Goal: Task Accomplishment & Management: Manage account settings

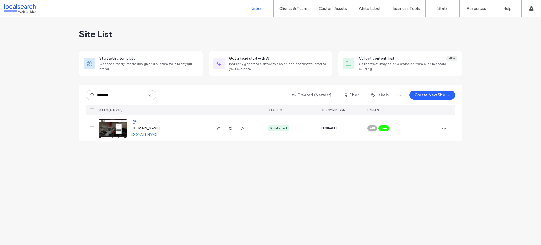
click at [113, 118] on div "www.vrmechanical.com.au www.vrmechanical.com.au" at bounding box center [153, 128] width 114 height 26
click at [113, 124] on img at bounding box center [113, 138] width 28 height 38
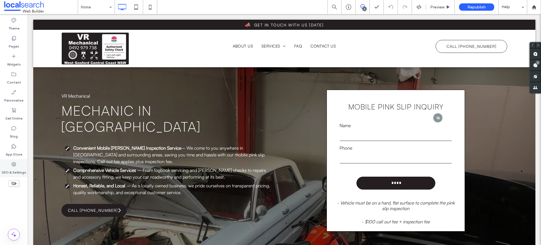
click at [14, 167] on icon at bounding box center [14, 165] width 6 height 6
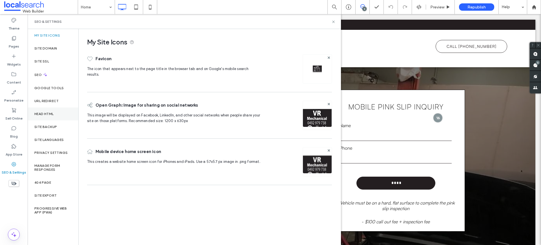
drag, startPoint x: 53, startPoint y: 121, endPoint x: 57, endPoint y: 119, distance: 5.2
click at [53, 122] on div "Site Backup" at bounding box center [53, 127] width 51 height 13
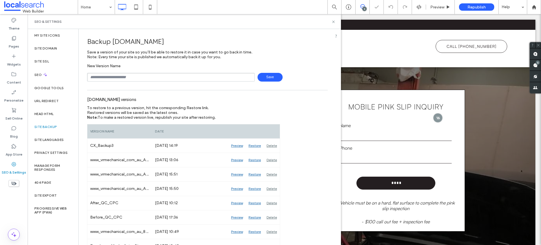
click at [104, 80] on input "text" at bounding box center [171, 77] width 168 height 9
type input "**********"
click at [333, 22] on icon at bounding box center [333, 22] width 4 height 4
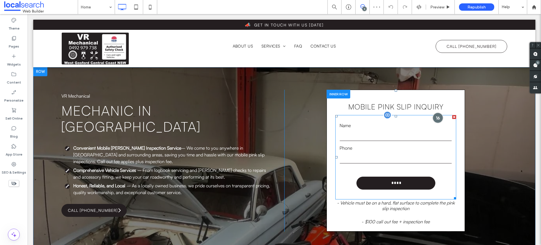
click at [433, 118] on div at bounding box center [438, 118] width 10 height 10
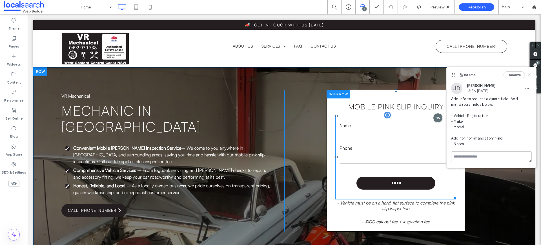
click at [368, 143] on form "Name Phone ****" at bounding box center [395, 157] width 121 height 84
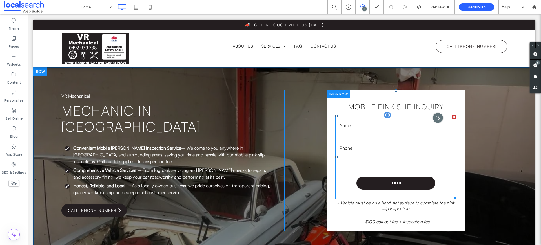
click at [435, 118] on div at bounding box center [438, 118] width 10 height 10
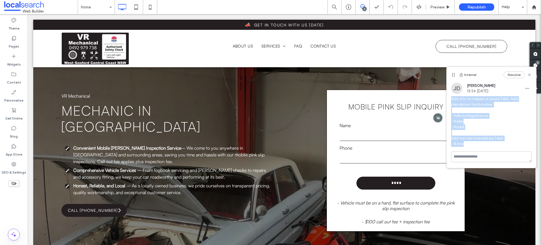
drag, startPoint x: 469, startPoint y: 143, endPoint x: 451, endPoint y: 99, distance: 47.9
click at [451, 99] on span "Add info to request a quote field. Add mandatory fields below: - Vehicle Regist…" at bounding box center [491, 121] width 81 height 51
copy span "Add info to request a quote field. Add mandatory fields below: - Vehicle Regist…"
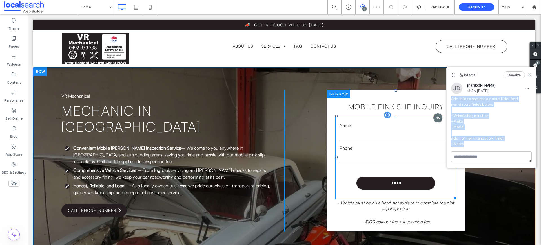
click at [362, 145] on label "Phone" at bounding box center [395, 148] width 112 height 7
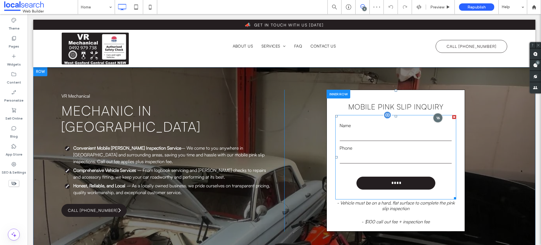
click at [362, 145] on label "Phone" at bounding box center [395, 148] width 112 height 7
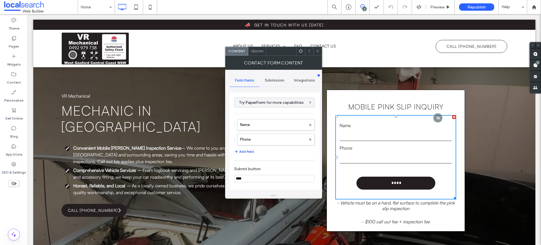
click at [250, 152] on button "Add field" at bounding box center [244, 151] width 20 height 7
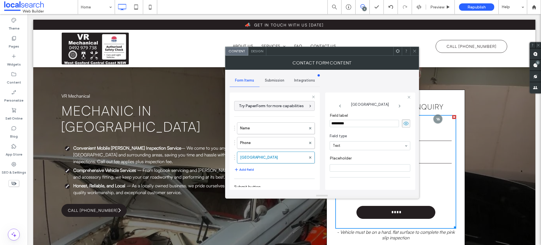
drag, startPoint x: 354, startPoint y: 121, endPoint x: 328, endPoint y: 121, distance: 26.8
click at [328, 121] on div "New Field Field label ********* Field type Text Placeholder Required field Star…" at bounding box center [370, 141] width 90 height 97
type input "**********"
click at [245, 170] on button "Add field" at bounding box center [244, 169] width 20 height 7
click at [259, 170] on label "New Field" at bounding box center [273, 172] width 66 height 11
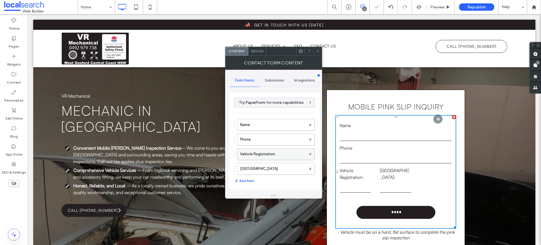
click at [267, 154] on label "Vehicle Registration:" at bounding box center [273, 154] width 66 height 11
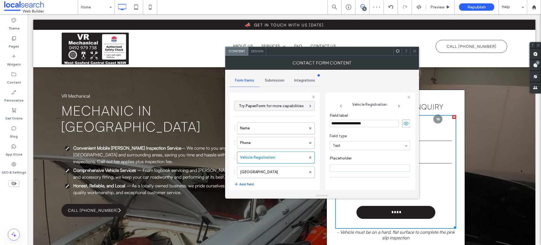
click at [261, 166] on div "Name Phone Vehicle Registration: New Field" at bounding box center [274, 149] width 81 height 59
drag, startPoint x: 264, startPoint y: 172, endPoint x: 276, endPoint y: 169, distance: 12.4
click at [264, 172] on label "New Field" at bounding box center [273, 172] width 66 height 11
drag, startPoint x: 357, startPoint y: 124, endPoint x: 329, endPoint y: 121, distance: 27.7
click at [324, 124] on div "Form Items Submission Integrations Try PaperForm for more capabilities Name Pho…" at bounding box center [322, 131] width 185 height 123
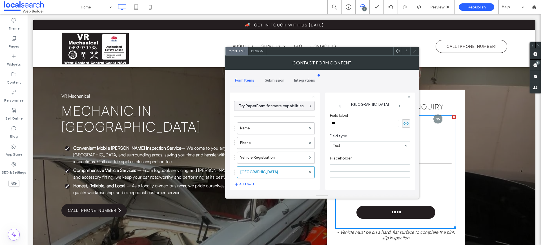
type input "****"
click at [251, 184] on button "Add field" at bounding box center [244, 184] width 20 height 7
click at [257, 182] on label "New Field" at bounding box center [273, 186] width 66 height 11
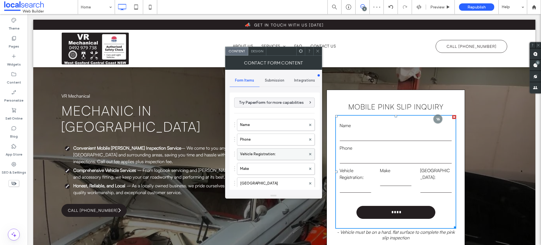
click at [261, 157] on label "Vehicle Registration:" at bounding box center [273, 154] width 66 height 11
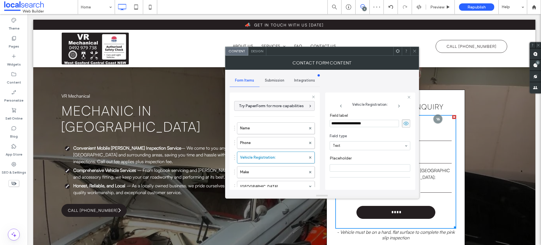
click at [376, 124] on input "**********" at bounding box center [364, 123] width 69 height 7
type input "**********"
click at [248, 182] on label "New Field" at bounding box center [273, 186] width 66 height 11
drag, startPoint x: 357, startPoint y: 121, endPoint x: 365, endPoint y: 124, distance: 8.7
click at [365, 124] on input "*********" at bounding box center [364, 123] width 69 height 7
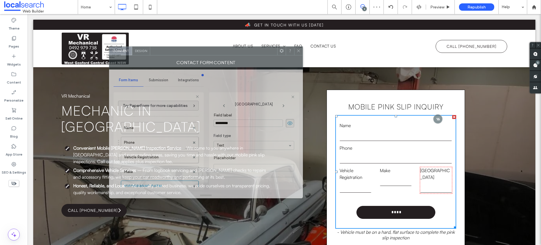
drag, startPoint x: 342, startPoint y: 55, endPoint x: 228, endPoint y: 55, distance: 114.6
click at [228, 55] on div "Contact Form Content" at bounding box center [206, 62] width 194 height 14
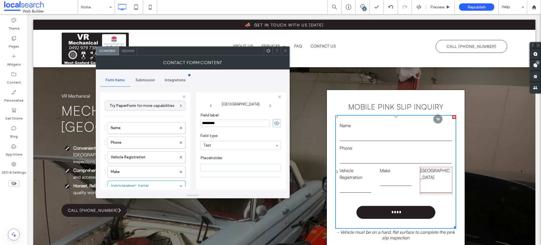
drag, startPoint x: 237, startPoint y: 122, endPoint x: 208, endPoint y: 119, distance: 28.9
click at [208, 119] on div "Field label *********" at bounding box center [240, 120] width 81 height 20
type input "*****"
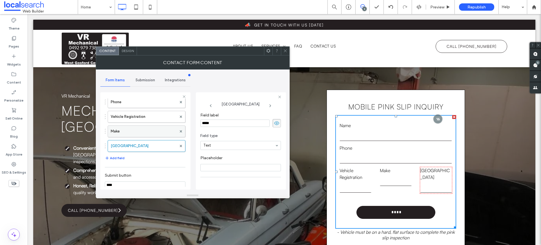
scroll to position [41, 0]
click at [138, 113] on label "Vehicle Registration" at bounding box center [144, 115] width 66 height 11
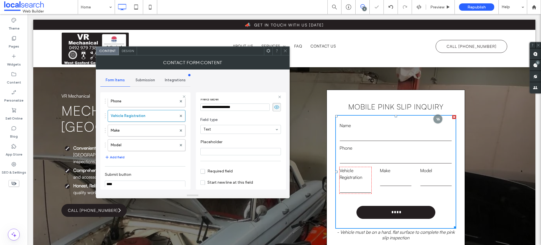
scroll to position [39, 0]
click at [212, 150] on span "Required field" at bounding box center [216, 148] width 32 height 5
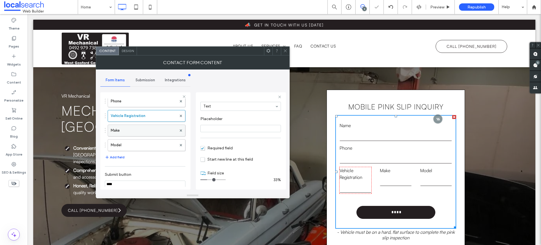
click at [148, 129] on label "Make" at bounding box center [144, 130] width 66 height 11
click at [208, 147] on span "Required field" at bounding box center [216, 148] width 32 height 5
click at [145, 143] on label "Model" at bounding box center [144, 145] width 66 height 11
click at [207, 151] on section "Required field" at bounding box center [240, 148] width 81 height 14
click at [207, 149] on span "Required field" at bounding box center [216, 148] width 32 height 5
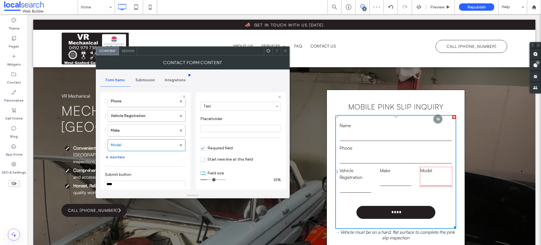
click at [120, 157] on button "Add field" at bounding box center [115, 157] width 20 height 7
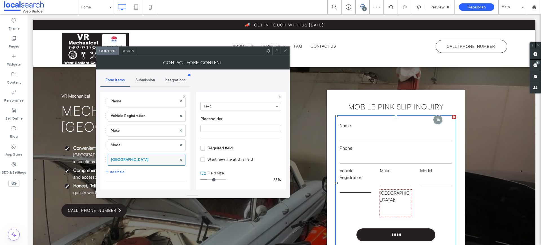
click at [127, 158] on label "New Field" at bounding box center [144, 159] width 66 height 11
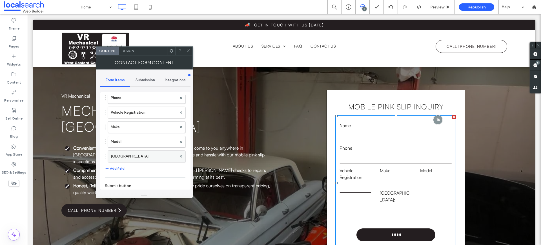
click at [156, 153] on label "New Field" at bounding box center [144, 156] width 66 height 11
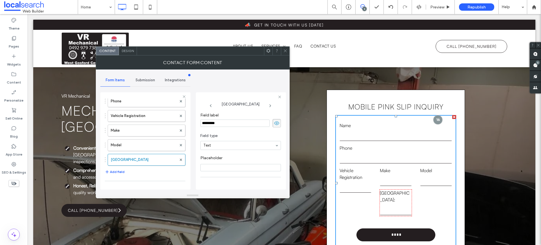
drag, startPoint x: 230, startPoint y: 124, endPoint x: 190, endPoint y: 122, distance: 40.6
click at [190, 123] on div "Try PaperForm for more capabilities Name Phone Vehicle Registration Make Model …" at bounding box center [145, 140] width 90 height 105
type input "*****"
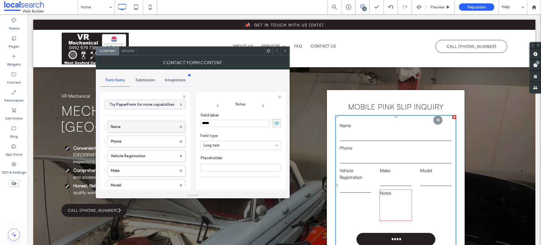
scroll to position [0, 0]
click at [143, 130] on label "Name" at bounding box center [144, 128] width 66 height 11
drag, startPoint x: 223, startPoint y: 180, endPoint x: 212, endPoint y: 180, distance: 11.0
click at [212, 180] on input "range" at bounding box center [212, 180] width 25 height 1
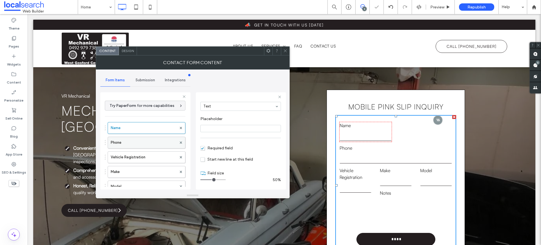
click at [126, 140] on label "Phone" at bounding box center [144, 142] width 66 height 11
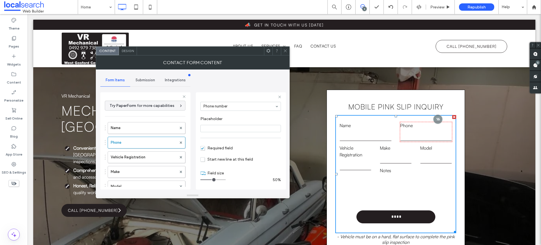
drag, startPoint x: 221, startPoint y: 180, endPoint x: 212, endPoint y: 179, distance: 9.1
click at [212, 180] on input "range" at bounding box center [212, 180] width 25 height 1
click at [137, 157] on label "Vehicle Registration" at bounding box center [144, 157] width 66 height 11
drag, startPoint x: 208, startPoint y: 180, endPoint x: 211, endPoint y: 179, distance: 3.3
click at [211, 180] on input "range" at bounding box center [212, 180] width 25 height 1
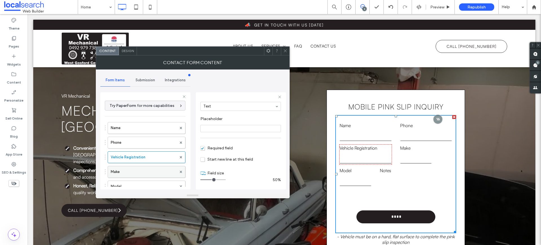
click at [121, 168] on label "Make" at bounding box center [144, 171] width 66 height 11
click at [212, 180] on input "range" at bounding box center [212, 180] width 25 height 1
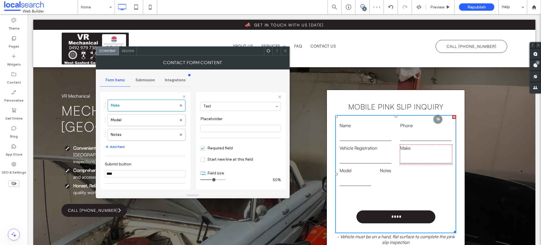
scroll to position [83, 0]
click at [133, 105] on label "Model" at bounding box center [144, 103] width 66 height 11
click at [212, 180] on input "range" at bounding box center [212, 180] width 25 height 1
click at [129, 115] on label "Notes" at bounding box center [144, 118] width 66 height 11
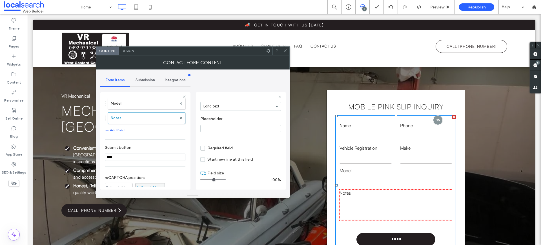
drag, startPoint x: 209, startPoint y: 179, endPoint x: 242, endPoint y: 181, distance: 33.5
click at [226, 180] on input "range" at bounding box center [212, 180] width 25 height 1
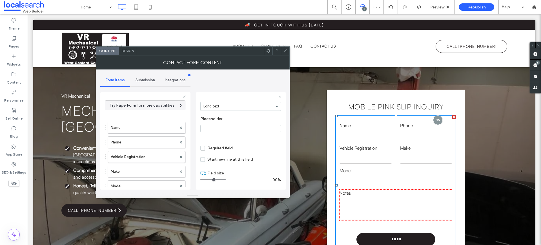
scroll to position [0, 0]
click at [133, 131] on label "Name" at bounding box center [144, 128] width 66 height 11
drag, startPoint x: 213, startPoint y: 181, endPoint x: 226, endPoint y: 177, distance: 13.7
click at [226, 180] on input "range" at bounding box center [212, 180] width 25 height 1
click at [135, 159] on label "Vehicle Registration" at bounding box center [144, 157] width 66 height 11
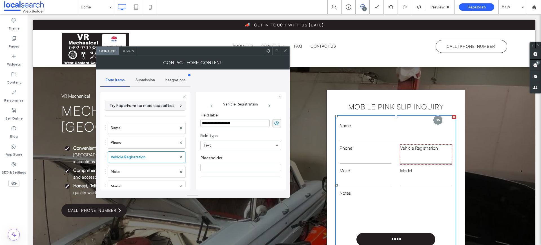
drag, startPoint x: 233, startPoint y: 124, endPoint x: 218, endPoint y: 72, distance: 54.7
click at [216, 123] on input "**********" at bounding box center [234, 123] width 69 height 7
click at [226, 88] on div "**********" at bounding box center [241, 140] width 90 height 105
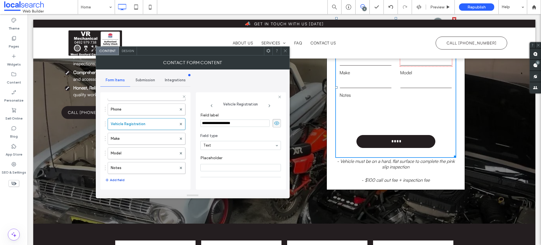
scroll to position [58, 0]
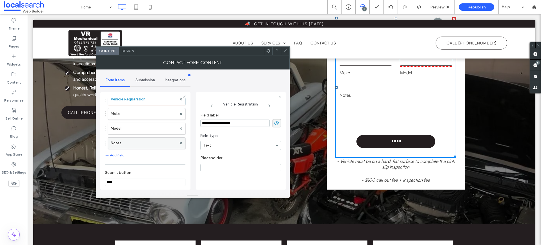
click at [124, 144] on label "Notes" at bounding box center [144, 143] width 66 height 11
type input "**"
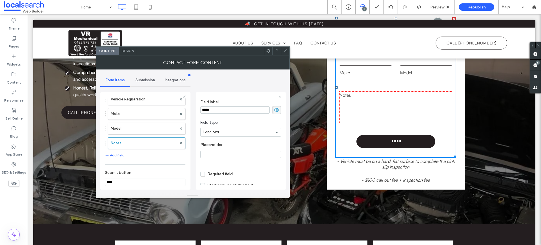
scroll to position [39, 0]
click at [221, 131] on input "Placeholder" at bounding box center [240, 128] width 81 height 7
click at [289, 51] on div at bounding box center [285, 51] width 8 height 8
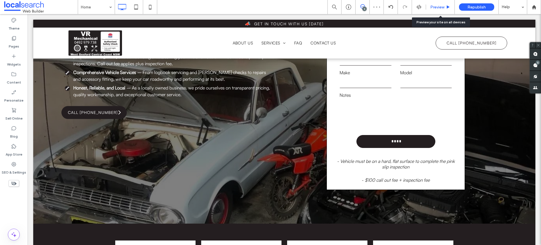
click at [435, 9] on div "Preview" at bounding box center [440, 7] width 29 height 14
click at [441, 8] on span "Preview" at bounding box center [437, 7] width 14 height 5
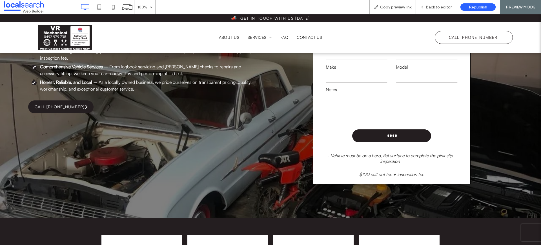
click at [364, 108] on textarea at bounding box center [392, 105] width 132 height 23
click at [364, 107] on textarea "****" at bounding box center [392, 105] width 132 height 23
type textarea "***"
drag, startPoint x: 361, startPoint y: 105, endPoint x: 321, endPoint y: 97, distance: 41.0
click at [321, 97] on div "Notes ***" at bounding box center [391, 101] width 140 height 31
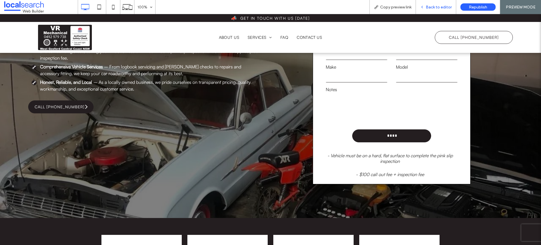
click at [432, 9] on div "Back to editor" at bounding box center [436, 7] width 40 height 14
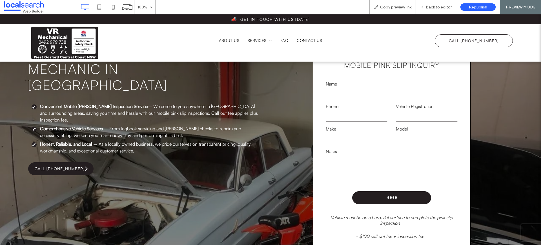
scroll to position [27, 0]
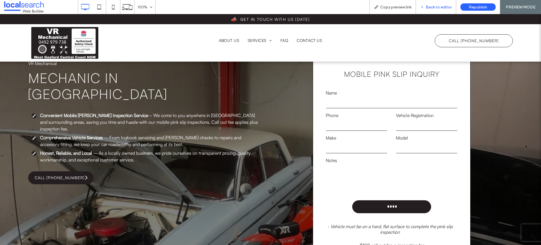
click at [436, 3] on div "Back to editor" at bounding box center [436, 7] width 40 height 14
click at [439, 6] on span "Back to editor" at bounding box center [439, 7] width 26 height 5
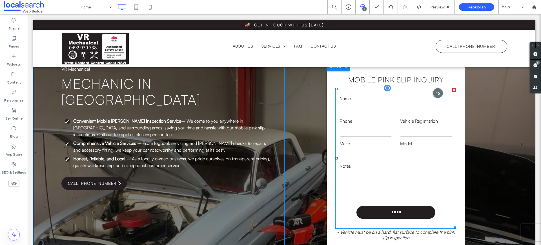
click at [434, 94] on div at bounding box center [438, 93] width 10 height 10
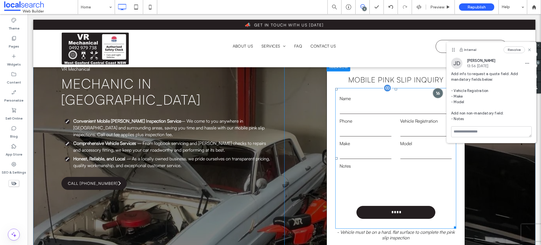
click at [434, 94] on div at bounding box center [438, 93] width 10 height 10
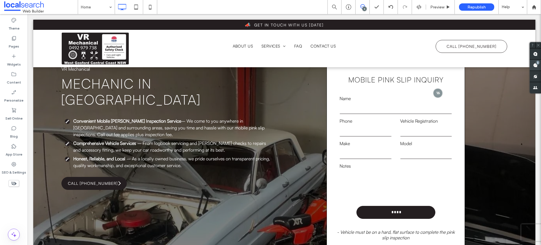
click at [536, 64] on div "5" at bounding box center [537, 63] width 4 height 4
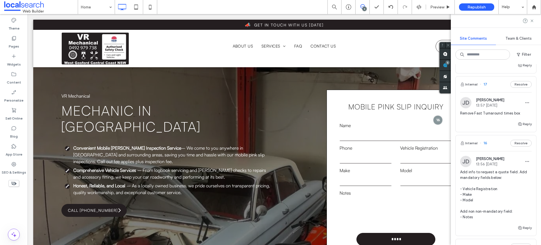
click at [488, 119] on div "Remove Fast Turnaround times box" at bounding box center [496, 116] width 72 height 10
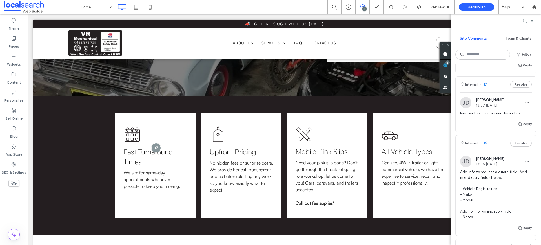
scroll to position [248, 0]
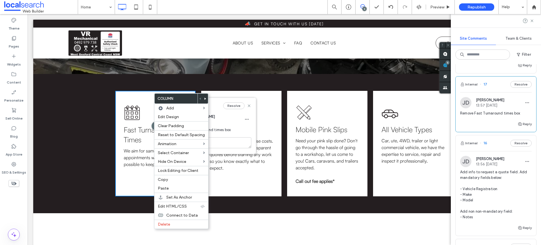
click at [137, 195] on div "Appointment Icon Fast Turnaround Times We aim for same-day appointments wheneve…" at bounding box center [155, 144] width 80 height 106
click at [138, 190] on div "Appointment Icon Fast Turnaround Times We aim for same-day appointments wheneve…" at bounding box center [155, 144] width 80 height 106
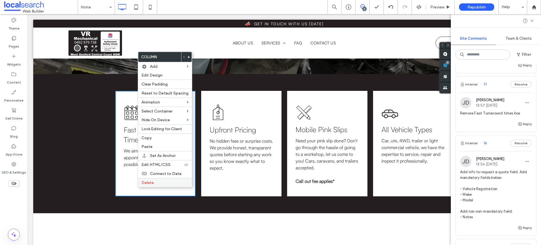
click at [144, 185] on span "Delete" at bounding box center [147, 183] width 12 height 5
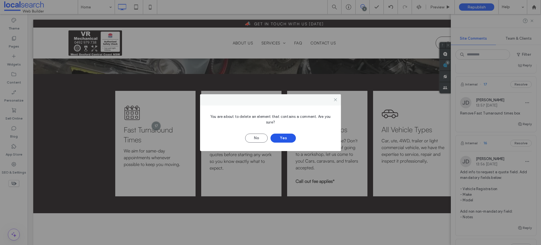
click at [282, 140] on button "Yes" at bounding box center [282, 138] width 25 height 9
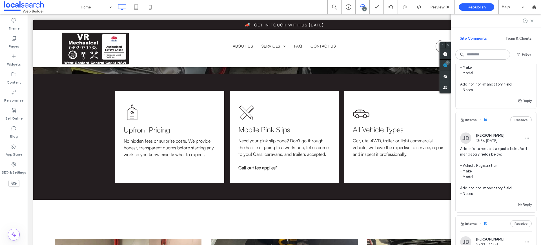
scroll to position [64, 0]
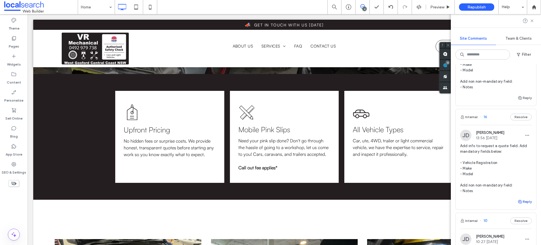
click at [523, 204] on button "Reply" at bounding box center [524, 202] width 14 height 7
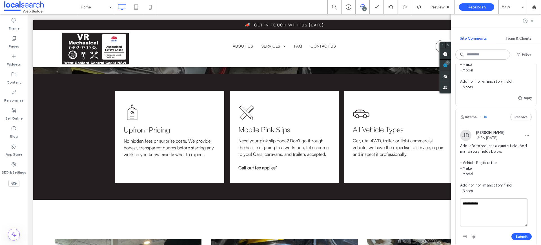
click at [515, 209] on textarea "**********" at bounding box center [493, 213] width 67 height 28
drag, startPoint x: 506, startPoint y: 206, endPoint x: 454, endPoint y: 199, distance: 52.7
click at [456, 200] on div "**********" at bounding box center [495, 222] width 81 height 47
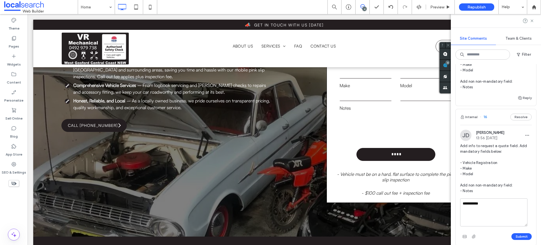
scroll to position [42, 0]
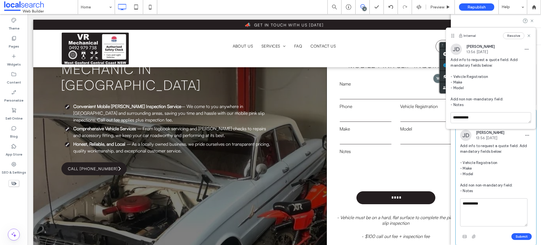
drag, startPoint x: 498, startPoint y: 210, endPoint x: 458, endPoint y: 203, distance: 39.8
click at [458, 203] on div "**********" at bounding box center [495, 222] width 81 height 47
type textarea "********"
click at [524, 237] on button "Submit" at bounding box center [521, 236] width 20 height 7
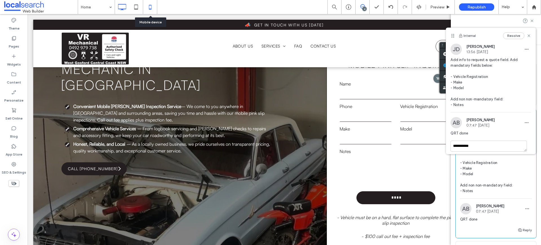
click at [151, 6] on icon at bounding box center [149, 6] width 11 height 11
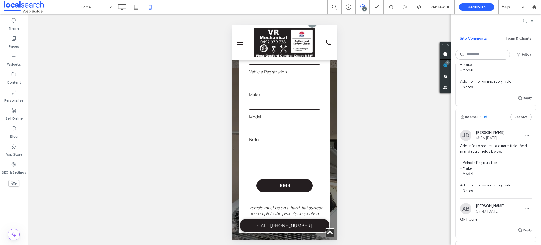
scroll to position [0, 0]
click at [125, 6] on icon at bounding box center [121, 6] width 11 height 11
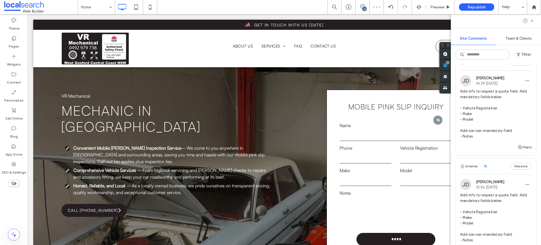
scroll to position [11, 0]
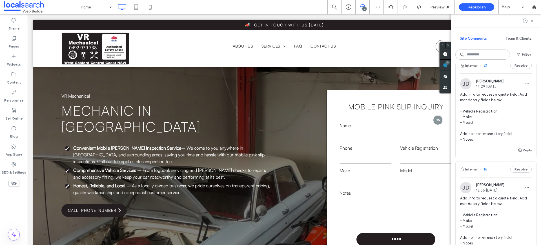
click at [477, 100] on span "Add info to request a quote field. Add mandatory fields below: - Vehicle Regist…" at bounding box center [496, 117] width 72 height 51
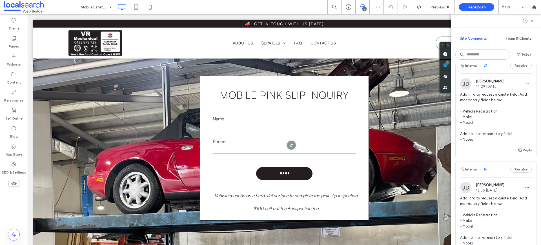
scroll to position [169, 0]
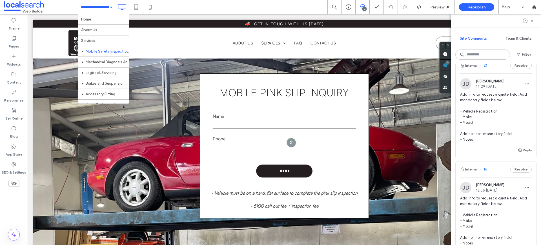
click at [491, 204] on span "Add info to request a quote field. Add mandatory fields below: - Vehicle Regist…" at bounding box center [496, 221] width 72 height 51
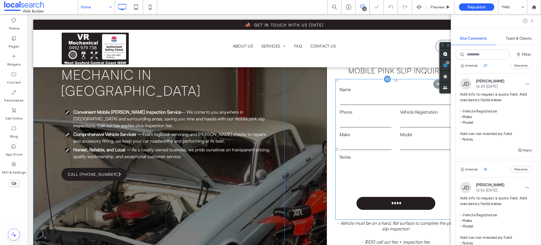
scroll to position [42, 0]
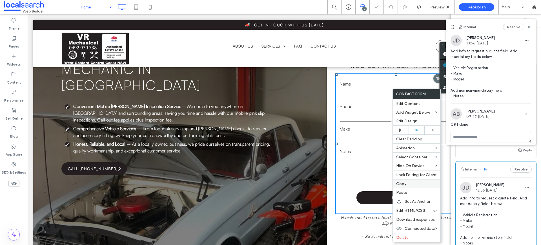
click at [409, 182] on label "Copy" at bounding box center [416, 184] width 41 height 5
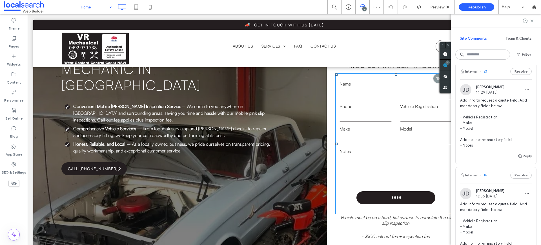
scroll to position [0, 0]
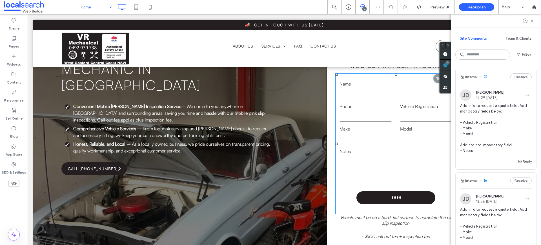
click at [482, 120] on span "Add info to request a quote field. Add mandatory fields below: - Vehicle Regist…" at bounding box center [496, 128] width 72 height 51
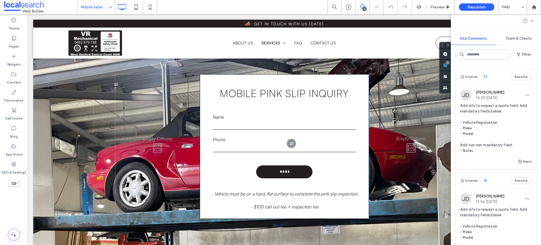
scroll to position [169, 0]
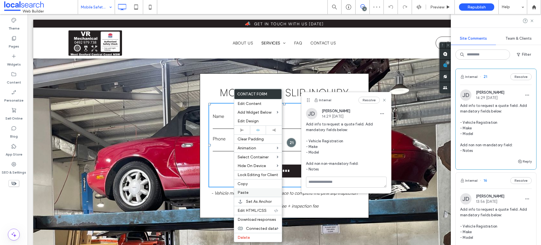
click at [255, 194] on label "Paste" at bounding box center [257, 192] width 41 height 5
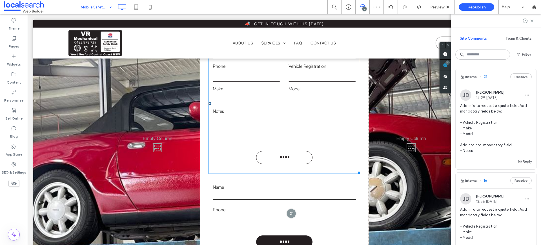
scroll to position [276, 0]
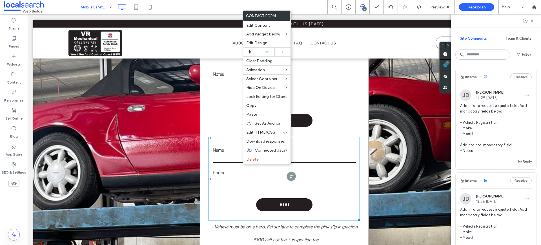
click at [246, 170] on label "Phone" at bounding box center [284, 172] width 143 height 7
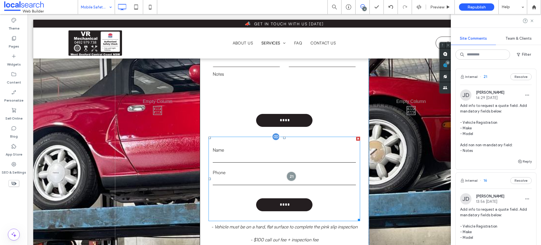
click at [273, 153] on label "Name" at bounding box center [284, 150] width 143 height 7
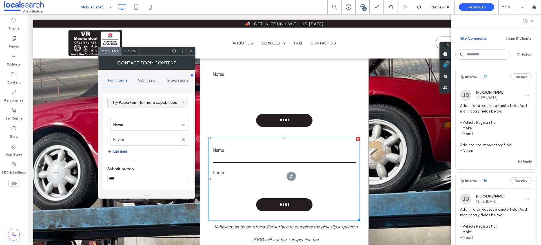
click at [145, 76] on div "Submission" at bounding box center [148, 80] width 30 height 12
click at [137, 111] on label "New submission notification" at bounding box center [147, 106] width 75 height 11
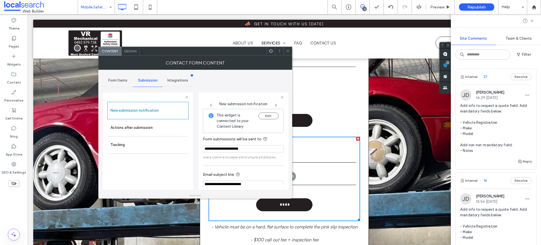
drag, startPoint x: 288, startPoint y: 50, endPoint x: 287, endPoint y: 55, distance: 4.9
click at [288, 50] on icon at bounding box center [288, 51] width 4 height 4
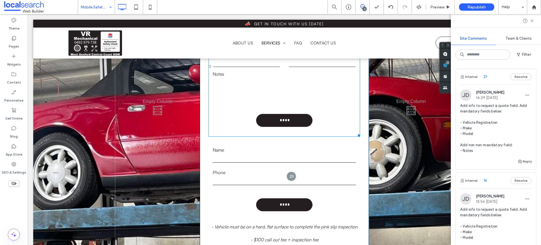
click at [273, 88] on textarea at bounding box center [284, 89] width 143 height 23
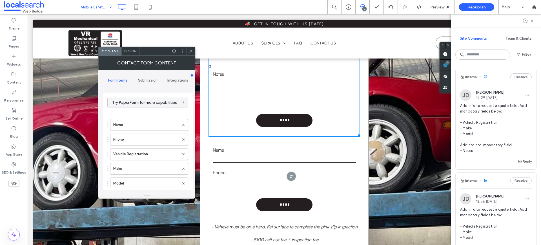
click at [273, 88] on textarea at bounding box center [284, 89] width 143 height 23
click at [154, 81] on span "Submission" at bounding box center [147, 80] width 19 height 5
click at [145, 112] on label "New submission notification" at bounding box center [147, 106] width 75 height 11
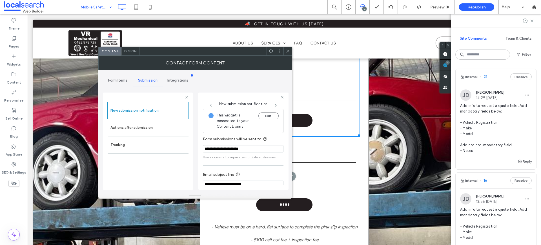
click at [287, 51] on icon at bounding box center [288, 51] width 4 height 4
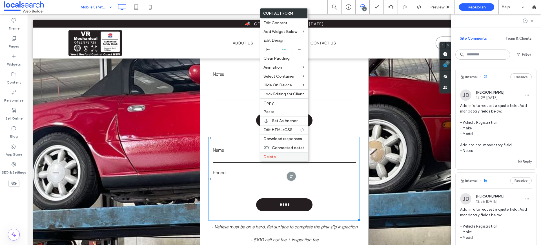
click at [264, 159] on span "Delete" at bounding box center [269, 157] width 12 height 5
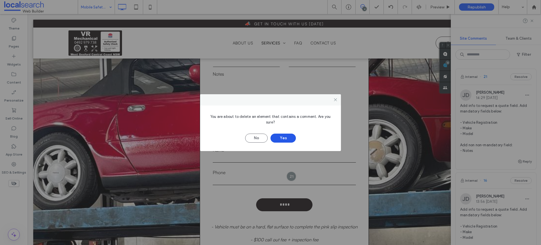
click at [284, 136] on button "Yes" at bounding box center [282, 138] width 25 height 9
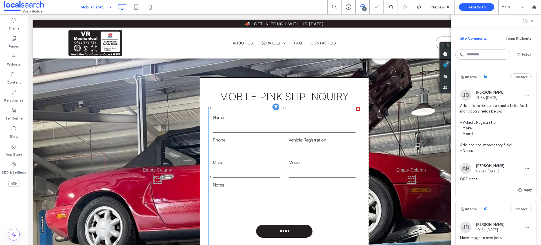
scroll to position [164, 0]
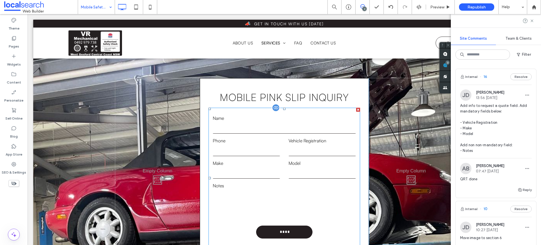
click at [303, 149] on input "text" at bounding box center [321, 150] width 67 height 11
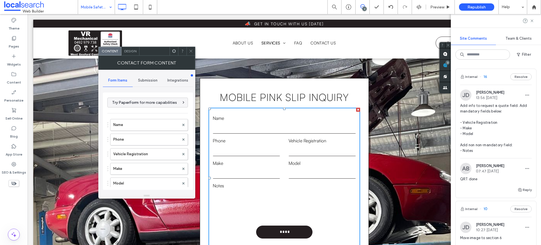
click at [192, 52] on icon at bounding box center [191, 51] width 4 height 4
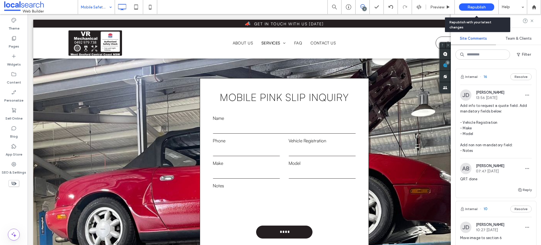
click at [480, 5] on span "Republish" at bounding box center [476, 7] width 18 height 5
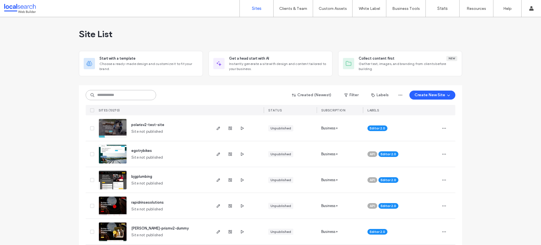
click at [110, 96] on input at bounding box center [121, 95] width 70 height 10
paste input "********"
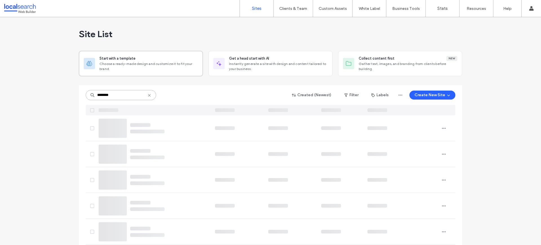
type input "********"
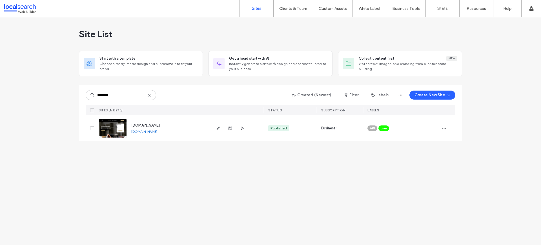
click at [110, 130] on img at bounding box center [113, 138] width 28 height 38
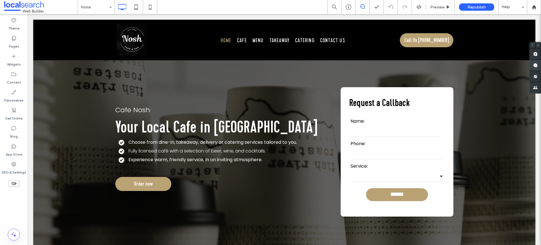
click at [533, 63] on use at bounding box center [535, 65] width 5 height 5
drag, startPoint x: 446, startPoint y: 64, endPoint x: 417, endPoint y: 50, distance: 31.7
click at [529, 64] on span at bounding box center [534, 65] width 11 height 11
click at [102, 10] on input at bounding box center [95, 7] width 28 height 14
click at [15, 77] on label "Content" at bounding box center [14, 81] width 14 height 8
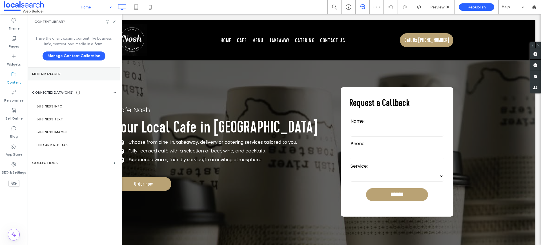
click at [48, 76] on section "Media Manager" at bounding box center [74, 74] width 92 height 13
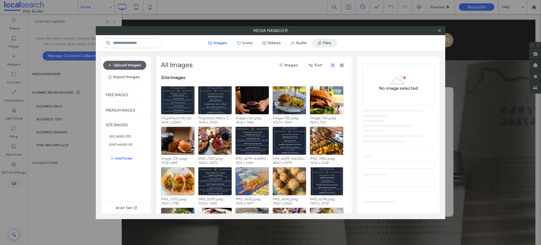
click at [326, 41] on button "Files" at bounding box center [324, 43] width 25 height 9
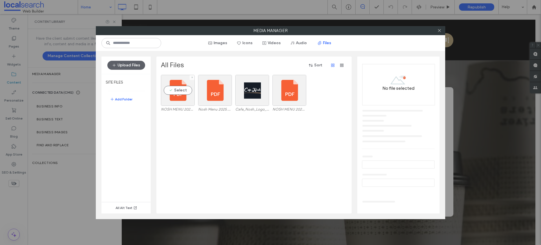
click at [184, 110] on label "NOSH MENU 2022.pdf" at bounding box center [178, 109] width 34 height 4
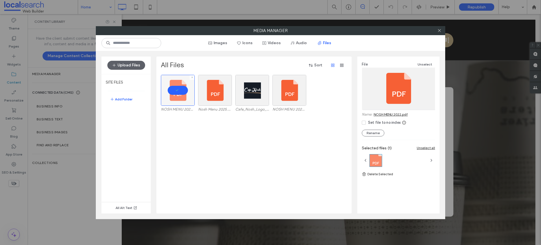
click at [180, 85] on div at bounding box center [178, 90] width 34 height 31
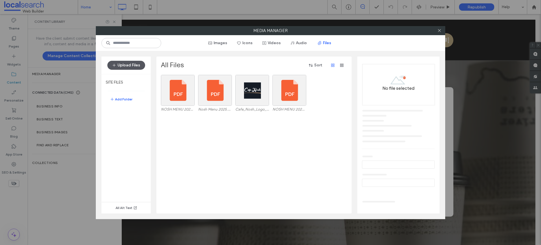
click at [112, 65] on icon "button" at bounding box center [114, 65] width 5 height 5
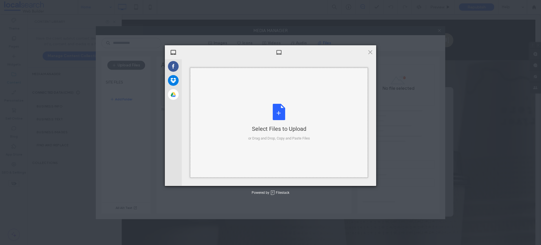
click at [279, 114] on div "Select Files to Upload or Drag and Drop, Copy and Paste Files" at bounding box center [279, 122] width 62 height 37
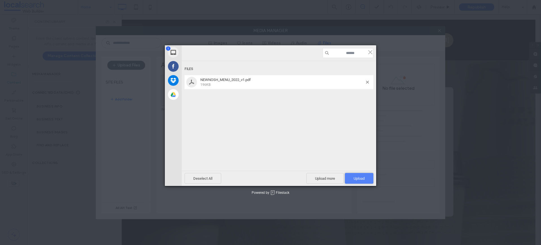
click at [366, 177] on span "Upload 1" at bounding box center [359, 178] width 28 height 11
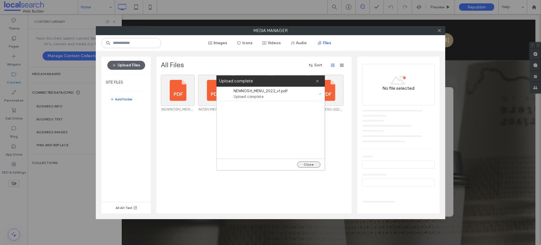
click at [311, 165] on button "Close" at bounding box center [308, 165] width 23 height 6
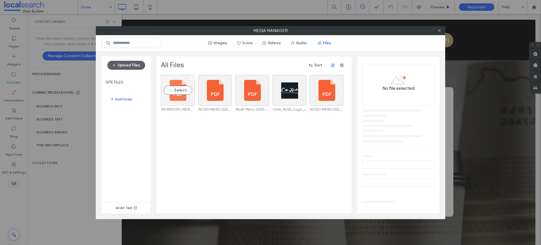
click at [179, 93] on div "Select" at bounding box center [178, 90] width 34 height 31
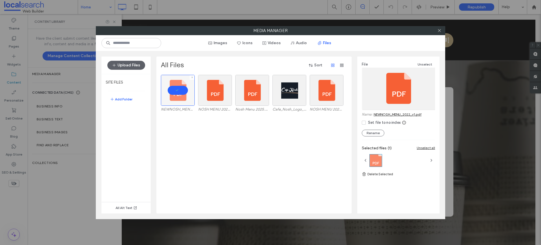
click at [178, 87] on div at bounding box center [178, 90] width 34 height 31
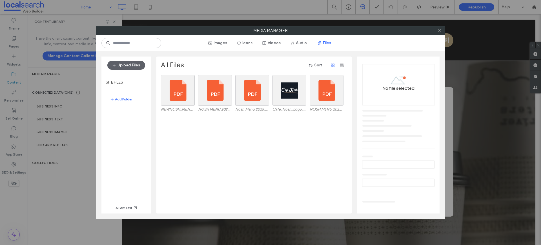
click at [439, 30] on icon at bounding box center [439, 30] width 4 height 4
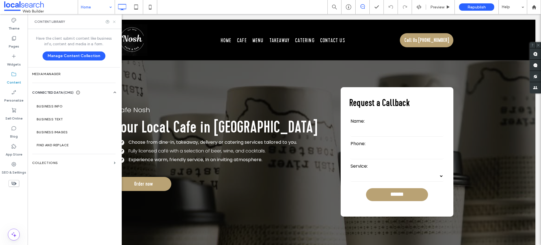
click at [116, 21] on icon at bounding box center [114, 22] width 4 height 4
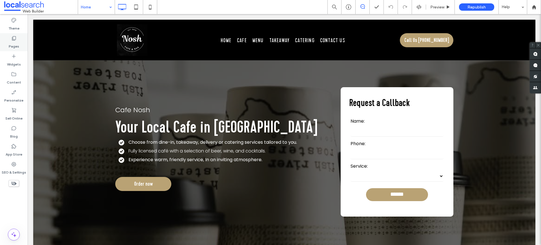
click at [12, 41] on icon at bounding box center [14, 38] width 6 height 6
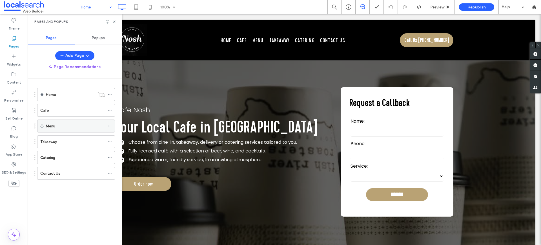
click at [110, 127] on icon at bounding box center [110, 126] width 4 height 4
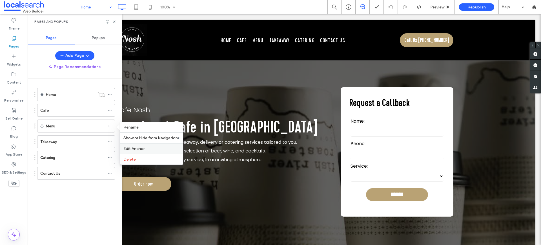
click at [140, 148] on span "Edit Anchor" at bounding box center [133, 148] width 21 height 5
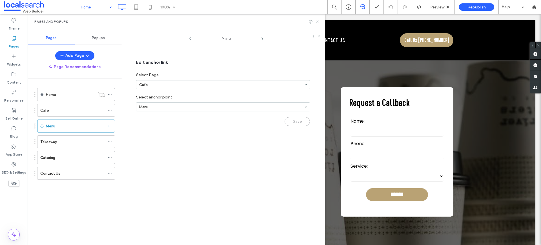
click at [318, 21] on icon at bounding box center [317, 22] width 4 height 4
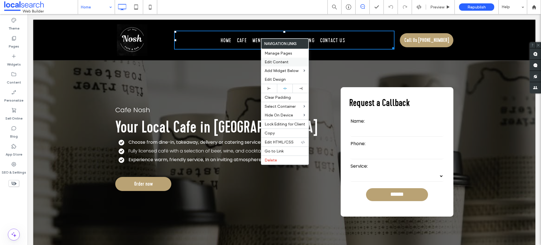
click at [279, 60] on span "Edit Content" at bounding box center [276, 62] width 24 height 5
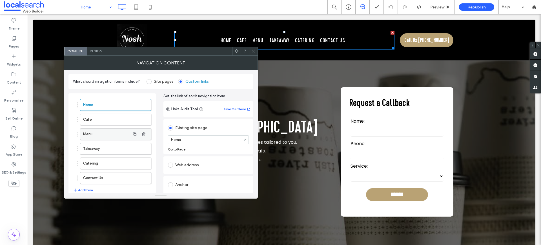
click at [109, 130] on label "Menu" at bounding box center [106, 134] width 47 height 11
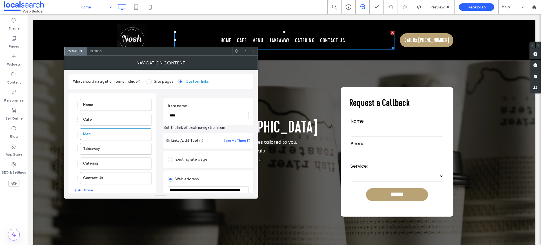
scroll to position [59, 0]
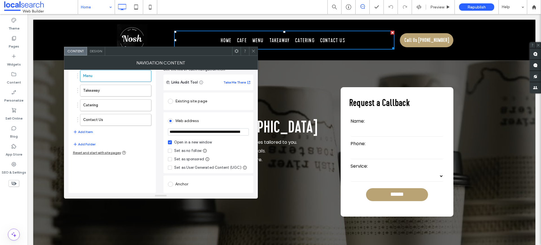
click at [210, 132] on input "**********" at bounding box center [208, 131] width 81 height 7
paste input "******"
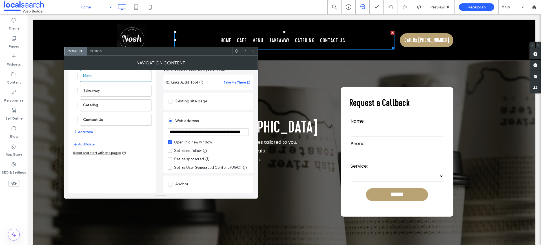
drag, startPoint x: 242, startPoint y: 132, endPoint x: 155, endPoint y: 126, distance: 86.7
click at [155, 126] on div "**********" at bounding box center [160, 112] width 185 height 162
type input "**********"
click at [253, 52] on icon at bounding box center [253, 51] width 4 height 4
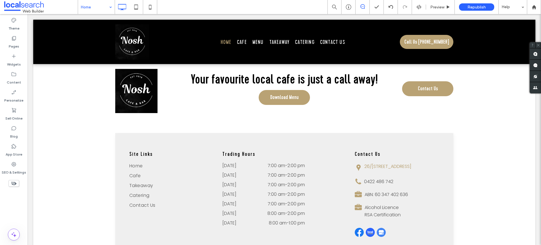
scroll to position [1811, 0]
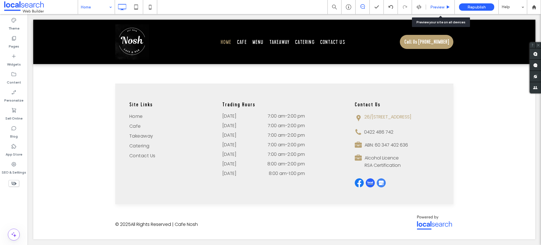
click at [436, 9] on span "Preview" at bounding box center [437, 7] width 14 height 5
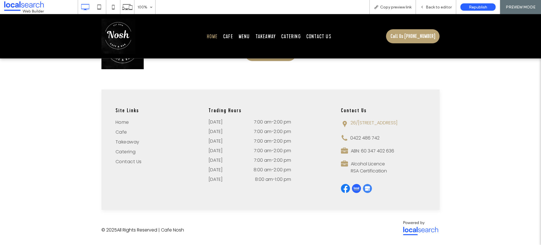
scroll to position [1812, 0]
click at [243, 37] on span "Menu" at bounding box center [244, 36] width 11 height 8
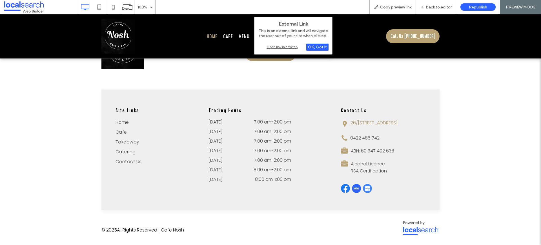
click at [296, 50] on div "External Link This is an external link and will navigate the user out of your s…" at bounding box center [293, 36] width 78 height 38
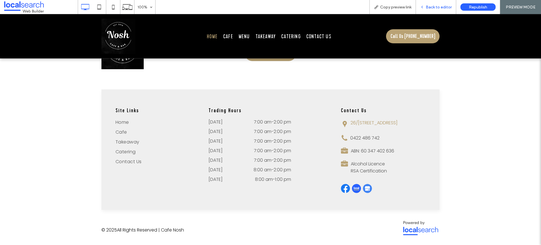
click at [438, 6] on span "Back to editor" at bounding box center [439, 7] width 26 height 5
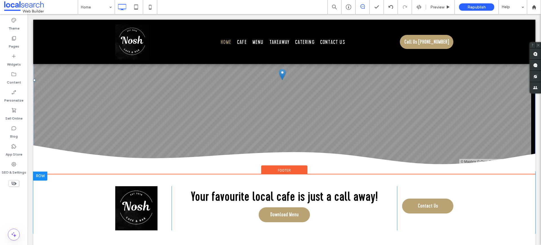
scroll to position [1641, 0]
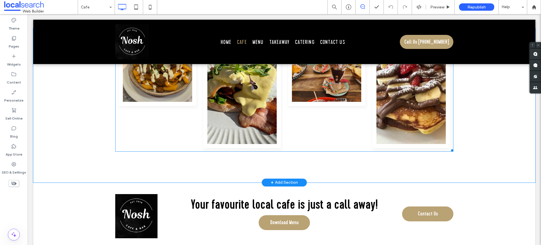
scroll to position [867, 0]
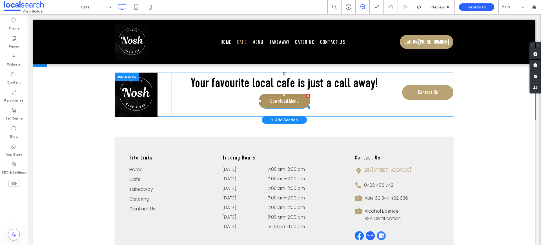
click at [282, 101] on span "Download Menu" at bounding box center [284, 101] width 28 height 14
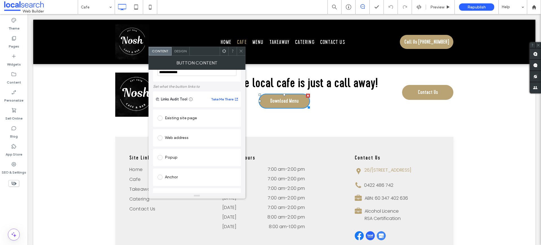
scroll to position [90, 0]
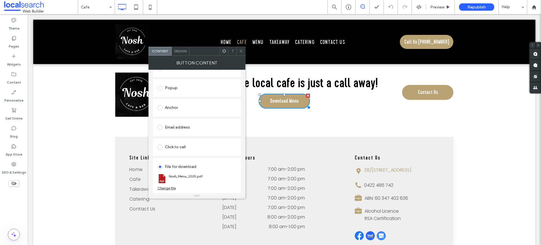
click at [171, 189] on div "Change file" at bounding box center [166, 188] width 18 height 4
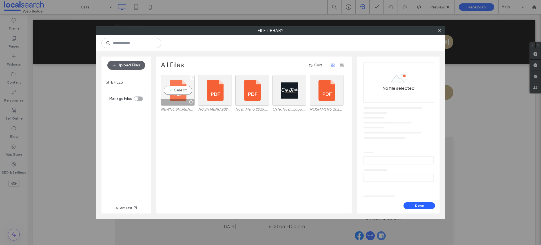
click at [184, 90] on div "Select" at bounding box center [178, 90] width 34 height 31
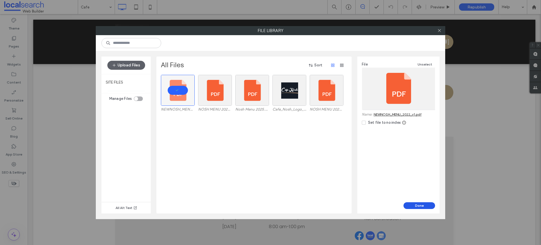
click at [427, 206] on button "Done" at bounding box center [419, 205] width 32 height 7
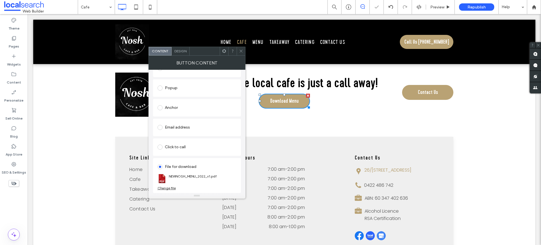
click at [241, 50] on icon at bounding box center [241, 51] width 4 height 4
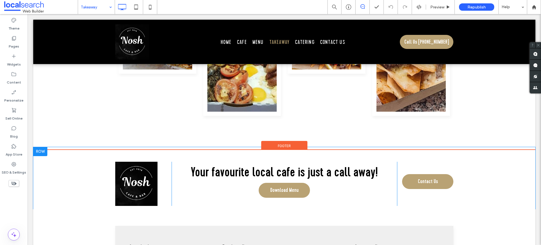
scroll to position [785, 0]
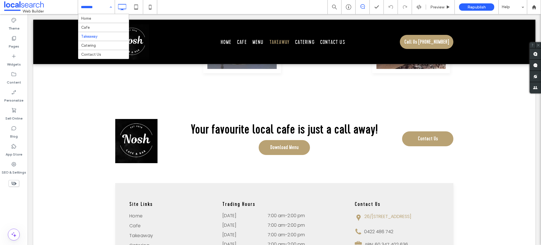
click at [96, 9] on input at bounding box center [95, 7] width 28 height 14
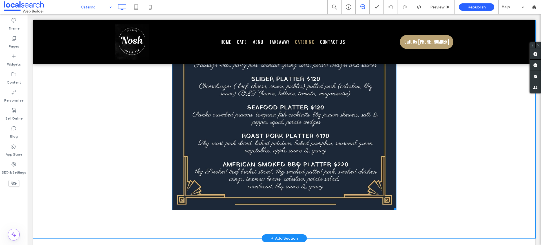
scroll to position [1574, 0]
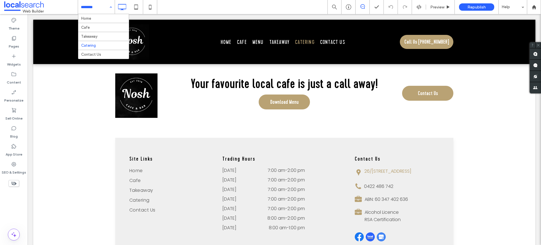
click at [102, 10] on input at bounding box center [95, 7] width 28 height 14
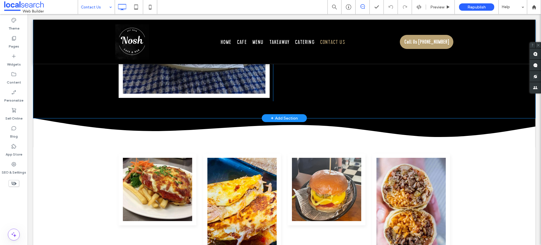
scroll to position [756, 0]
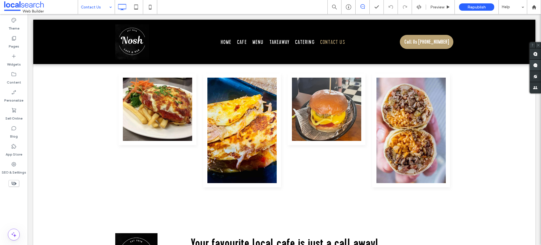
click at [477, 6] on span "Republish" at bounding box center [476, 7] width 18 height 5
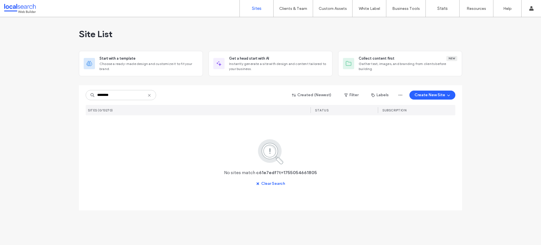
type input "********"
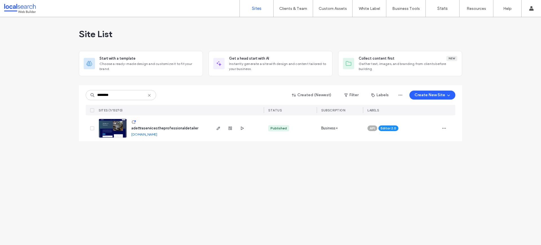
click at [151, 162] on div "Site List Start with a template Choose a ready-made design and customize it to …" at bounding box center [270, 131] width 541 height 228
click at [112, 128] on img at bounding box center [113, 138] width 28 height 38
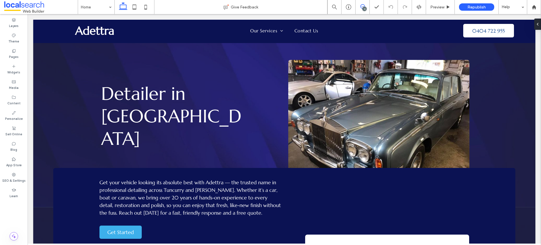
click at [360, 6] on icon at bounding box center [362, 6] width 5 height 5
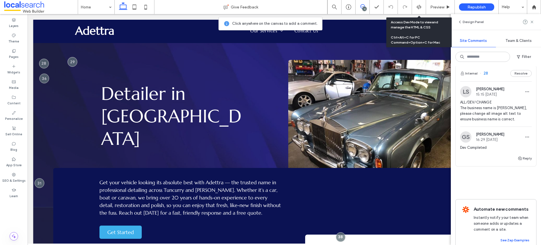
scroll to position [1111, 0]
click at [486, 122] on span "ALL/DEV/CHANGE The business name is [PERSON_NAME], please change all image alt …" at bounding box center [496, 110] width 72 height 23
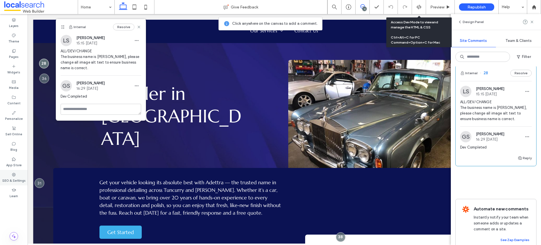
click at [13, 175] on use at bounding box center [14, 175] width 4 height 4
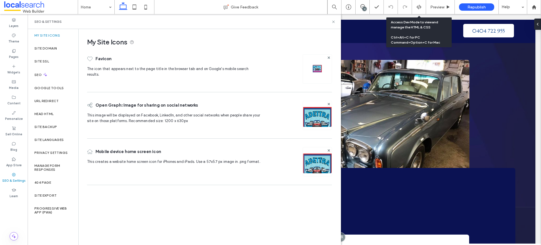
scroll to position [0, 0]
click at [45, 70] on div "SEO" at bounding box center [53, 75] width 51 height 14
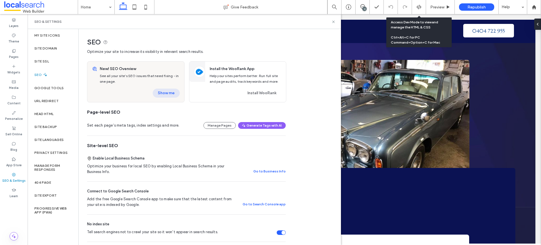
click at [166, 92] on button "Show me" at bounding box center [166, 93] width 27 height 9
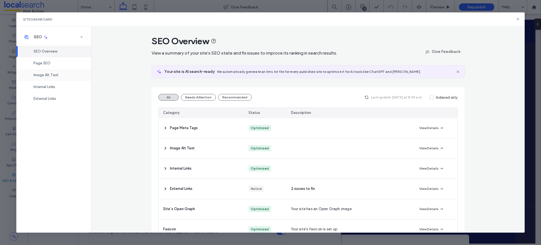
click at [50, 76] on span "Image Alt Text" at bounding box center [46, 75] width 25 height 4
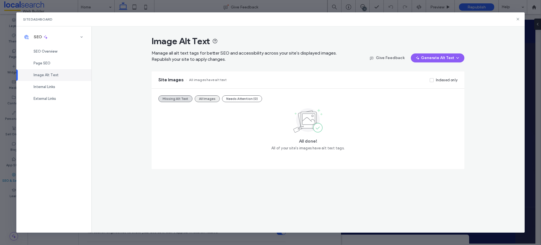
click at [214, 101] on button "All Images" at bounding box center [207, 98] width 25 height 7
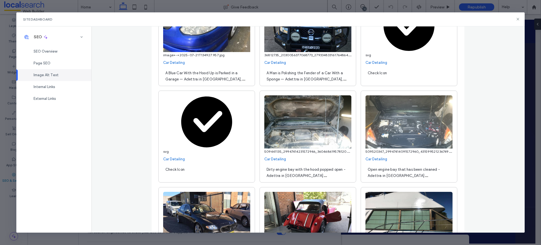
scroll to position [560, 0]
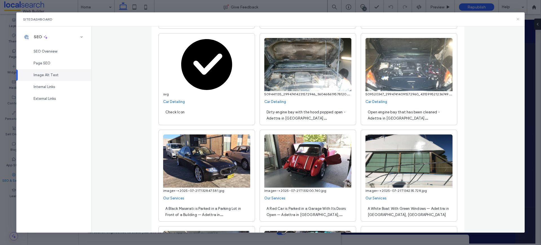
click at [519, 19] on icon at bounding box center [517, 19] width 5 height 5
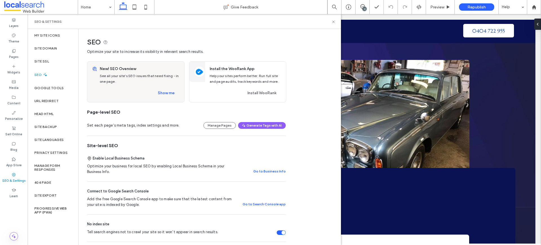
click at [334, 24] on div "SEO & Settings" at bounding box center [184, 21] width 313 height 15
click at [333, 21] on icon at bounding box center [333, 22] width 4 height 4
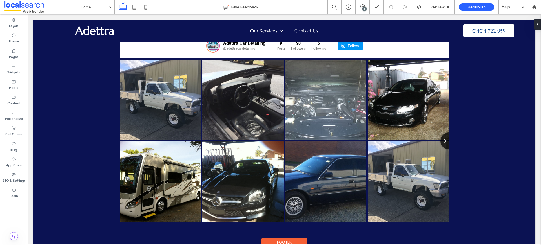
scroll to position [1471, 0]
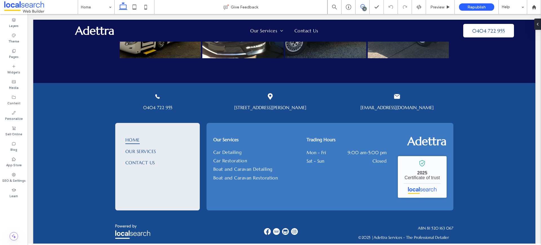
click at [359, 6] on span at bounding box center [362, 6] width 14 height 5
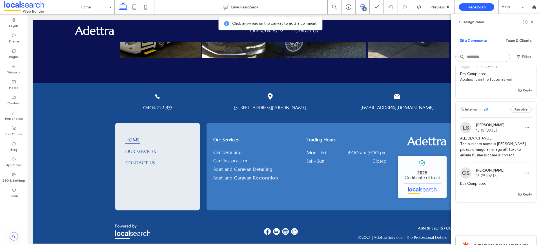
scroll to position [1077, 0]
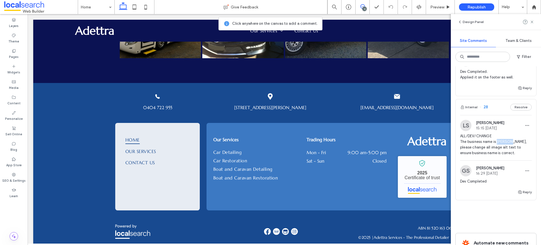
drag, startPoint x: 498, startPoint y: 152, endPoint x: 510, endPoint y: 154, distance: 12.5
click at [510, 154] on span "ALL/DEV/CHANGE The business name is Adettra, please change all image alt text t…" at bounding box center [496, 144] width 72 height 23
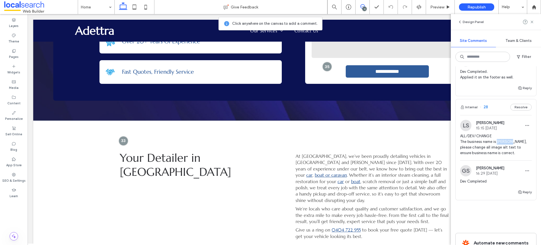
scroll to position [0, 0]
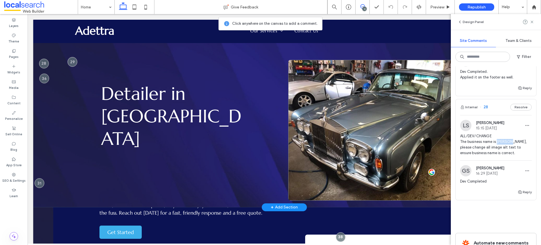
copy span "Adettra"
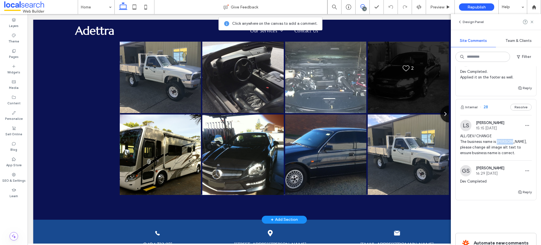
scroll to position [1471, 0]
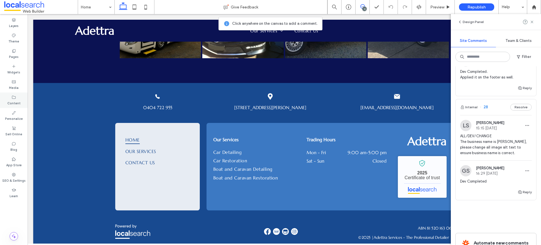
click at [9, 100] on label "Content" at bounding box center [13, 103] width 13 height 6
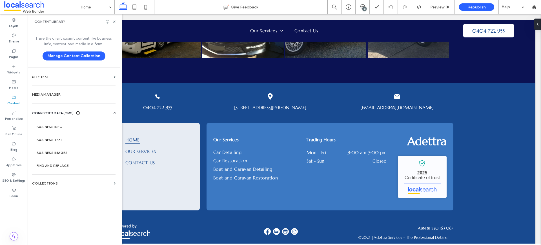
scroll to position [0, 0]
click at [46, 126] on label "Business Info" at bounding box center [75, 127] width 77 height 4
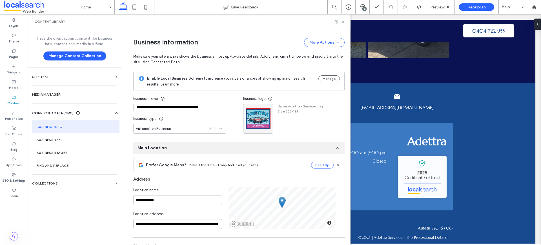
drag, startPoint x: 147, startPoint y: 107, endPoint x: 230, endPoint y: 107, distance: 83.4
click at [230, 107] on div "**********" at bounding box center [188, 114] width 110 height 40
type input "*******"
click at [343, 23] on icon at bounding box center [343, 22] width 4 height 4
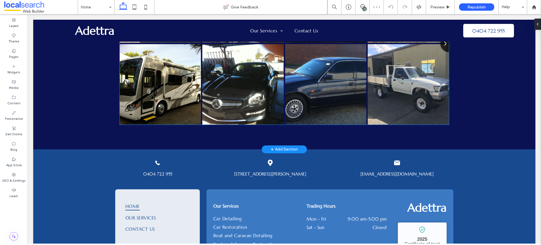
scroll to position [1471, 0]
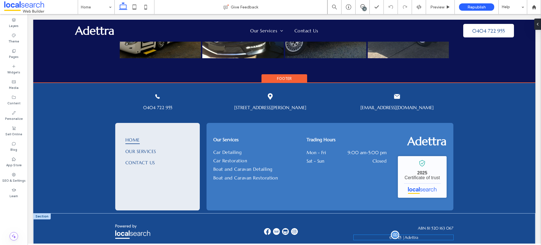
click at [409, 235] on span "Adettra" at bounding box center [411, 237] width 14 height 5
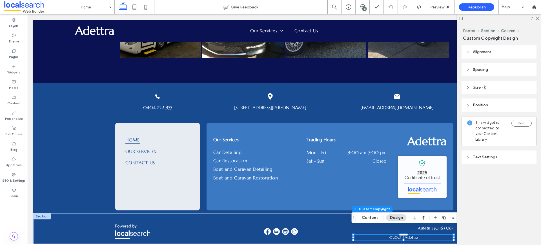
click at [480, 52] on span "Alignment" at bounding box center [482, 52] width 19 height 5
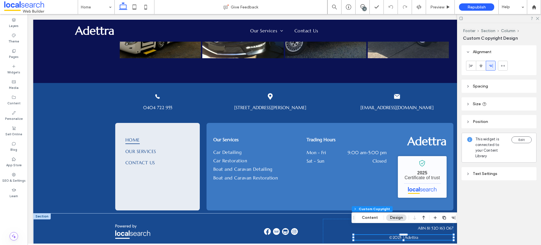
click at [491, 68] on icon at bounding box center [490, 66] width 5 height 5
click at [471, 122] on header "Position" at bounding box center [498, 121] width 75 height 13
click at [480, 102] on header "Size" at bounding box center [498, 103] width 75 height 13
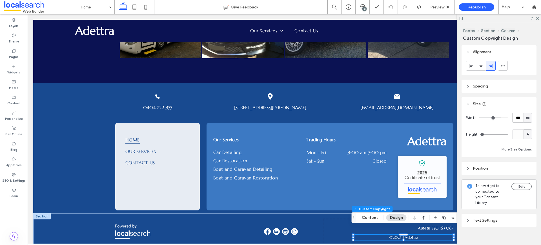
click at [478, 91] on header "Spacing" at bounding box center [498, 86] width 75 height 13
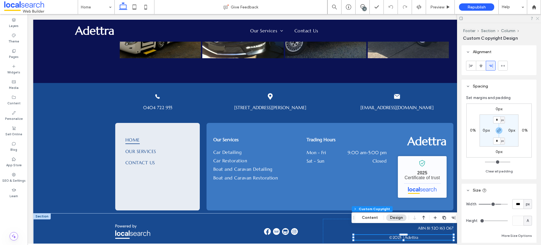
click at [536, 17] on icon at bounding box center [537, 18] width 4 height 4
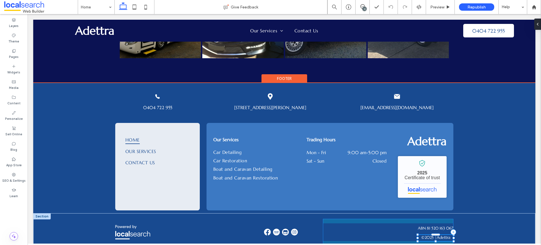
drag, startPoint x: 352, startPoint y: 230, endPoint x: 415, endPoint y: 230, distance: 63.4
click at [416, 237] on div at bounding box center [417, 238] width 2 height 2
type input "***"
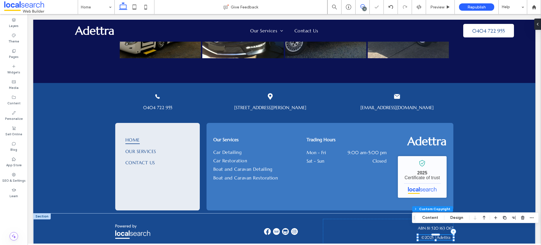
click at [363, 6] on use at bounding box center [362, 6] width 5 height 5
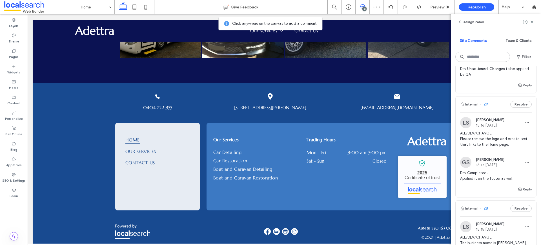
scroll to position [1138, 0]
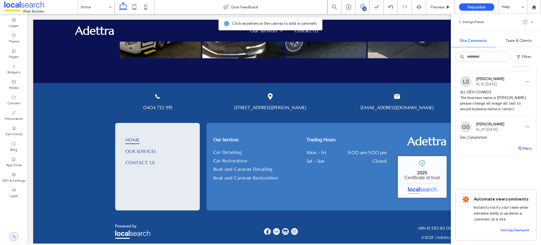
click at [523, 145] on button "Reply" at bounding box center [524, 148] width 14 height 7
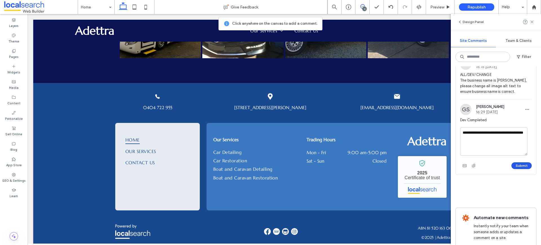
type textarea "**********"
click at [519, 169] on button "Submit" at bounding box center [521, 165] width 20 height 7
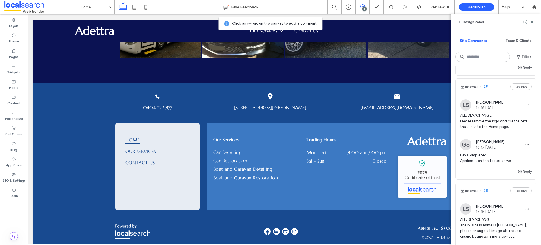
scroll to position [992, 0]
click at [476, 131] on span "ALL/DEV/CHANGE Please remove the logo and create text that links to the Home pa…" at bounding box center [496, 122] width 72 height 17
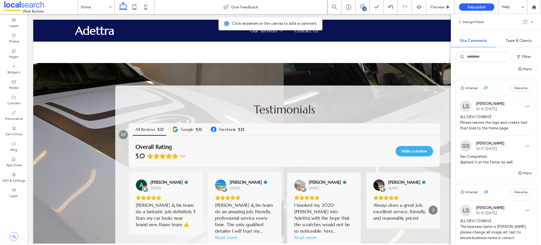
scroll to position [0, 0]
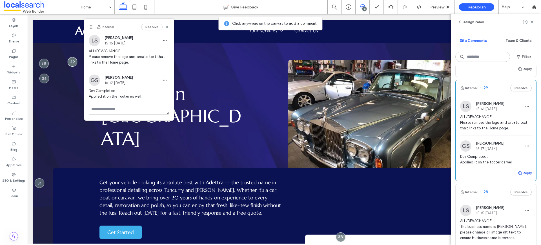
click at [522, 177] on button "Reply" at bounding box center [524, 173] width 14 height 7
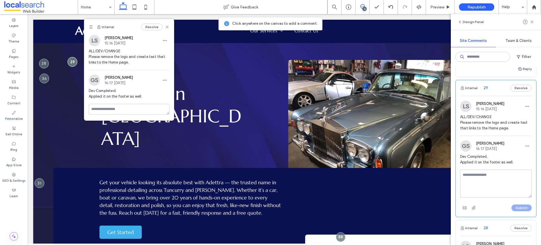
click at [502, 188] on textarea at bounding box center [496, 184] width 72 height 28
type textarea "**********"
click at [515, 212] on button "Submit" at bounding box center [521, 208] width 20 height 7
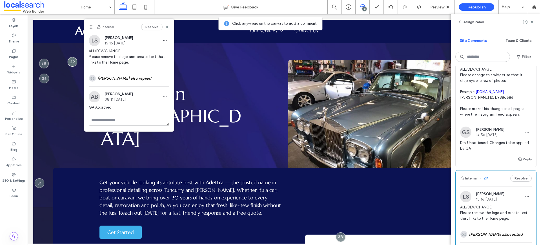
scroll to position [854, 0]
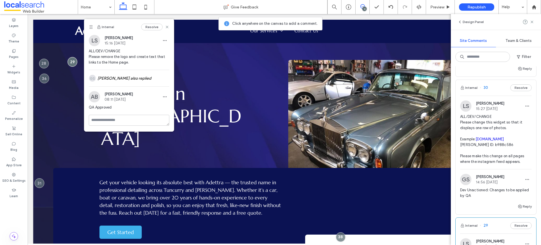
click at [492, 133] on span "ALL/DEV/CHANGE Please change this widget so that it displays one row of photos.…" at bounding box center [496, 139] width 72 height 51
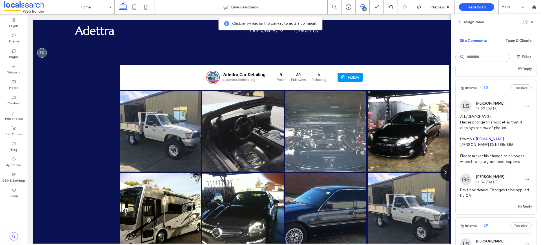
scroll to position [1281, 0]
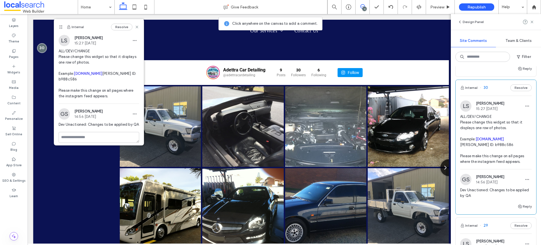
click at [493, 155] on span "ALL/DEV/CHANGE Please change this widget so that it displays one row of photos.…" at bounding box center [496, 139] width 72 height 51
click at [488, 157] on span "ALL/DEV/CHANGE Please change this widget so that it displays one row of photos.…" at bounding box center [496, 139] width 72 height 51
copy span "b988c586"
click at [436, 5] on span "Preview" at bounding box center [437, 7] width 14 height 5
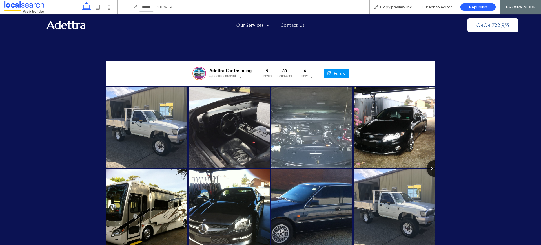
scroll to position [1288, 0]
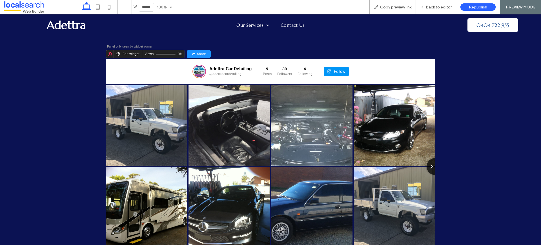
click at [130, 52] on div "Edit widget" at bounding box center [131, 54] width 17 height 4
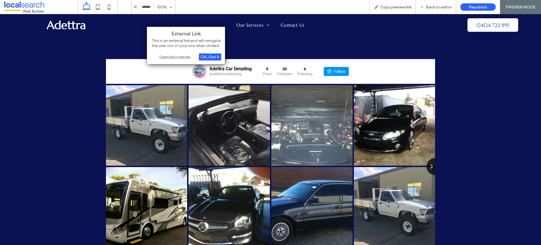
click at [181, 57] on div "Open link in new tab" at bounding box center [186, 57] width 70 height 6
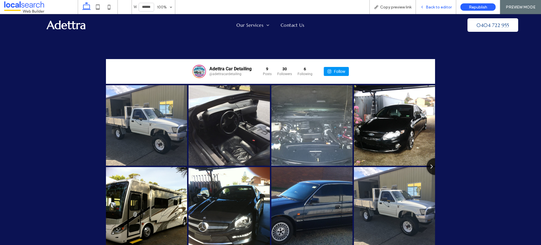
click at [439, 5] on span "Back to editor" at bounding box center [439, 7] width 26 height 5
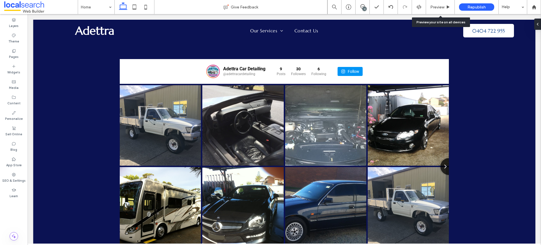
scroll to position [1281, 0]
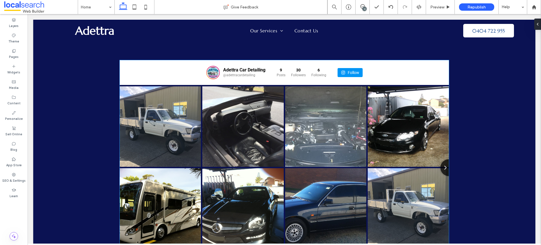
click at [429, 86] on div "Likes Count 2" at bounding box center [408, 126] width 82 height 81
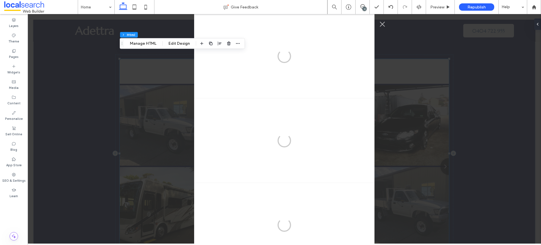
scroll to position [253, 0]
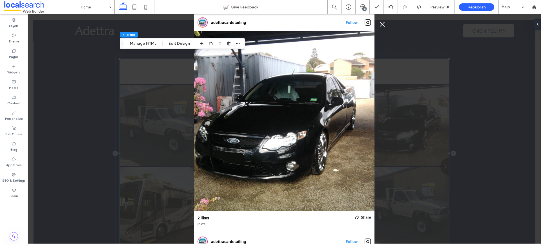
click at [384, 26] on button "Close Instagram Feed Popup" at bounding box center [382, 24] width 9 height 9
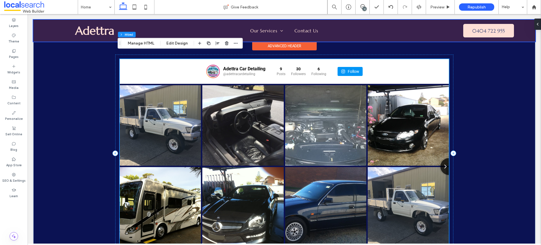
scroll to position [1281, 0]
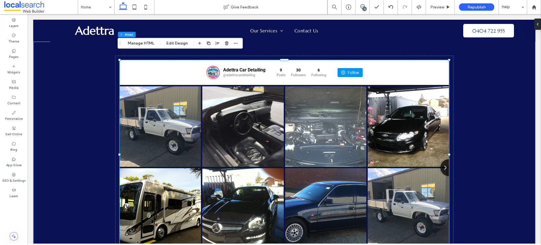
click at [472, 122] on div "Adettra Car Detailing @adettracardetailing 9 Posts" at bounding box center [284, 155] width 502 height 238
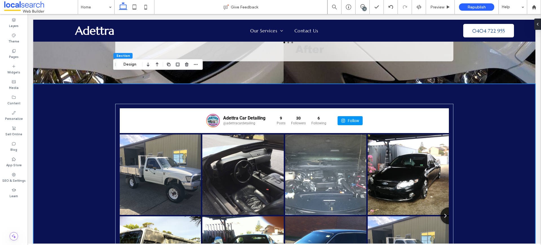
scroll to position [1222, 0]
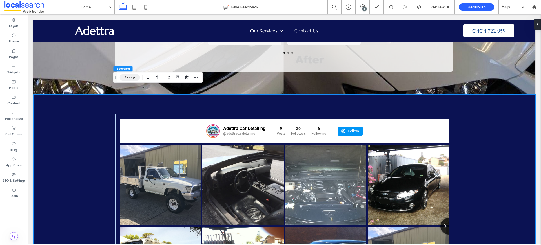
click at [130, 80] on button "Design" at bounding box center [130, 77] width 20 height 7
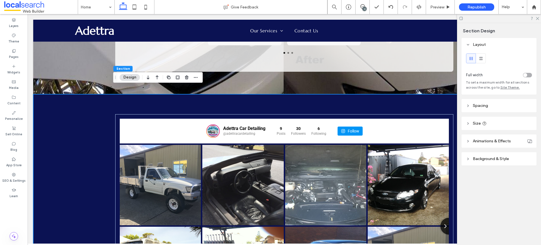
click at [527, 75] on div "toggle" at bounding box center [525, 75] width 4 height 4
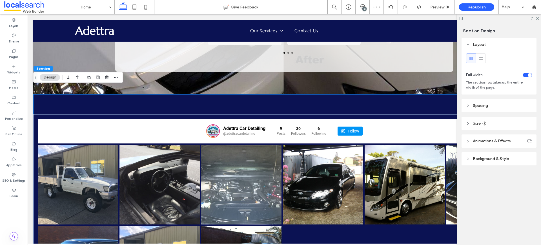
click at [480, 109] on header "Spacing" at bounding box center [498, 105] width 75 height 13
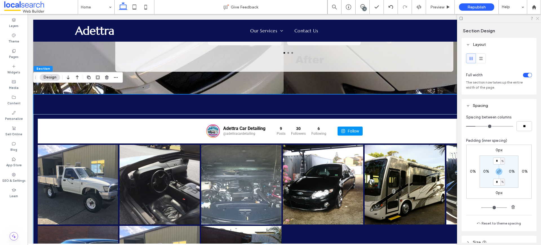
click at [535, 17] on icon at bounding box center [537, 18] width 4 height 4
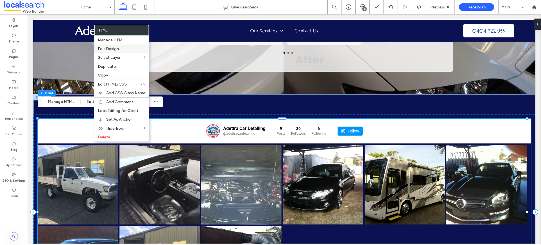
click at [106, 50] on span "Edit Design" at bounding box center [108, 48] width 21 height 5
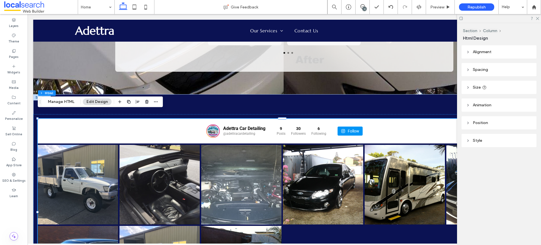
click at [43, 94] on div at bounding box center [41, 97] width 17 height 6
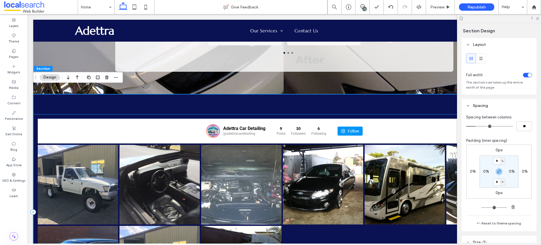
click at [37, 114] on div "Adettra Car Detailing @adettracardetailing 9 Posts 30 6" at bounding box center [284, 212] width 502 height 196
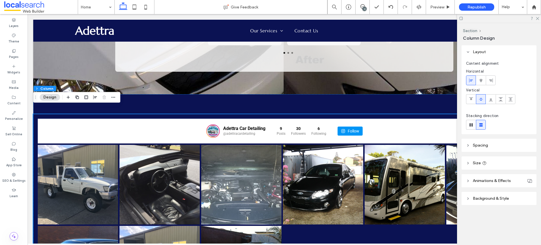
click at [475, 164] on span "Size" at bounding box center [477, 163] width 8 height 5
click at [473, 146] on span "Spacing" at bounding box center [480, 145] width 15 height 5
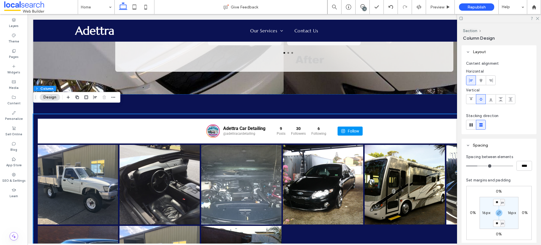
click at [486, 211] on label "16px" at bounding box center [486, 213] width 8 height 5
type input "*"
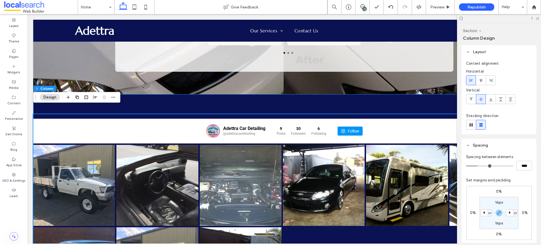
click at [158, 96] on div "Adettra Car Detailing @adettracardetailing 9 Posts 30" at bounding box center [284, 213] width 502 height 239
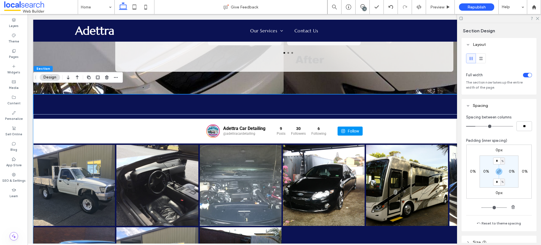
click at [158, 94] on div "Adettra Car Detailing @adettracardetailing 9 Posts 30" at bounding box center [284, 213] width 502 height 239
click at [494, 164] on input "*" at bounding box center [496, 161] width 7 height 7
type input "*"
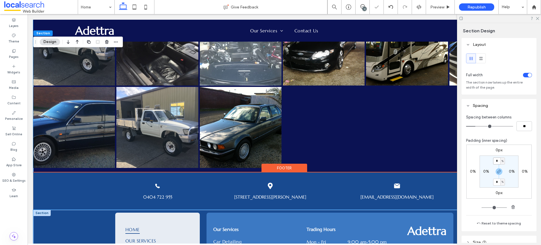
scroll to position [1292, 0]
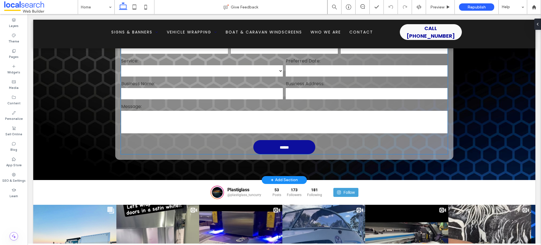
scroll to position [243, 0]
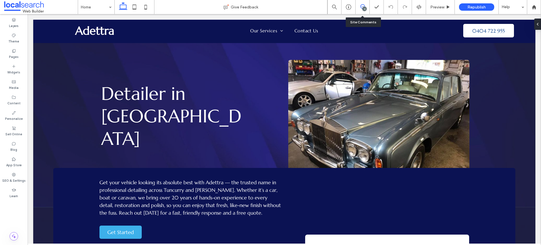
click at [360, 4] on icon at bounding box center [362, 6] width 5 height 5
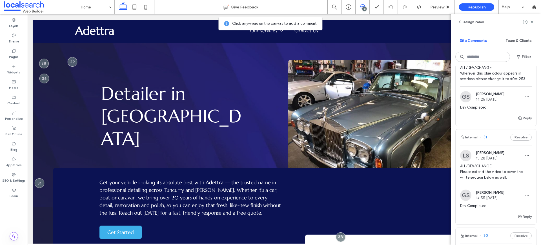
scroll to position [872, 0]
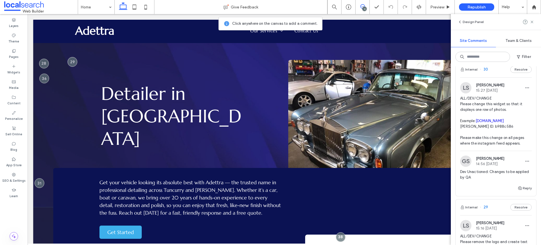
click at [484, 115] on span "ALL/DEV/CHANGE Please change this widget so that it displays one row of photos.…" at bounding box center [496, 121] width 72 height 51
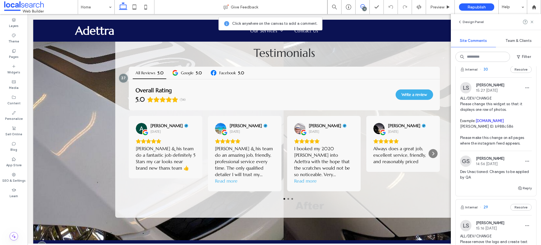
scroll to position [1224, 0]
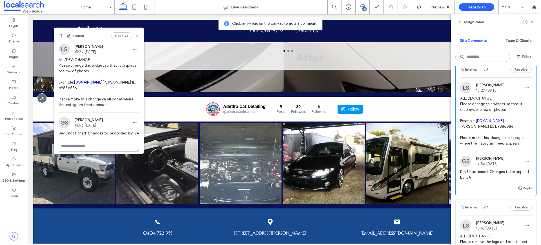
click at [530, 21] on icon at bounding box center [531, 22] width 5 height 5
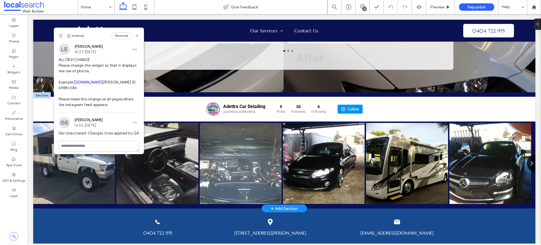
click at [40, 92] on div at bounding box center [41, 95] width 17 height 6
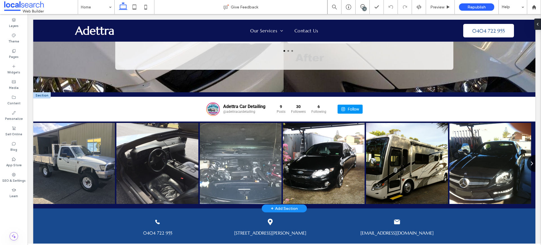
click at [42, 92] on div at bounding box center [41, 95] width 17 height 6
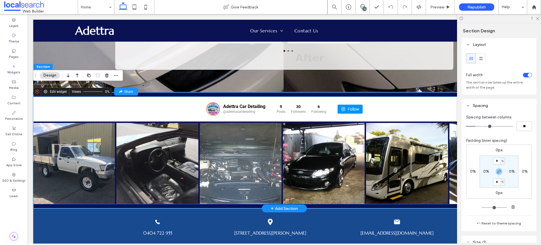
click at [286, 88] on div "Panel only seen by widget owner Edit widget Views 0% Share" at bounding box center [284, 92] width 502 height 8
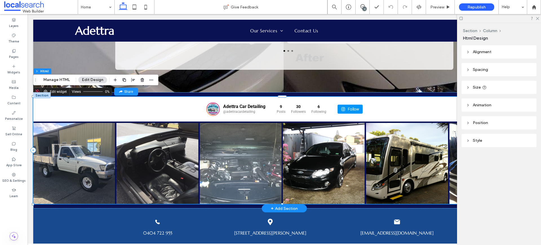
click at [288, 103] on div "Adettra Car Detailing @adettracardetailing 9 Posts 30 Followers 6 Follow" at bounding box center [284, 110] width 169 height 14
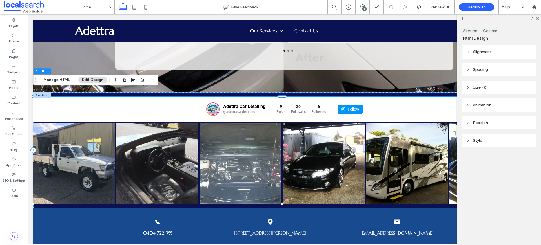
click at [478, 70] on span "Spacing" at bounding box center [480, 69] width 15 height 5
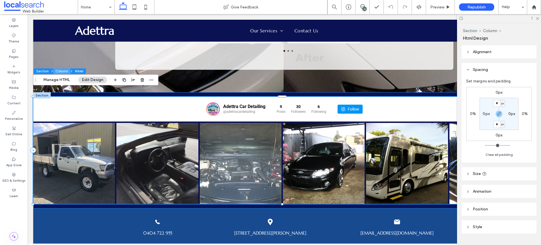
click at [58, 70] on button "Column" at bounding box center [61, 71] width 17 height 6
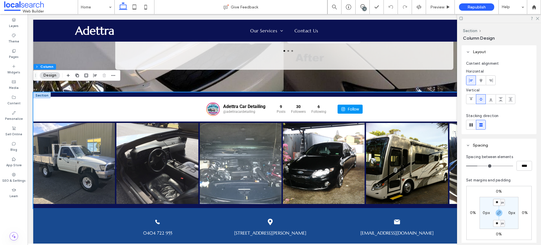
click at [495, 202] on input "**" at bounding box center [496, 202] width 7 height 7
type input "*"
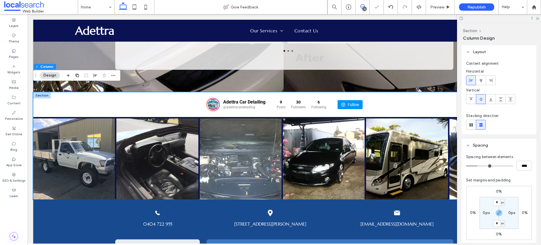
click at [361, 5] on icon at bounding box center [362, 6] width 5 height 5
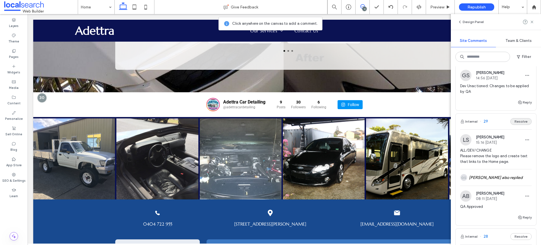
scroll to position [927, 0]
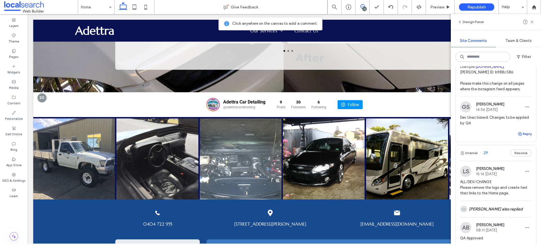
click at [518, 137] on button "Reply" at bounding box center [524, 134] width 14 height 7
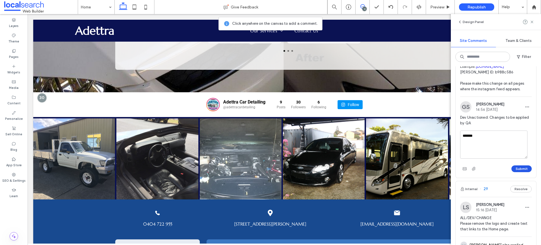
type textarea "*******"
click at [519, 172] on button "Submit" at bounding box center [521, 169] width 20 height 7
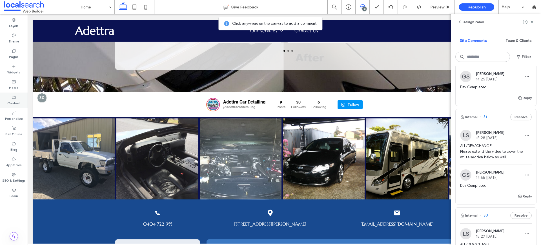
scroll to position [726, 0]
click at [488, 159] on span "ALL/DEV/CHANGE Please extend the video to cover the white section below as well." at bounding box center [496, 152] width 72 height 17
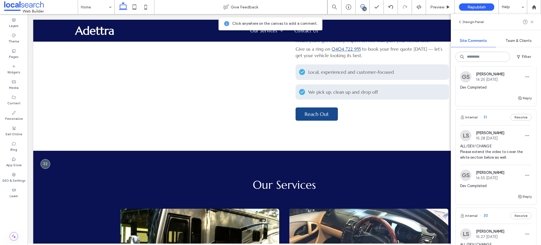
scroll to position [0, 0]
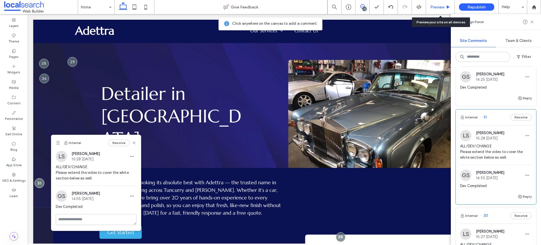
click at [442, 10] on div "Preview" at bounding box center [440, 7] width 29 height 14
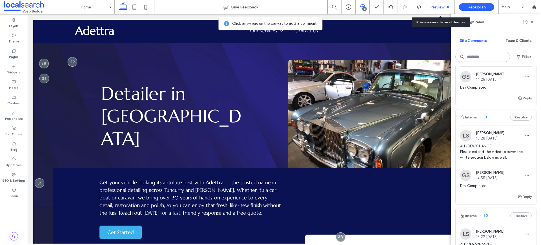
click at [441, 10] on div "Preview" at bounding box center [440, 7] width 29 height 14
click at [524, 200] on button "Reply" at bounding box center [524, 196] width 14 height 7
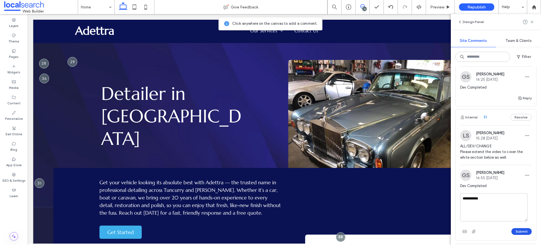
type textarea "**********"
click at [518, 235] on button "Submit" at bounding box center [521, 231] width 20 height 7
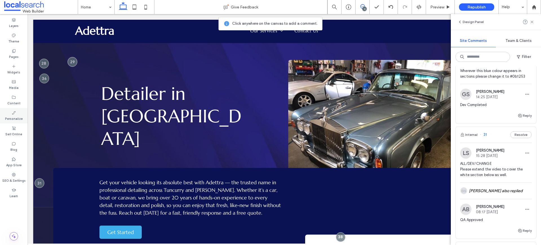
scroll to position [608, 0]
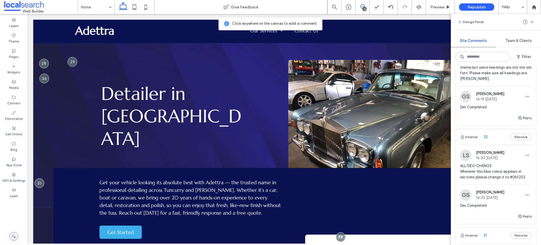
click at [483, 178] on span "ALL/DEV/CHANGE Wherever this blue colour appears in sections please change it t…" at bounding box center [496, 171] width 72 height 17
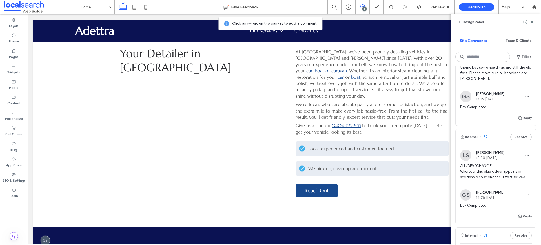
scroll to position [552, 0]
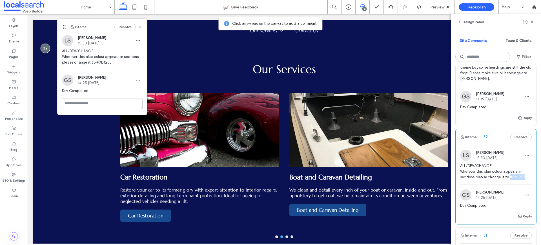
drag, startPoint x: 525, startPoint y: 182, endPoint x: 509, endPoint y: 182, distance: 16.3
click at [509, 180] on span "ALL/DEV/CHANGE Wherever this blue colour appears in sections please change it t…" at bounding box center [496, 171] width 72 height 17
copy span "#0b1253"
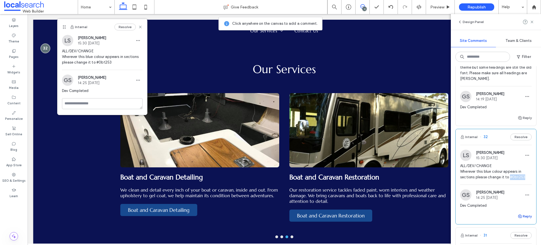
click at [523, 220] on button "Reply" at bounding box center [524, 216] width 14 height 7
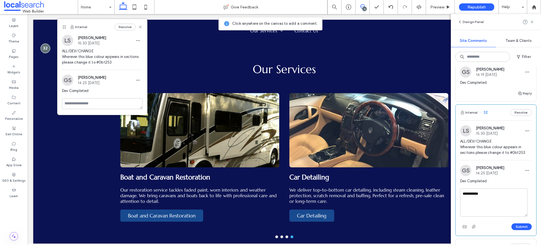
scroll to position [662, 0]
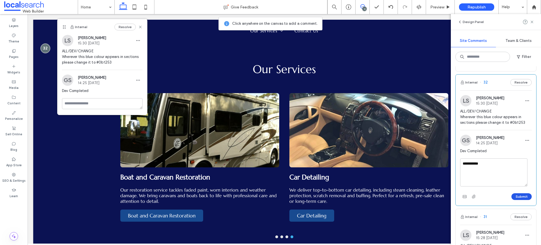
type textarea "**********"
click at [520, 200] on button "Submit" at bounding box center [521, 196] width 20 height 7
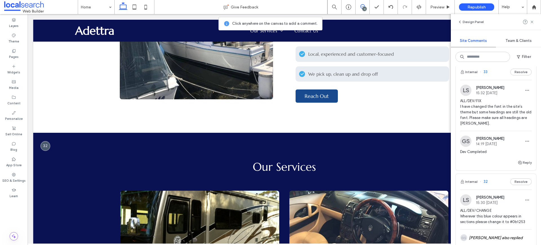
scroll to position [561, 0]
click at [478, 123] on span "ALL/DEV/FIX I have changed the font in the site's theme but some headings are s…" at bounding box center [496, 114] width 72 height 28
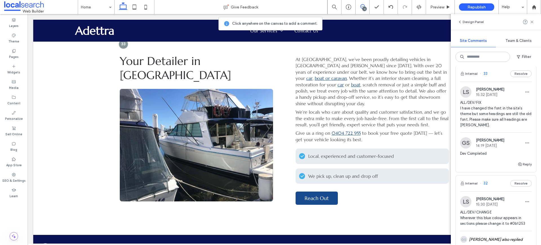
scroll to position [339, 0]
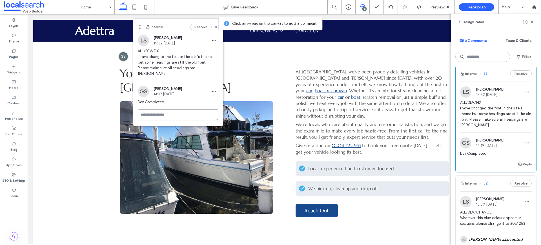
click at [168, 110] on textarea at bounding box center [178, 115] width 81 height 11
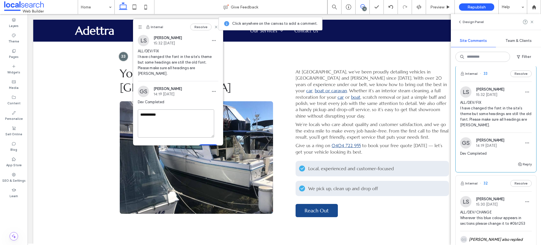
type textarea "**********"
click at [206, 144] on button "Submit" at bounding box center [208, 147] width 20 height 7
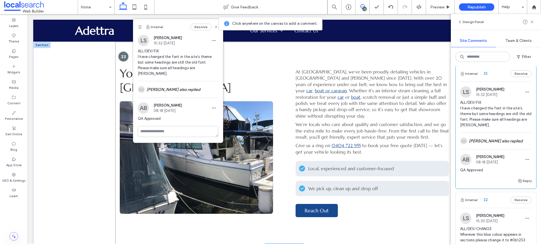
click at [121, 54] on div at bounding box center [123, 56] width 10 height 10
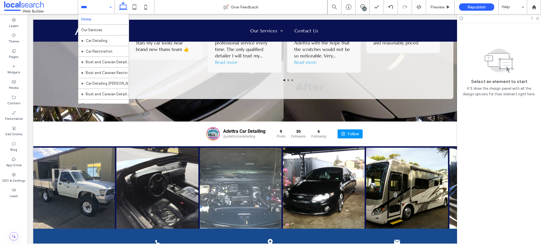
scroll to position [0, 0]
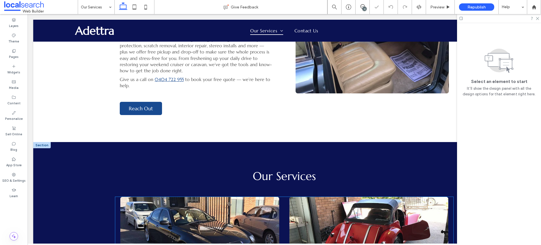
scroll to position [303, 0]
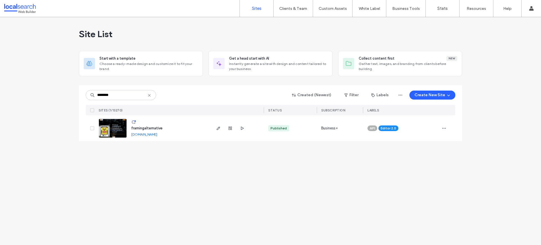
click at [157, 173] on div "Site List Start with a template Choose a ready-made design and customize it to …" at bounding box center [270, 131] width 541 height 228
drag, startPoint x: 133, startPoint y: 167, endPoint x: 106, endPoint y: 132, distance: 44.8
click at [131, 166] on div "Site List Start with a template Choose a ready-made design and customize it to …" at bounding box center [270, 131] width 541 height 228
click at [106, 129] on img at bounding box center [113, 138] width 28 height 38
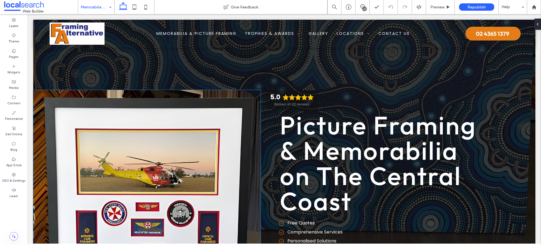
click at [150, 157] on link at bounding box center [146, 191] width 227 height 202
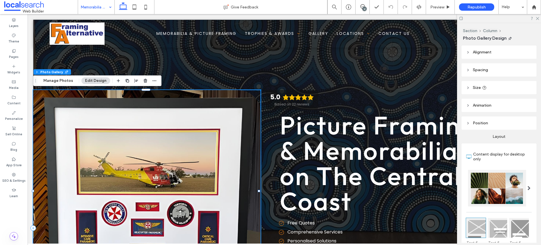
click at [149, 158] on link at bounding box center [146, 191] width 227 height 202
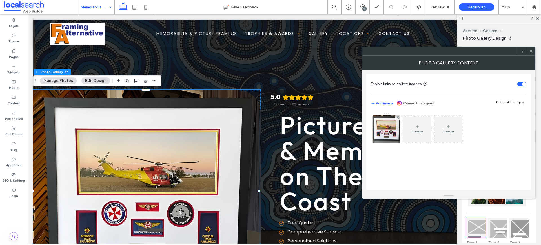
click at [531, 51] on use at bounding box center [530, 51] width 3 height 3
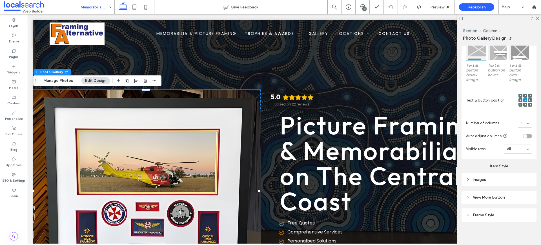
scroll to position [178, 0]
click at [486, 180] on div "Images" at bounding box center [499, 179] width 66 height 5
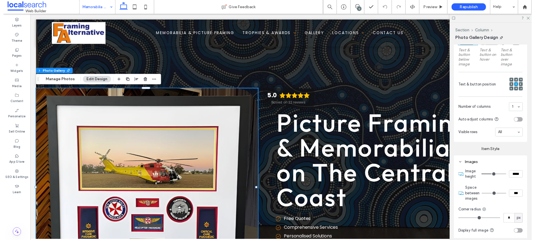
scroll to position [222, 0]
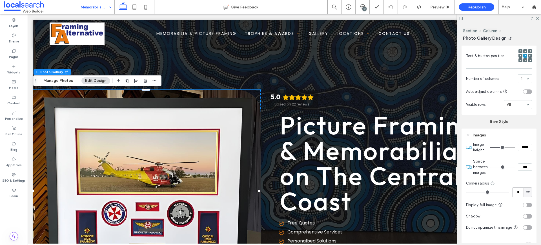
click at [526, 204] on div "toggle" at bounding box center [527, 205] width 9 height 5
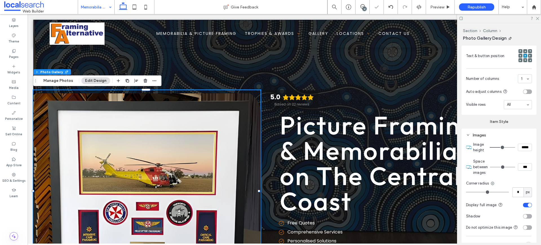
click at [527, 203] on div "toggle" at bounding box center [529, 205] width 4 height 4
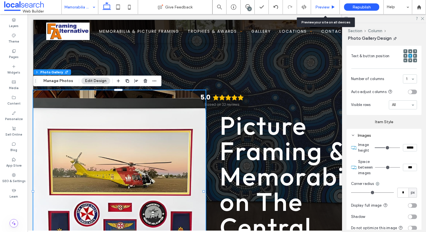
click at [320, 7] on span "Preview" at bounding box center [322, 7] width 14 height 5
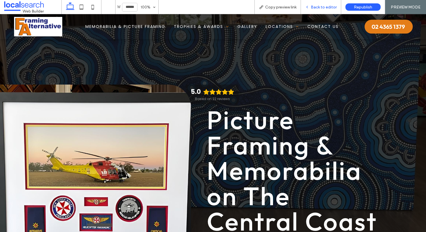
click at [309, 5] on div "Back to editor" at bounding box center [321, 7] width 40 height 5
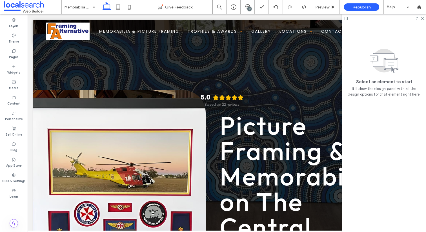
click at [104, 106] on link at bounding box center [119, 191] width 172 height 202
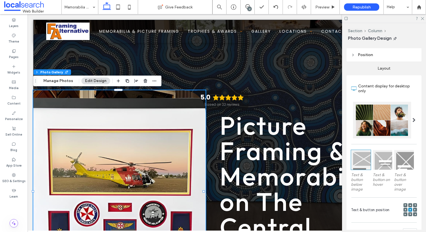
scroll to position [190, 0]
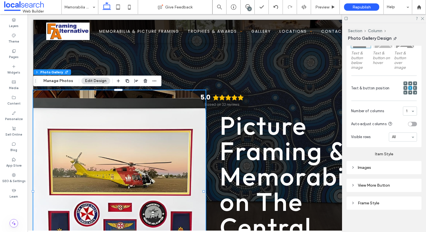
click at [369, 169] on div "Images" at bounding box center [384, 168] width 66 height 8
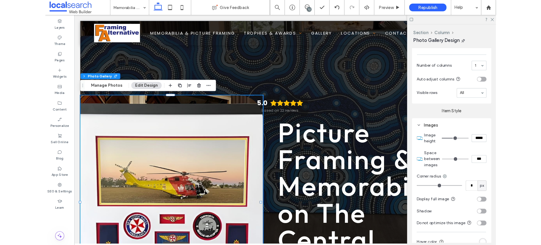
scroll to position [240, 0]
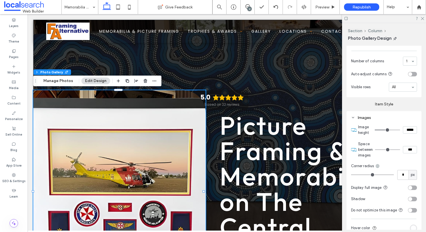
click at [409, 186] on div "toggle" at bounding box center [412, 187] width 9 height 5
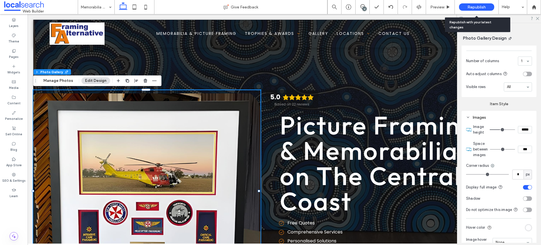
click at [483, 6] on span "Republish" at bounding box center [476, 7] width 18 height 5
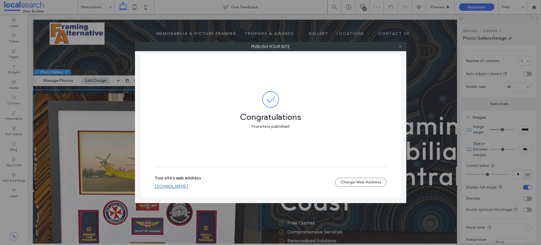
click at [399, 46] on icon at bounding box center [400, 46] width 4 height 4
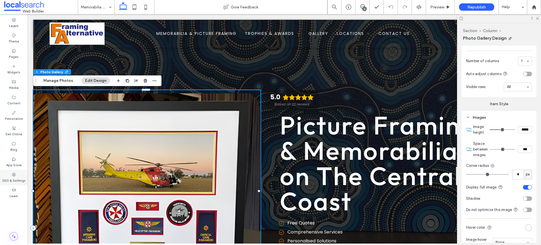
click at [14, 177] on icon at bounding box center [14, 175] width 5 height 5
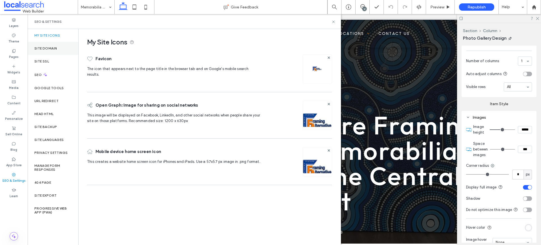
click at [49, 49] on label "Site Domain" at bounding box center [45, 48] width 23 height 4
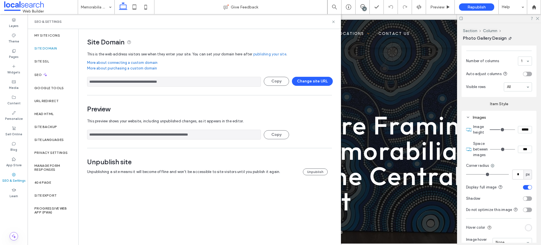
click at [146, 86] on input "**********" at bounding box center [174, 82] width 174 height 10
click at [333, 21] on use at bounding box center [333, 22] width 2 height 2
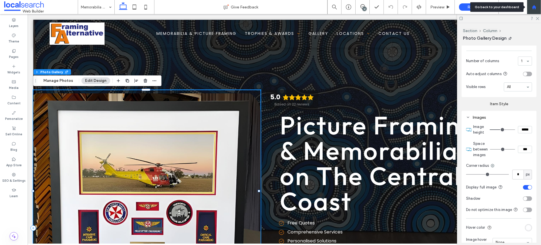
click at [537, 6] on div at bounding box center [534, 7] width 14 height 5
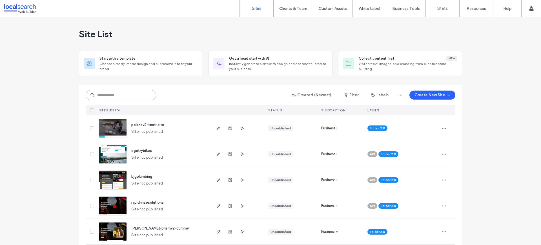
click at [124, 98] on input at bounding box center [121, 95] width 70 height 10
click at [109, 96] on input at bounding box center [121, 95] width 70 height 10
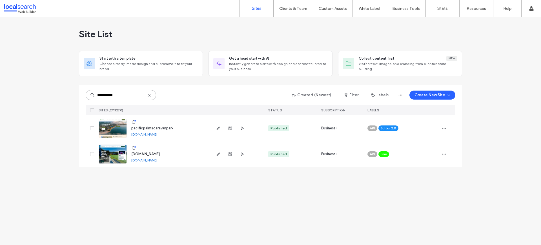
type input "**********"
click at [111, 156] on img at bounding box center [113, 164] width 28 height 38
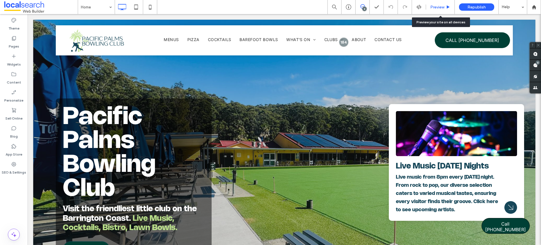
click at [438, 8] on span "Preview" at bounding box center [437, 7] width 14 height 5
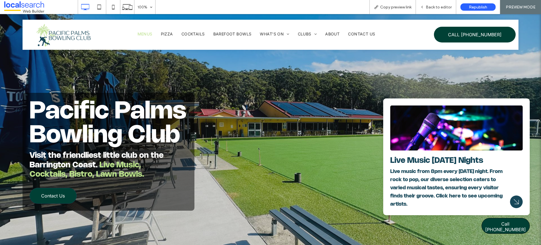
drag, startPoint x: 142, startPoint y: 34, endPoint x: 141, endPoint y: 48, distance: 13.6
click at [142, 34] on span "Menus" at bounding box center [144, 34] width 15 height 5
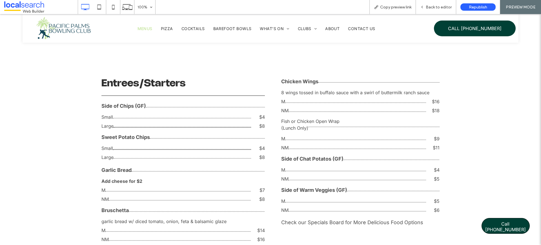
scroll to position [696, 0]
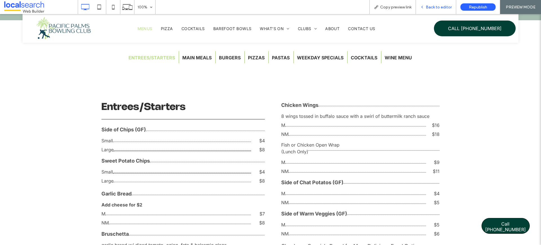
click at [442, 4] on div "Back to editor" at bounding box center [436, 7] width 40 height 14
click at [438, 7] on span "Back to editor" at bounding box center [439, 7] width 26 height 5
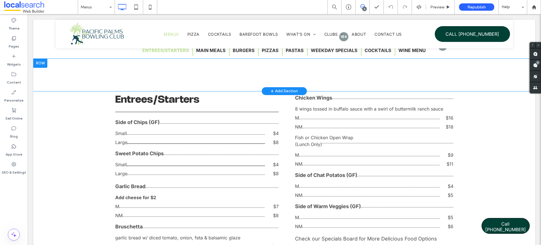
scroll to position [683, 0]
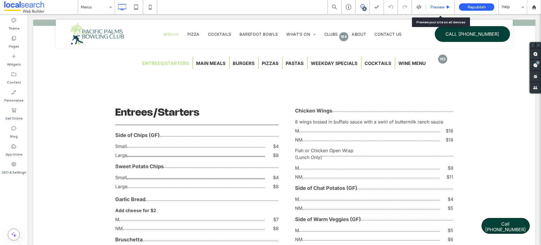
click at [437, 8] on span "Preview" at bounding box center [437, 7] width 14 height 5
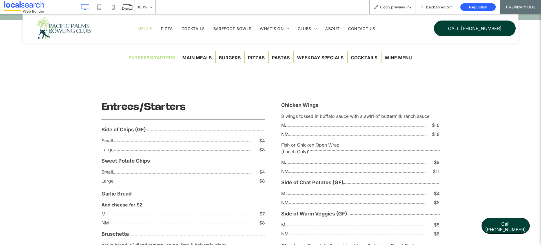
scroll to position [696, 0]
click at [189, 57] on button "Main Meals" at bounding box center [196, 58] width 35 height 12
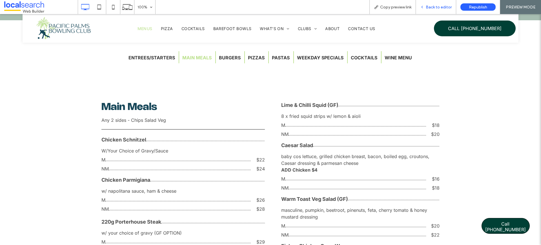
click at [436, 8] on span "Back to editor" at bounding box center [439, 7] width 26 height 5
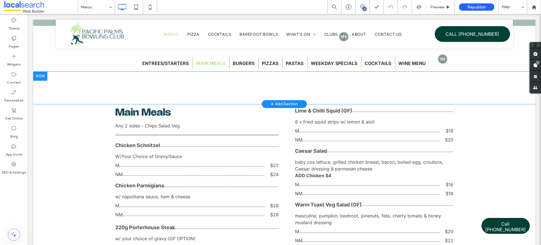
scroll to position [683, 0]
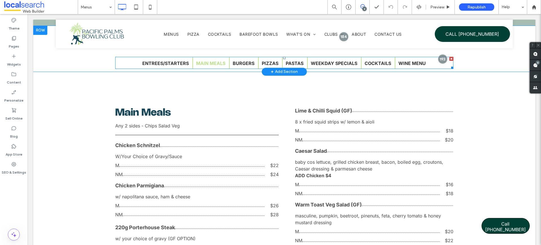
click at [127, 59] on span at bounding box center [284, 63] width 338 height 12
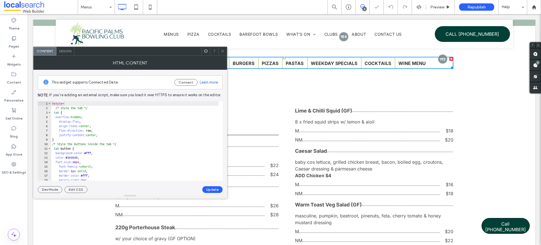
click at [221, 49] on icon at bounding box center [223, 51] width 4 height 4
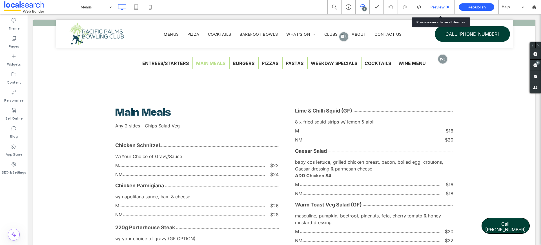
click at [444, 2] on div "Preview" at bounding box center [440, 7] width 29 height 14
click at [443, 5] on span "Preview" at bounding box center [437, 7] width 14 height 5
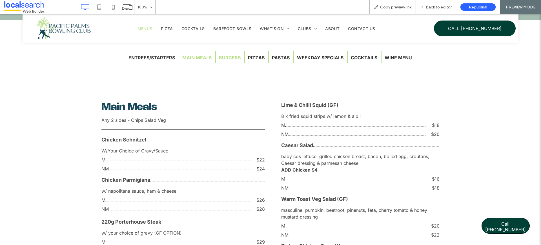
scroll to position [696, 0]
click at [233, 57] on button "Burgers" at bounding box center [230, 58] width 28 height 12
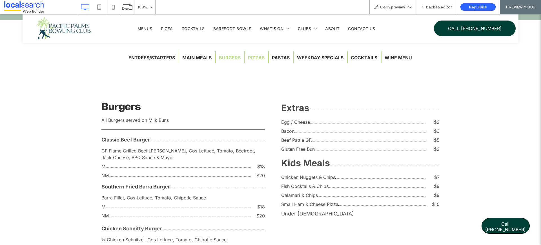
click at [254, 58] on button "Pizzas" at bounding box center [256, 58] width 23 height 12
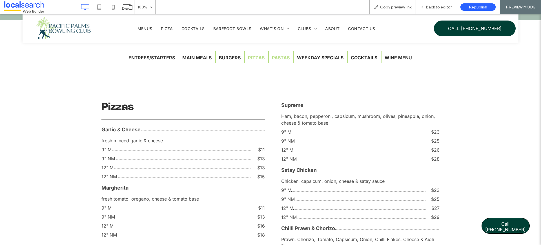
click at [282, 58] on button "Pastas" at bounding box center [281, 58] width 24 height 12
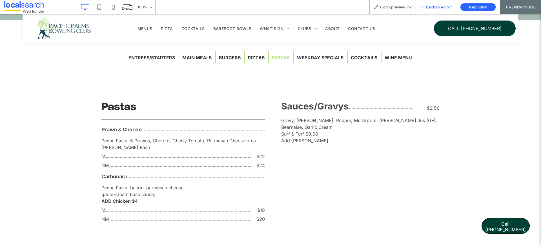
click at [441, 8] on span "Back to editor" at bounding box center [439, 7] width 26 height 5
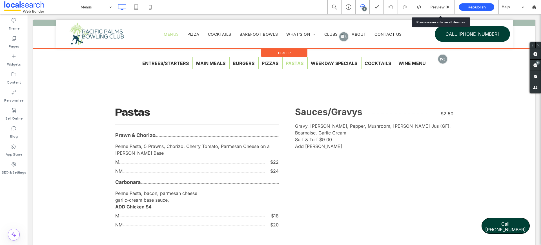
scroll to position [683, 0]
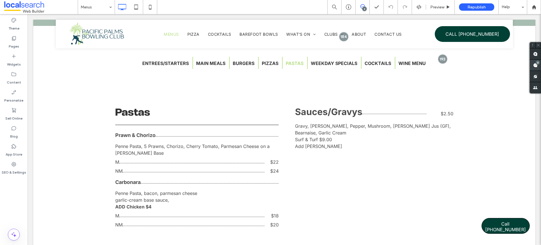
click at [535, 66] on use at bounding box center [535, 65] width 5 height 5
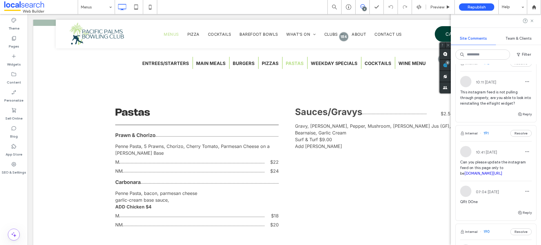
scroll to position [302, 0]
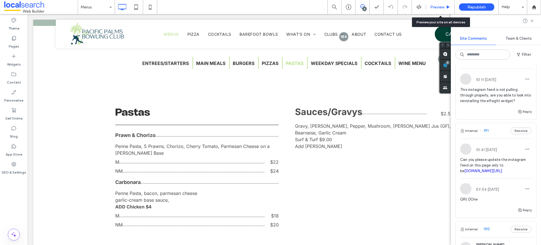
click at [447, 7] on use at bounding box center [448, 6] width 3 height 3
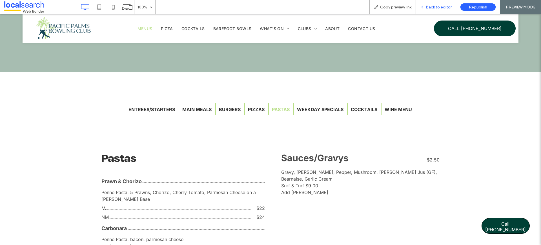
scroll to position [644, 0]
click at [434, 6] on span "Back to editor" at bounding box center [439, 7] width 26 height 5
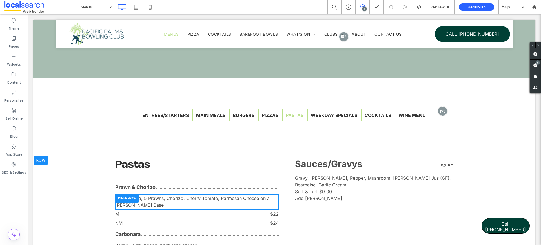
scroll to position [631, 0]
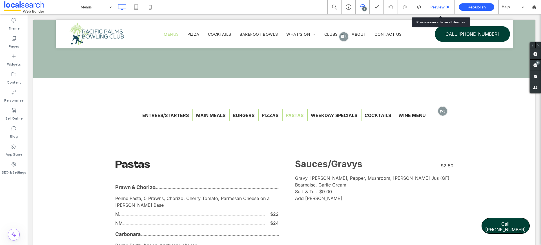
click at [450, 7] on icon at bounding box center [448, 7] width 4 height 4
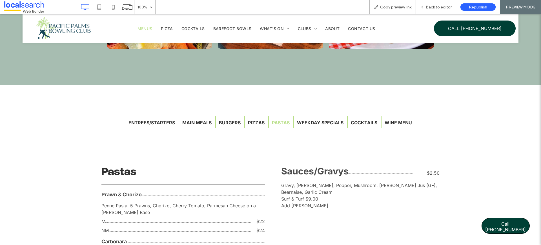
scroll to position [644, 0]
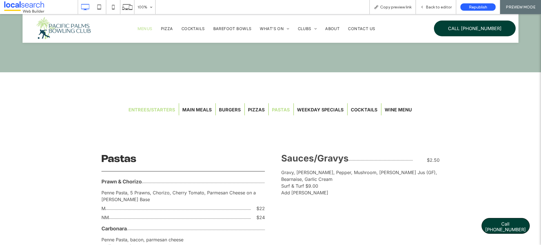
click at [154, 110] on button "Entrees/Starters" at bounding box center [151, 110] width 53 height 12
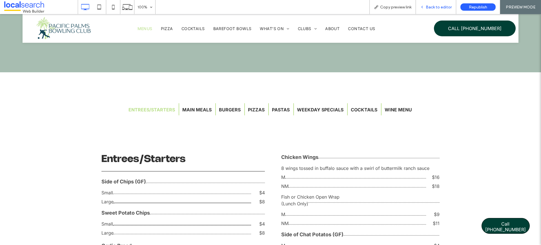
click at [431, 8] on span "Back to editor" at bounding box center [439, 7] width 26 height 5
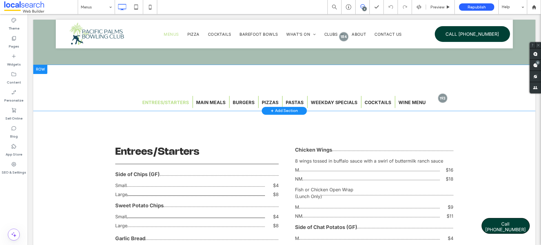
scroll to position [631, 0]
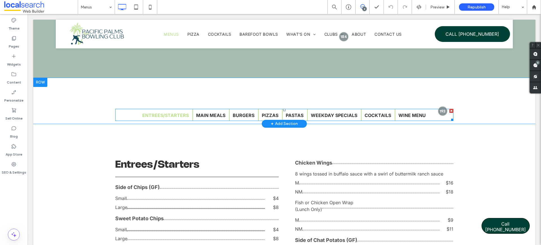
click at [165, 115] on span at bounding box center [284, 115] width 338 height 12
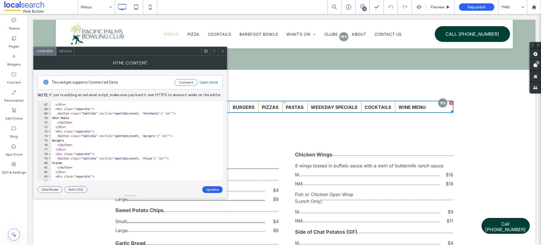
scroll to position [297, 0]
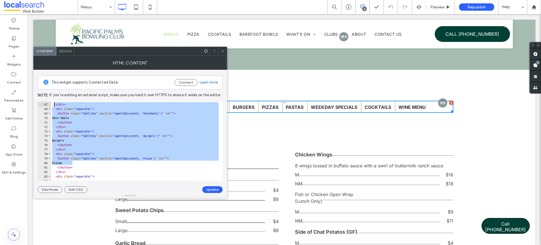
drag, startPoint x: 95, startPoint y: 165, endPoint x: 55, endPoint y: 105, distance: 72.6
click at [55, 105] on div "</ button > </ div > < div class = "separator" > < button class = "tablinks" on…" at bounding box center [146, 140] width 191 height 84
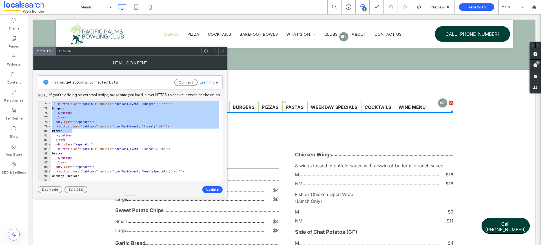
scroll to position [329, 0]
click at [89, 130] on div "< div class = "separator" > < button class = "tablinks" onclick = "openTab1(eve…" at bounding box center [146, 139] width 191 height 84
type textarea "******"
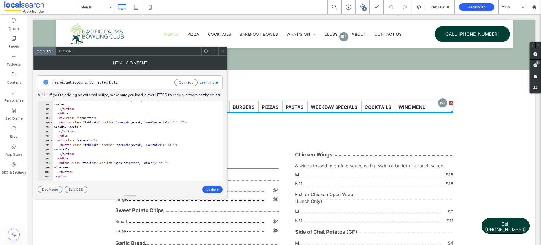
scroll to position [380, 0]
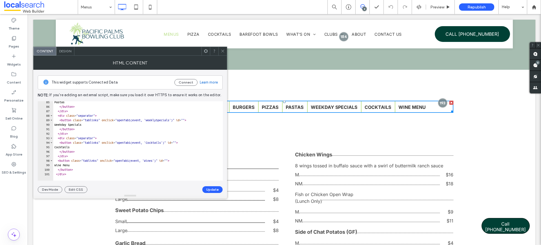
click at [221, 51] on icon at bounding box center [223, 51] width 4 height 4
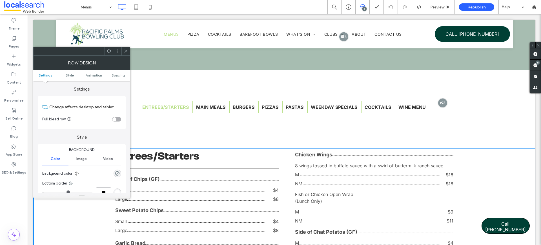
drag, startPoint x: 124, startPoint y: 51, endPoint x: 128, endPoint y: 59, distance: 9.2
click at [124, 51] on icon at bounding box center [126, 51] width 4 height 4
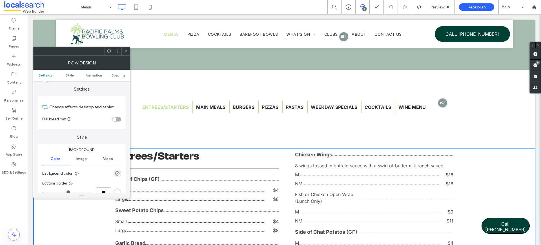
click at [128, 52] on icon at bounding box center [126, 51] width 4 height 4
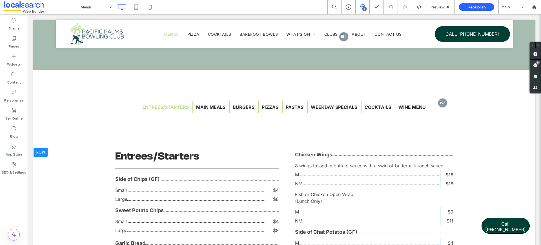
click at [43, 151] on div at bounding box center [41, 152] width 14 height 9
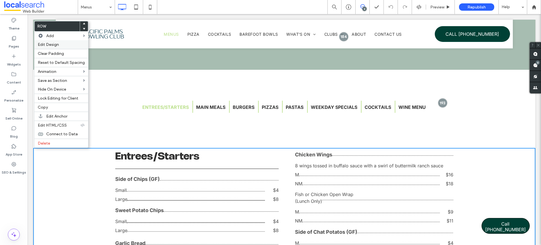
click at [54, 46] on span "Edit Design" at bounding box center [48, 44] width 21 height 5
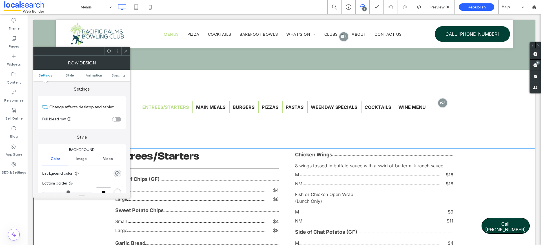
click at [126, 50] on icon at bounding box center [126, 51] width 4 height 4
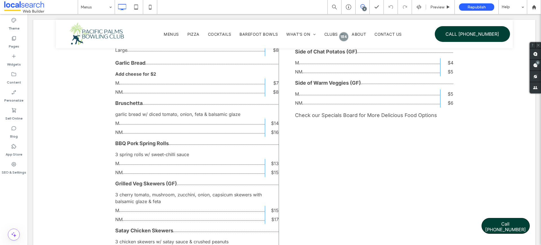
scroll to position [861, 0]
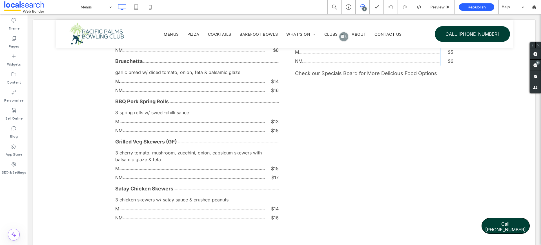
click at [290, 146] on div "Chicken Wings Click To Paste 8 wings tossed in buffalo sauce with a swirl of bu…" at bounding box center [371, 74] width 163 height 297
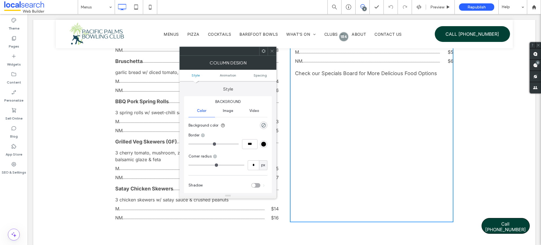
click at [272, 50] on icon at bounding box center [272, 51] width 4 height 4
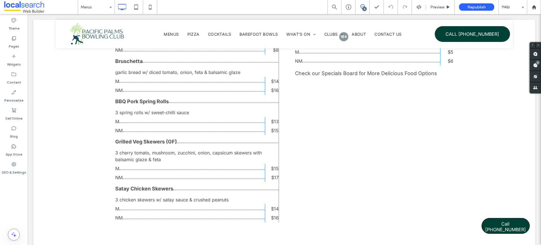
click at [279, 100] on div "Entrees/Starters Click To Paste Side of Chips (GF) Click To Paste Small Click T…" at bounding box center [284, 74] width 338 height 297
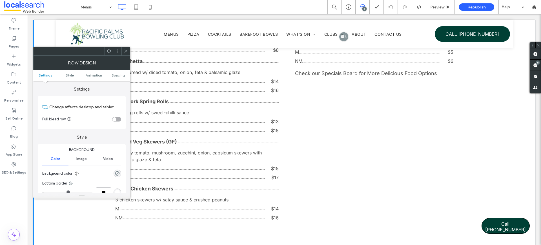
click at [125, 50] on icon at bounding box center [126, 51] width 4 height 4
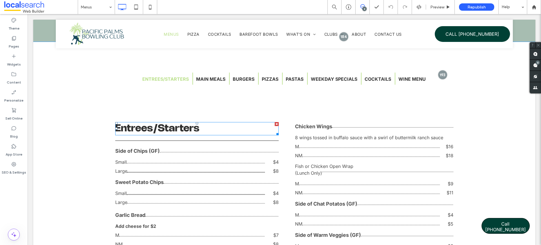
scroll to position [636, 0]
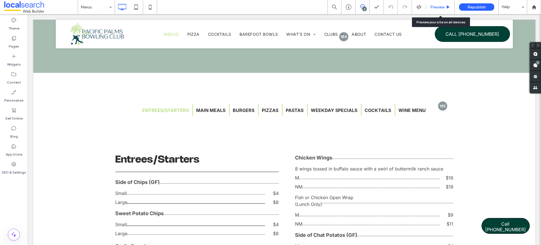
drag, startPoint x: 442, startPoint y: 4, endPoint x: 434, endPoint y: 5, distance: 8.0
click at [442, 4] on div "Preview" at bounding box center [440, 7] width 29 height 14
click at [432, 5] on span "Preview" at bounding box center [437, 7] width 14 height 5
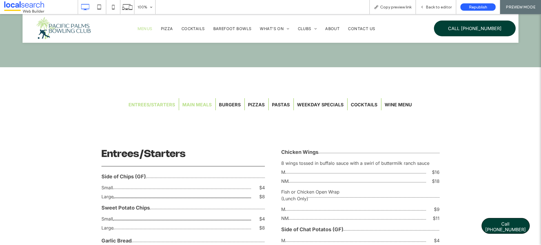
scroll to position [649, 0]
click at [193, 103] on button "Main Meals" at bounding box center [196, 105] width 35 height 12
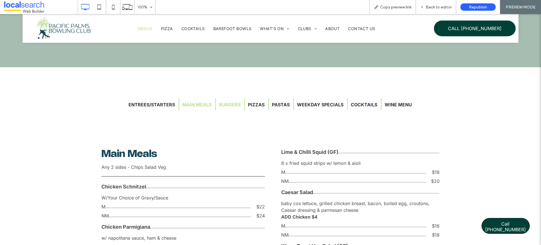
click at [231, 106] on button "Burgers" at bounding box center [230, 105] width 28 height 12
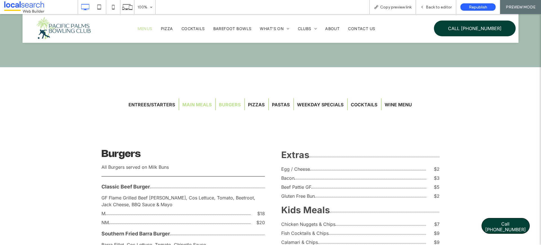
click at [202, 105] on button "Main Meals" at bounding box center [196, 105] width 35 height 12
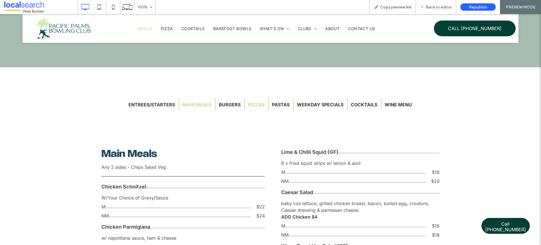
click at [253, 105] on button "Pizzas" at bounding box center [256, 105] width 23 height 12
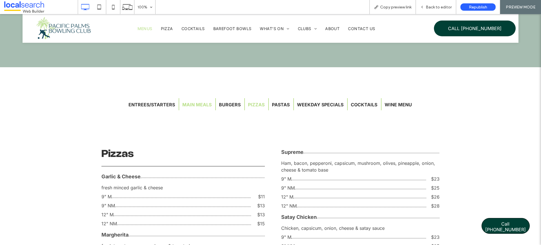
click at [194, 106] on button "Main Meals" at bounding box center [196, 105] width 35 height 12
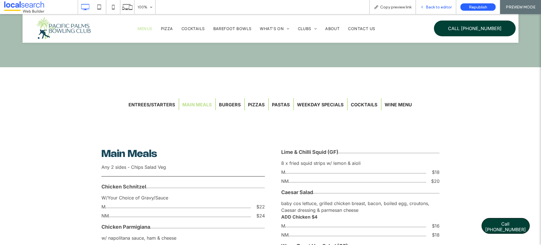
drag, startPoint x: 442, startPoint y: 6, endPoint x: 299, endPoint y: 33, distance: 146.2
click at [442, 6] on span "Back to editor" at bounding box center [439, 7] width 26 height 5
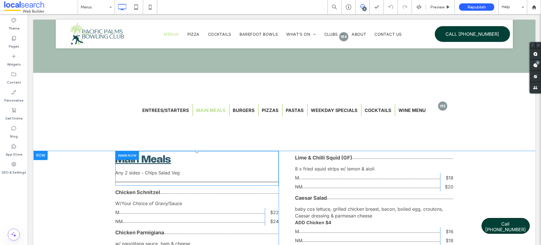
scroll to position [636, 0]
click at [150, 161] on link "Main Meals" at bounding box center [143, 160] width 56 height 10
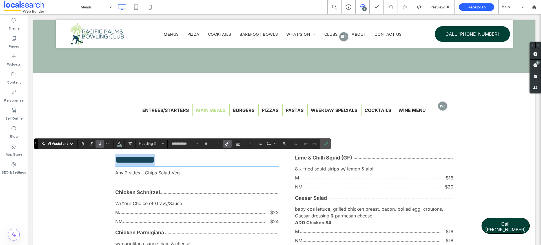
click at [150, 161] on link "**********" at bounding box center [134, 160] width 39 height 10
click at [152, 158] on link "**********" at bounding box center [134, 160] width 39 height 10
click at [176, 161] on h3 "**********" at bounding box center [196, 160] width 163 height 12
drag, startPoint x: 179, startPoint y: 161, endPoint x: 116, endPoint y: 149, distance: 64.1
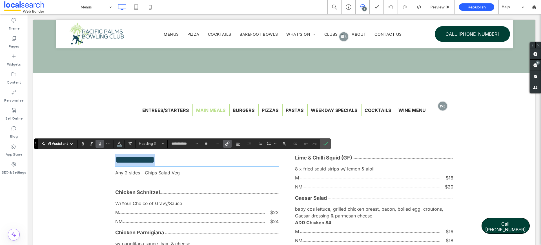
click at [115, 155] on h3 "**********" at bounding box center [196, 160] width 163 height 12
click at [122, 144] on button "Color" at bounding box center [119, 144] width 8 height 8
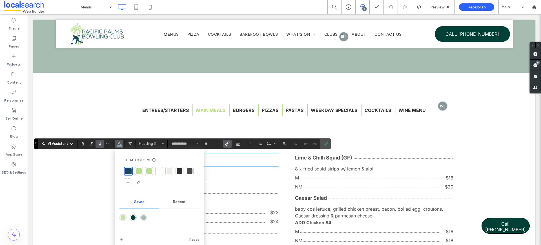
click at [180, 173] on div at bounding box center [180, 171] width 6 height 6
click at [330, 140] on section at bounding box center [325, 144] width 11 height 10
click at [327, 144] on icon "Confirm" at bounding box center [325, 144] width 5 height 5
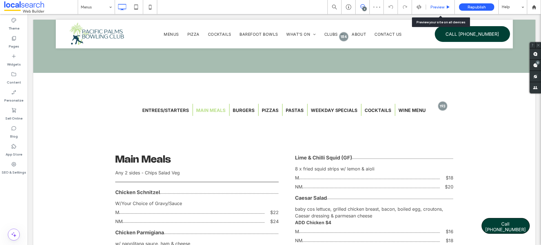
click at [434, 5] on span "Preview" at bounding box center [437, 7] width 14 height 5
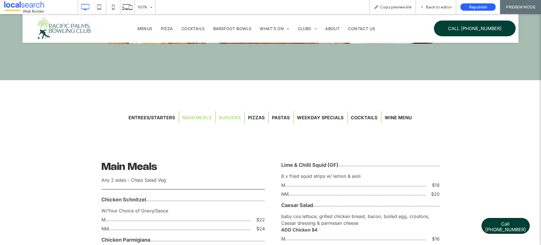
scroll to position [649, 0]
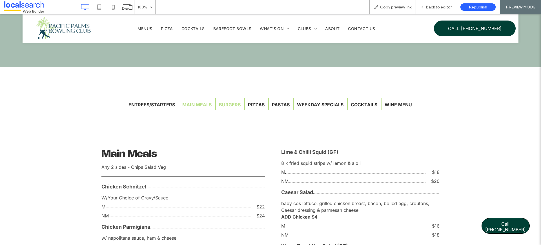
click at [228, 104] on button "Burgers" at bounding box center [230, 105] width 28 height 12
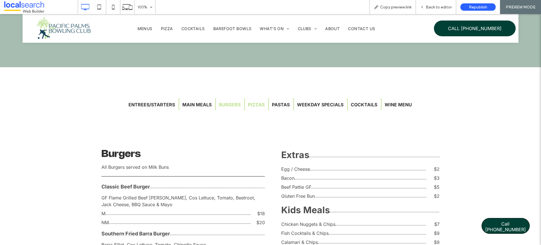
click at [252, 102] on button "Pizzas" at bounding box center [256, 105] width 23 height 12
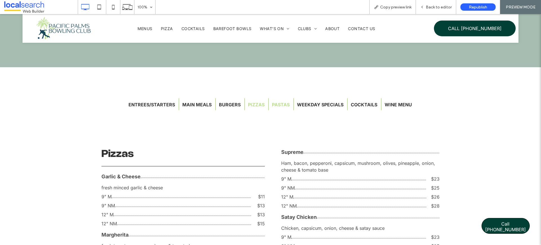
click at [277, 102] on button "Pastas" at bounding box center [281, 105] width 24 height 12
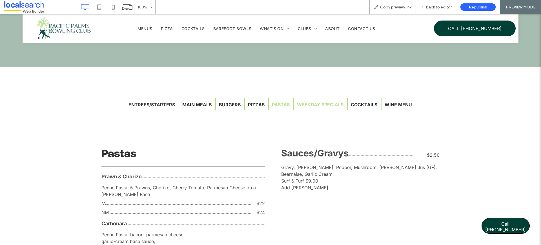
click at [302, 103] on button "Weekday Specials" at bounding box center [320, 105] width 53 height 12
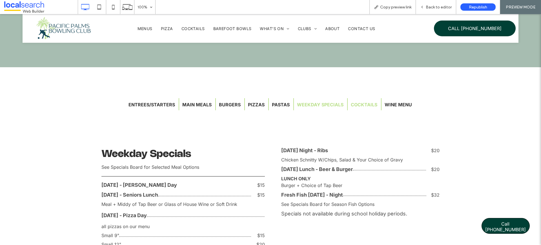
click at [353, 103] on button "Cocktails" at bounding box center [364, 105] width 33 height 12
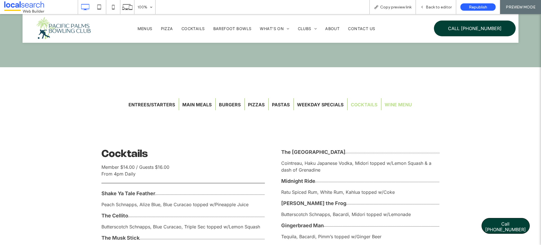
click at [399, 105] on button "Wine Menu" at bounding box center [398, 105] width 34 height 12
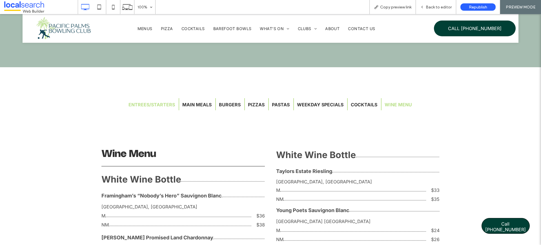
click at [146, 105] on button "Entrees/Starters" at bounding box center [151, 105] width 53 height 12
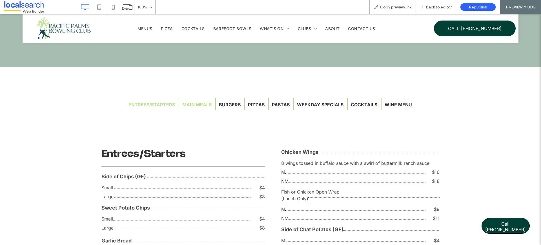
click at [206, 105] on button "Main Meals" at bounding box center [196, 105] width 35 height 12
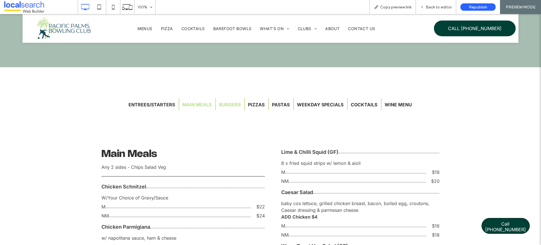
click at [233, 104] on button "Burgers" at bounding box center [230, 105] width 28 height 12
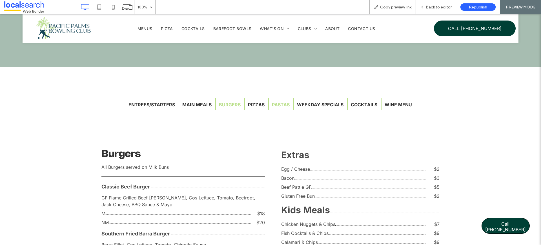
click at [269, 104] on button "Pastas" at bounding box center [281, 105] width 24 height 12
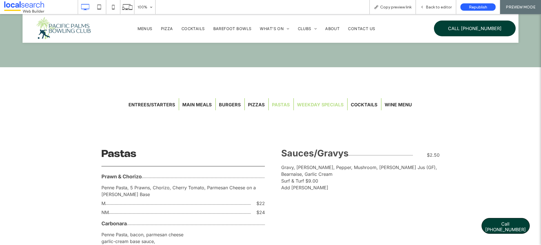
click at [305, 106] on button "Weekday Specials" at bounding box center [320, 105] width 53 height 12
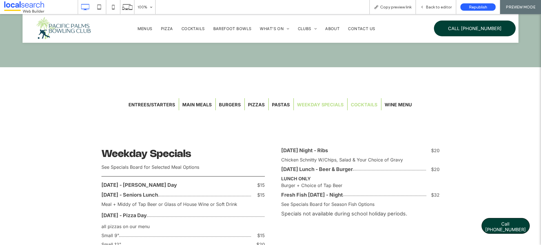
click at [369, 105] on button "Cocktails" at bounding box center [364, 105] width 33 height 12
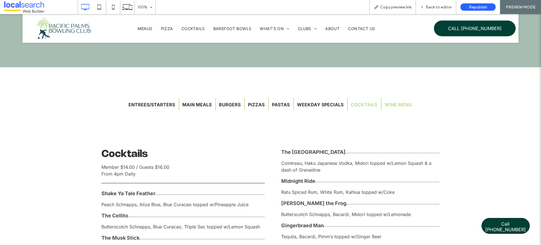
click at [389, 104] on button "Wine Menu" at bounding box center [398, 105] width 34 height 12
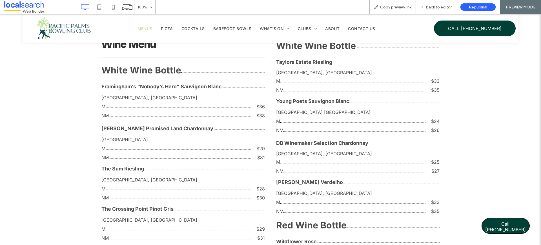
scroll to position [643, 0]
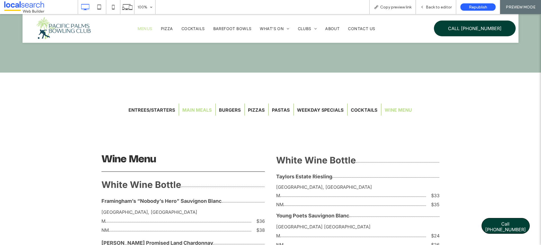
click at [193, 108] on button "Main Meals" at bounding box center [196, 110] width 35 height 12
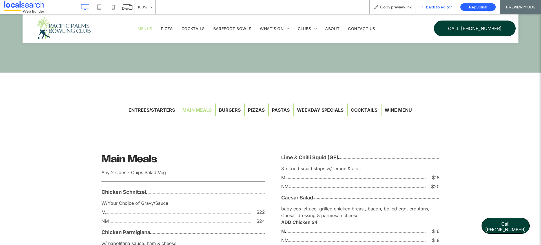
click at [445, 7] on span "Back to editor" at bounding box center [439, 7] width 26 height 5
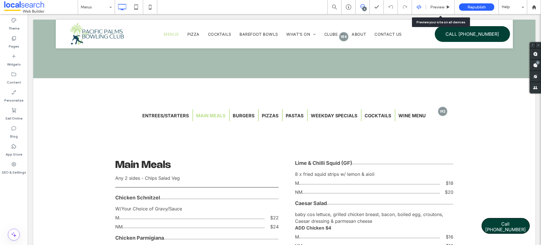
scroll to position [630, 0]
drag, startPoint x: 445, startPoint y: 5, endPoint x: 395, endPoint y: 3, distance: 49.9
click at [445, 5] on div "Preview" at bounding box center [440, 7] width 28 height 5
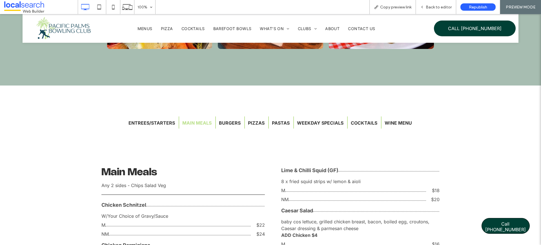
scroll to position [643, 0]
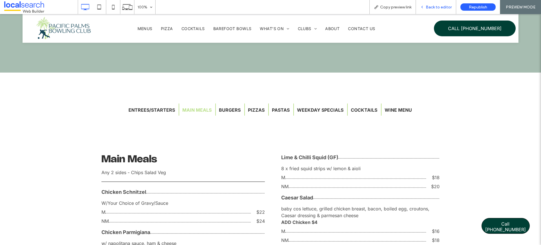
click at [431, 10] on div "Back to editor" at bounding box center [436, 7] width 40 height 14
click at [192, 140] on div "Click To Paste Row + Add Section" at bounding box center [270, 135] width 541 height 32
click at [435, 2] on div "Back to editor" at bounding box center [436, 7] width 40 height 14
click at [433, 12] on div "Back to editor" at bounding box center [436, 7] width 40 height 14
click at [436, 8] on span "Back to editor" at bounding box center [439, 7] width 26 height 5
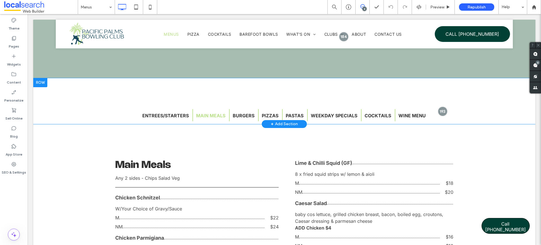
scroll to position [630, 0]
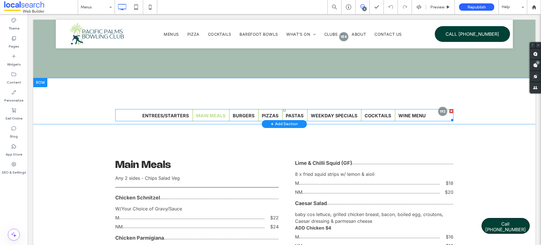
click at [173, 111] on span at bounding box center [284, 115] width 338 height 12
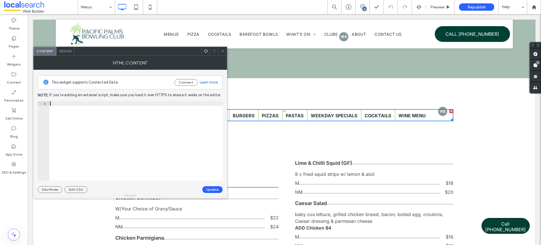
click at [173, 111] on div at bounding box center [136, 145] width 174 height 88
type textarea "*******"
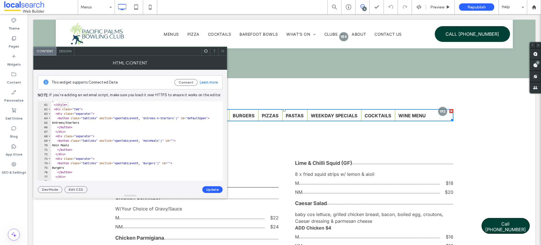
scroll to position [269, 0]
click at [221, 51] on icon at bounding box center [223, 51] width 4 height 4
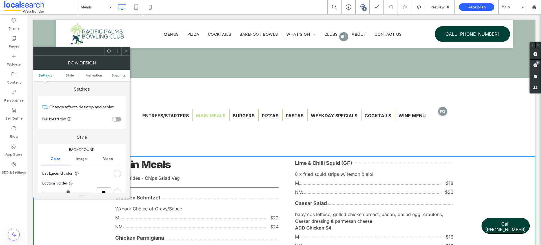
click at [128, 52] on div at bounding box center [125, 51] width 8 height 8
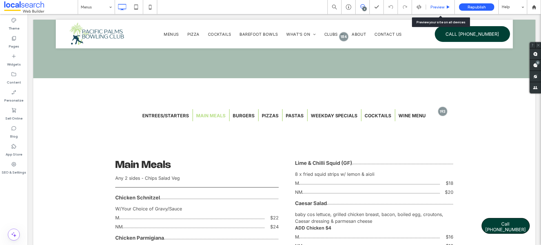
click at [441, 5] on span "Preview" at bounding box center [437, 7] width 14 height 5
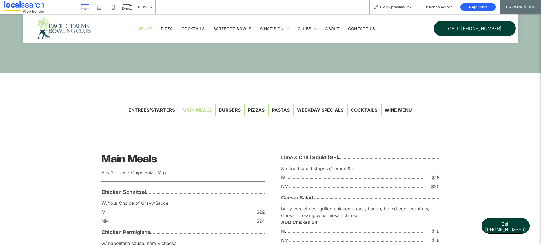
scroll to position [643, 0]
click at [430, 2] on div "Back to editor" at bounding box center [436, 7] width 40 height 14
click at [447, 8] on span "Back to editor" at bounding box center [439, 7] width 26 height 5
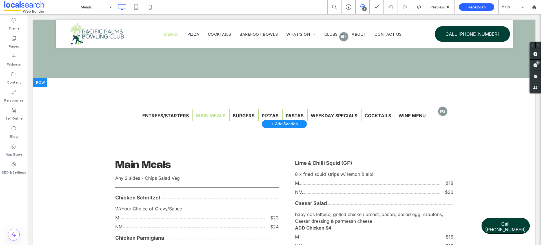
scroll to position [630, 0]
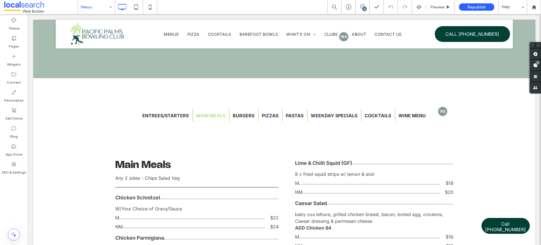
click at [204, 9] on div "Menus 8 Preview Republish Help" at bounding box center [309, 7] width 463 height 14
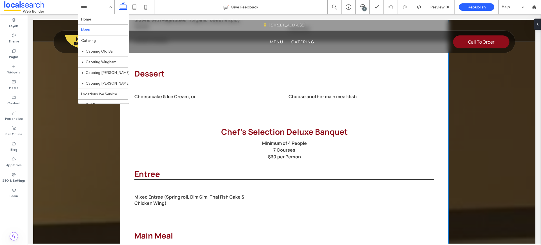
scroll to position [1054, 0]
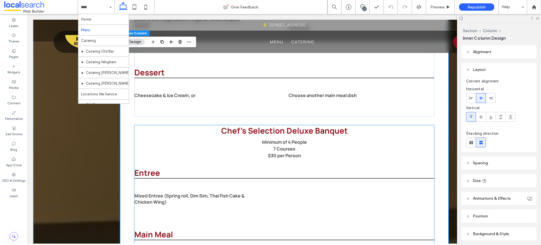
click at [330, 125] on span "Chef's Selection Deluxe Banquet" at bounding box center [284, 130] width 126 height 11
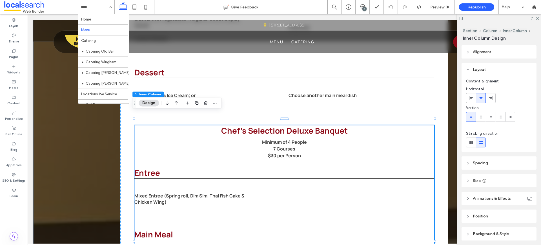
click at [330, 125] on span "Chef's Selection Deluxe Banquet" at bounding box center [284, 130] width 126 height 11
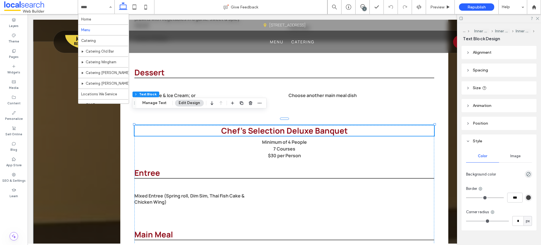
click at [330, 125] on div "Chef's Selection Deluxe Banquet" at bounding box center [284, 130] width 300 height 11
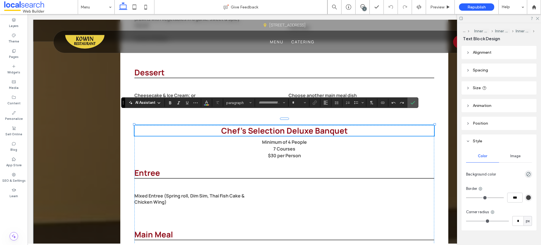
type input "*******"
type input "**"
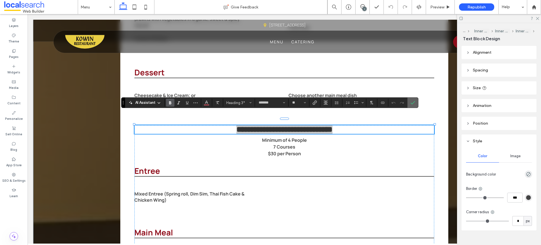
click at [414, 104] on icon "Confirm" at bounding box center [412, 103] width 5 height 5
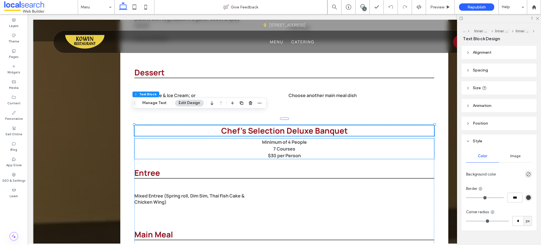
click at [191, 146] on p "7 Courses" at bounding box center [284, 149] width 300 height 7
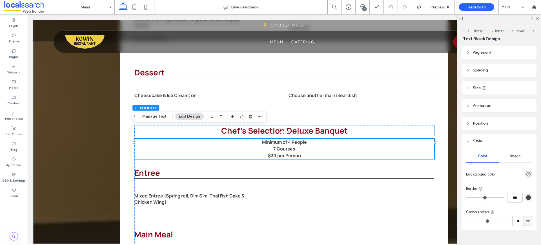
click at [347, 125] on h3 "Chef's Selection Deluxe Banquet" at bounding box center [284, 130] width 300 height 11
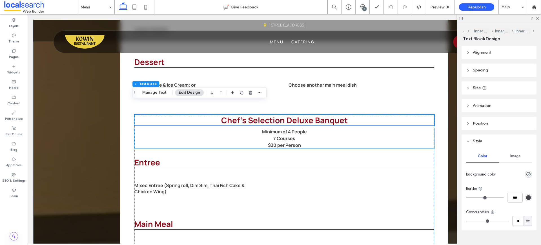
scroll to position [1065, 0]
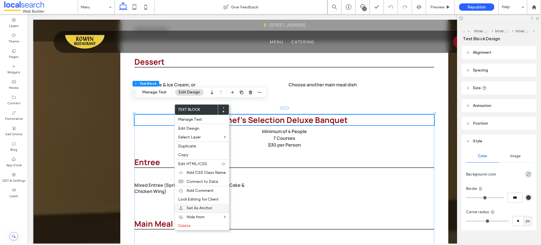
click at [207, 208] on span "Set As Anchor" at bounding box center [199, 208] width 26 height 5
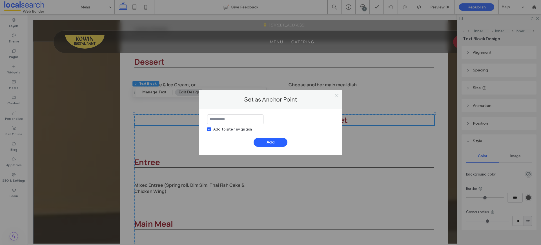
click at [242, 119] on input at bounding box center [235, 120] width 56 height 10
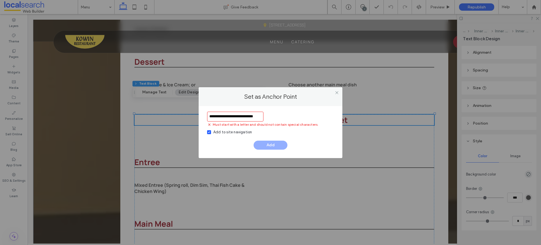
scroll to position [0, 0]
drag, startPoint x: 210, startPoint y: 117, endPoint x: 188, endPoint y: 115, distance: 22.3
click at [188, 115] on div "**********" at bounding box center [270, 122] width 541 height 245
click at [217, 116] on input "**********" at bounding box center [235, 117] width 56 height 10
click at [219, 117] on input "**********" at bounding box center [235, 117] width 56 height 10
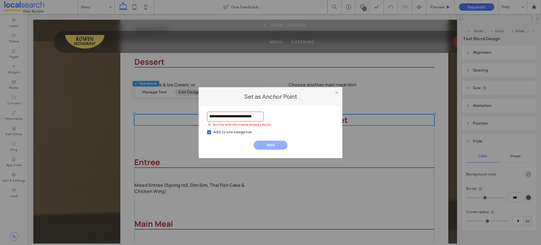
scroll to position [0, 3]
drag, startPoint x: 255, startPoint y: 119, endPoint x: 302, endPoint y: 123, distance: 47.0
click at [304, 123] on div "**********" at bounding box center [270, 123] width 127 height 23
click at [251, 117] on input "**********" at bounding box center [235, 117] width 56 height 10
drag, startPoint x: 255, startPoint y: 115, endPoint x: 280, endPoint y: 115, distance: 24.8
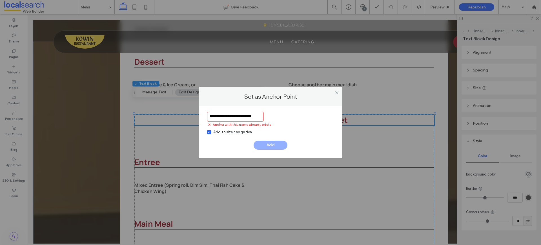
click at [280, 115] on div "**********" at bounding box center [270, 123] width 127 height 23
drag, startPoint x: 257, startPoint y: 118, endPoint x: 279, endPoint y: 120, distance: 22.3
click at [279, 120] on div "**********" at bounding box center [270, 123] width 127 height 23
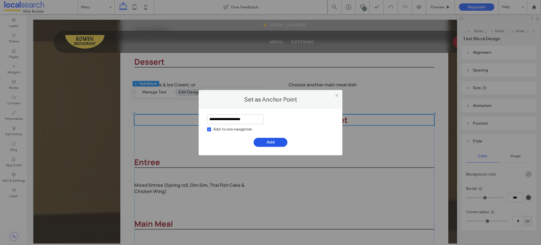
type input "**********"
click at [268, 141] on button "Add" at bounding box center [270, 142] width 34 height 9
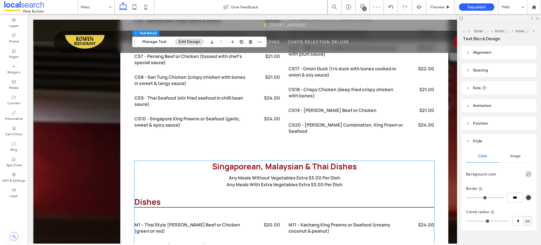
scroll to position [1562, 0]
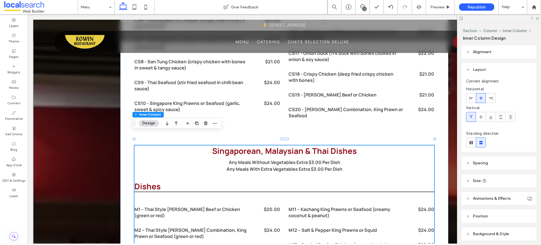
click at [262, 146] on strong "Singaporean, Malaysian & Thai Dishe" at bounding box center [282, 151] width 140 height 11
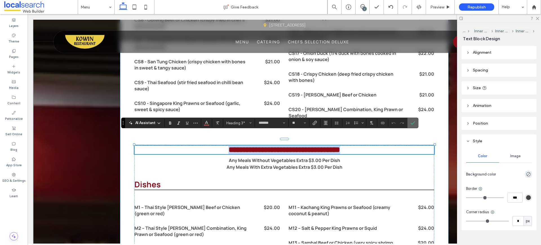
copy h3 "**********"
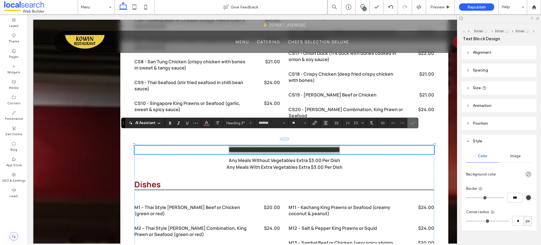
click at [415, 123] on label "Confirm" at bounding box center [412, 123] width 8 height 10
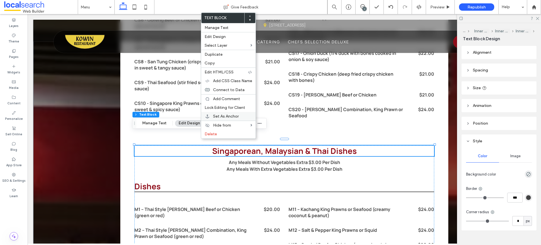
click at [224, 114] on span "Set As Anchor" at bounding box center [226, 116] width 26 height 5
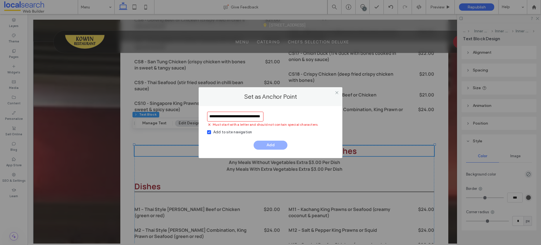
scroll to position [0, 12]
click at [240, 118] on input "**********" at bounding box center [235, 117] width 56 height 10
click at [224, 117] on input "**********" at bounding box center [235, 117] width 56 height 10
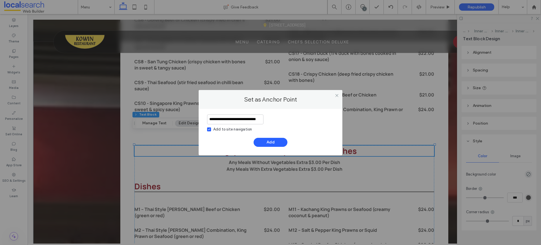
scroll to position [0, 7]
drag, startPoint x: 233, startPoint y: 121, endPoint x: 283, endPoint y: 126, distance: 50.4
click at [283, 126] on div "**********" at bounding box center [270, 124] width 127 height 18
type input "**********"
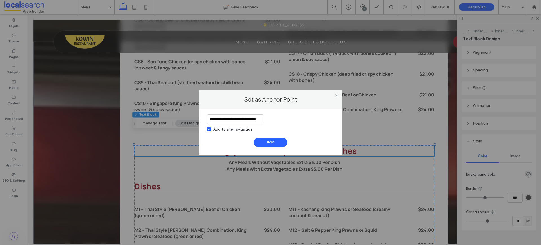
click at [218, 113] on div "**********" at bounding box center [271, 132] width 144 height 46
click at [270, 141] on button "Add" at bounding box center [270, 142] width 34 height 9
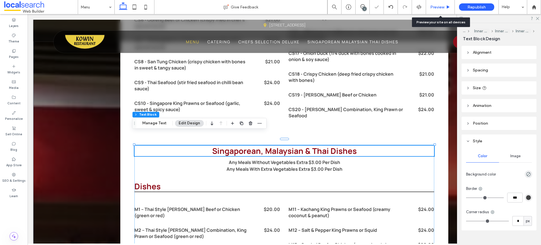
click at [451, 4] on div "Preview" at bounding box center [440, 7] width 29 height 14
click at [437, 8] on span "Preview" at bounding box center [437, 7] width 14 height 5
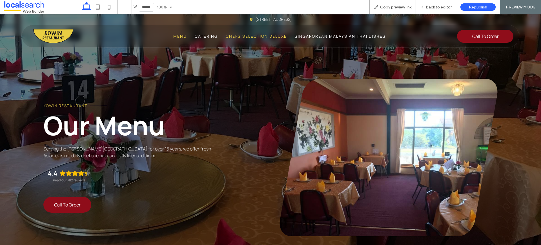
click at [253, 38] on span "Chefs Selection Deluxe" at bounding box center [256, 36] width 61 height 5
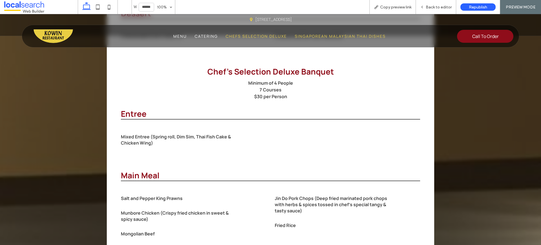
click at [326, 37] on span "Singaporean Malaysian Thai Dishes" at bounding box center [340, 36] width 91 height 5
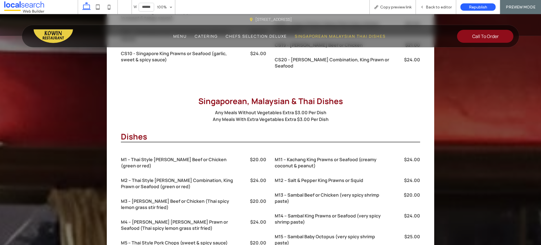
scroll to position [1629, 0]
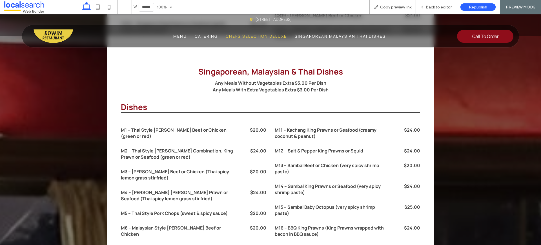
click at [259, 37] on span "Chefs Selection Deluxe" at bounding box center [256, 36] width 61 height 5
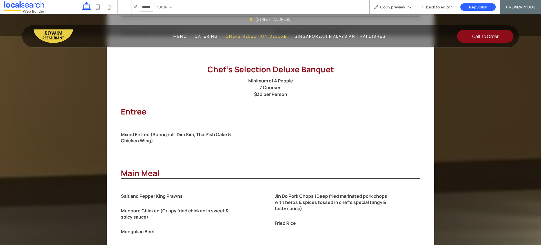
scroll to position [1101, 0]
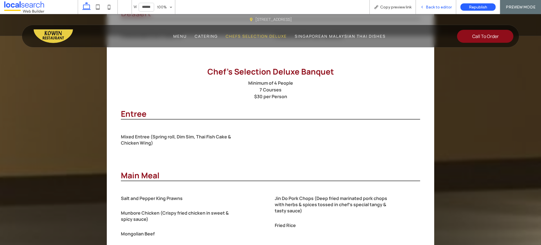
click at [435, 7] on span "Back to editor" at bounding box center [439, 7] width 26 height 5
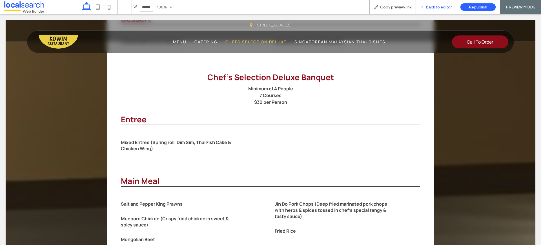
scroll to position [1108, 0]
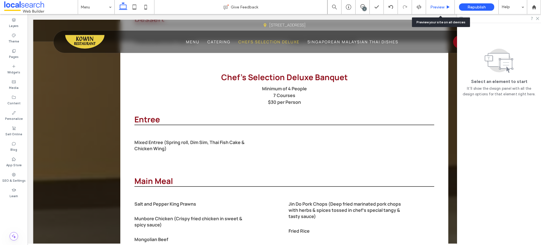
click at [431, 1] on div "Preview" at bounding box center [440, 7] width 29 height 14
click at [432, 3] on div "Preview" at bounding box center [440, 7] width 29 height 14
click at [435, 6] on span "Preview" at bounding box center [437, 7] width 14 height 5
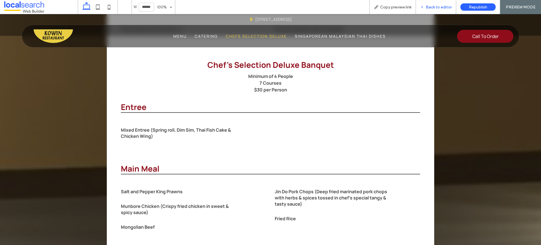
scroll to position [1101, 0]
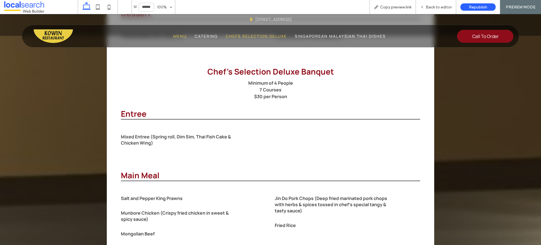
click at [180, 36] on span "Menu" at bounding box center [180, 36] width 14 height 5
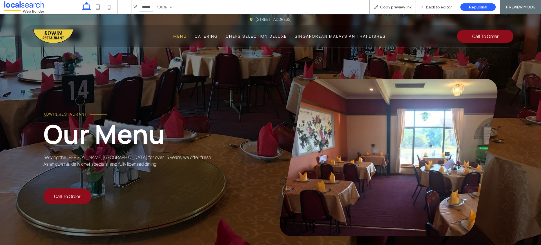
scroll to position [0, 0]
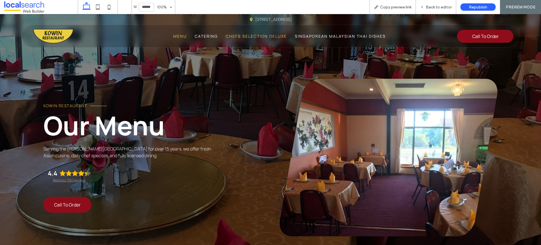
click at [257, 36] on span "Chefs Selection Deluxe" at bounding box center [256, 36] width 61 height 5
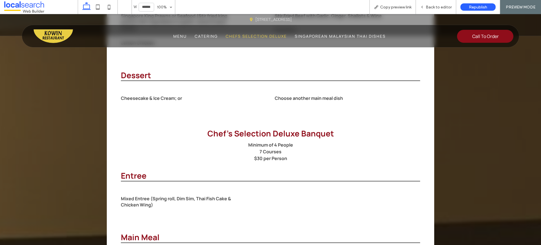
scroll to position [1101, 0]
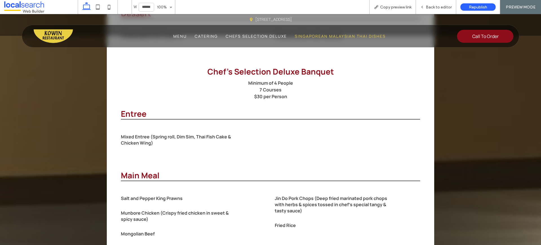
click at [337, 36] on span "Singaporean Malaysian Thai Dishes" at bounding box center [340, 36] width 91 height 5
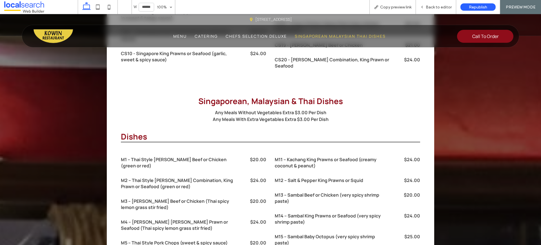
scroll to position [1629, 0]
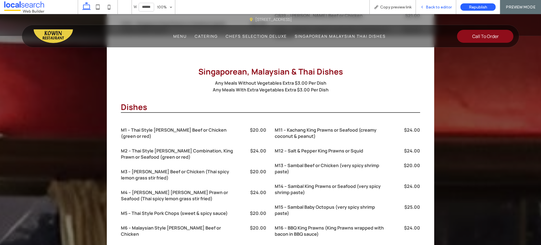
click at [432, 6] on span "Back to editor" at bounding box center [439, 7] width 26 height 5
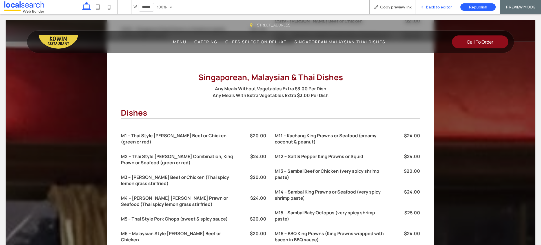
scroll to position [1636, 0]
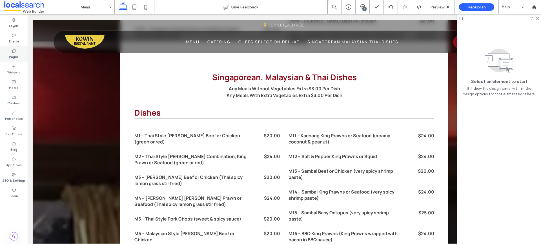
click at [17, 51] on div "Pages" at bounding box center [14, 53] width 28 height 15
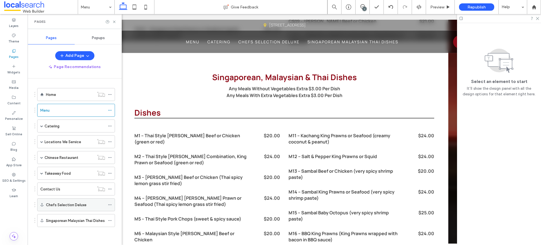
click at [111, 204] on icon at bounding box center [110, 205] width 4 height 4
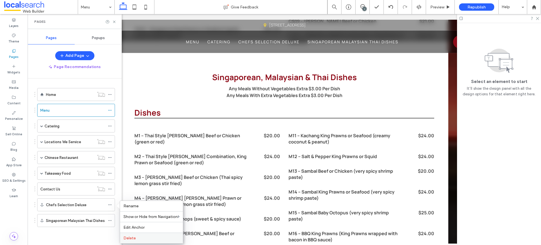
click at [134, 240] on span "Delete" at bounding box center [129, 238] width 12 height 5
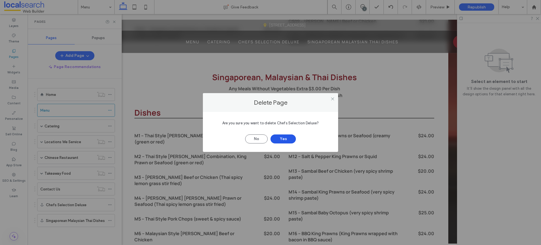
click at [284, 138] on button "Yes" at bounding box center [282, 139] width 25 height 9
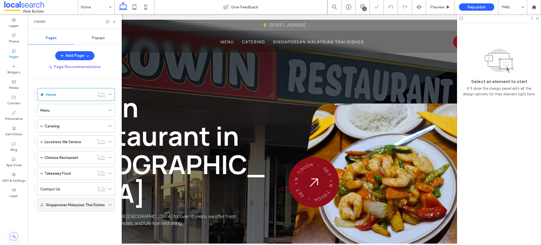
click at [110, 204] on icon at bounding box center [110, 205] width 4 height 4
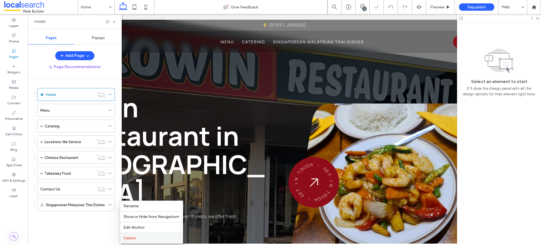
click at [154, 237] on label "Delete" at bounding box center [151, 238] width 56 height 5
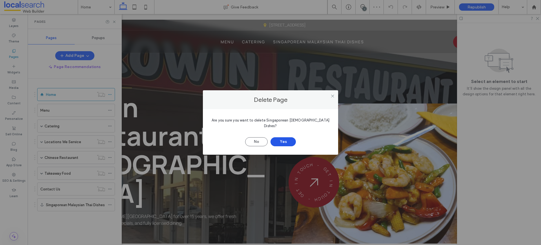
click at [288, 138] on button "Yes" at bounding box center [282, 141] width 25 height 9
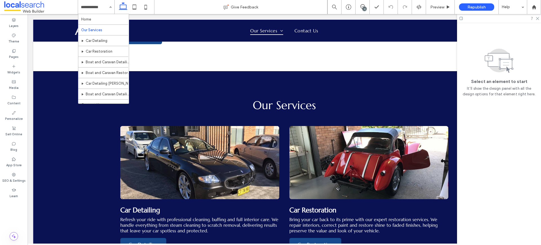
click at [362, 7] on div "11" at bounding box center [364, 9] width 4 height 4
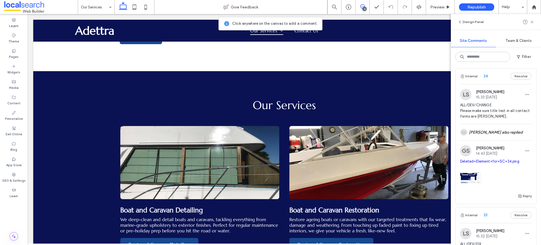
scroll to position [419, 0]
click at [487, 120] on span "ALL/DEV/CHANGE Please make sure title text in all contact forms are [PERSON_NAM…" at bounding box center [496, 111] width 72 height 17
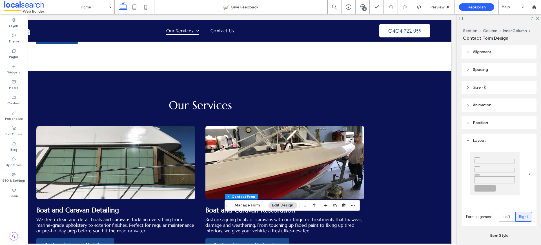
type input "*"
type input "***"
type input "*"
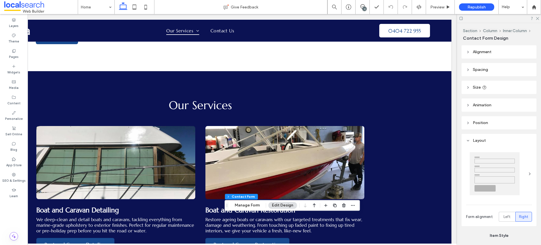
type input "***"
type input "*"
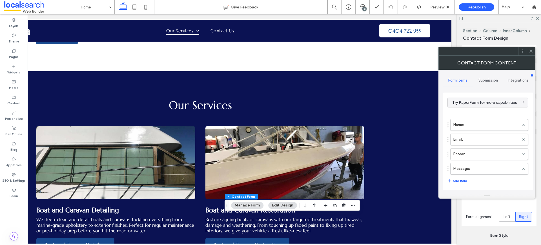
click at [492, 81] on span "Submission" at bounding box center [487, 80] width 19 height 5
click at [464, 83] on div "Form Items" at bounding box center [458, 80] width 30 height 12
click at [531, 50] on icon at bounding box center [531, 51] width 4 height 4
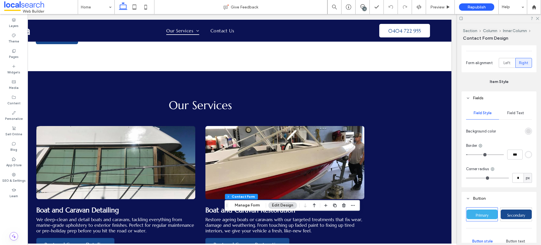
scroll to position [155, 0]
click at [518, 111] on span "Field Text" at bounding box center [515, 112] width 17 height 5
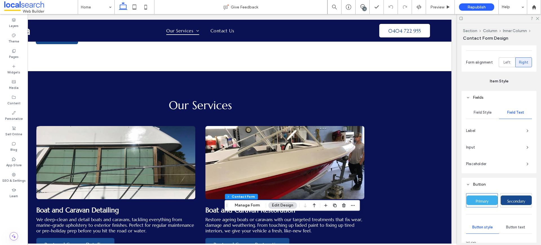
click at [507, 132] on span "Label" at bounding box center [494, 131] width 56 height 6
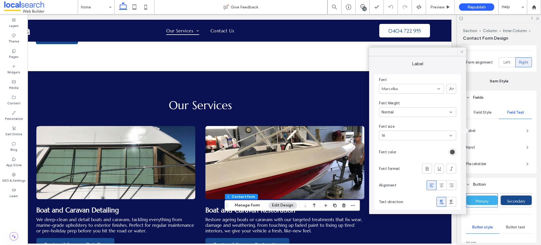
click at [463, 52] on icon at bounding box center [461, 51] width 5 height 5
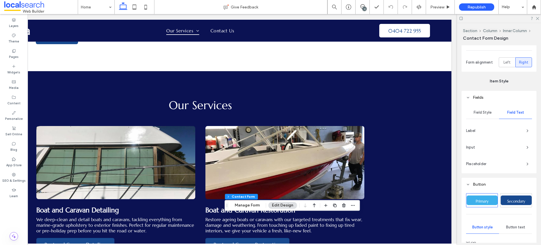
click at [494, 143] on div "Input" at bounding box center [499, 147] width 66 height 9
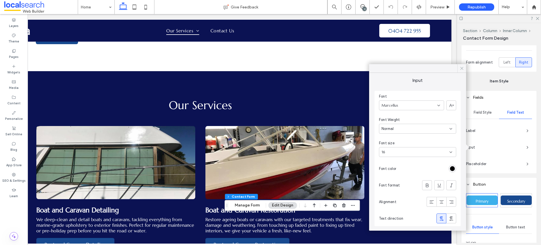
click at [458, 68] on div at bounding box center [461, 68] width 9 height 8
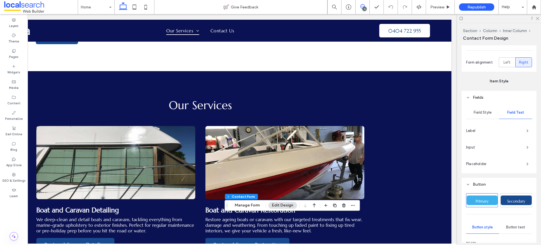
click at [365, 5] on span at bounding box center [362, 6] width 14 height 5
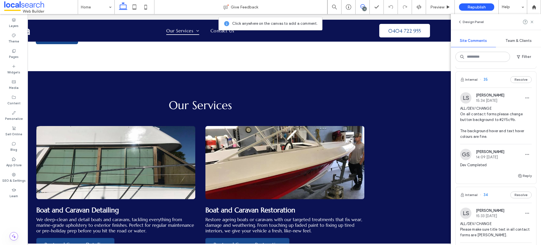
scroll to position [276, 0]
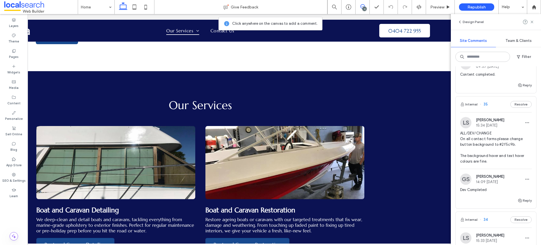
click at [494, 150] on span "ALL/DEV/CHANGE On all contact forms please change button background to #2f5c9b.…" at bounding box center [496, 148] width 72 height 34
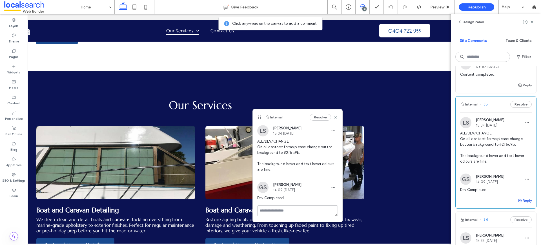
click at [523, 204] on button "Reply" at bounding box center [524, 200] width 14 height 7
type textarea "**********"
click at [519, 239] on button "Submit" at bounding box center [521, 235] width 20 height 7
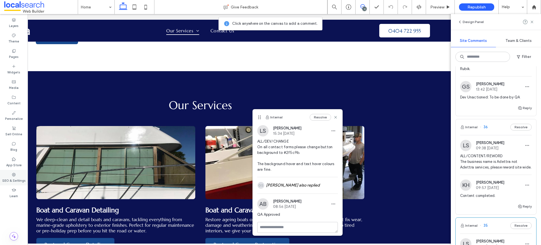
scroll to position [181, 0]
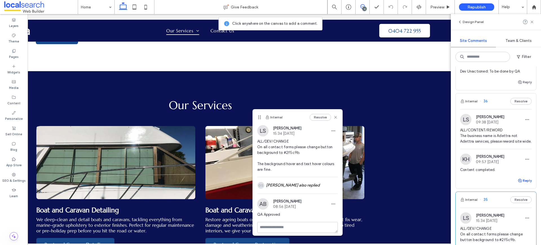
click at [522, 184] on button "Reply" at bounding box center [524, 180] width 14 height 7
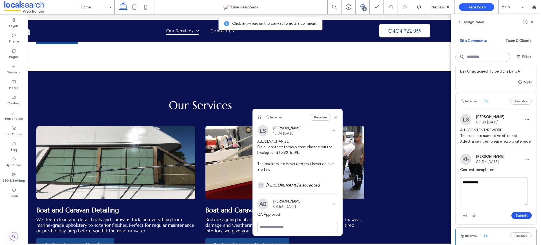
type textarea "**********"
click at [518, 218] on button "Submit" at bounding box center [521, 215] width 20 height 7
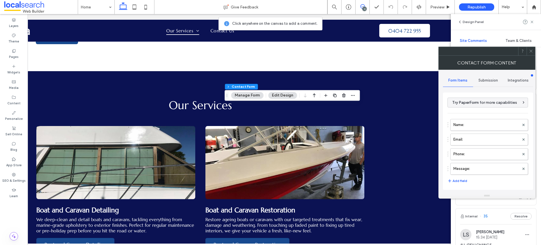
type input "**********"
type input "*"
type input "***"
type input "*"
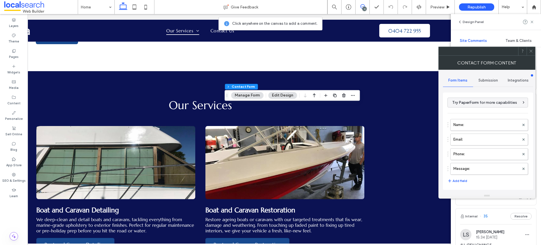
type input "*"
type input "***"
type input "*"
click at [486, 78] on span "Submission" at bounding box center [487, 80] width 19 height 5
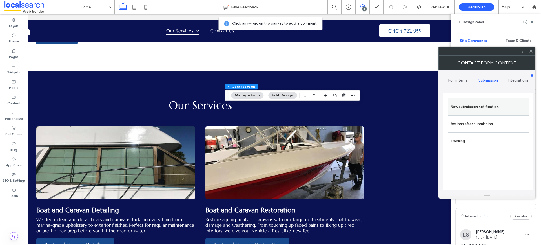
click at [480, 103] on label "New submission notification" at bounding box center [487, 106] width 75 height 11
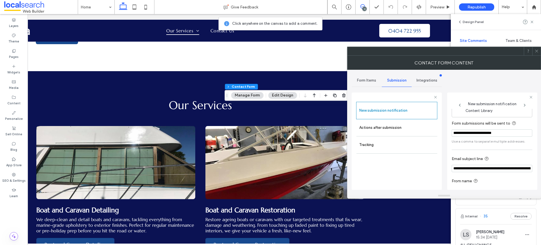
scroll to position [29, 0]
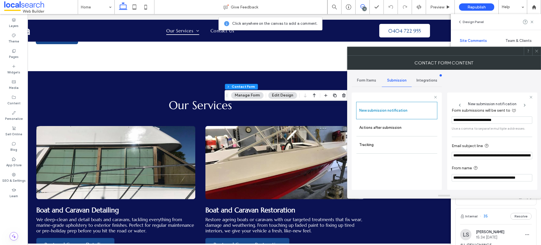
click at [538, 53] on div at bounding box center [536, 51] width 8 height 8
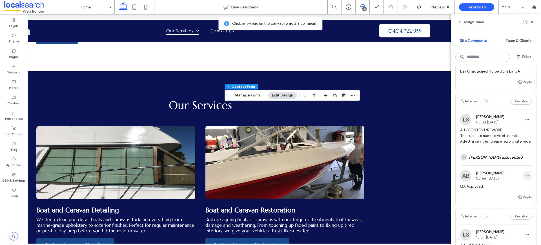
click at [525, 180] on span "button" at bounding box center [526, 176] width 9 height 9
click at [505, 206] on div "Delete" at bounding box center [502, 207] width 50 height 11
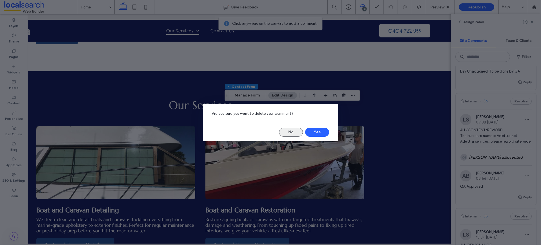
click at [297, 130] on button "No" at bounding box center [291, 132] width 24 height 9
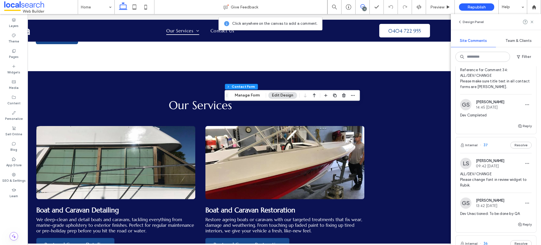
scroll to position [37, 0]
click at [478, 182] on span "ALL/DEV/CHANGE Please change font in review widget to Rubik." at bounding box center [496, 181] width 72 height 17
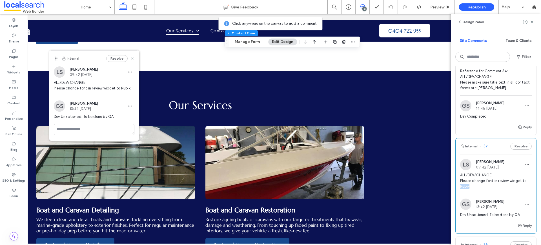
drag, startPoint x: 469, startPoint y: 186, endPoint x: 460, endPoint y: 186, distance: 9.0
click at [460, 186] on span "ALL/DEV/CHANGE Please change font in review widget to Rubik." at bounding box center [496, 181] width 72 height 17
copy span "Rubik"
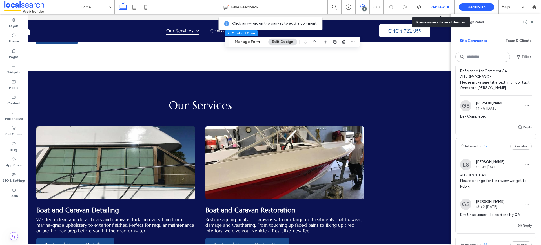
click at [447, 10] on div "Preview" at bounding box center [440, 7] width 29 height 14
click at [444, 8] on div "Preview" at bounding box center [440, 7] width 28 height 5
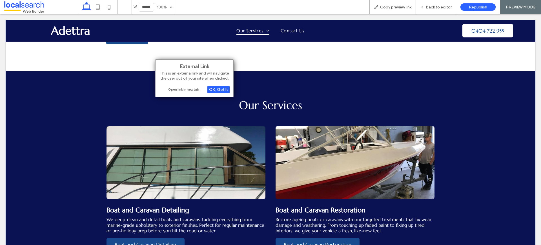
click at [181, 91] on div "Open link in new tab" at bounding box center [194, 89] width 70 height 6
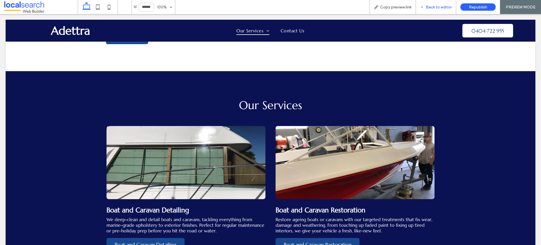
click at [438, 2] on div "Back to editor" at bounding box center [436, 7] width 40 height 14
click at [435, 5] on span "Back to editor" at bounding box center [439, 7] width 26 height 5
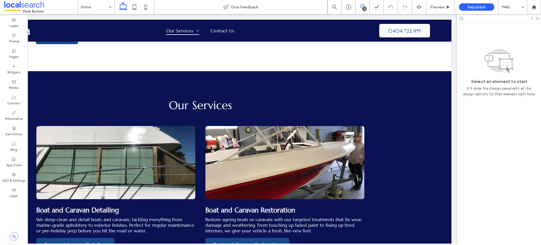
click at [362, 6] on icon at bounding box center [362, 6] width 5 height 5
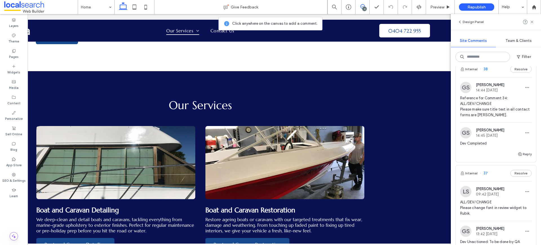
scroll to position [114, 0]
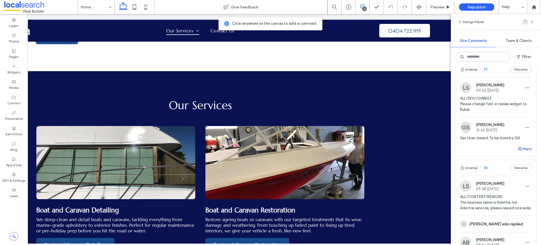
click at [523, 149] on button "Reply" at bounding box center [524, 149] width 14 height 7
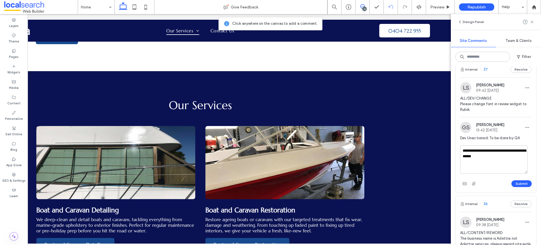
type textarea "**********"
click at [507, 157] on textarea "**********" at bounding box center [493, 160] width 67 height 28
click at [523, 184] on button "Submit" at bounding box center [521, 184] width 20 height 7
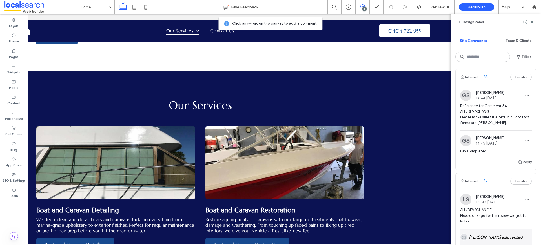
scroll to position [0, 0]
click at [518, 166] on use "button" at bounding box center [519, 163] width 3 height 3
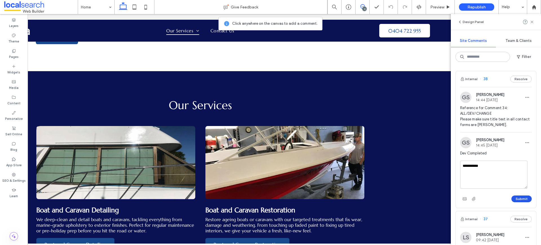
type textarea "**********"
click at [519, 201] on button "Submit" at bounding box center [521, 199] width 20 height 7
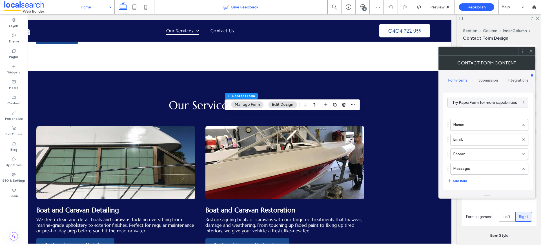
type input "*"
type input "***"
type input "*"
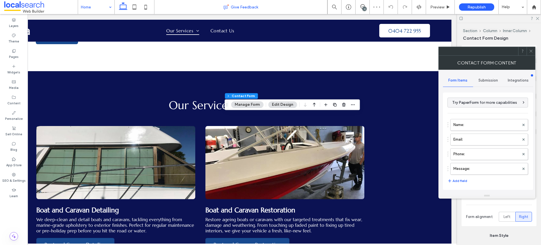
type input "***"
type input "*"
click at [491, 79] on span "Submission" at bounding box center [487, 80] width 19 height 5
click at [482, 109] on label "New submission notification" at bounding box center [487, 106] width 75 height 11
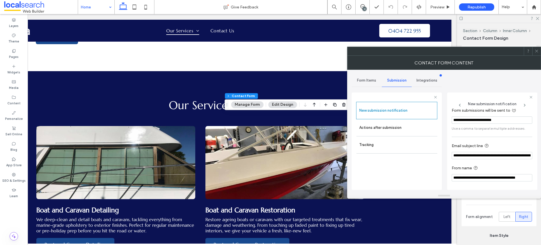
scroll to position [0, 24]
drag, startPoint x: 492, startPoint y: 156, endPoint x: 550, endPoint y: 156, distance: 58.3
click at [540, 156] on html ".wqwq-1{fill:#231f20;} .cls-1q, .cls-2q { fill-rule: evenodd; } .cls-2q { fill:…" at bounding box center [270, 122] width 541 height 245
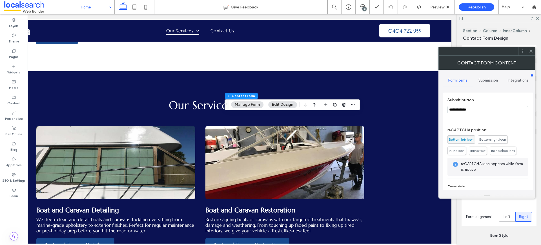
scroll to position [114, 0]
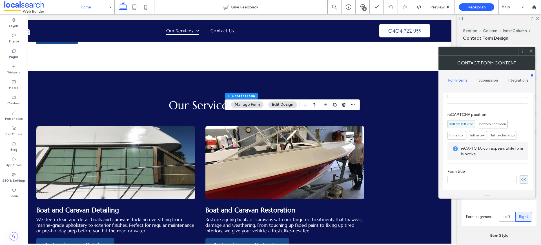
click at [485, 79] on span "Submission" at bounding box center [487, 80] width 19 height 5
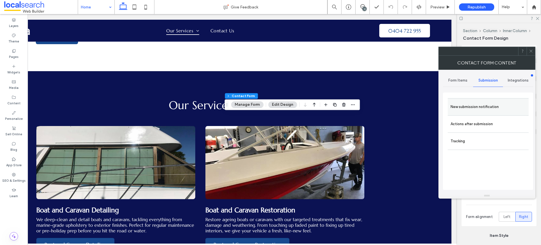
click at [487, 108] on label "New submission notification" at bounding box center [487, 106] width 75 height 11
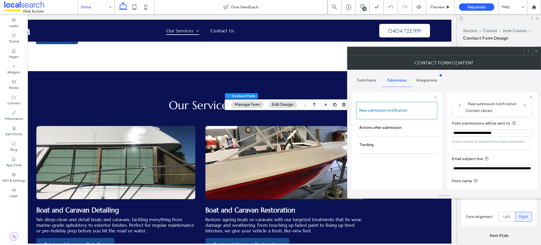
scroll to position [29, 0]
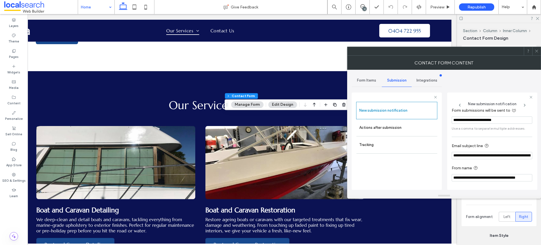
drag, startPoint x: 486, startPoint y: 156, endPoint x: 478, endPoint y: 155, distance: 7.6
click at [478, 155] on input "**********" at bounding box center [491, 155] width 81 height 7
click at [490, 156] on input "**********" at bounding box center [491, 155] width 81 height 7
drag, startPoint x: 491, startPoint y: 156, endPoint x: 542, endPoint y: 160, distance: 51.1
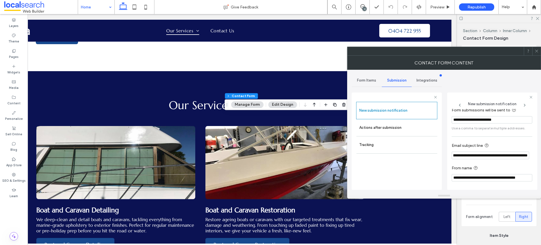
click at [540, 160] on html ".wqwq-1{fill:#231f20;} .cls-1q, .cls-2q { fill-rule: evenodd; } .cls-2q { fill:…" at bounding box center [270, 122] width 541 height 245
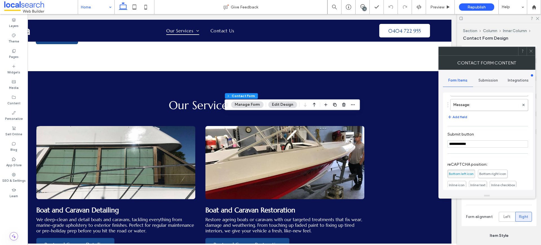
scroll to position [61, 0]
click at [491, 81] on span "Submission" at bounding box center [487, 80] width 19 height 5
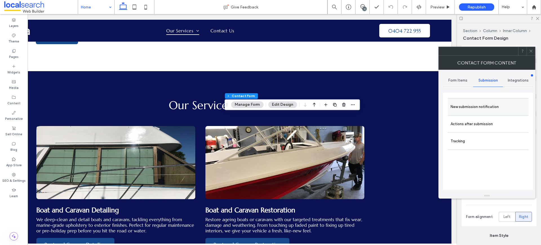
click at [492, 111] on label "New submission notification" at bounding box center [487, 106] width 75 height 11
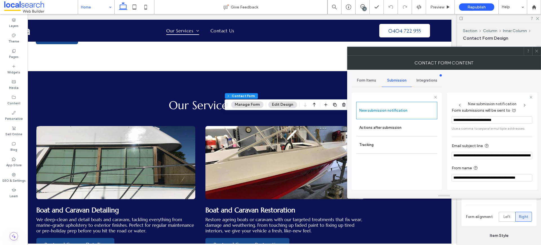
scroll to position [0, 24]
drag, startPoint x: 493, startPoint y: 156, endPoint x: 530, endPoint y: 156, distance: 37.2
click at [530, 156] on div "**********" at bounding box center [491, 147] width 81 height 76
type input "**********"
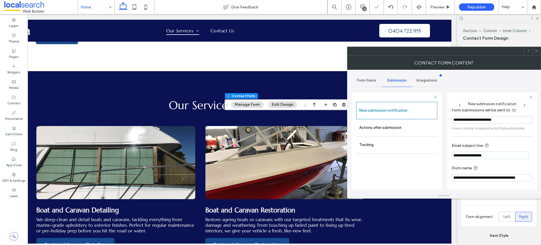
drag, startPoint x: 482, startPoint y: 179, endPoint x: 541, endPoint y: 179, distance: 59.4
click at [540, 179] on html ".wqwq-1{fill:#231f20;} .cls-1q, .cls-2q { fill-rule: evenodd; } .cls-2q { fill:…" at bounding box center [270, 122] width 541 height 245
type input "**********"
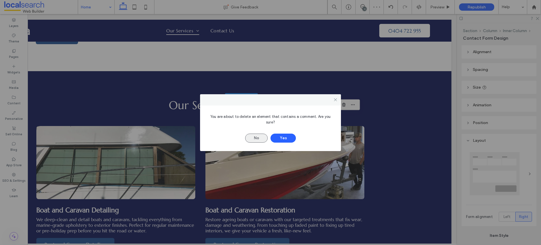
click at [257, 136] on button "No" at bounding box center [256, 138] width 23 height 9
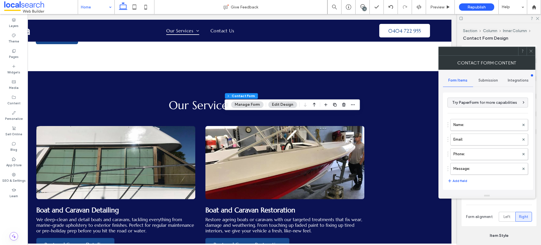
click at [493, 78] on span "Submission" at bounding box center [487, 80] width 19 height 5
click at [488, 109] on label "New submission notification" at bounding box center [487, 106] width 75 height 11
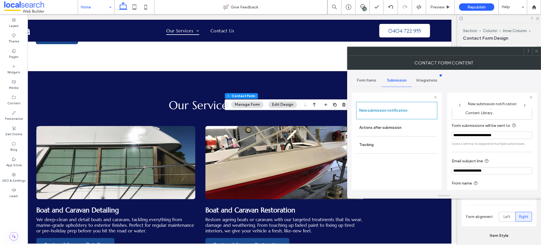
scroll to position [29, 0]
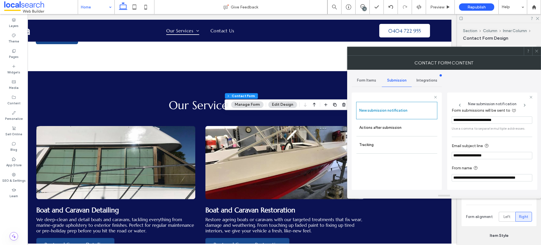
drag, startPoint x: 480, startPoint y: 179, endPoint x: 525, endPoint y: 179, distance: 45.1
click at [525, 179] on input "**********" at bounding box center [491, 177] width 81 height 7
drag, startPoint x: 488, startPoint y: 175, endPoint x: 478, endPoint y: 179, distance: 10.5
click at [478, 179] on input "**********" at bounding box center [491, 177] width 81 height 7
click at [483, 179] on input "**********" at bounding box center [491, 177] width 81 height 7
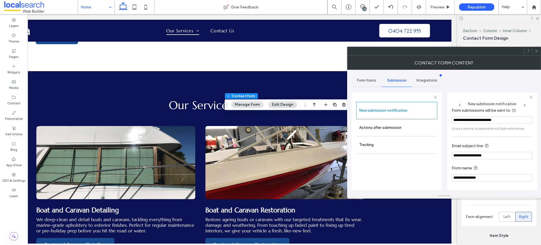
drag, startPoint x: 475, startPoint y: 178, endPoint x: 466, endPoint y: 179, distance: 9.3
click at [466, 179] on input "**********" at bounding box center [491, 177] width 81 height 7
click at [474, 178] on input "*******" at bounding box center [491, 177] width 81 height 7
type input "*******"
click at [375, 126] on label "Actions after submission" at bounding box center [396, 127] width 75 height 11
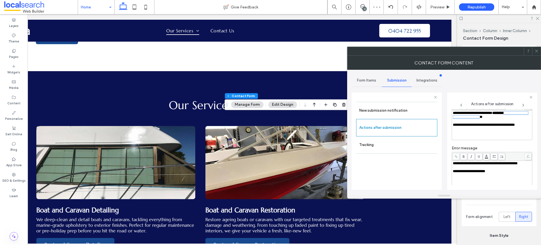
drag, startPoint x: 513, startPoint y: 118, endPoint x: 449, endPoint y: 117, distance: 63.7
click at [449, 117] on div "**********" at bounding box center [492, 141] width 90 height 97
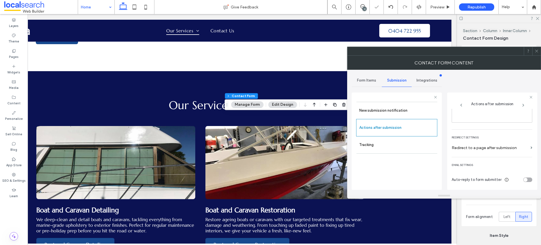
click at [534, 51] on icon at bounding box center [536, 51] width 4 height 4
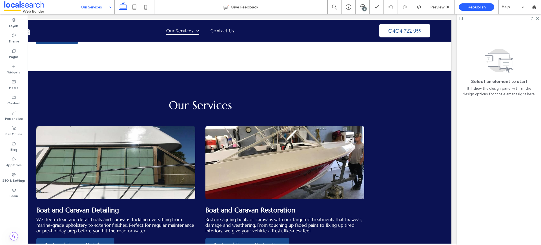
click at [96, 7] on input at bounding box center [95, 7] width 28 height 14
click at [442, 9] on span "Preview" at bounding box center [437, 7] width 14 height 5
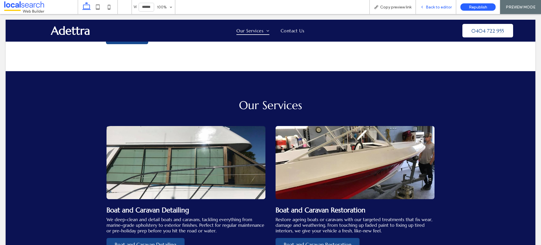
click at [438, 8] on span "Back to editor" at bounding box center [439, 7] width 26 height 5
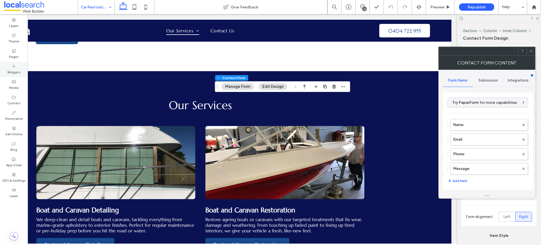
type input "**********"
type input "*"
type input "***"
type input "*"
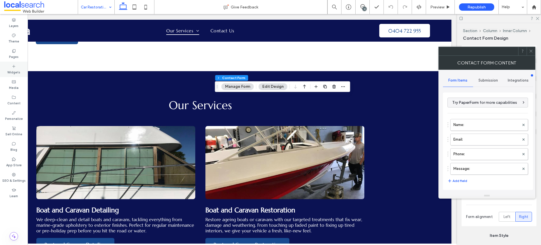
type input "*"
type input "***"
type input "*"
click at [492, 76] on div "Submission" at bounding box center [488, 80] width 30 height 12
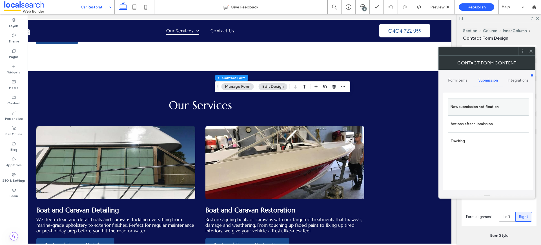
click at [477, 103] on label "New submission notification" at bounding box center [487, 106] width 75 height 11
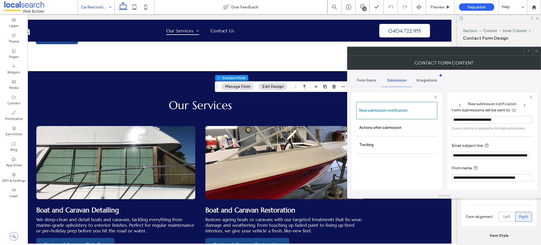
scroll to position [0, 24]
drag, startPoint x: 493, startPoint y: 156, endPoint x: 527, endPoint y: 157, distance: 34.6
click at [527, 157] on input "**********" at bounding box center [489, 156] width 77 height 8
type input "**********"
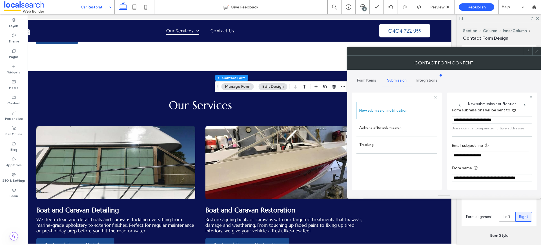
scroll to position [30, 0]
drag, startPoint x: 468, startPoint y: 179, endPoint x: 524, endPoint y: 181, distance: 55.8
click at [524, 181] on input "**********" at bounding box center [491, 177] width 81 height 7
type input "*******"
click at [379, 130] on label "Actions after submission" at bounding box center [396, 127] width 75 height 11
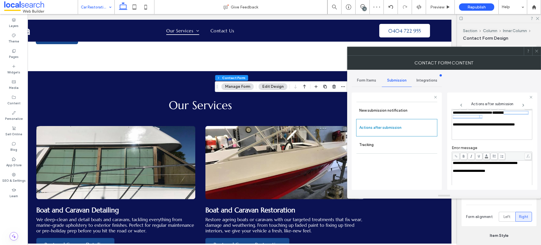
drag, startPoint x: 516, startPoint y: 118, endPoint x: 448, endPoint y: 118, distance: 67.6
click at [448, 118] on div "**********" at bounding box center [492, 141] width 90 height 97
click at [537, 51] on icon at bounding box center [536, 51] width 4 height 4
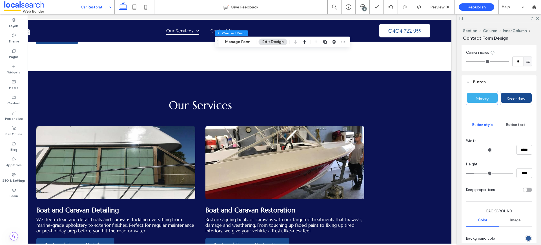
scroll to position [350, 0]
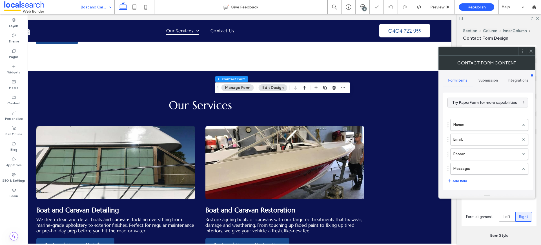
type input "*"
type input "***"
type input "*"
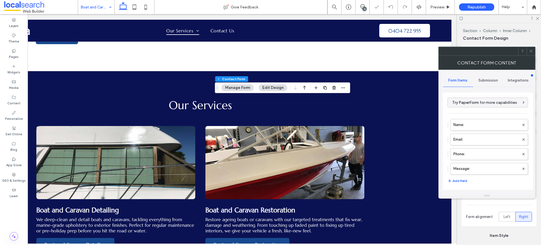
type input "***"
type input "*"
click at [487, 78] on div "Submission" at bounding box center [488, 80] width 30 height 12
click at [473, 101] on label "New submission notification" at bounding box center [487, 106] width 75 height 11
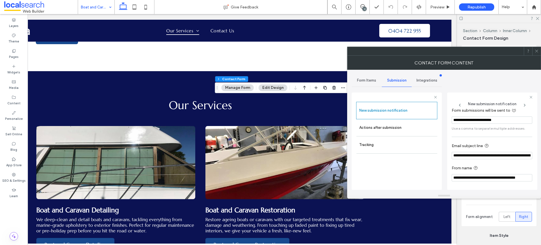
scroll to position [0, 24]
drag, startPoint x: 492, startPoint y: 157, endPoint x: 556, endPoint y: 156, distance: 63.9
click at [540, 156] on html ".wqwq-1{fill:#231f20;} .cls-1q, .cls-2q { fill-rule: evenodd; } .cls-2q { fill:…" at bounding box center [270, 122] width 541 height 245
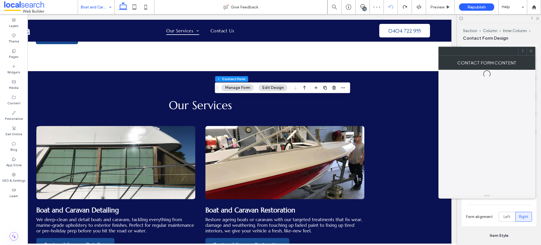
type input "*"
type input "***"
type input "*"
type input "***"
type input "*"
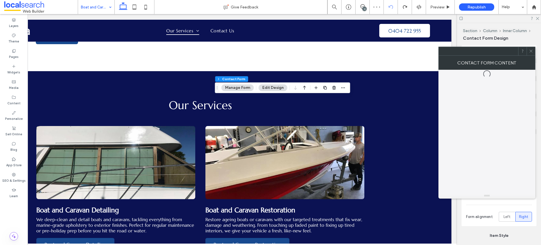
type input "*"
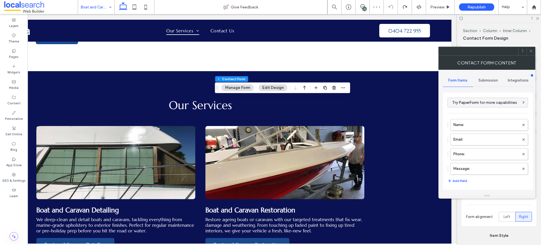
click at [481, 82] on span "Submission" at bounding box center [487, 80] width 19 height 5
click at [486, 106] on label "New submission notification" at bounding box center [487, 106] width 75 height 11
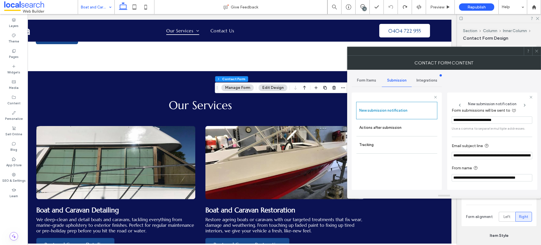
scroll to position [29, 0]
click at [491, 157] on input "**********" at bounding box center [491, 155] width 81 height 7
type input "**********"
click at [466, 179] on input "**********" at bounding box center [491, 177] width 81 height 7
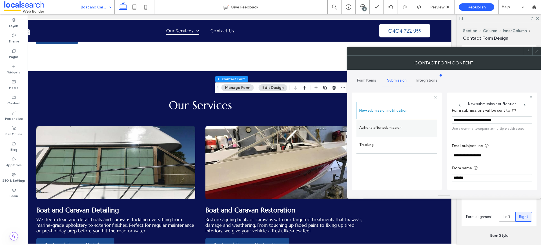
type input "*******"
click at [383, 128] on label "Actions after submission" at bounding box center [396, 127] width 75 height 11
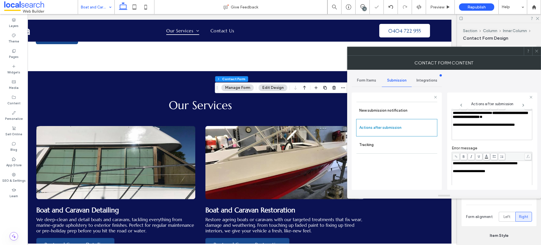
click at [503, 116] on span "**********" at bounding box center [490, 115] width 75 height 8
drag, startPoint x: 515, startPoint y: 119, endPoint x: 454, endPoint y: 118, distance: 61.4
click at [454, 118] on div "**********" at bounding box center [492, 115] width 79 height 8
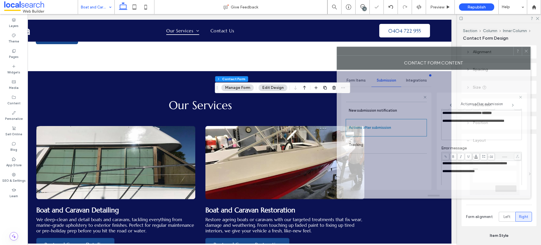
drag, startPoint x: 495, startPoint y: 52, endPoint x: 444, endPoint y: 52, distance: 50.4
click at [444, 52] on div at bounding box center [425, 51] width 176 height 8
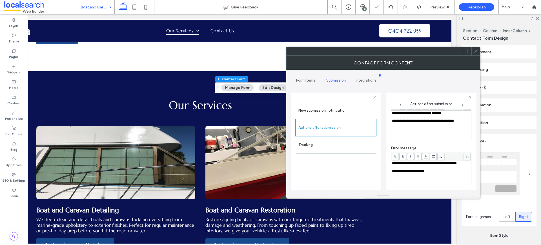
click at [474, 48] on span at bounding box center [475, 51] width 4 height 8
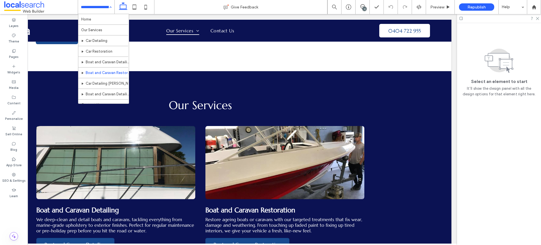
click at [101, 5] on input at bounding box center [95, 7] width 28 height 14
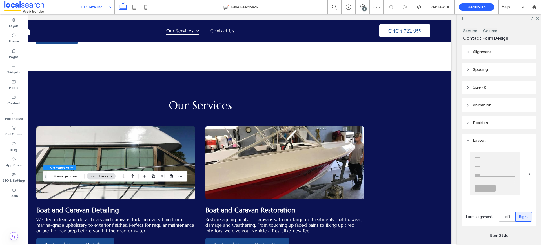
type input "*"
type input "***"
type input "*"
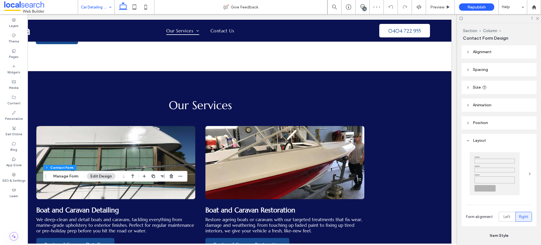
type input "***"
type input "*"
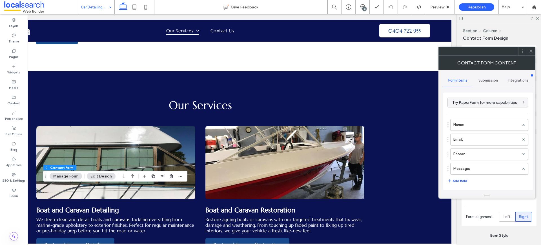
click at [484, 82] on span "Submission" at bounding box center [487, 80] width 19 height 5
click at [484, 106] on label "New submission notification" at bounding box center [487, 106] width 75 height 11
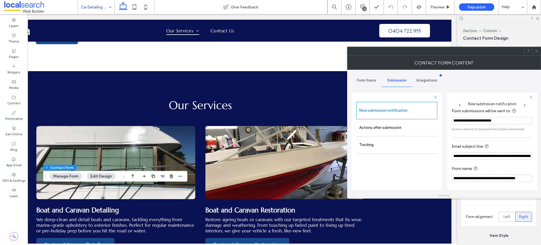
scroll to position [29, 0]
drag, startPoint x: 490, startPoint y: 156, endPoint x: 552, endPoint y: 156, distance: 62.2
click at [540, 156] on html ".wqwq-1{fill:#231f20;} .cls-1q, .cls-2q { fill-rule: evenodd; } .cls-2q { fill:…" at bounding box center [270, 122] width 541 height 245
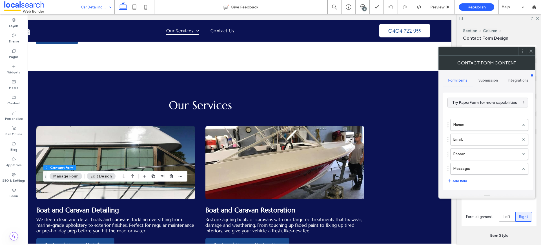
click at [488, 81] on span "Submission" at bounding box center [487, 80] width 19 height 5
click at [459, 79] on span "Form Items" at bounding box center [457, 80] width 19 height 5
click at [489, 78] on span "Submission" at bounding box center [487, 80] width 19 height 5
click at [492, 112] on label "New submission notification" at bounding box center [487, 106] width 75 height 11
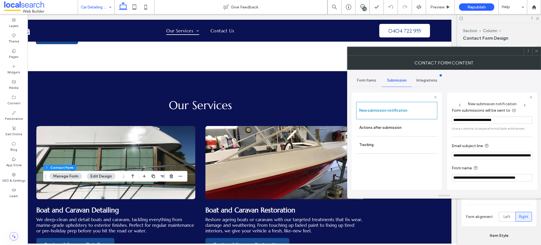
click at [491, 156] on input "**********" at bounding box center [491, 155] width 81 height 7
type input "**********"
click at [466, 179] on input "**********" at bounding box center [491, 177] width 81 height 7
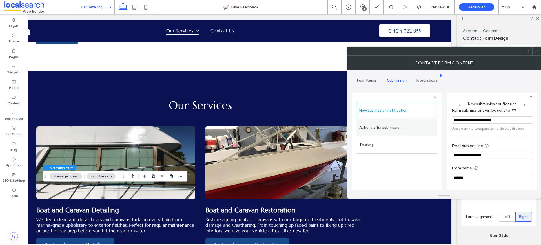
type input "*******"
click at [389, 123] on label "Actions after submission" at bounding box center [396, 127] width 75 height 11
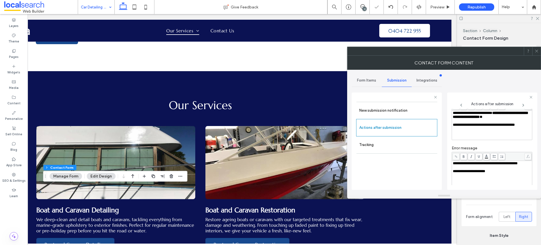
click at [514, 114] on div "**********" at bounding box center [492, 115] width 79 height 8
click at [513, 114] on span "**********" at bounding box center [490, 115] width 75 height 8
click at [536, 49] on icon at bounding box center [536, 51] width 4 height 4
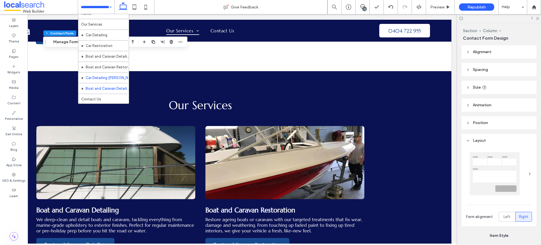
scroll to position [6, 0]
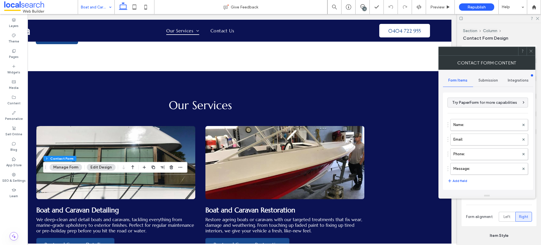
click at [487, 80] on span "Submission" at bounding box center [487, 80] width 19 height 5
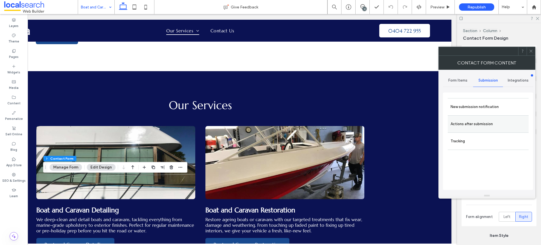
click at [468, 129] on label "Actions after submission" at bounding box center [487, 124] width 75 height 11
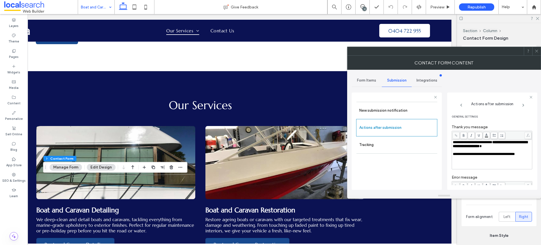
click at [514, 143] on div "**********" at bounding box center [492, 145] width 79 height 8
click at [513, 143] on span "**********" at bounding box center [490, 145] width 75 height 8
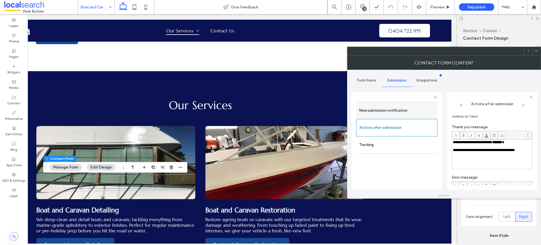
click at [391, 110] on label "New submission notification" at bounding box center [396, 110] width 75 height 11
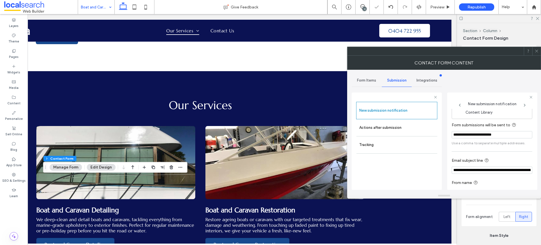
scroll to position [29, 0]
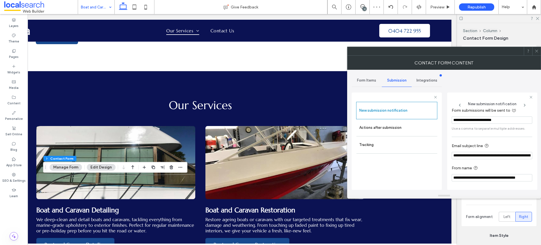
click at [490, 156] on input "**********" at bounding box center [491, 155] width 81 height 7
type input "**********"
click at [466, 178] on input "**********" at bounding box center [491, 177] width 81 height 7
type input "*******"
click at [539, 51] on div at bounding box center [536, 51] width 8 height 8
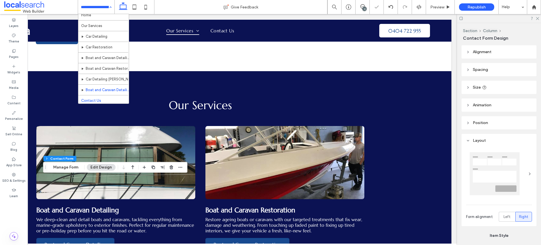
scroll to position [6, 0]
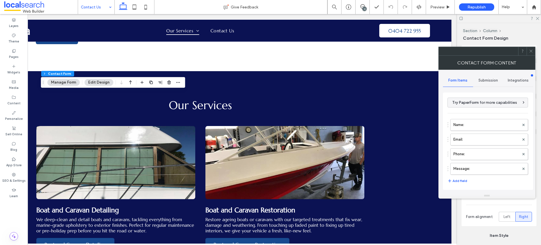
click at [488, 77] on div "Submission" at bounding box center [488, 80] width 30 height 12
click at [482, 102] on label "New submission notification" at bounding box center [487, 106] width 75 height 11
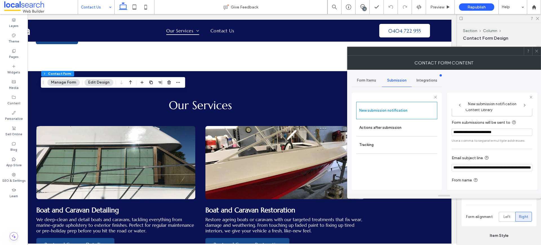
scroll to position [29, 0]
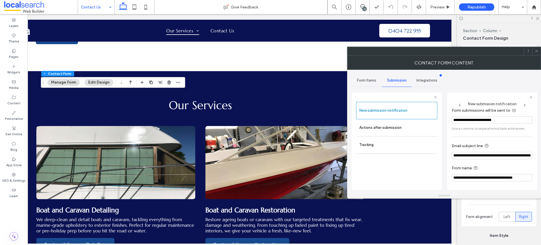
click at [491, 155] on input "**********" at bounding box center [491, 155] width 81 height 7
type input "**********"
click at [464, 179] on input "**********" at bounding box center [491, 177] width 81 height 7
click at [466, 179] on input "**********" at bounding box center [491, 177] width 81 height 7
type input "*******"
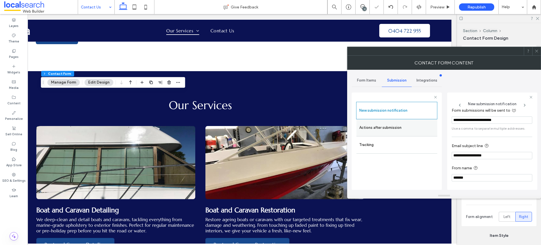
click at [394, 127] on label "Actions after submission" at bounding box center [396, 127] width 75 height 11
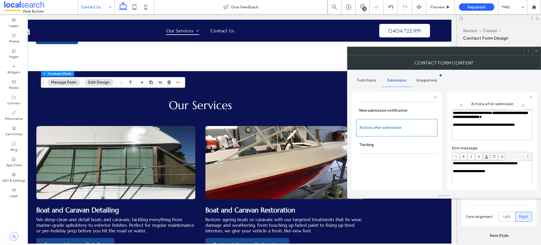
click at [513, 113] on span "**********" at bounding box center [490, 115] width 75 height 8
drag, startPoint x: 520, startPoint y: 117, endPoint x: 452, endPoint y: 116, distance: 67.6
click at [452, 116] on div "**********" at bounding box center [491, 125] width 79 height 28
click at [533, 48] on div at bounding box center [536, 51] width 8 height 8
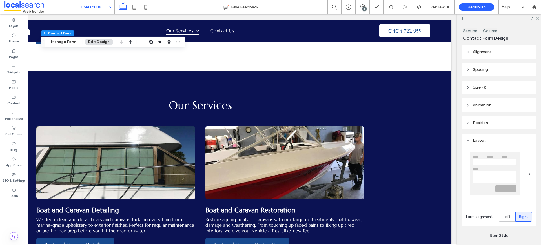
click at [537, 17] on icon at bounding box center [537, 18] width 4 height 4
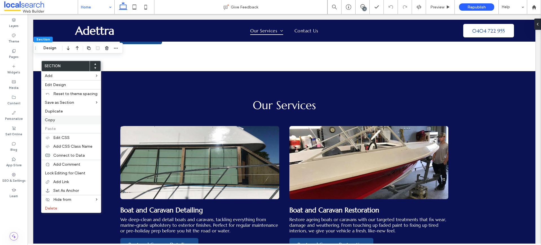
click at [56, 121] on label "Copy" at bounding box center [71, 120] width 53 height 5
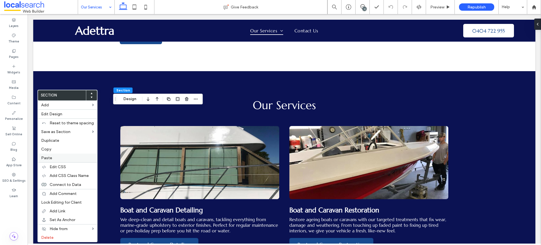
click at [54, 160] on label "Paste" at bounding box center [67, 158] width 53 height 5
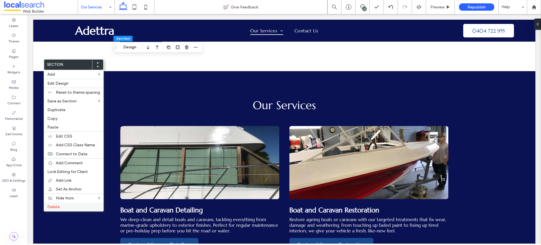
click at [53, 206] on span "Delete" at bounding box center [53, 207] width 12 height 5
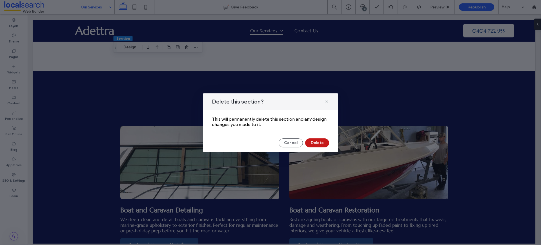
click at [319, 141] on button "Delete" at bounding box center [317, 143] width 24 height 9
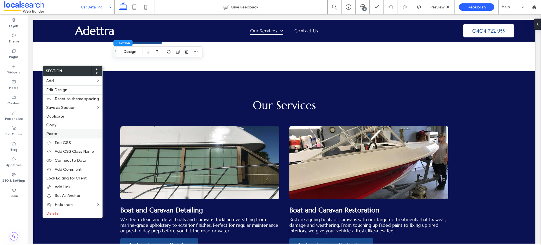
click at [73, 134] on label "Paste" at bounding box center [72, 134] width 53 height 5
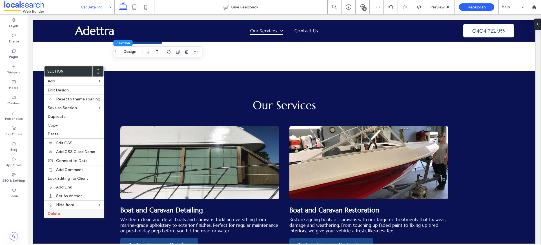
click at [61, 215] on label "Delete" at bounding box center [74, 214] width 53 height 5
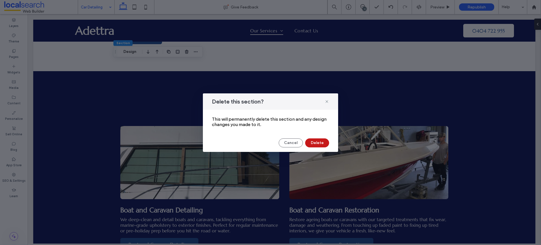
click at [323, 139] on button "Delete" at bounding box center [317, 143] width 24 height 9
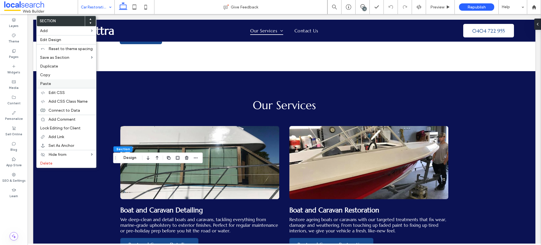
click at [62, 82] on label "Paste" at bounding box center [66, 83] width 53 height 5
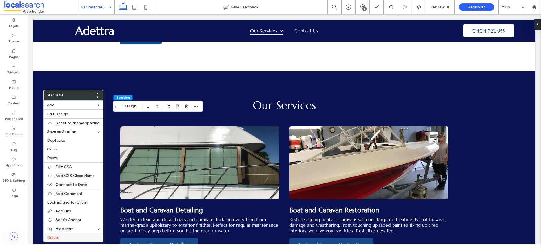
click at [64, 237] on label "Delete" at bounding box center [73, 237] width 53 height 5
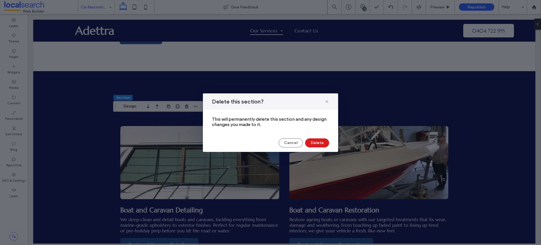
click at [314, 138] on div "Delete this section? This will permanently delete this section and any design c…" at bounding box center [270, 123] width 135 height 59
click at [313, 141] on button "Delete" at bounding box center [317, 143] width 24 height 9
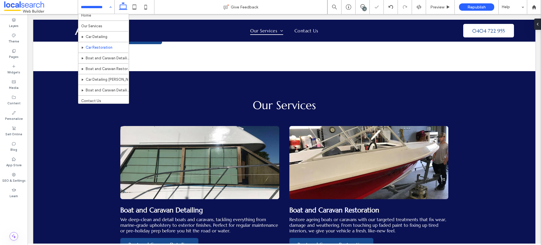
scroll to position [6, 0]
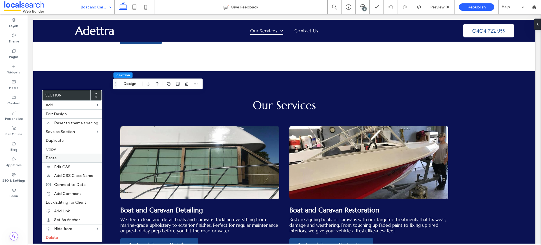
click at [72, 157] on label "Paste" at bounding box center [72, 158] width 53 height 5
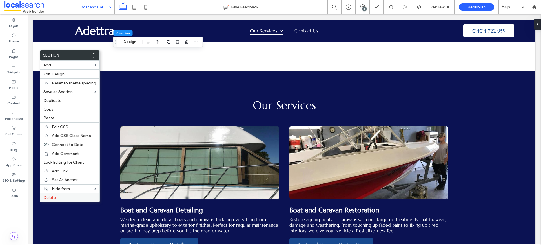
click at [44, 194] on div "Delete" at bounding box center [69, 197] width 59 height 9
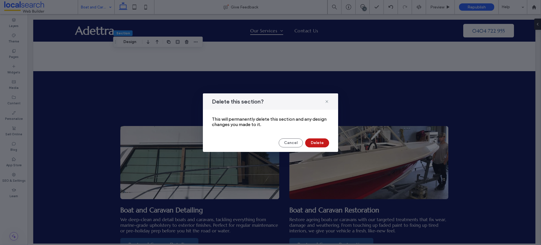
click at [315, 142] on button "Delete" at bounding box center [317, 143] width 24 height 9
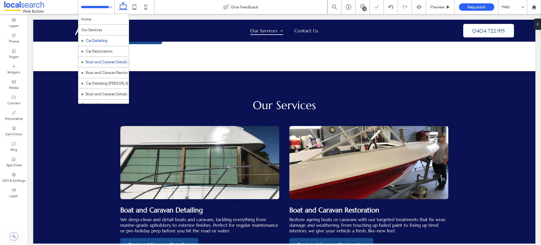
scroll to position [6, 0]
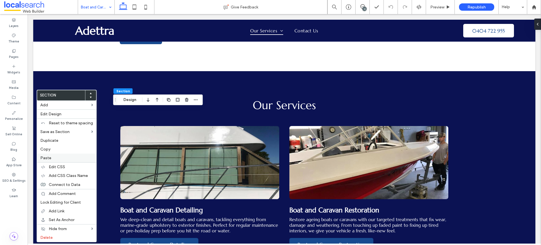
click at [57, 158] on label "Paste" at bounding box center [66, 158] width 53 height 5
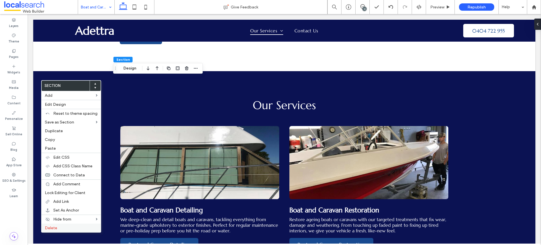
click at [56, 230] on span "Delete" at bounding box center [51, 228] width 12 height 5
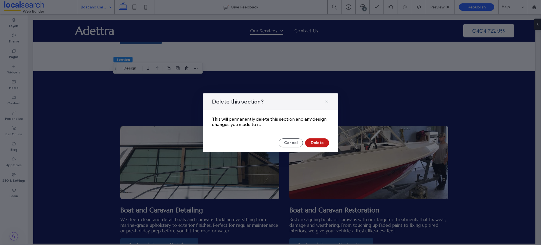
click at [322, 143] on button "Delete" at bounding box center [317, 143] width 24 height 9
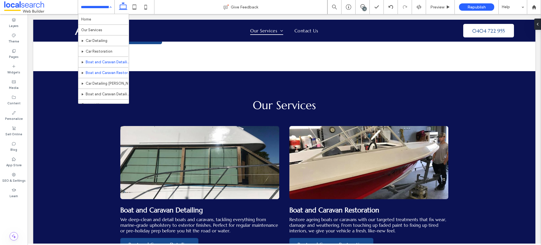
scroll to position [6, 0]
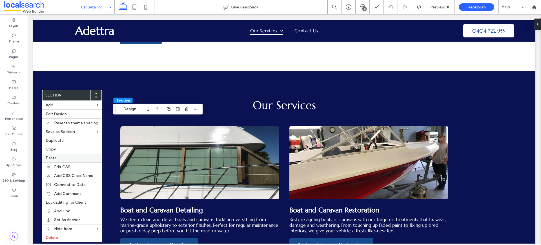
click at [68, 158] on label "Paste" at bounding box center [72, 158] width 53 height 5
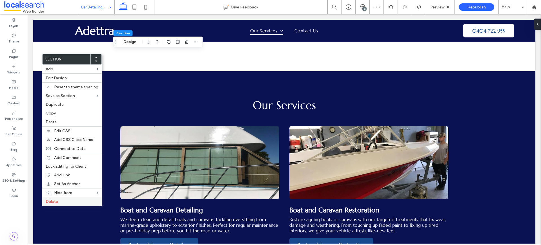
click at [54, 200] on span "Delete" at bounding box center [52, 201] width 12 height 5
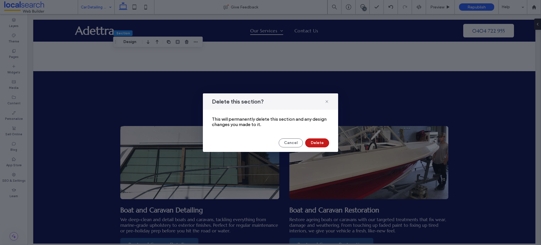
click at [311, 146] on button "Delete" at bounding box center [317, 143] width 24 height 9
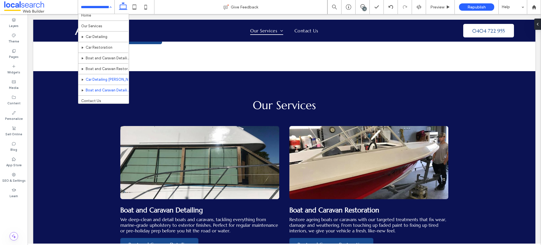
scroll to position [6, 0]
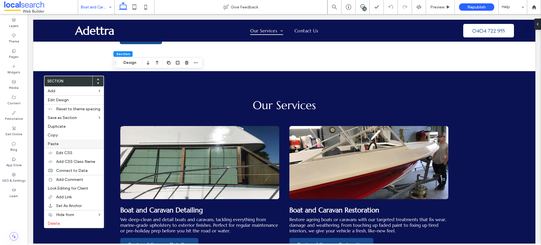
click at [65, 141] on div "Paste" at bounding box center [73, 144] width 59 height 9
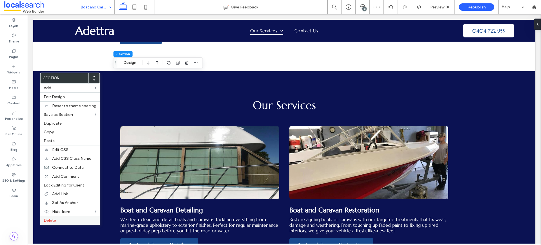
click at [64, 221] on label "Delete" at bounding box center [70, 220] width 53 height 5
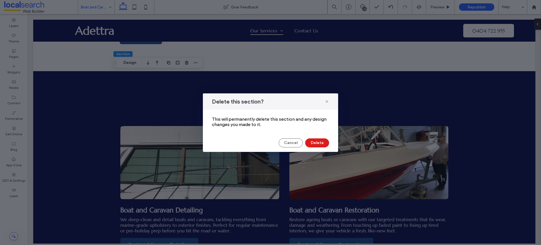
click at [329, 144] on div "Cancel Delete" at bounding box center [270, 143] width 117 height 9
click at [324, 144] on button "Delete" at bounding box center [317, 143] width 24 height 9
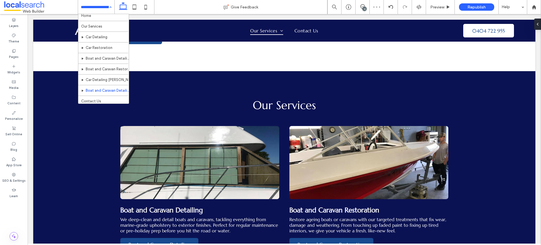
scroll to position [6, 0]
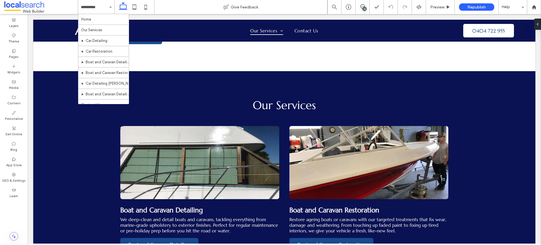
click at [98, 8] on input at bounding box center [95, 7] width 28 height 14
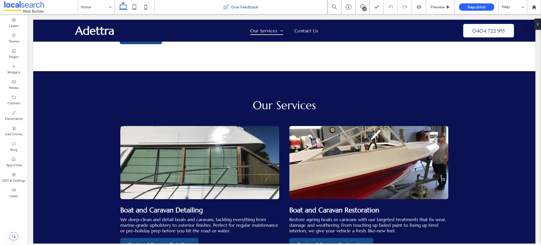
click at [179, 12] on div "Give Feedback" at bounding box center [240, 7] width 173 height 14
click at [538, 23] on div at bounding box center [536, 24] width 9 height 11
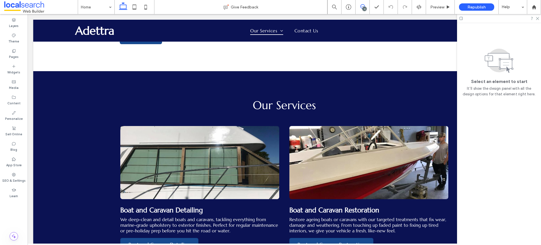
click at [365, 6] on span at bounding box center [362, 6] width 14 height 5
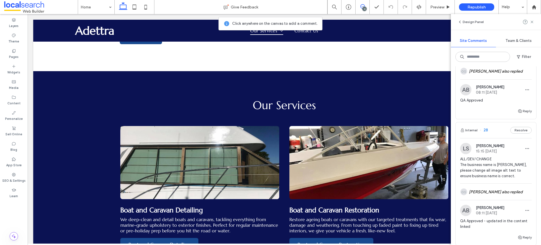
scroll to position [1304, 0]
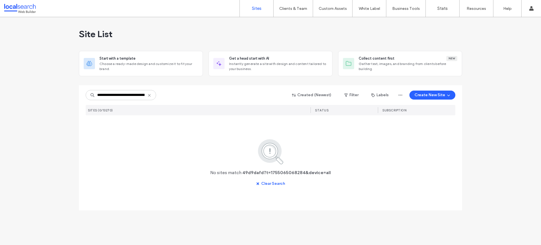
click at [112, 90] on input "**********" at bounding box center [121, 95] width 70 height 10
drag, startPoint x: 116, startPoint y: 95, endPoint x: 212, endPoint y: 95, distance: 96.3
click at [212, 95] on div "**********" at bounding box center [270, 95] width 369 height 11
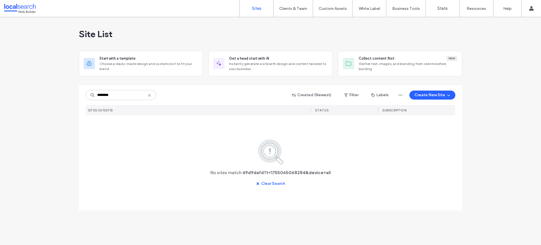
type input "********"
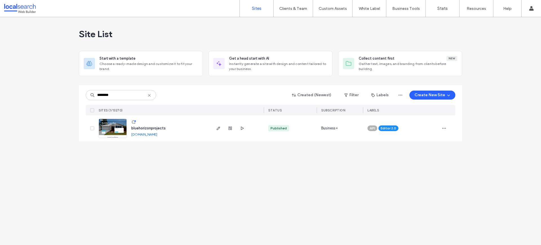
drag, startPoint x: 180, startPoint y: 166, endPoint x: 174, endPoint y: 153, distance: 14.9
click at [180, 166] on div "Site List Start with a template Choose a ready-made design and customize it to …" at bounding box center [270, 131] width 541 height 228
click at [112, 123] on img at bounding box center [113, 138] width 28 height 38
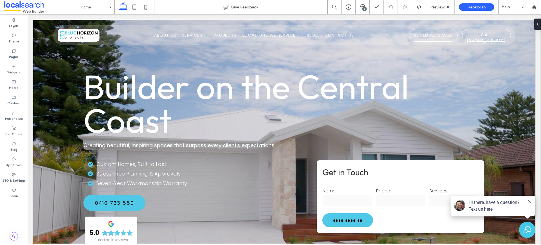
click at [363, 7] on div "2" at bounding box center [364, 9] width 4 height 4
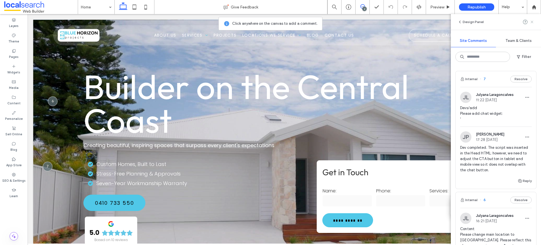
click at [532, 23] on use at bounding box center [531, 22] width 3 height 3
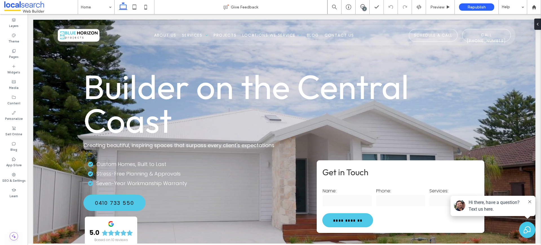
click at [365, 9] on div "2" at bounding box center [364, 9] width 4 height 4
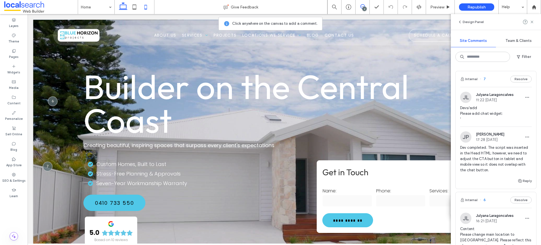
click at [141, 7] on icon at bounding box center [145, 6] width 11 height 11
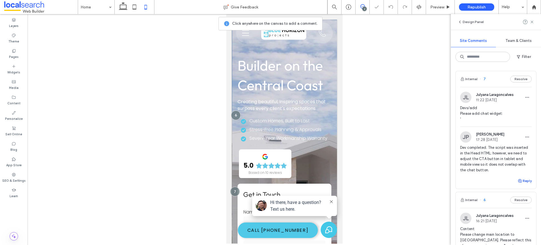
click at [525, 178] on button "Reply" at bounding box center [524, 181] width 14 height 7
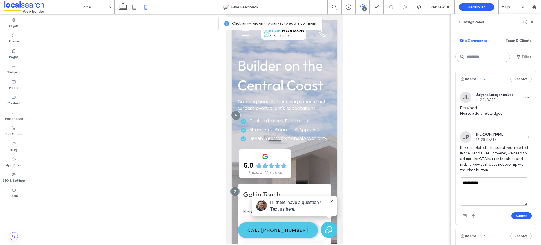
click at [474, 183] on textarea "**********" at bounding box center [493, 192] width 67 height 28
click at [508, 195] on textarea "**********" at bounding box center [493, 192] width 67 height 28
type textarea "**********"
click at [522, 217] on button "Submit" at bounding box center [521, 216] width 20 height 7
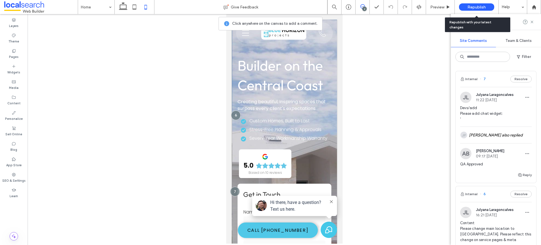
click at [480, 5] on span "Republish" at bounding box center [476, 7] width 18 height 5
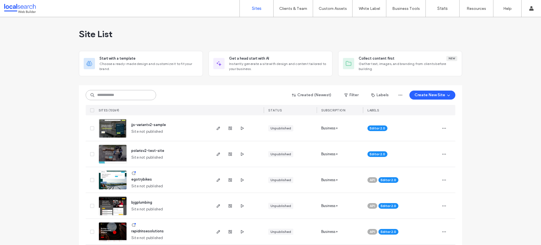
click at [131, 97] on input at bounding box center [121, 95] width 70 height 10
paste input "********"
type input "********"
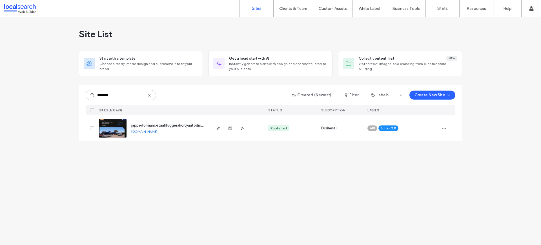
click at [121, 127] on img at bounding box center [113, 138] width 28 height 38
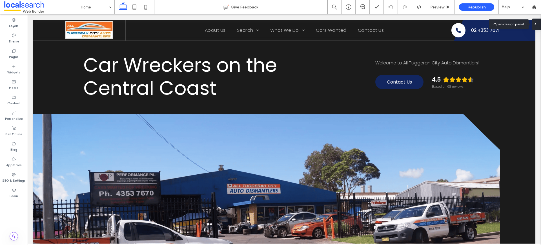
click at [536, 24] on icon at bounding box center [535, 24] width 5 height 5
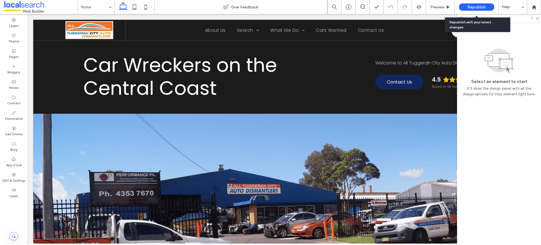
click at [481, 7] on span "Republish" at bounding box center [476, 7] width 18 height 5
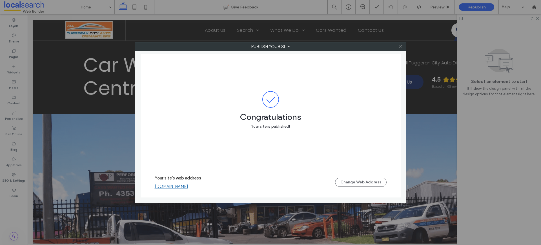
click at [400, 47] on icon at bounding box center [400, 46] width 4 height 4
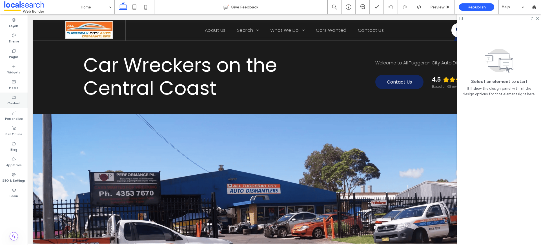
click at [9, 95] on div "Content" at bounding box center [14, 100] width 28 height 15
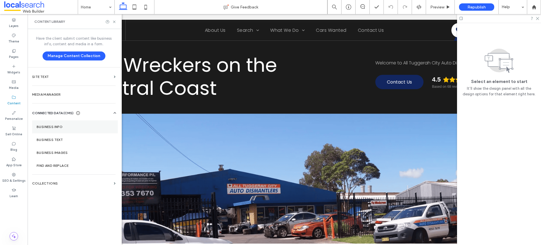
click at [49, 126] on label "Business Info" at bounding box center [75, 127] width 77 height 4
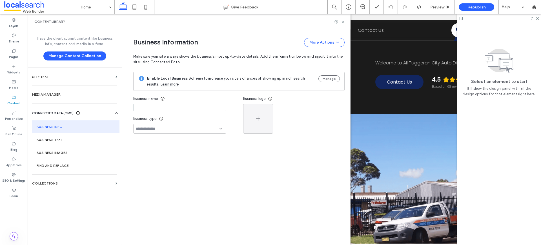
type input "**********"
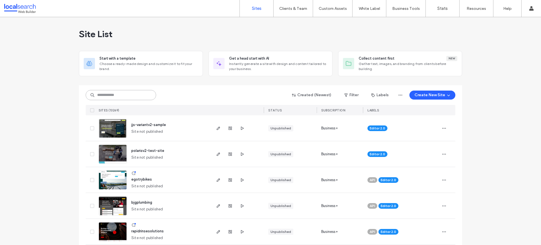
click at [130, 92] on input at bounding box center [121, 95] width 70 height 10
paste input "********"
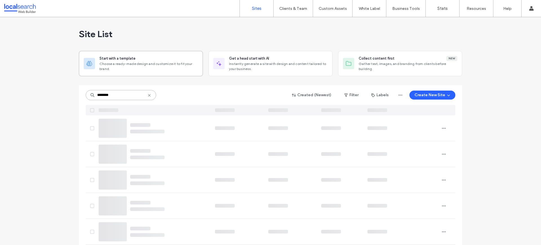
type input "********"
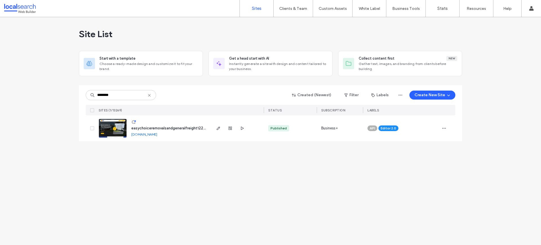
click at [136, 164] on div "Site List Start with a template Choose a ready-made design and customize it to …" at bounding box center [270, 131] width 541 height 228
click at [116, 128] on img at bounding box center [113, 138] width 28 height 38
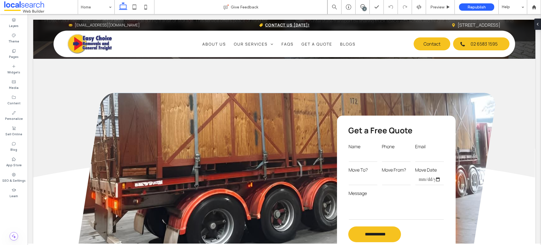
scroll to position [1176, 0]
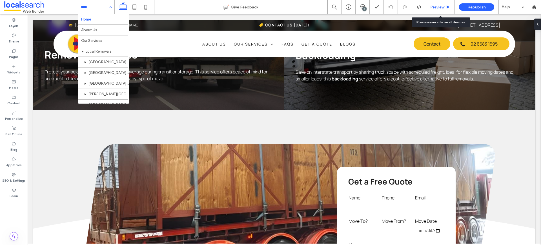
click at [438, 4] on div "Preview" at bounding box center [440, 7] width 29 height 14
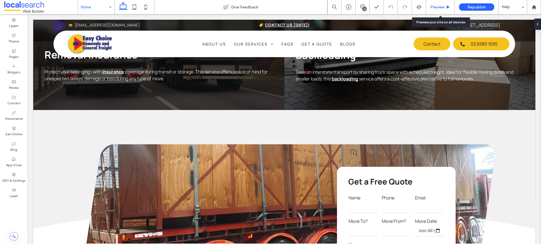
click at [438, 6] on span "Preview" at bounding box center [437, 7] width 14 height 5
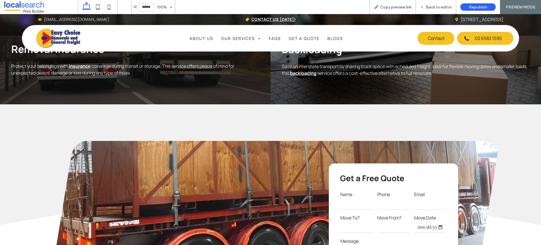
scroll to position [1162, 0]
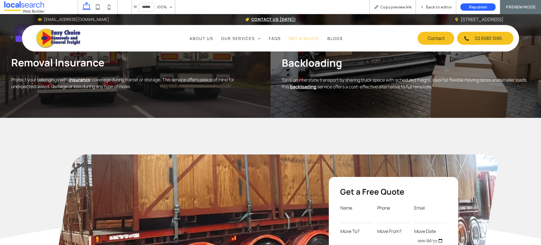
drag, startPoint x: 307, startPoint y: 38, endPoint x: 310, endPoint y: 48, distance: 10.4
click at [307, 38] on span "Get a Quote" at bounding box center [304, 38] width 31 height 5
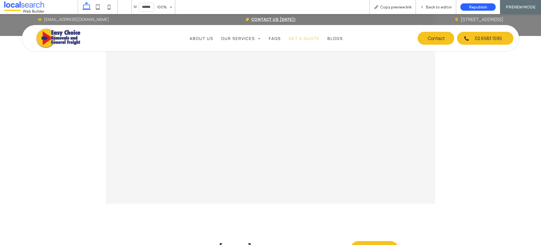
scroll to position [499, 0]
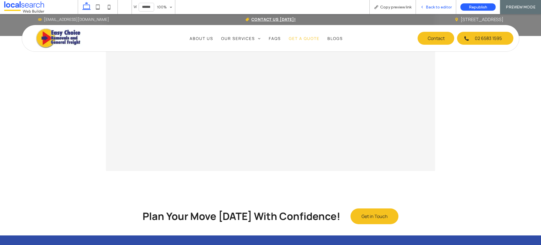
click at [436, 6] on span "Back to editor" at bounding box center [439, 7] width 26 height 5
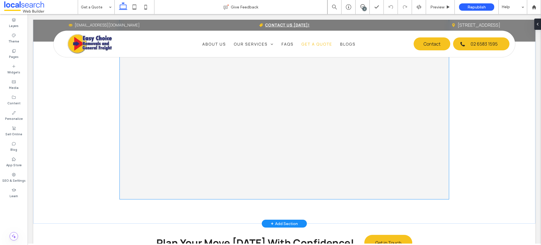
scroll to position [450, 0]
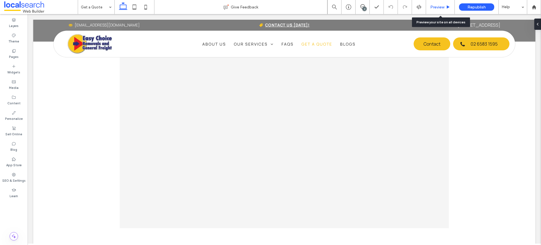
click at [435, 6] on span "Preview" at bounding box center [437, 7] width 14 height 5
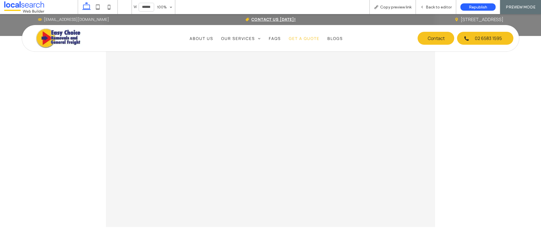
scroll to position [334, 0]
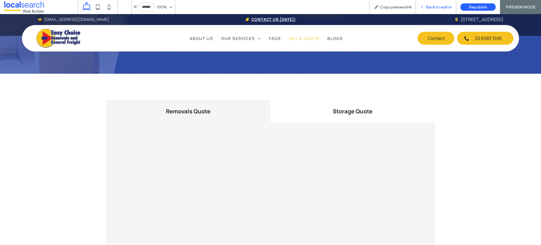
click at [440, 2] on div "Back to editor" at bounding box center [436, 7] width 40 height 14
click at [441, 8] on span "Back to editor" at bounding box center [439, 7] width 26 height 5
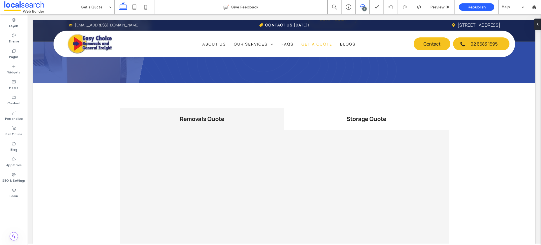
click at [363, 5] on icon at bounding box center [362, 6] width 5 height 5
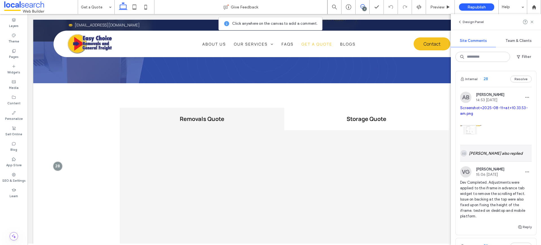
click at [482, 153] on div "AB Adam Button also replied" at bounding box center [496, 153] width 72 height 16
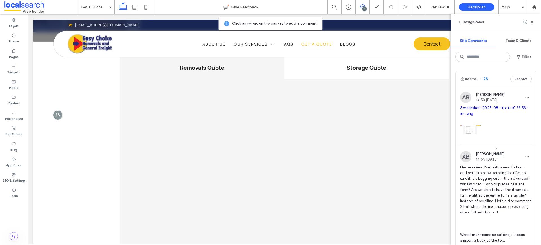
scroll to position [389, 0]
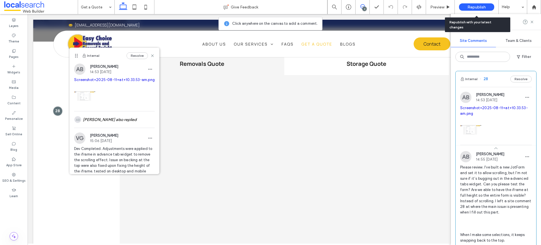
click at [480, 7] on span "Republish" at bounding box center [476, 7] width 18 height 5
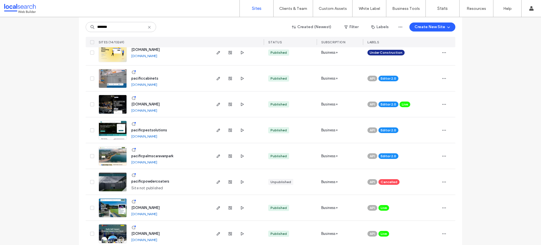
scroll to position [149, 0]
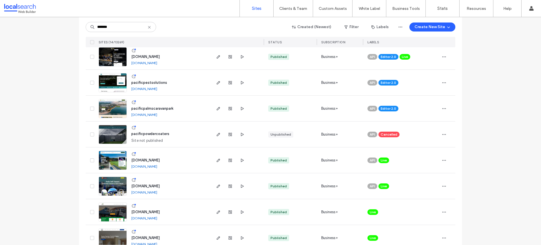
type input "*******"
click at [112, 160] on img at bounding box center [113, 170] width 28 height 38
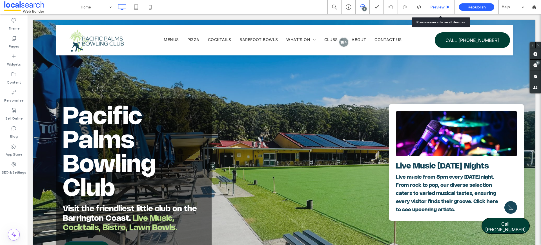
click at [435, 5] on span "Preview" at bounding box center [437, 7] width 14 height 5
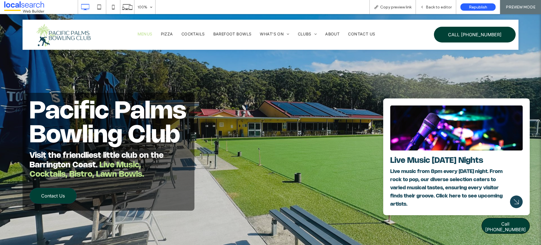
click at [148, 34] on span "Menus" at bounding box center [144, 34] width 15 height 5
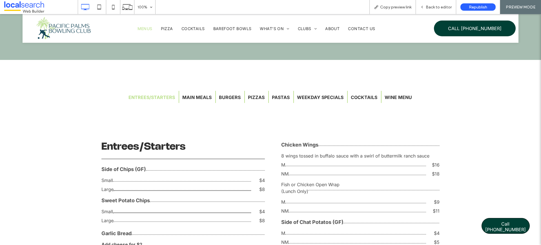
scroll to position [656, 0]
click at [195, 98] on button "Main Meals" at bounding box center [196, 97] width 35 height 12
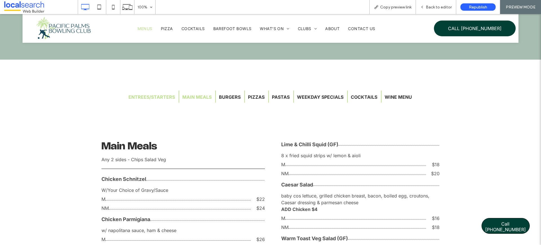
click at [157, 98] on button "Entrees/Starters" at bounding box center [151, 97] width 53 height 12
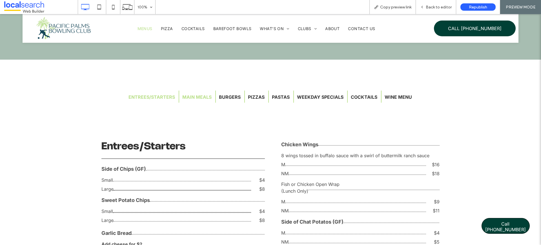
click at [195, 96] on button "Main Meals" at bounding box center [196, 97] width 35 height 12
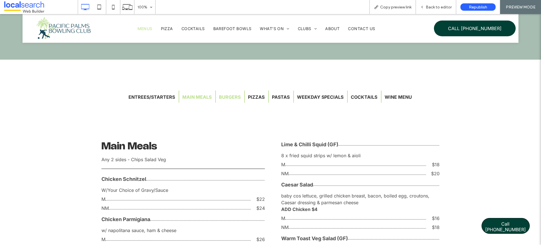
click at [237, 96] on button "Burgers" at bounding box center [230, 97] width 28 height 12
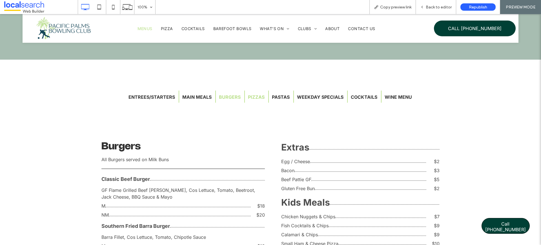
click at [259, 96] on button "Pizzas" at bounding box center [256, 97] width 23 height 12
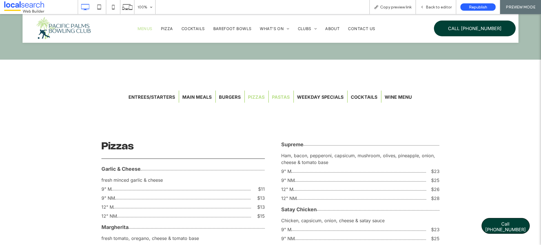
click at [284, 96] on button "Pastas" at bounding box center [281, 97] width 24 height 12
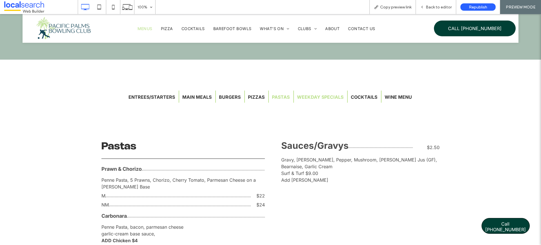
click at [313, 96] on button "Weekday Specials" at bounding box center [320, 97] width 53 height 12
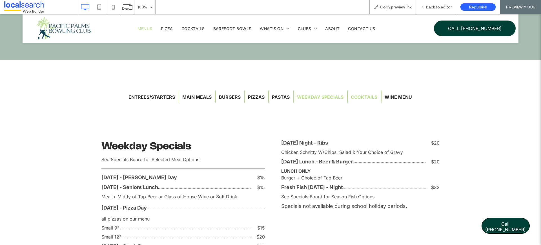
click at [362, 96] on button "Cocktails" at bounding box center [364, 97] width 33 height 12
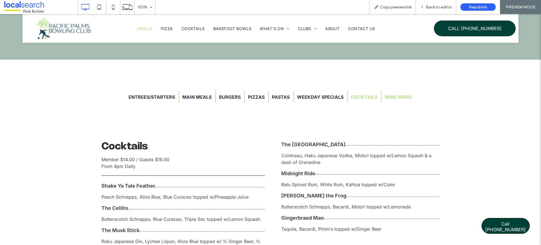
click at [399, 96] on button "Wine Menu" at bounding box center [398, 97] width 34 height 12
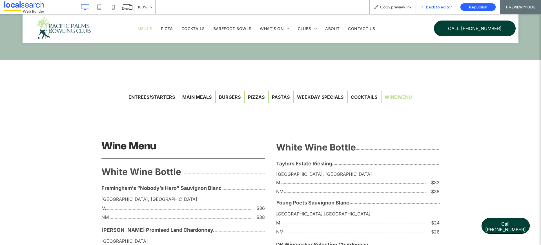
click at [440, 6] on span "Back to editor" at bounding box center [439, 7] width 26 height 5
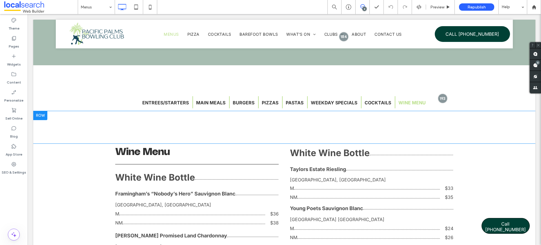
scroll to position [643, 0]
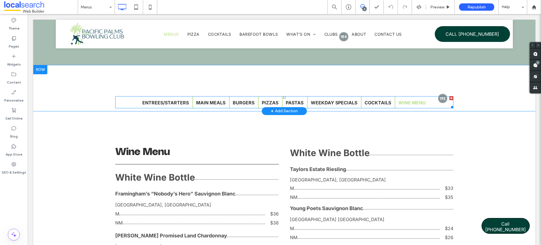
click at [139, 99] on span at bounding box center [284, 102] width 338 height 12
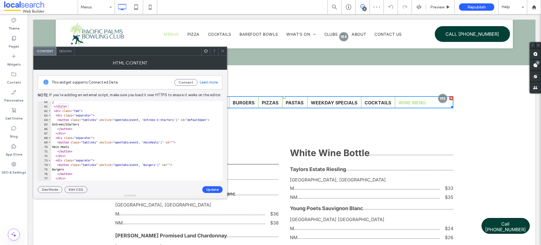
scroll to position [269, 0]
click at [224, 52] on div at bounding box center [222, 51] width 8 height 8
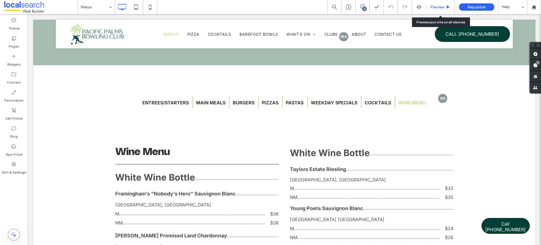
click at [440, 5] on span "Preview" at bounding box center [437, 7] width 14 height 5
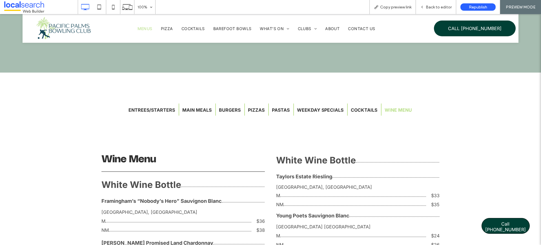
scroll to position [656, 0]
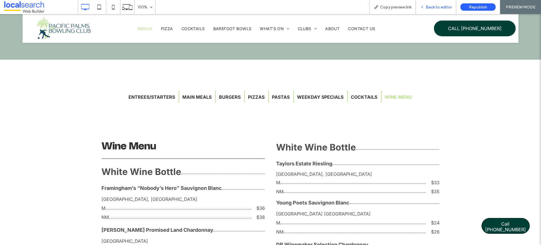
click at [423, 3] on div "Back to editor" at bounding box center [436, 7] width 40 height 14
click at [434, 9] on span "Back to editor" at bounding box center [439, 7] width 26 height 5
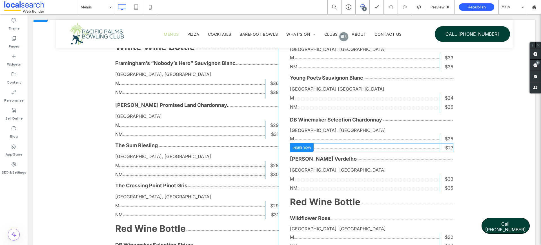
scroll to position [473, 0]
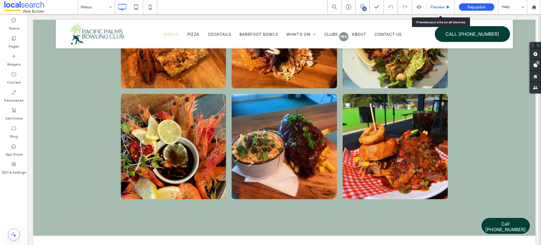
click at [439, 5] on span "Preview" at bounding box center [437, 7] width 14 height 5
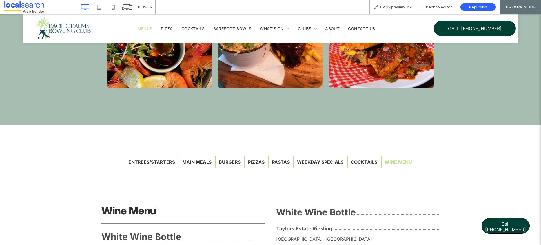
scroll to position [673, 0]
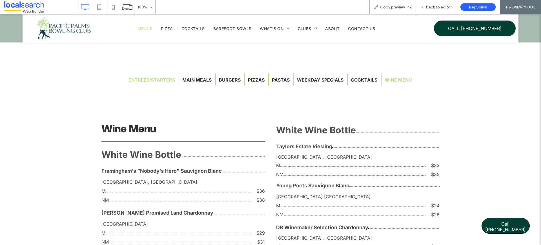
click at [142, 76] on button "Entrees/Starters" at bounding box center [151, 80] width 53 height 12
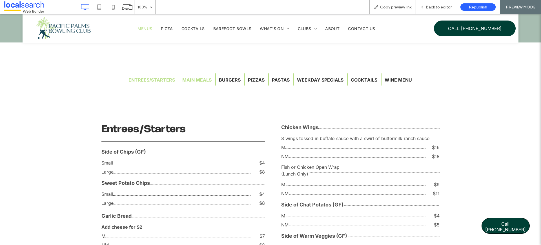
click at [197, 77] on button "Main Meals" at bounding box center [196, 80] width 35 height 12
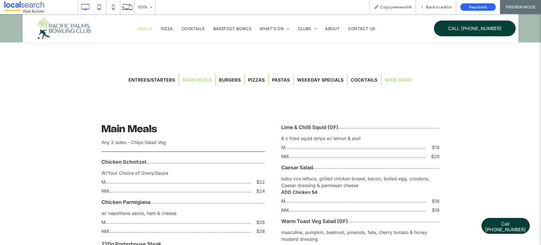
click at [402, 80] on button "Wine Menu" at bounding box center [398, 80] width 34 height 12
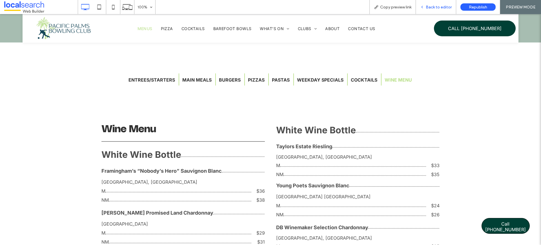
click at [446, 4] on div "Back to editor" at bounding box center [436, 7] width 40 height 14
click at [447, 5] on span "Back to editor" at bounding box center [439, 7] width 26 height 5
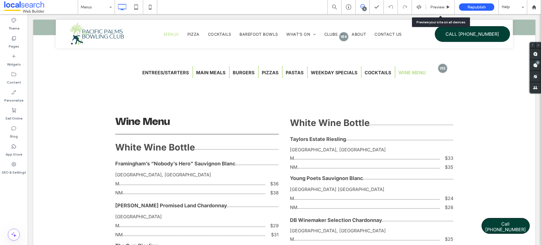
scroll to position [660, 0]
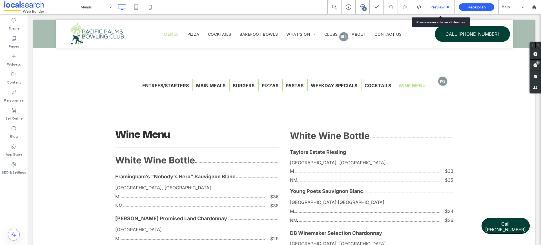
click at [437, 9] on div "Preview" at bounding box center [440, 7] width 29 height 14
click at [438, 6] on span "Preview" at bounding box center [437, 7] width 14 height 5
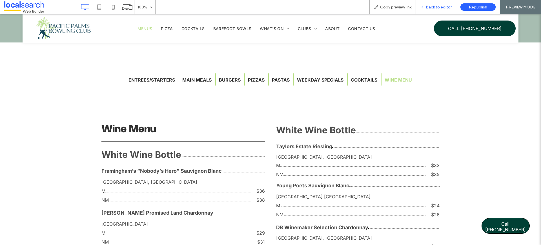
scroll to position [673, 0]
click at [167, 80] on button "Entrees/Starters" at bounding box center [151, 80] width 53 height 12
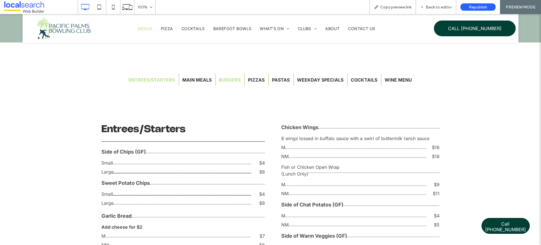
click at [226, 77] on button "Burgers" at bounding box center [230, 80] width 28 height 12
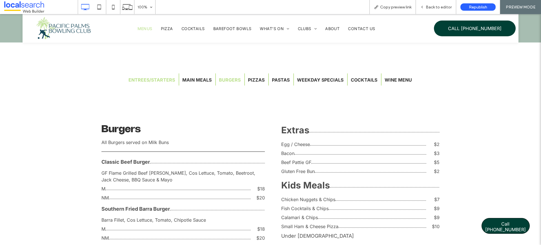
click at [149, 83] on button "Entrees/Starters" at bounding box center [151, 80] width 53 height 12
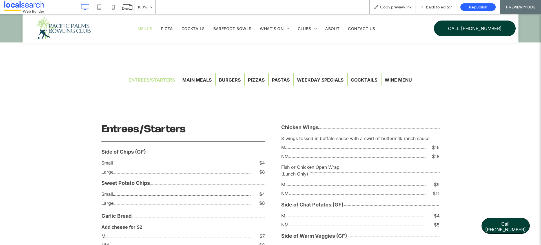
click at [73, 93] on div "Click To Paste Row + Add Section" at bounding box center [270, 104] width 541 height 32
click at [443, 7] on span "Back to editor" at bounding box center [439, 7] width 26 height 5
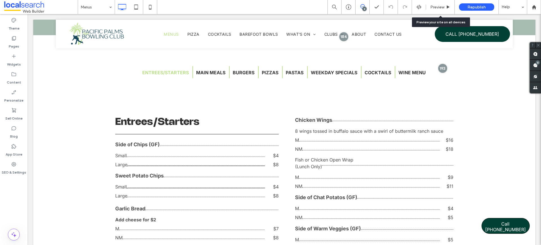
scroll to position [660, 0]
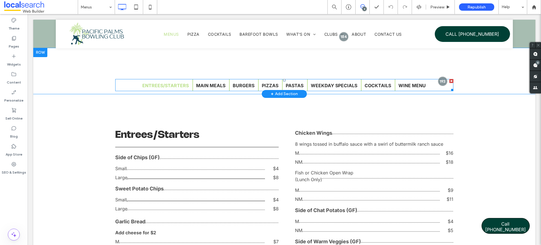
click at [125, 86] on span at bounding box center [284, 85] width 338 height 12
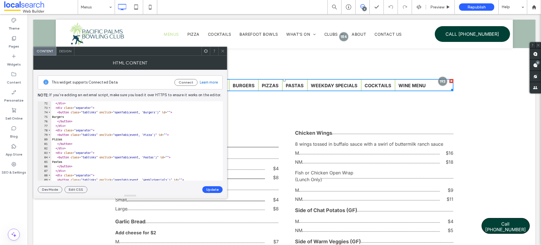
scroll to position [329, 0]
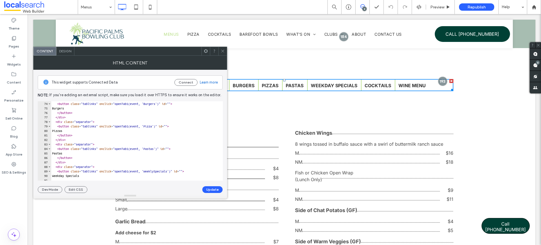
click at [223, 50] on use at bounding box center [222, 51] width 3 height 3
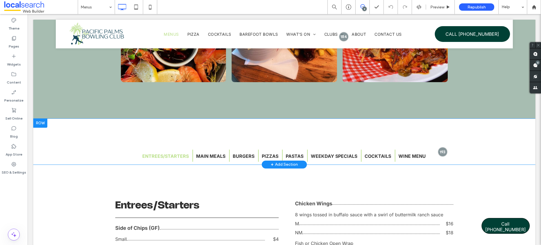
scroll to position [607, 0]
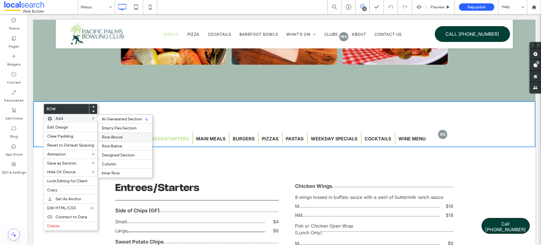
drag, startPoint x: 112, startPoint y: 140, endPoint x: 85, endPoint y: 126, distance: 30.7
click at [112, 140] on div "Row Above" at bounding box center [125, 137] width 54 height 9
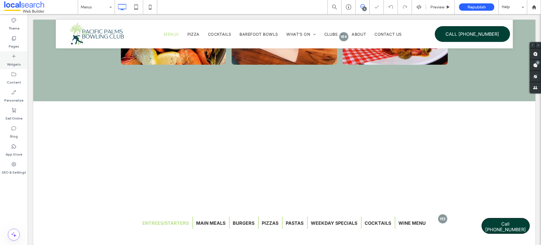
click at [10, 58] on div "Widgets" at bounding box center [14, 60] width 28 height 18
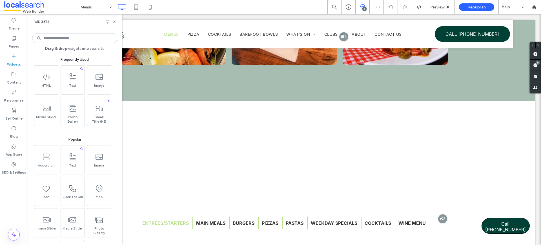
click at [65, 37] on input at bounding box center [74, 38] width 85 height 10
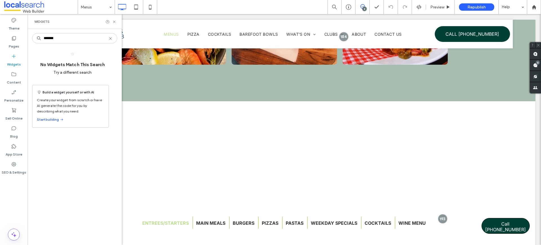
drag, startPoint x: 63, startPoint y: 37, endPoint x: 32, endPoint y: 35, distance: 31.1
click at [32, 35] on div "*******" at bounding box center [74, 38] width 85 height 10
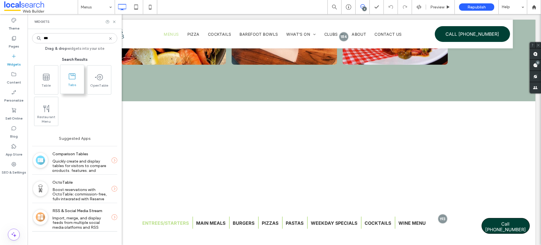
type input "***"
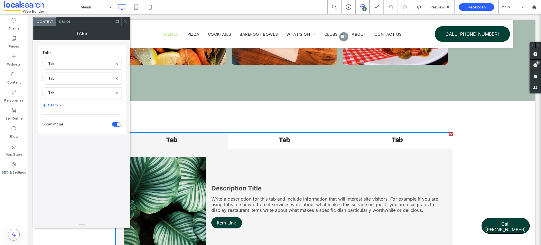
click at [126, 20] on icon at bounding box center [126, 21] width 4 height 4
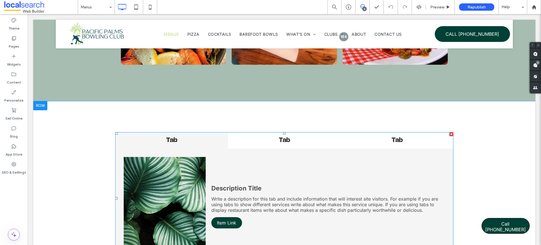
click at [262, 158] on span at bounding box center [284, 198] width 338 height 133
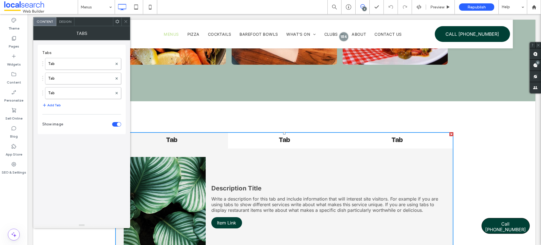
click at [119, 125] on div "toggle" at bounding box center [119, 125] width 4 height 4
click at [127, 20] on icon at bounding box center [126, 21] width 4 height 4
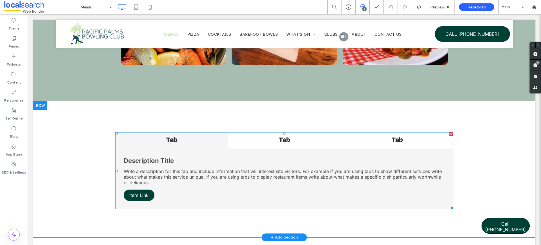
click at [179, 141] on span at bounding box center [284, 170] width 338 height 77
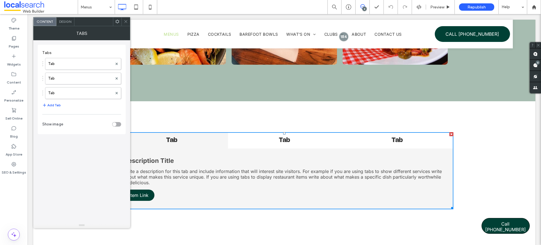
click at [65, 21] on span "Design" at bounding box center [65, 21] width 12 height 4
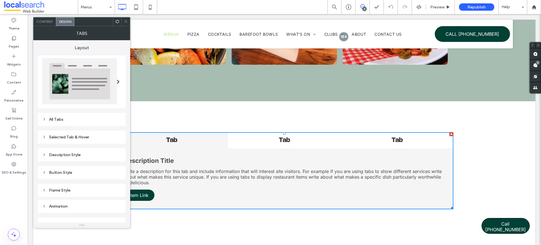
click at [67, 117] on div "All Tabs" at bounding box center [81, 119] width 79 height 5
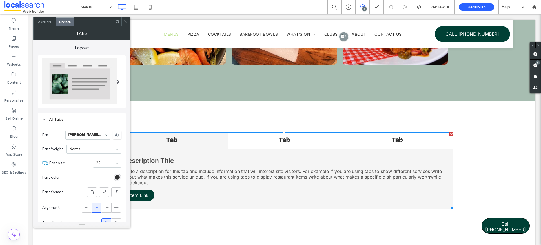
click at [67, 117] on div "All Tabs" at bounding box center [81, 119] width 79 height 5
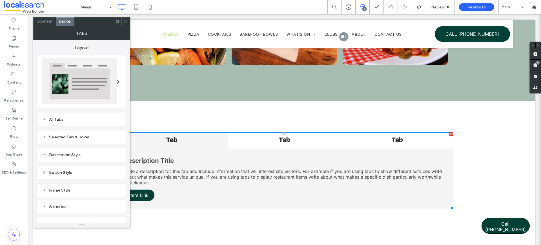
click at [49, 26] on div "Tabs" at bounding box center [81, 33] width 97 height 14
click at [48, 22] on span "Content" at bounding box center [44, 21] width 17 height 4
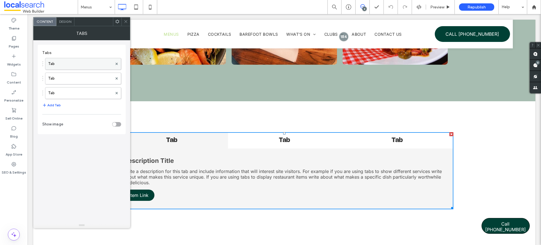
click at [71, 62] on label "Tab" at bounding box center [80, 63] width 64 height 11
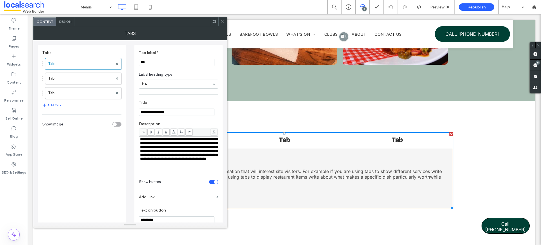
drag, startPoint x: 161, startPoint y: 58, endPoint x: 161, endPoint y: 64, distance: 5.4
click at [161, 58] on section "Tab label * ***" at bounding box center [178, 58] width 79 height 21
click at [161, 64] on input "***" at bounding box center [176, 62] width 75 height 7
type input "****"
click at [71, 78] on label "Tab" at bounding box center [80, 78] width 64 height 11
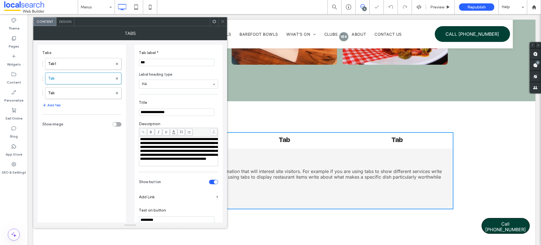
click at [153, 60] on input "***" at bounding box center [176, 62] width 75 height 7
click at [153, 63] on input "****" at bounding box center [176, 62] width 75 height 7
click at [156, 63] on input "****" at bounding box center [176, 62] width 75 height 7
click at [143, 64] on input "*****" at bounding box center [176, 62] width 75 height 7
type input "****"
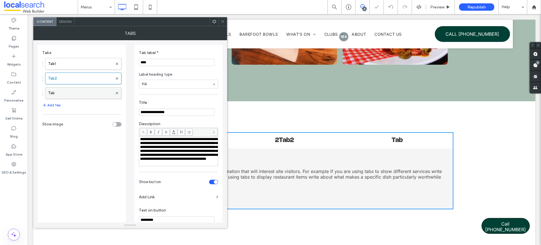
click at [70, 90] on label "Tab" at bounding box center [80, 93] width 64 height 11
click at [149, 66] on section "Tab label * ***" at bounding box center [178, 58] width 79 height 21
click at [150, 64] on input "***" at bounding box center [176, 62] width 75 height 7
type input "****"
click at [225, 22] on div at bounding box center [222, 21] width 8 height 8
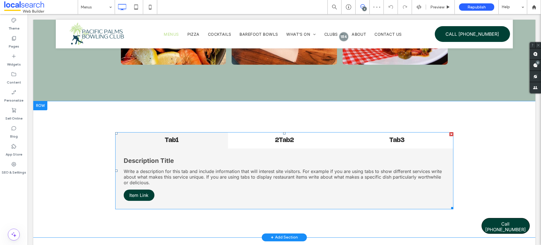
click at [196, 173] on span at bounding box center [284, 170] width 338 height 77
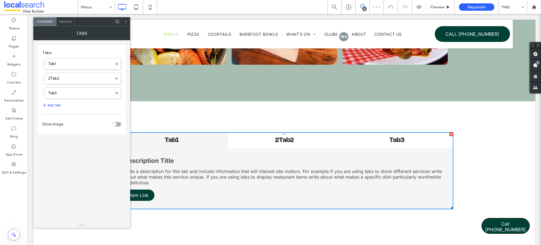
click at [196, 173] on p "Write a description for this tab and include information that will interest sit…" at bounding box center [284, 177] width 321 height 17
click at [125, 22] on icon at bounding box center [126, 21] width 4 height 4
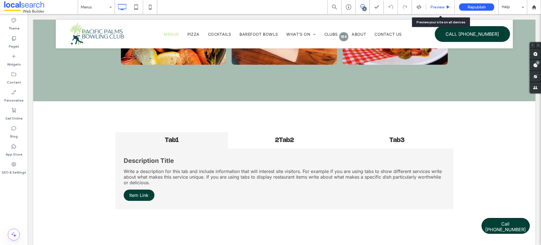
click at [433, 4] on div "Preview" at bounding box center [440, 7] width 29 height 14
drag, startPoint x: 436, startPoint y: 11, endPoint x: 377, endPoint y: 15, distance: 58.7
click at [436, 11] on div "Preview" at bounding box center [440, 7] width 29 height 14
click at [437, 8] on span "Preview" at bounding box center [437, 7] width 14 height 5
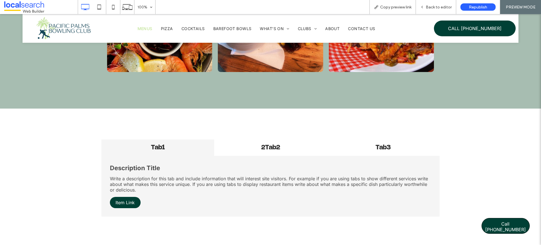
scroll to position [620, 0]
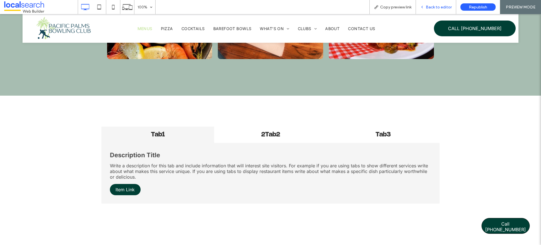
click at [431, 2] on div "Back to editor" at bounding box center [436, 7] width 40 height 14
click at [144, 164] on p "Write a description for this tab and include information that will interest sit…" at bounding box center [270, 171] width 321 height 17
drag, startPoint x: 442, startPoint y: 7, endPoint x: 394, endPoint y: 23, distance: 50.9
click at [442, 7] on span "Back to editor" at bounding box center [439, 7] width 26 height 5
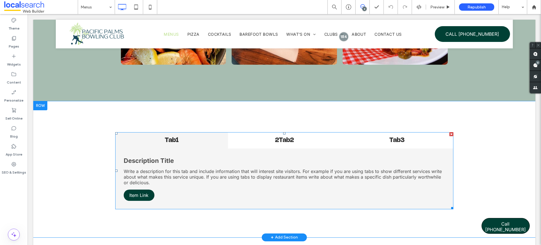
click at [197, 170] on span at bounding box center [284, 170] width 338 height 77
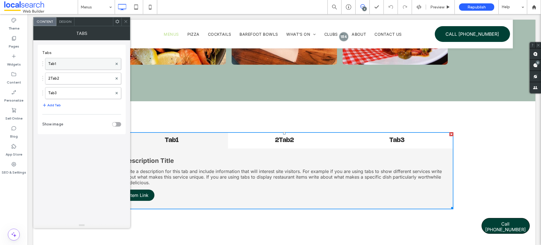
click at [75, 63] on label "Tab1" at bounding box center [80, 63] width 64 height 11
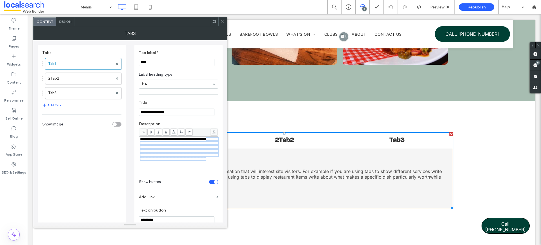
drag, startPoint x: 144, startPoint y: 144, endPoint x: 182, endPoint y: 185, distance: 56.2
click at [182, 185] on div "**********" at bounding box center [178, 150] width 88 height 210
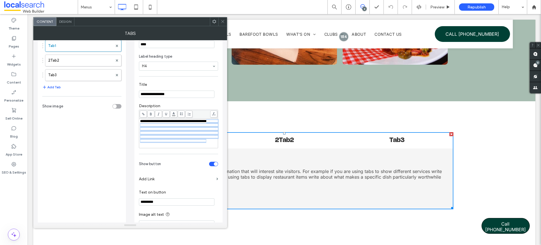
scroll to position [41, 0]
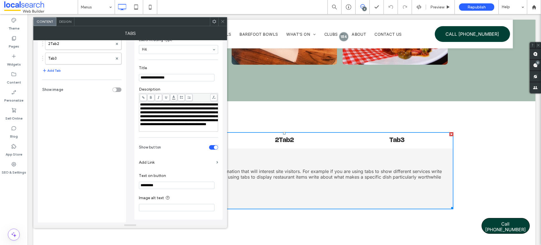
click at [222, 23] on icon at bounding box center [223, 21] width 4 height 4
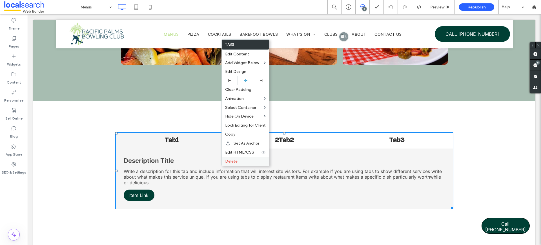
click at [237, 159] on label "Delete" at bounding box center [245, 161] width 41 height 5
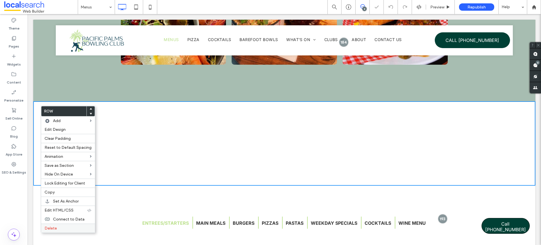
click at [53, 230] on span "Delete" at bounding box center [50, 228] width 12 height 5
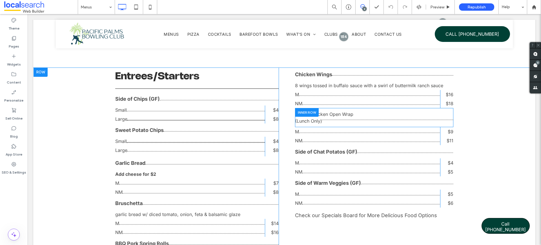
scroll to position [670, 0]
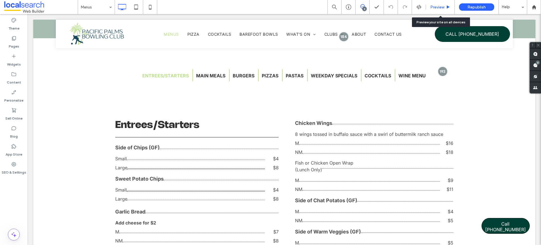
click at [430, 4] on div "Preview" at bounding box center [440, 7] width 29 height 14
click at [437, 5] on span "Preview" at bounding box center [437, 7] width 14 height 5
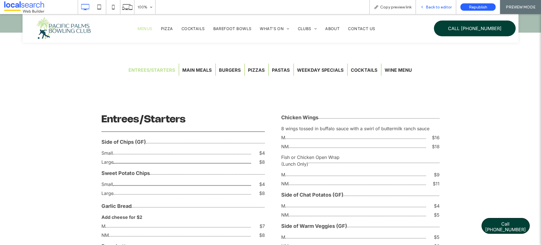
click at [437, 5] on span "Back to editor" at bounding box center [439, 7] width 26 height 5
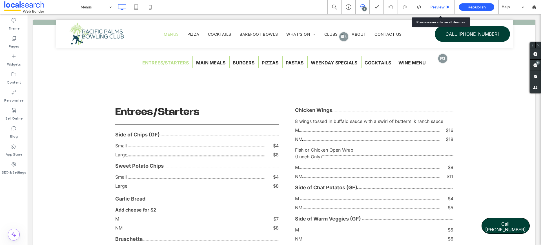
scroll to position [670, 0]
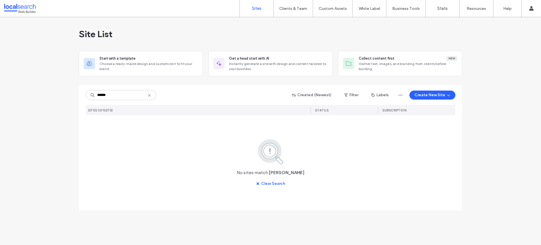
drag, startPoint x: 106, startPoint y: 94, endPoint x: 144, endPoint y: 86, distance: 38.2
click at [101, 93] on input "******" at bounding box center [121, 95] width 70 height 10
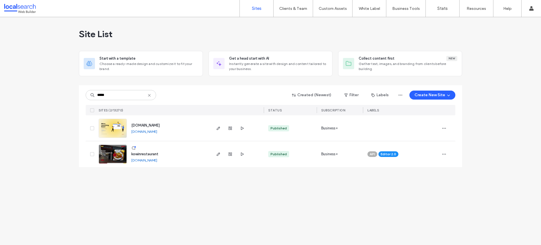
type input "*****"
click at [157, 160] on link "[DOMAIN_NAME]" at bounding box center [144, 160] width 26 height 4
click at [116, 158] on img at bounding box center [113, 164] width 28 height 38
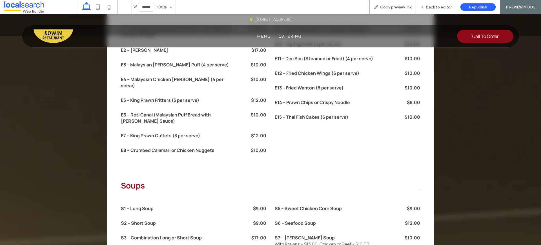
scroll to position [446, 0]
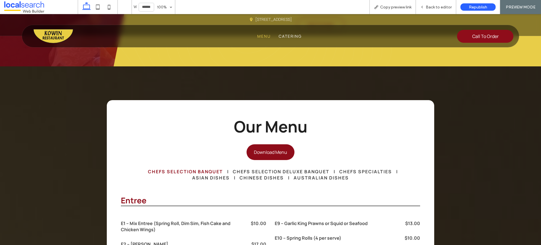
click at [195, 169] on span "Chefs Selection Banquet" at bounding box center [185, 172] width 75 height 6
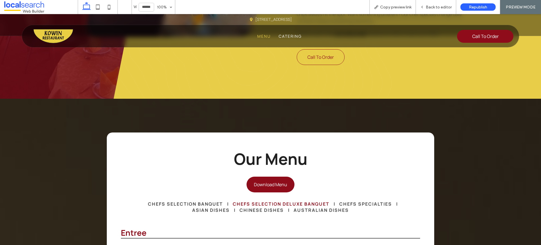
click at [269, 201] on span "Chefs Selection Deluxe Banquet" at bounding box center [281, 204] width 97 height 6
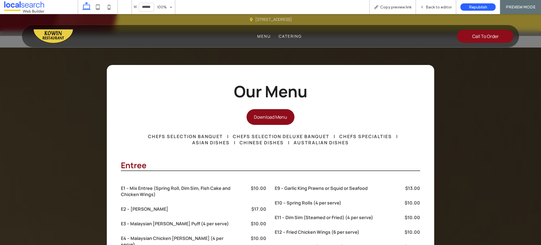
scroll to position [418, 0]
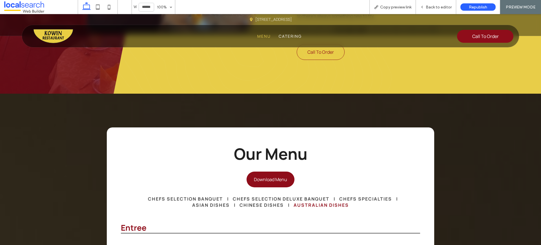
click at [320, 202] on span "Australian Dishes" at bounding box center [320, 205] width 55 height 6
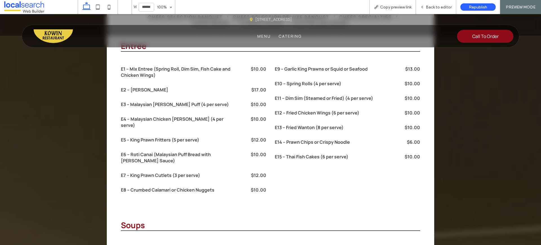
scroll to position [325, 0]
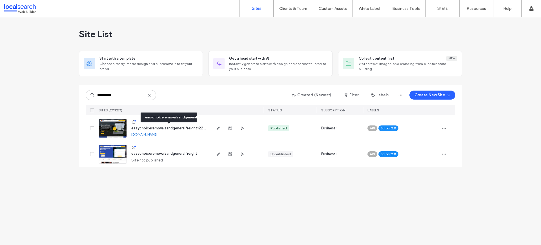
type input "**********"
click at [164, 127] on span "easychoiceremovalsandgeneralfreight122b41a2" at bounding box center [172, 128] width 82 height 4
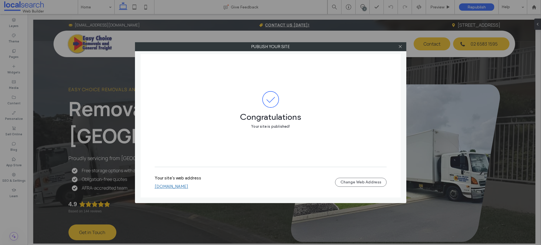
drag, startPoint x: 234, startPoint y: 186, endPoint x: 207, endPoint y: 195, distance: 28.9
click at [207, 195] on div "Your site's web address [DOMAIN_NAME] Change Web Address" at bounding box center [271, 182] width 232 height 31
click at [188, 186] on link "easychoiceremovalsandgeneralfreight122b41a2.webbuilder.localsearch.com.au" at bounding box center [172, 186] width 34 height 5
click at [399, 47] on icon at bounding box center [400, 46] width 4 height 4
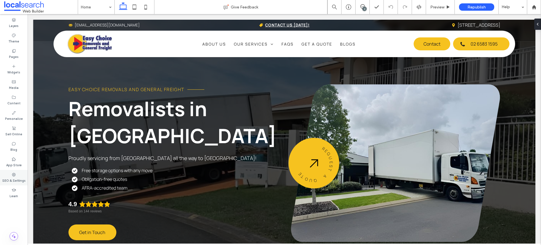
click at [20, 179] on label "SEO & Settings" at bounding box center [13, 180] width 23 height 6
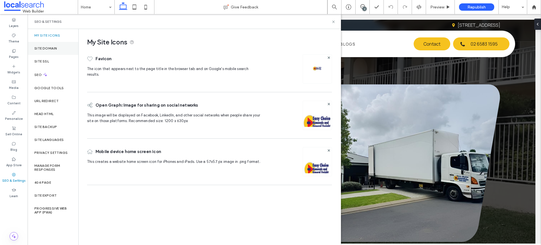
click at [48, 50] on div "Site Domain" at bounding box center [53, 48] width 51 height 13
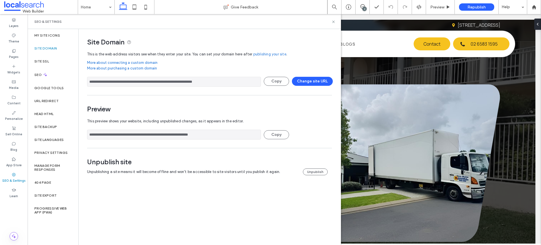
click at [156, 139] on input "**********" at bounding box center [174, 135] width 174 height 10
drag, startPoint x: 243, startPoint y: 141, endPoint x: 239, endPoint y: 139, distance: 4.4
click at [242, 141] on div "**********" at bounding box center [207, 131] width 241 height 30
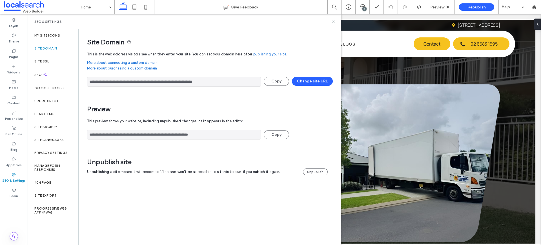
drag, startPoint x: 233, startPoint y: 134, endPoint x: 85, endPoint y: 134, distance: 148.1
click at [85, 134] on div "**********" at bounding box center [207, 108] width 257 height 158
click at [335, 21] on icon at bounding box center [333, 22] width 4 height 4
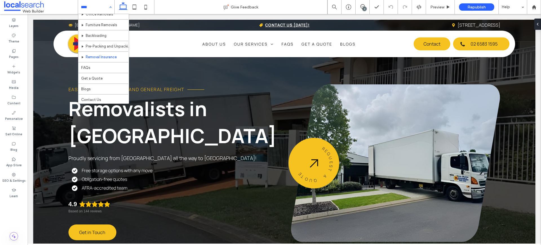
scroll to position [464, 0]
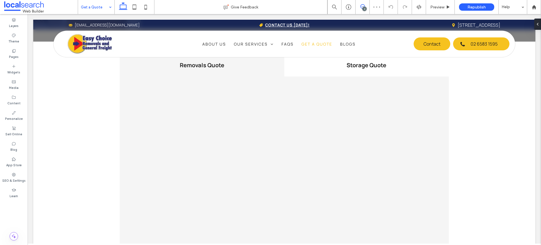
click at [362, 6] on icon at bounding box center [362, 6] width 5 height 5
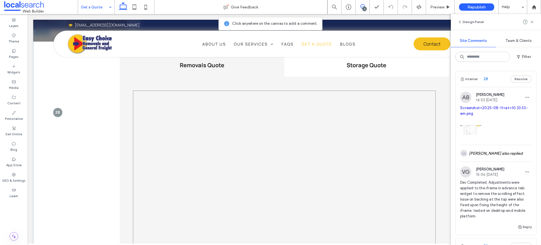
click at [149, 97] on div at bounding box center [284, 181] width 303 height 180
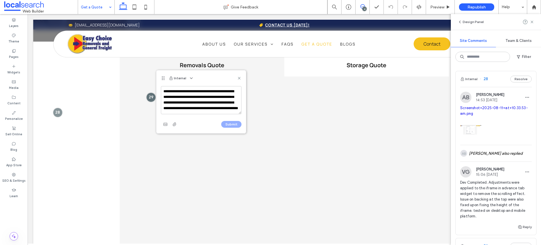
scroll to position [8, 0]
type textarea "**********"
click at [236, 124] on button "Submit" at bounding box center [231, 124] width 20 height 7
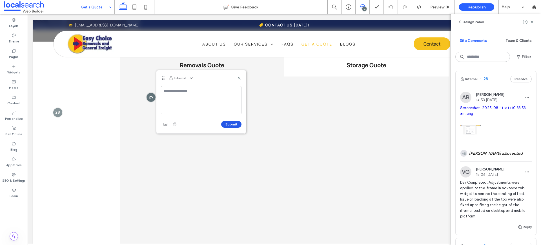
scroll to position [0, 0]
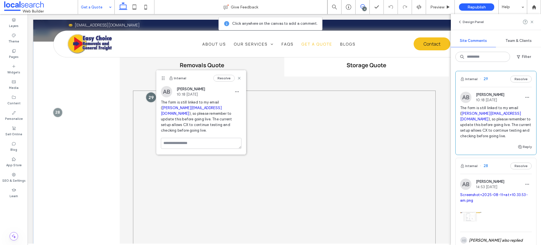
click at [148, 97] on div at bounding box center [151, 97] width 10 height 10
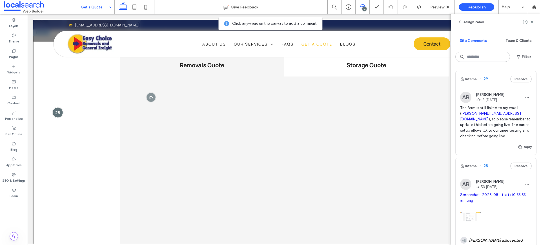
click at [57, 110] on div at bounding box center [57, 112] width 10 height 10
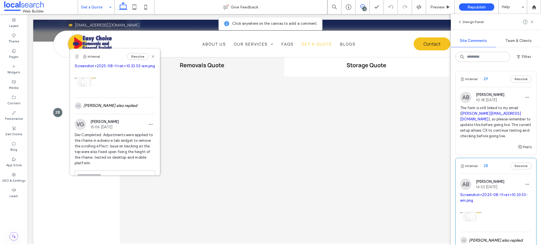
scroll to position [33, 0]
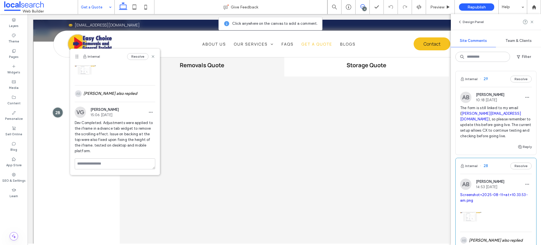
click at [61, 110] on div at bounding box center [57, 112] width 10 height 10
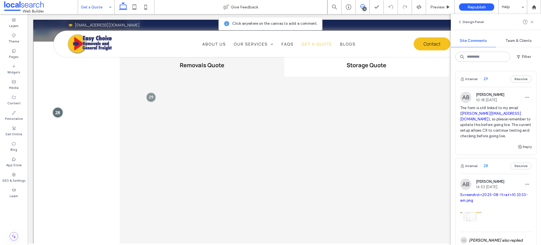
click at [60, 110] on div at bounding box center [57, 112] width 10 height 10
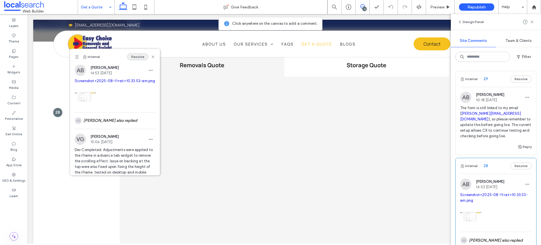
click at [139, 58] on button "Resolve" at bounding box center [137, 57] width 21 height 7
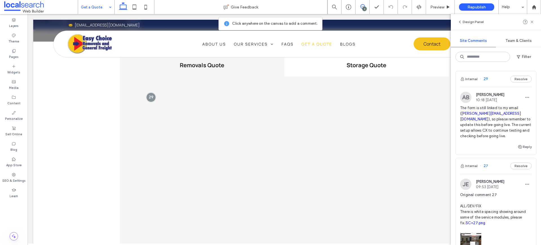
click at [363, 6] on icon at bounding box center [362, 6] width 5 height 5
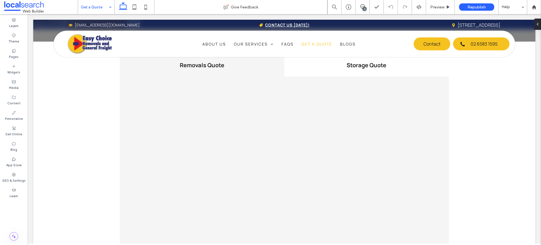
click at [363, 7] on div "3" at bounding box center [364, 9] width 4 height 4
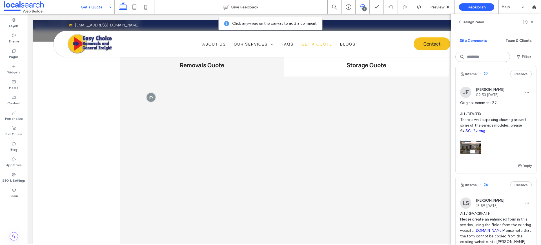
scroll to position [105, 0]
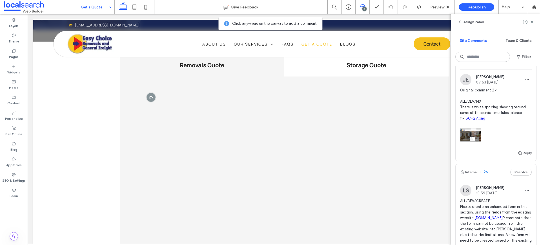
click at [508, 107] on span "Original comment 27 ALL/DEV/FIX There is white spacing showing around some of t…" at bounding box center [496, 105] width 72 height 34
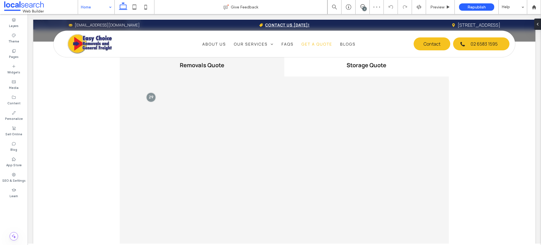
click at [362, 8] on div "3" at bounding box center [364, 9] width 4 height 4
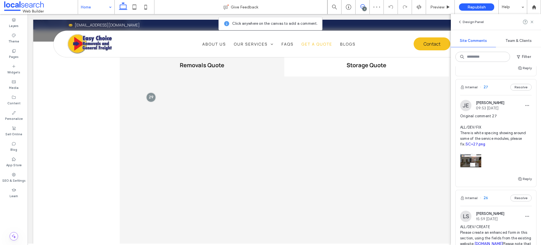
scroll to position [77, 0]
click at [517, 87] on button "Resolve" at bounding box center [520, 89] width 21 height 7
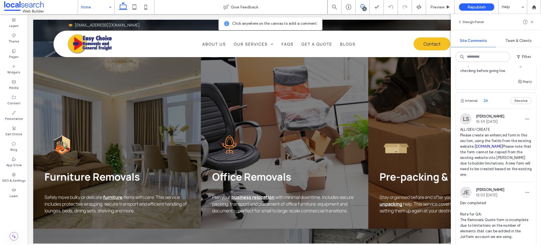
scroll to position [0, 0]
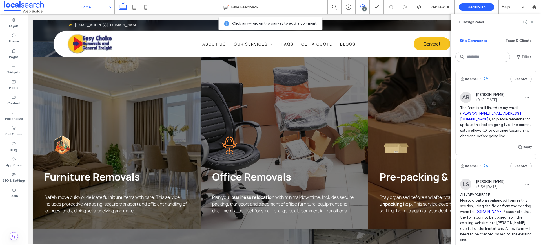
click at [532, 23] on icon at bounding box center [531, 22] width 5 height 5
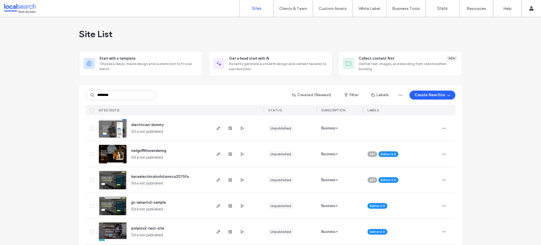
type input "********"
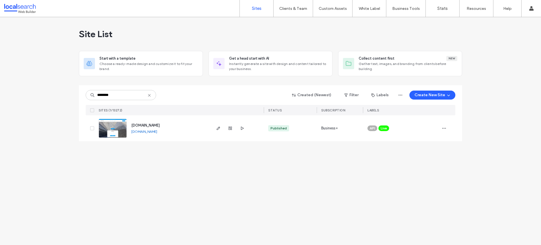
drag, startPoint x: 245, startPoint y: 213, endPoint x: 237, endPoint y: 212, distance: 8.7
click at [245, 213] on div "Site List Start with a template Choose a ready-made design and customize it to …" at bounding box center [270, 131] width 541 height 228
click at [119, 130] on img at bounding box center [113, 138] width 28 height 38
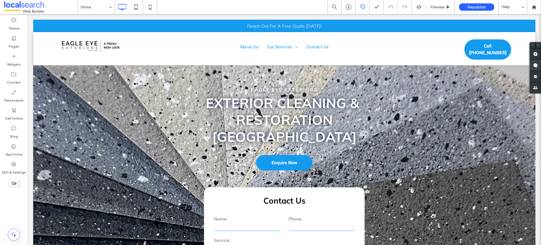
click at [534, 64] on span at bounding box center [534, 65] width 11 height 11
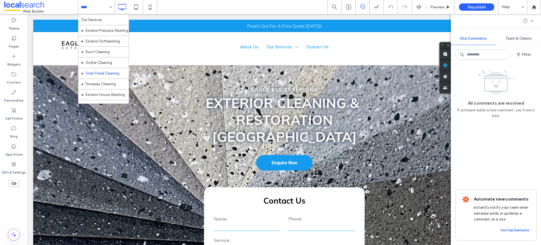
scroll to position [27, 0]
click at [16, 164] on icon at bounding box center [14, 165] width 6 height 6
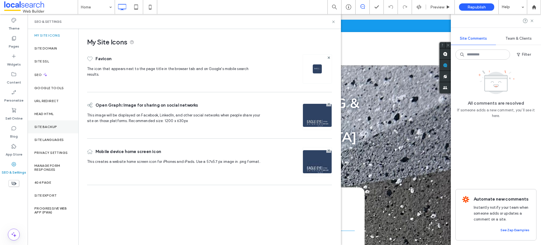
click at [42, 130] on div "Site Backup" at bounding box center [53, 127] width 51 height 13
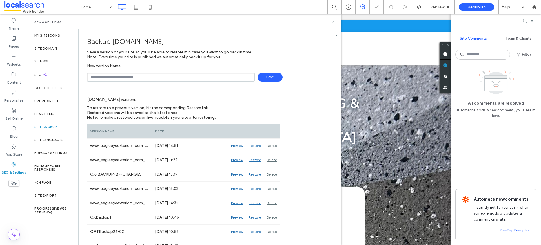
click at [122, 79] on input "text" at bounding box center [171, 77] width 168 height 9
type input "**********"
click at [335, 21] on icon at bounding box center [333, 22] width 4 height 4
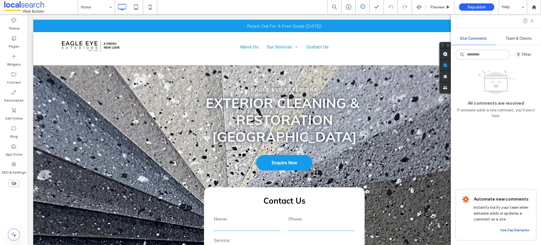
click at [361, 5] on icon at bounding box center [362, 6] width 5 height 5
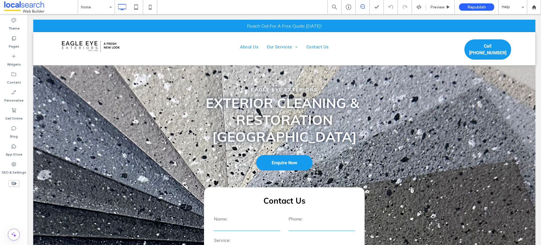
click at [361, 5] on icon at bounding box center [362, 6] width 5 height 5
click at [14, 43] on label "Pages" at bounding box center [14, 45] width 10 height 8
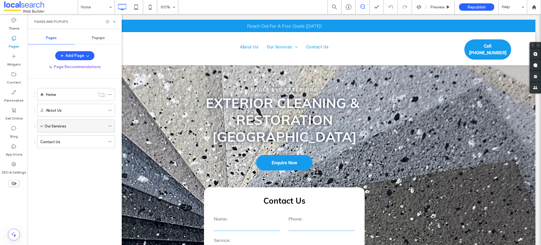
click at [43, 128] on span at bounding box center [41, 126] width 3 height 12
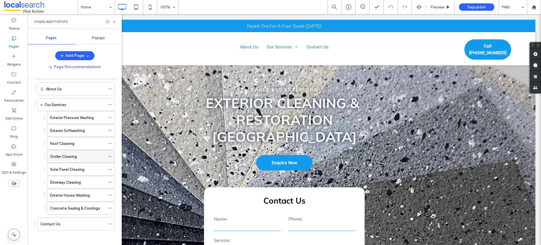
scroll to position [24, 0]
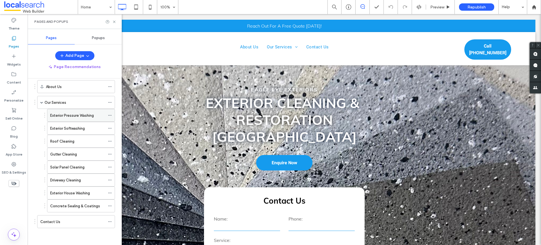
click at [110, 116] on icon at bounding box center [110, 115] width 4 height 4
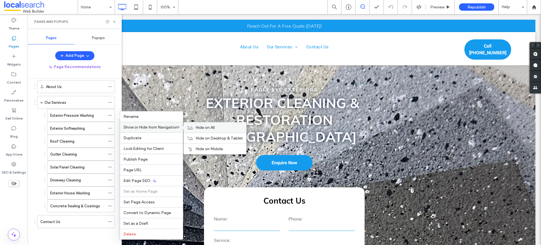
click at [212, 128] on span "Hide on All" at bounding box center [204, 127] width 19 height 5
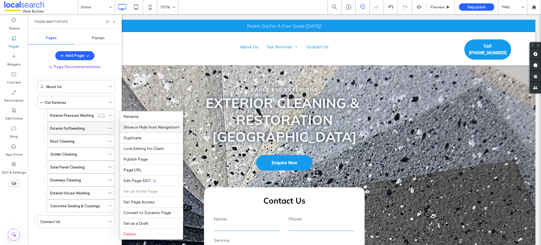
click at [111, 129] on icon at bounding box center [110, 128] width 4 height 4
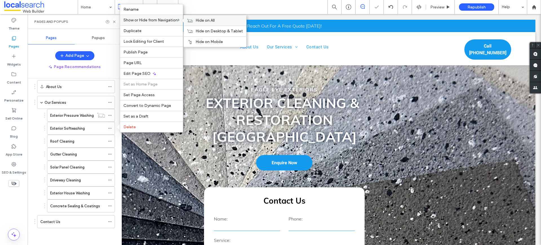
click at [211, 20] on span "Hide on All" at bounding box center [204, 20] width 19 height 5
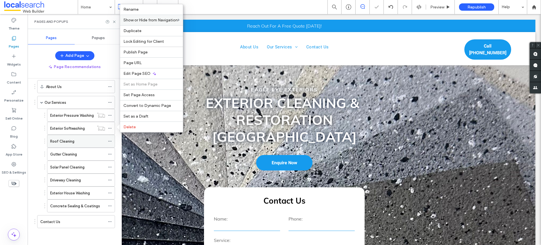
click at [112, 141] on icon at bounding box center [110, 141] width 4 height 4
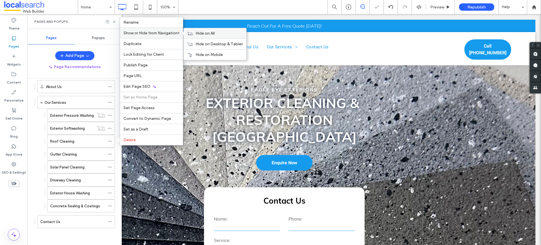
click at [207, 32] on span "Hide on All" at bounding box center [204, 33] width 19 height 5
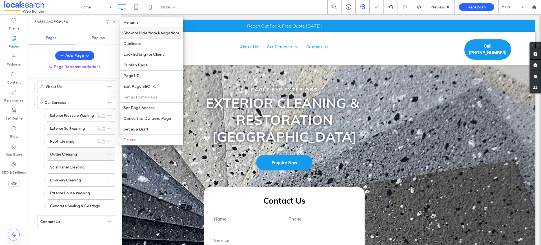
click at [108, 153] on icon at bounding box center [110, 154] width 4 height 4
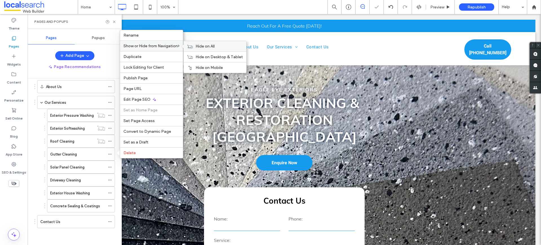
click at [214, 47] on span "Hide on All" at bounding box center [204, 46] width 19 height 5
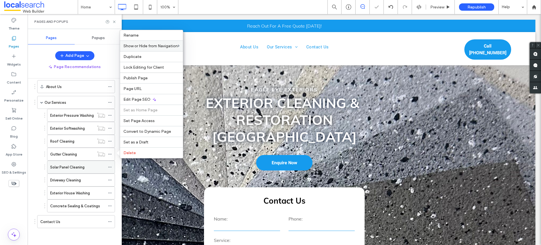
click at [110, 169] on icon at bounding box center [110, 167] width 4 height 4
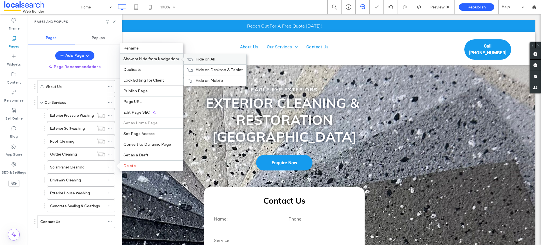
click at [213, 61] on span "Hide on All" at bounding box center [204, 59] width 19 height 5
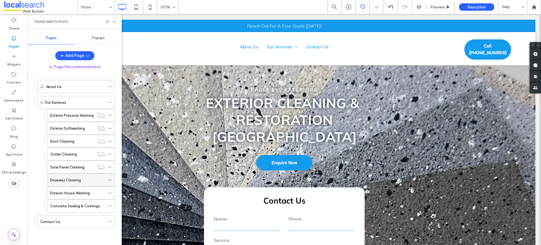
click at [108, 181] on icon at bounding box center [110, 180] width 4 height 4
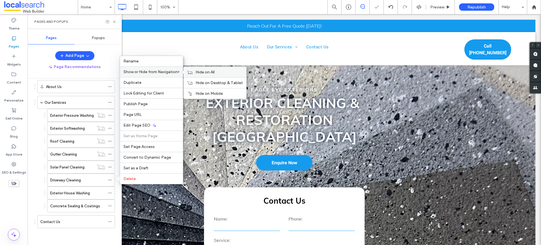
click at [220, 72] on label "Hide on All" at bounding box center [218, 72] width 47 height 5
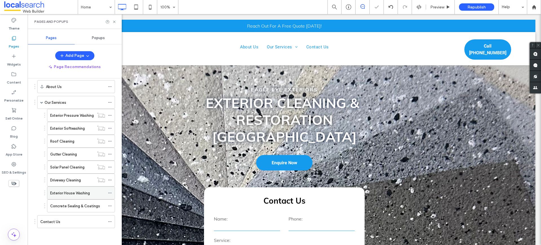
click at [108, 192] on icon at bounding box center [110, 193] width 4 height 4
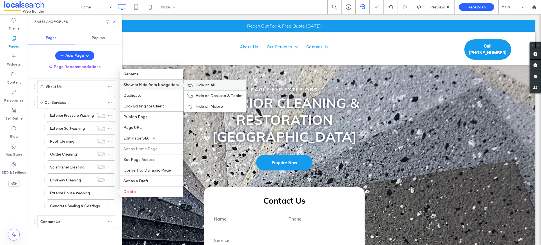
click at [215, 86] on span "Hide on All" at bounding box center [204, 85] width 19 height 5
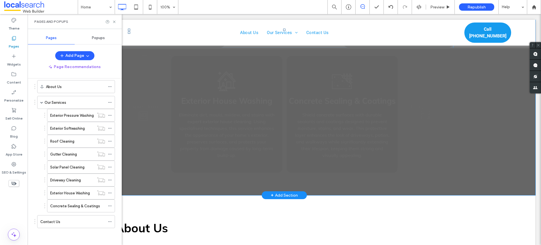
scroll to position [916, 0]
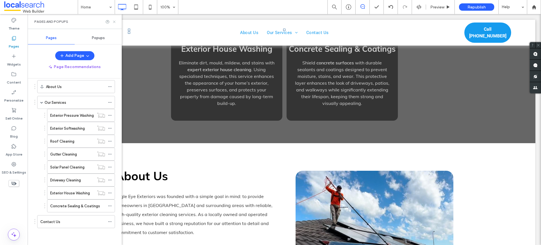
click at [116, 23] on icon at bounding box center [114, 22] width 4 height 4
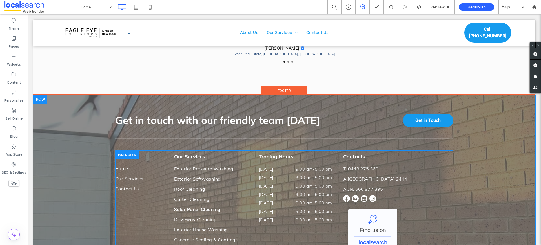
scroll to position [1854, 0]
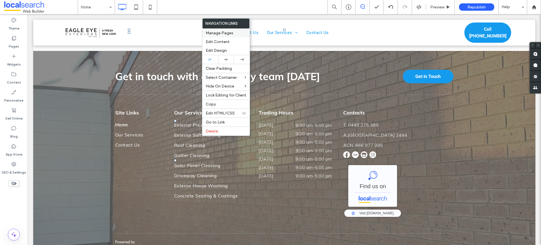
click at [223, 34] on span "Manage Pages" at bounding box center [220, 33] width 28 height 5
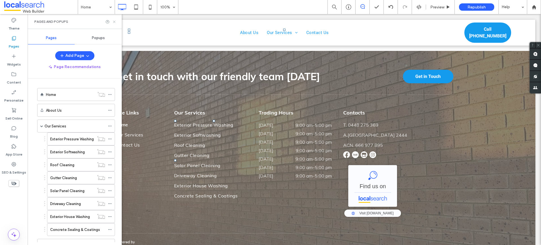
click at [115, 22] on icon at bounding box center [114, 22] width 4 height 4
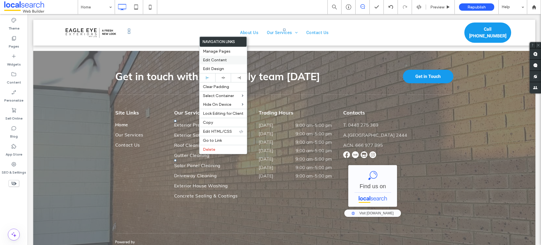
click at [207, 61] on span "Edit Content" at bounding box center [215, 60] width 24 height 5
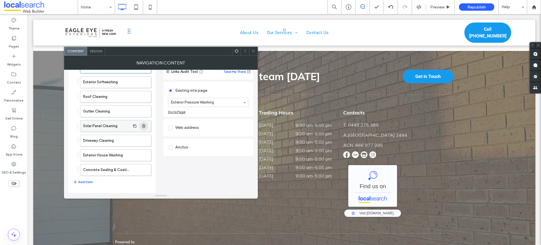
scroll to position [40, 0]
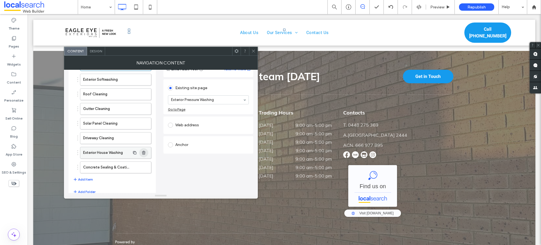
click at [143, 155] on icon "button" at bounding box center [143, 153] width 5 height 5
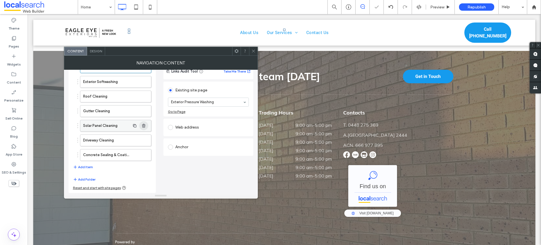
click at [142, 142] on icon "button" at bounding box center [143, 140] width 5 height 5
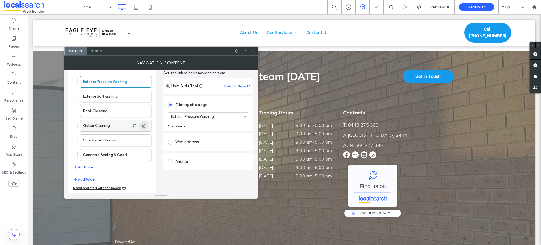
scroll to position [23, 0]
click at [143, 136] on span "button" at bounding box center [143, 140] width 9 height 9
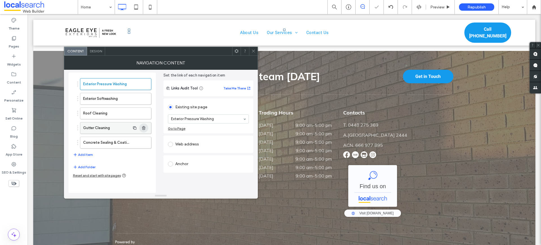
click at [143, 130] on icon "button" at bounding box center [143, 128] width 5 height 5
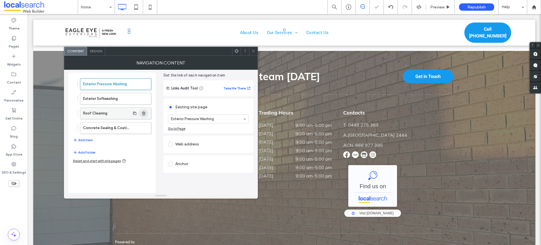
click at [143, 112] on use "button" at bounding box center [143, 114] width 3 height 4
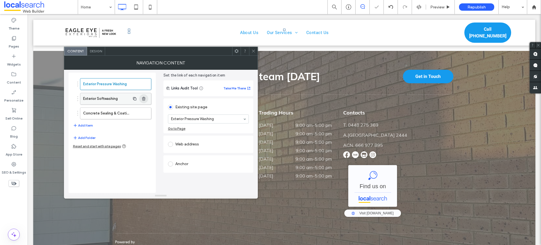
click at [144, 98] on use "button" at bounding box center [143, 99] width 3 height 4
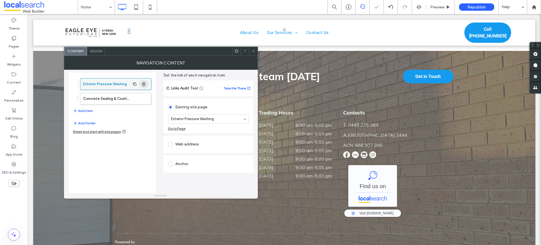
click at [145, 83] on icon "button" at bounding box center [143, 84] width 5 height 5
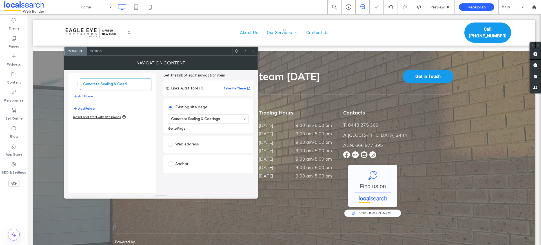
click at [251, 49] on icon at bounding box center [253, 51] width 4 height 4
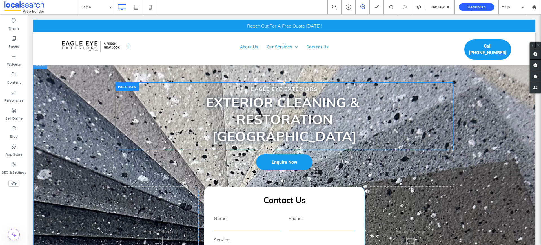
scroll to position [0, 0]
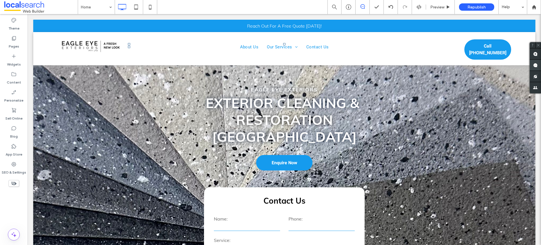
click at [535, 64] on span at bounding box center [534, 65] width 11 height 11
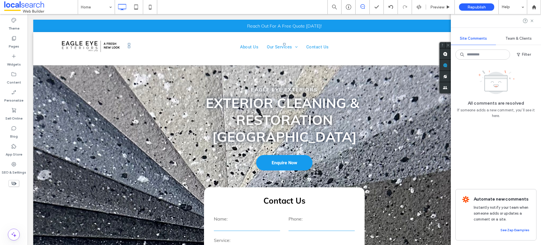
click at [472, 9] on span "Republish" at bounding box center [476, 7] width 18 height 5
click at [473, 9] on span "Republish" at bounding box center [476, 7] width 18 height 5
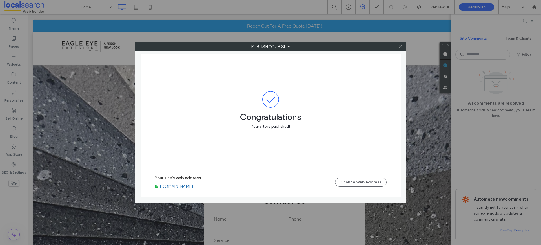
click at [401, 45] on icon at bounding box center [400, 46] width 4 height 4
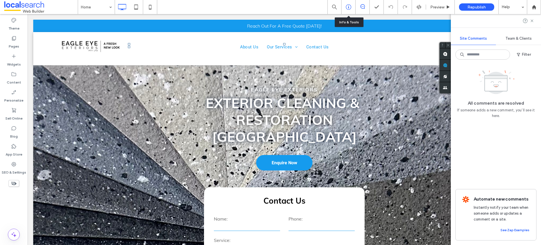
click at [348, 5] on icon at bounding box center [349, 7] width 6 height 6
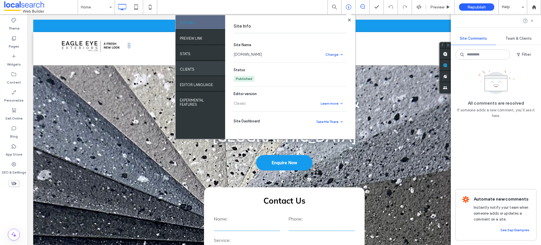
click at [192, 63] on div "Clients" at bounding box center [200, 69] width 50 height 14
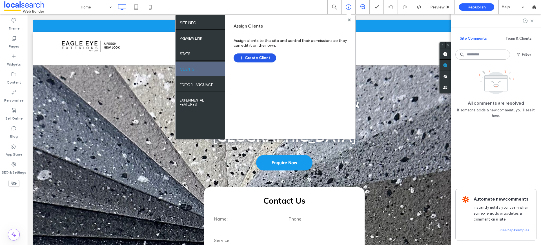
click at [258, 56] on button "Create Client" at bounding box center [254, 58] width 43 height 9
click at [349, 21] on use at bounding box center [349, 19] width 3 height 3
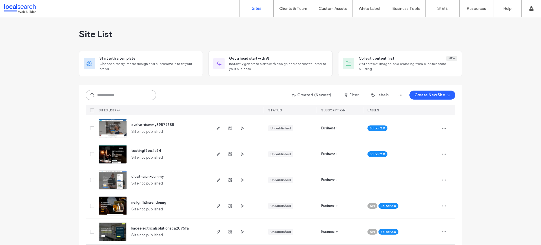
click at [114, 96] on input at bounding box center [121, 95] width 70 height 10
paste input "********"
type input "********"
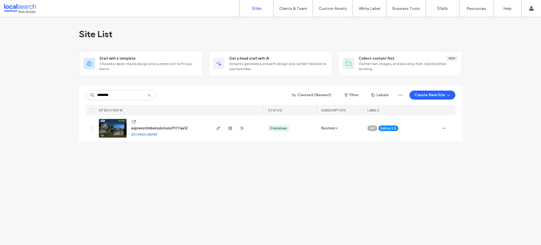
click at [157, 133] on link "[DOMAIN_NAME]" at bounding box center [144, 134] width 26 height 4
click at [378, 178] on div "Site List Start with a template Choose a ready-made design and customize it to …" at bounding box center [270, 131] width 541 height 228
click at [116, 129] on img at bounding box center [113, 138] width 28 height 38
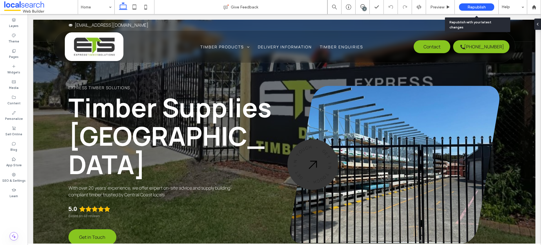
click at [478, 5] on span "Republish" at bounding box center [476, 7] width 18 height 5
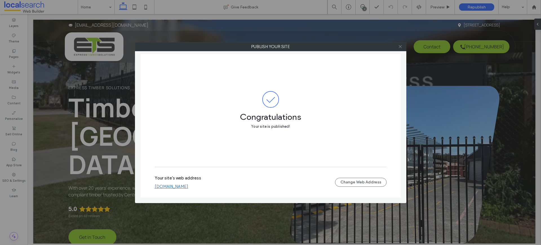
click at [401, 47] on icon at bounding box center [400, 46] width 4 height 4
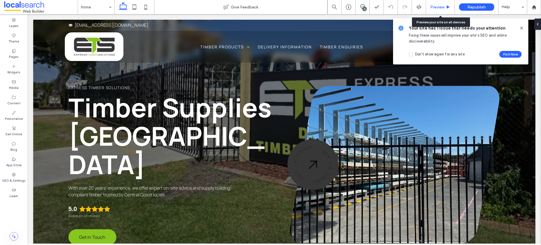
click at [440, 10] on div "Preview" at bounding box center [440, 7] width 29 height 14
click at [441, 9] on span "Preview" at bounding box center [437, 7] width 14 height 5
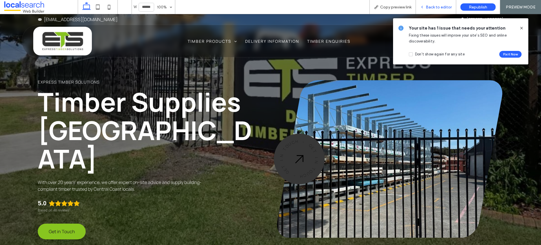
click at [432, 6] on span "Back to editor" at bounding box center [439, 7] width 26 height 5
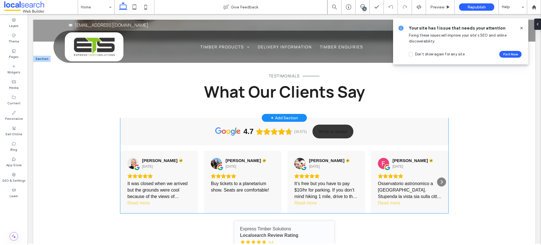
scroll to position [998, 0]
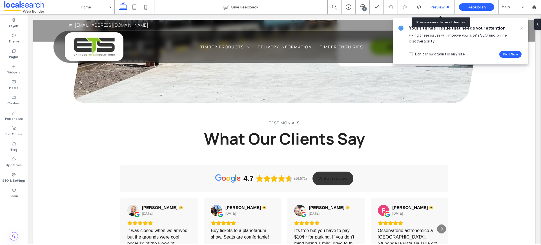
click at [434, 6] on span "Preview" at bounding box center [437, 7] width 14 height 5
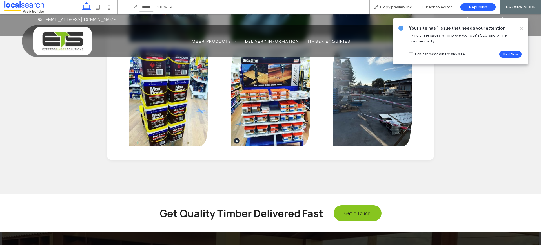
scroll to position [2328, 0]
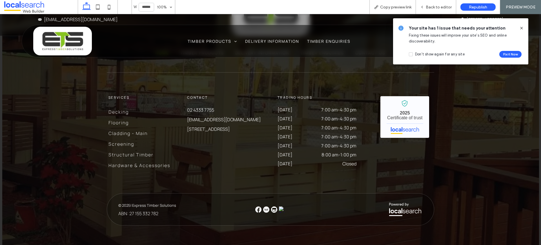
click at [255, 207] on img at bounding box center [258, 210] width 6 height 6
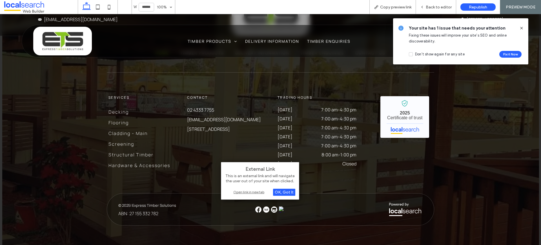
click at [245, 192] on div "Open link in new tab" at bounding box center [260, 192] width 70 height 6
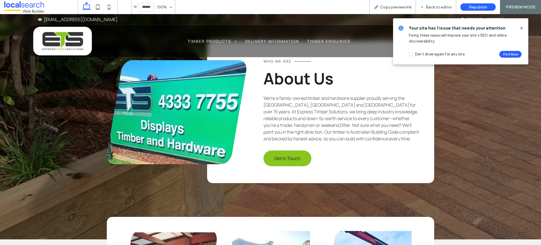
scroll to position [1680, 0]
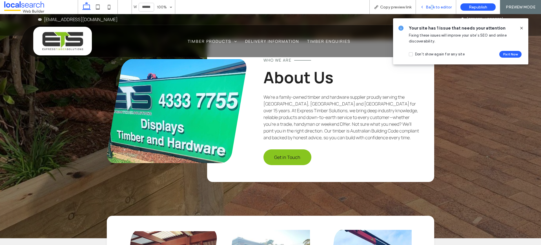
click at [433, 5] on span "Back to editor" at bounding box center [439, 7] width 26 height 5
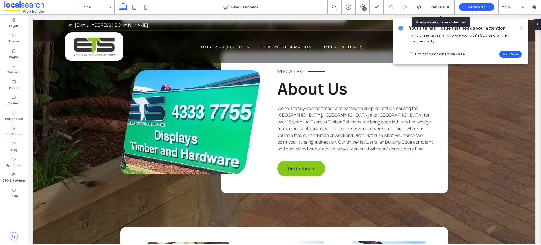
scroll to position [1685, 0]
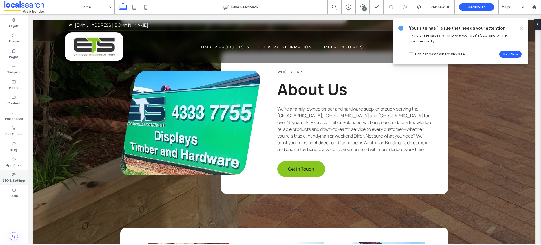
click at [10, 182] on label "SEO & Settings" at bounding box center [13, 180] width 23 height 6
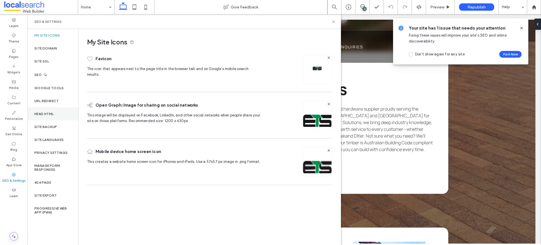
click at [50, 117] on div "Head HTML" at bounding box center [53, 114] width 51 height 13
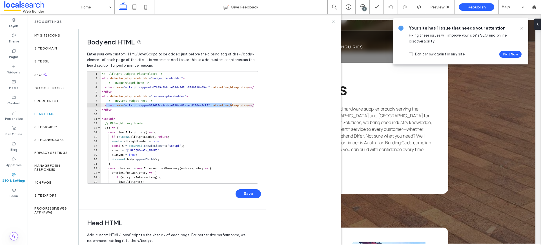
scroll to position [0, 45]
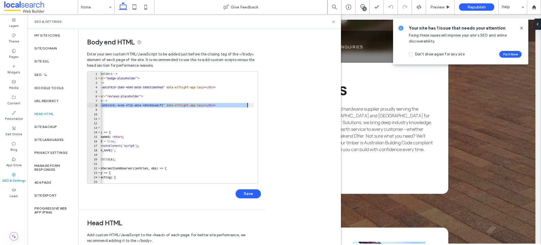
drag, startPoint x: 106, startPoint y: 105, endPoint x: 273, endPoint y: 106, distance: 167.0
click at [273, 106] on div "**********" at bounding box center [210, 137] width 262 height 216
paste textarea "Cursor at row 8"
type textarea "**********"
click at [250, 193] on button "Save" at bounding box center [247, 194] width 25 height 9
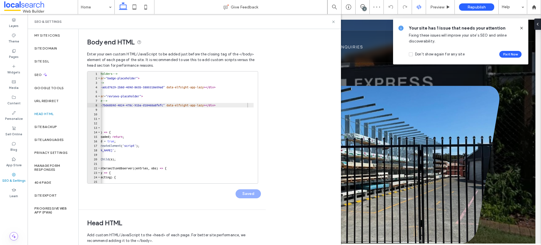
scroll to position [0, 0]
click at [335, 21] on icon at bounding box center [333, 22] width 4 height 4
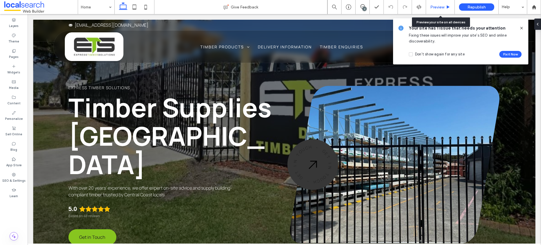
click at [442, 3] on div "Preview" at bounding box center [440, 7] width 29 height 14
click at [440, 8] on span "Preview" at bounding box center [437, 7] width 14 height 5
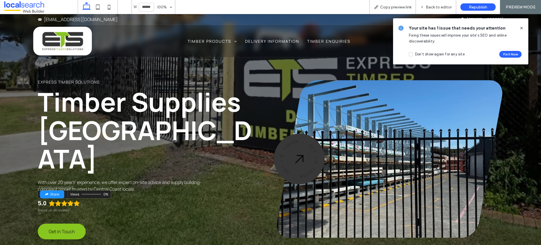
click at [66, 188] on div "Edit widget" at bounding box center [57, 194] width 22 height 13
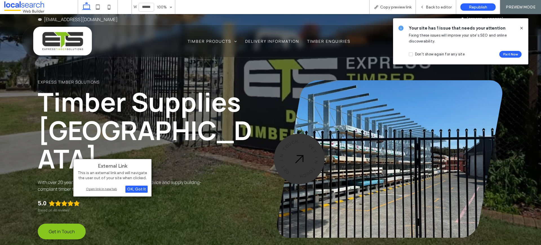
click at [98, 190] on div "Open link in new tab" at bounding box center [112, 189] width 70 height 6
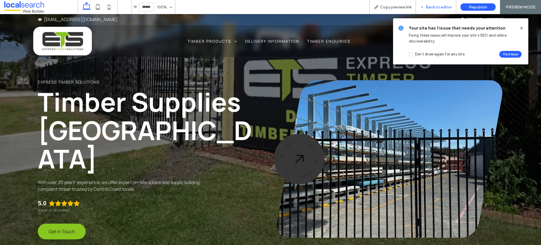
click at [435, 8] on span "Back to editor" at bounding box center [439, 7] width 26 height 5
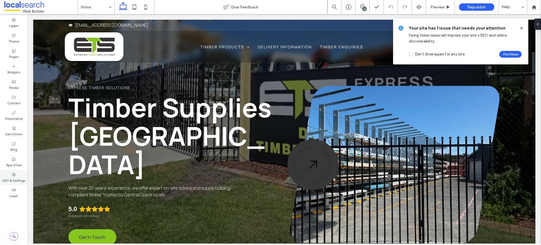
click at [15, 175] on icon at bounding box center [14, 175] width 5 height 5
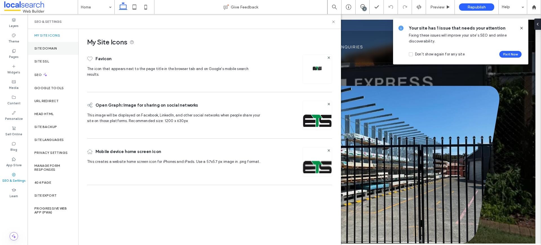
click at [45, 46] on label "Site Domain" at bounding box center [45, 48] width 23 height 4
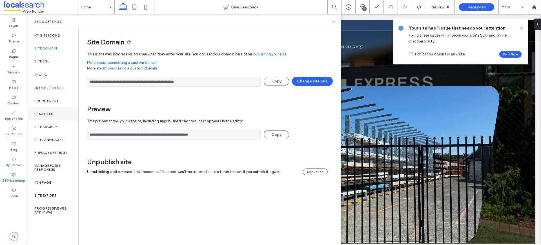
click at [58, 119] on div "Head HTML" at bounding box center [53, 114] width 51 height 13
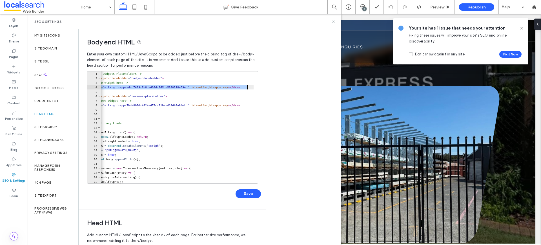
scroll to position [0, 45]
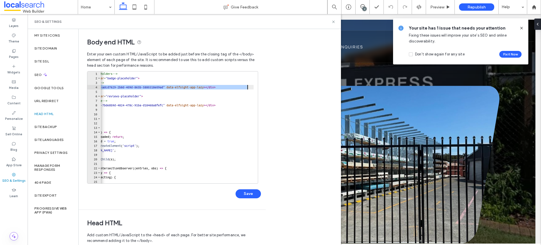
drag, startPoint x: 106, startPoint y: 87, endPoint x: 251, endPoint y: 87, distance: 145.9
click at [251, 87] on div "<!-- Elfsight Widgets Placeholders --> < div data-target-placeholder = "badge-p…" at bounding box center [219, 130] width 329 height 117
paste textarea "Cursor at row 4"
type textarea "**********"
click at [255, 195] on button "Save" at bounding box center [247, 194] width 25 height 9
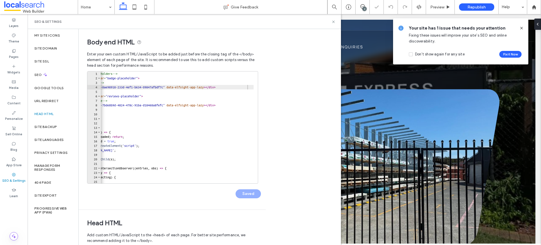
scroll to position [0, 0]
click at [334, 23] on icon at bounding box center [333, 22] width 4 height 4
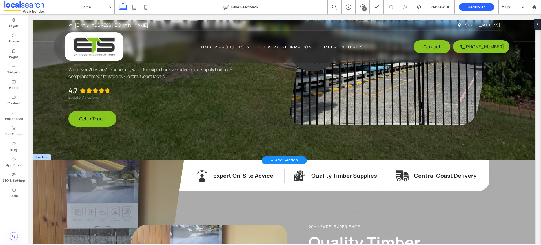
scroll to position [119, 0]
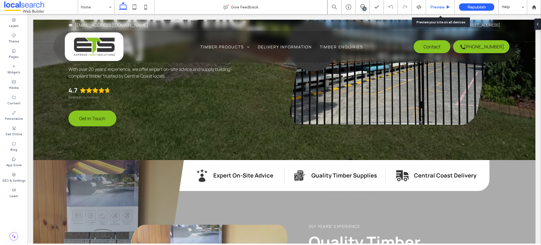
click at [440, 6] on span "Preview" at bounding box center [437, 7] width 14 height 5
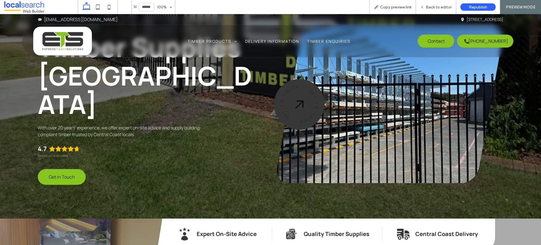
scroll to position [15, 0]
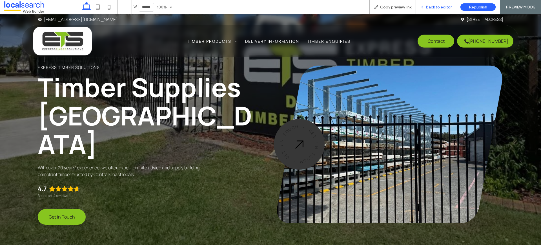
click at [435, 6] on span "Back to editor" at bounding box center [439, 7] width 26 height 5
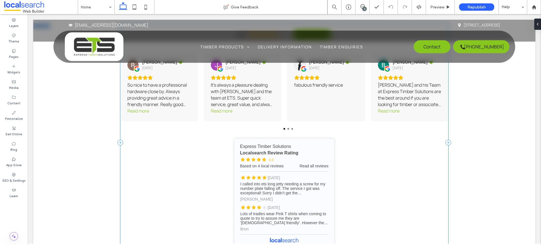
scroll to position [1180, 0]
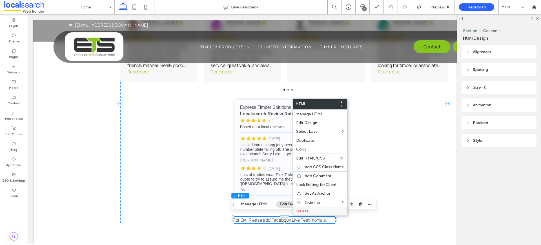
click at [297, 213] on span "Delete" at bounding box center [302, 211] width 12 height 5
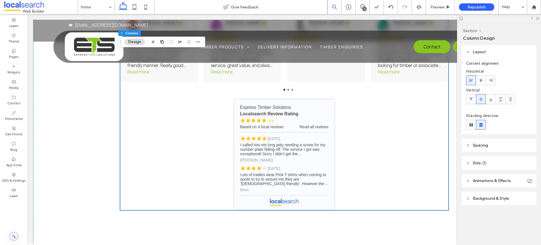
scroll to position [995, 0]
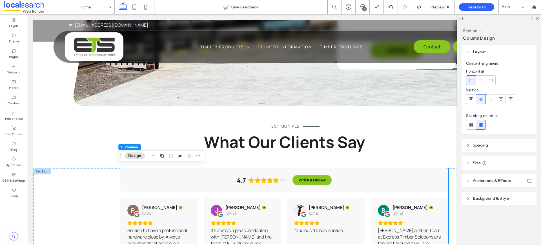
click at [481, 8] on span "Republish" at bounding box center [476, 7] width 18 height 5
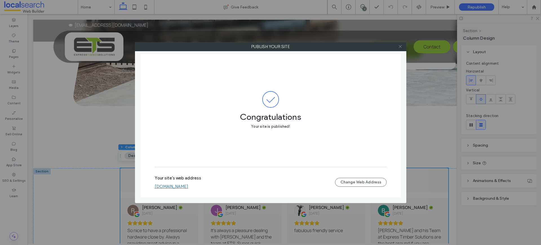
click at [399, 46] on icon at bounding box center [400, 46] width 4 height 4
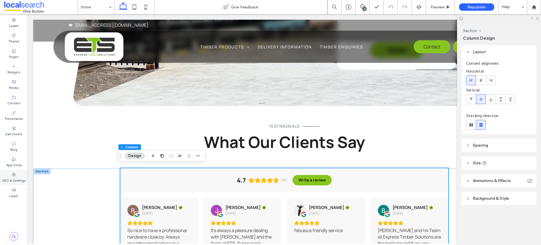
click at [21, 175] on div "SEO & Settings" at bounding box center [14, 177] width 28 height 15
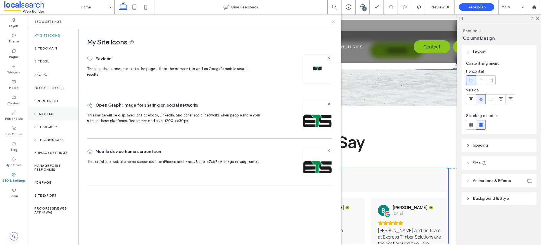
click at [45, 112] on label "Head HTML" at bounding box center [43, 114] width 19 height 4
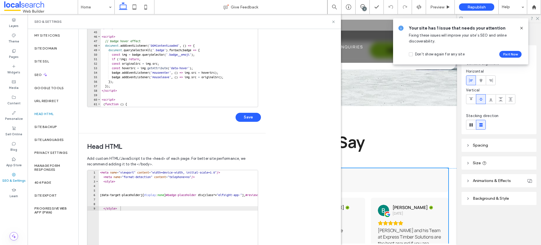
scroll to position [141, 0]
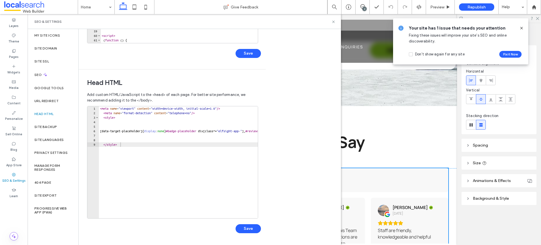
drag, startPoint x: 99, startPoint y: 106, endPoint x: 102, endPoint y: 107, distance: 3.1
click at [99, 106] on div "< meta name = "viewport" content = "width=device-width, initial-scale=1.0" /> <…" at bounding box center [255, 164] width 313 height 117
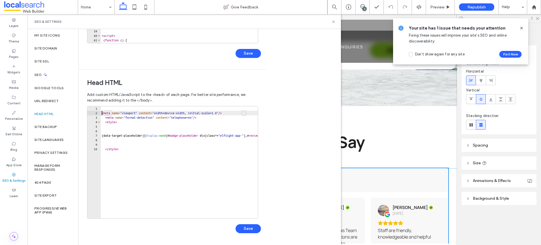
type textarea "**********"
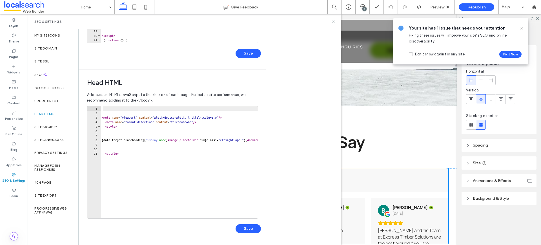
paste textarea "**********"
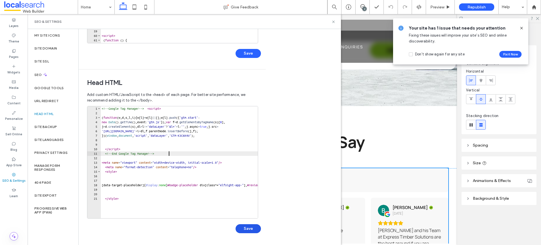
type textarea "**********"
click at [252, 231] on button "Save" at bounding box center [247, 228] width 25 height 9
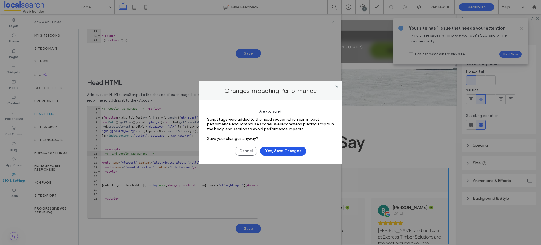
click at [281, 152] on button "Yes, Save Changes" at bounding box center [283, 151] width 46 height 9
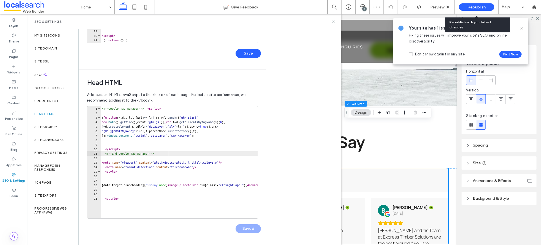
click at [471, 8] on span "Republish" at bounding box center [476, 7] width 18 height 5
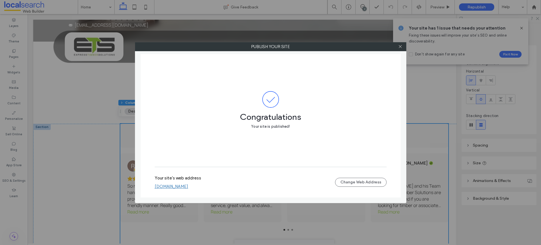
scroll to position [0, 0]
click at [401, 44] on icon at bounding box center [400, 46] width 4 height 4
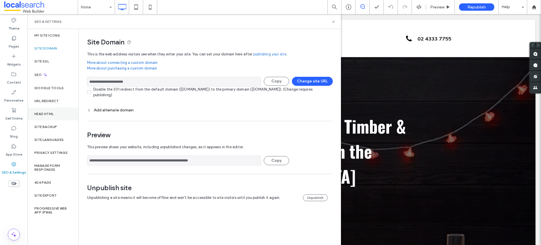
click at [48, 116] on label "Head HTML" at bounding box center [43, 114] width 19 height 4
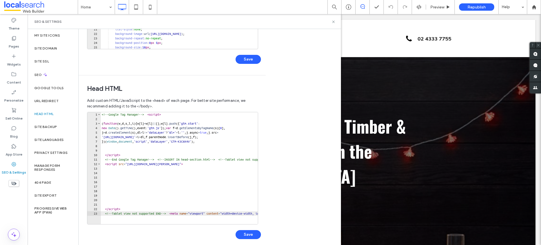
scroll to position [141, 0]
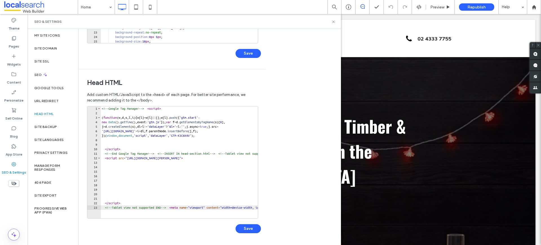
drag, startPoint x: 101, startPoint y: 109, endPoint x: 174, endPoint y: 154, distance: 86.2
click at [174, 154] on div "**********" at bounding box center [172, 162] width 171 height 113
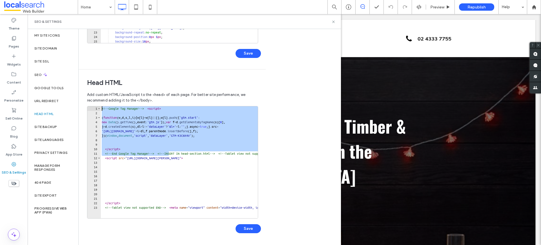
drag, startPoint x: 170, startPoint y: 154, endPoint x: 100, endPoint y: 103, distance: 86.3
click at [100, 103] on div "**********" at bounding box center [172, 166] width 170 height 155
type textarea "**********"
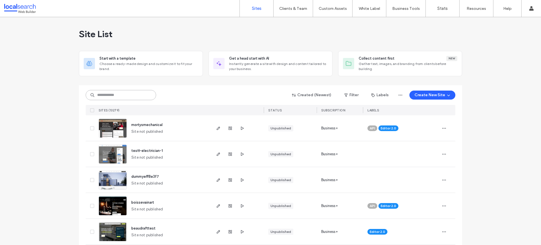
click at [106, 93] on input at bounding box center [121, 95] width 70 height 10
paste input "********"
type input "********"
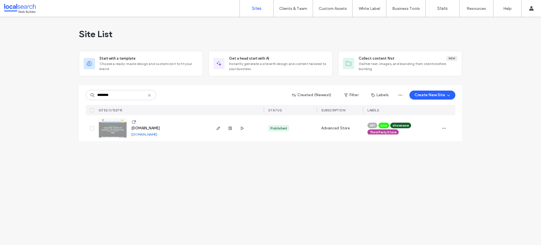
drag, startPoint x: 149, startPoint y: 162, endPoint x: 145, endPoint y: 162, distance: 3.7
click at [148, 162] on div "Site List Start with a template Choose a ready-made design and customize it to …" at bounding box center [270, 131] width 541 height 228
click at [442, 127] on icon "button" at bounding box center [444, 128] width 5 height 5
click at [423, 187] on span "Site Dashboard" at bounding box center [422, 189] width 27 height 6
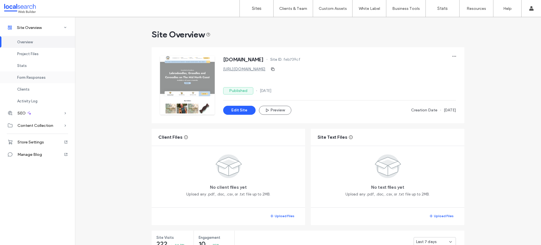
click at [36, 77] on span "Form Responses" at bounding box center [31, 77] width 28 height 4
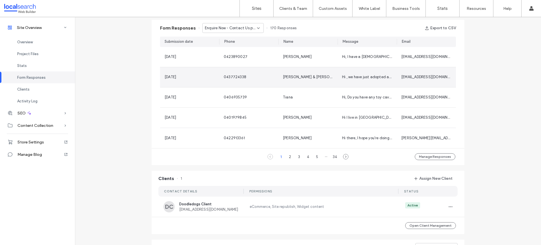
scroll to position [253, 0]
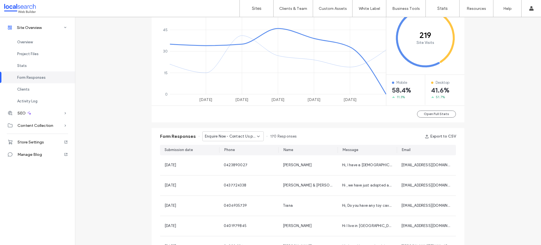
click at [239, 137] on span "Enquire Now - Contact Us page" at bounding box center [231, 137] width 52 height 6
click at [238, 152] on div "Submit Your Puppy Application Online - Puppy Application page" at bounding box center [230, 156] width 61 height 10
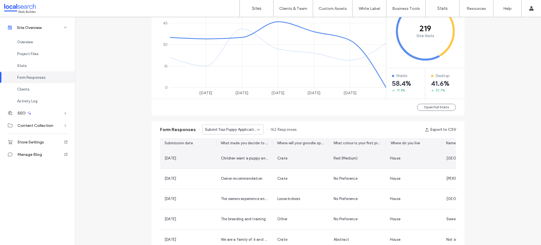
scroll to position [261, 0]
click at [228, 153] on div "Children want a puppy and one has anxiety so we think it will be good for them" at bounding box center [244, 158] width 56 height 20
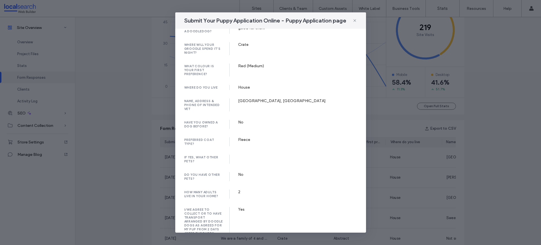
scroll to position [0, 0]
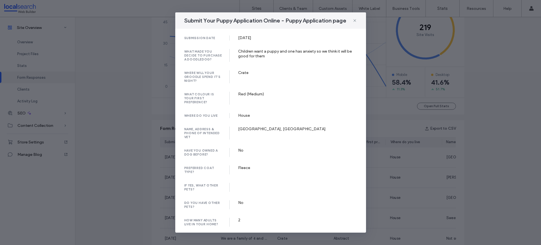
click at [137, 152] on div "Submit Your Puppy Application Online - Puppy Application page submission date 1…" at bounding box center [270, 122] width 541 height 245
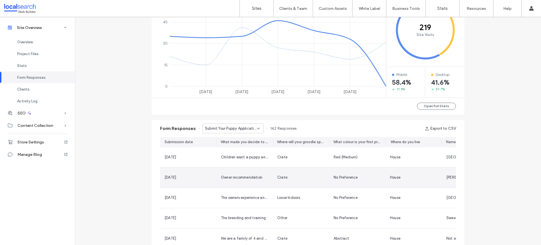
click at [256, 177] on span "Owner recommendation" at bounding box center [241, 177] width 41 height 4
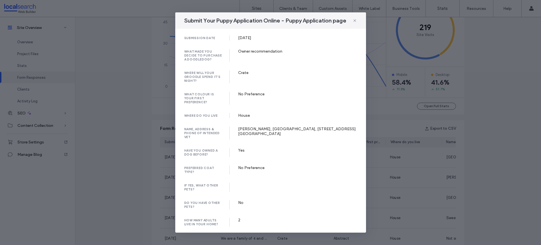
click at [141, 173] on div "Submit Your Puppy Application Online - Puppy Application page submission date 1…" at bounding box center [270, 122] width 541 height 245
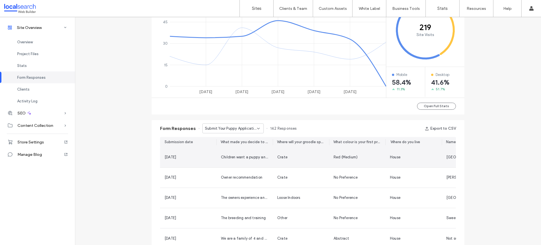
click at [340, 160] on div "Red (Medium)" at bounding box center [357, 158] width 56 height 20
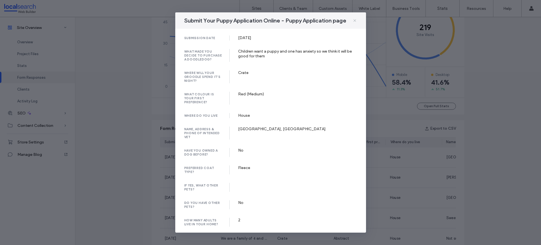
click at [353, 21] on icon at bounding box center [354, 20] width 5 height 5
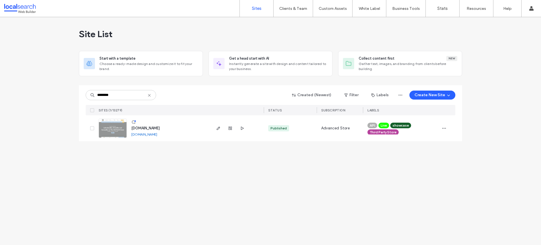
type input "********"
click at [116, 133] on img at bounding box center [113, 138] width 28 height 38
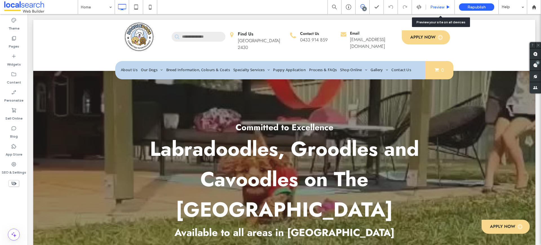
click at [442, 7] on span "Preview" at bounding box center [437, 7] width 14 height 5
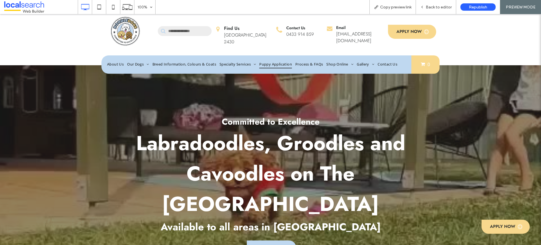
click at [273, 61] on span "Puppy Application" at bounding box center [275, 65] width 33 height 8
click at [435, 6] on span "Back to editor" at bounding box center [439, 7] width 26 height 5
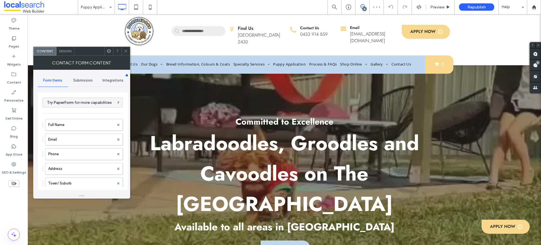
click at [90, 79] on span "Submission" at bounding box center [82, 80] width 19 height 5
click at [98, 106] on label "New submission notification" at bounding box center [82, 106] width 75 height 11
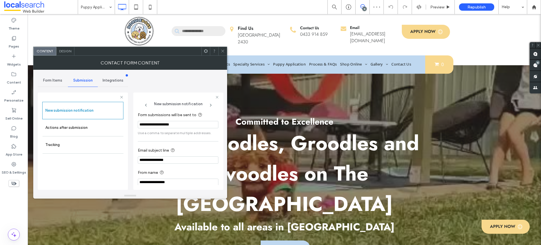
click at [182, 125] on input "**********" at bounding box center [178, 124] width 81 height 7
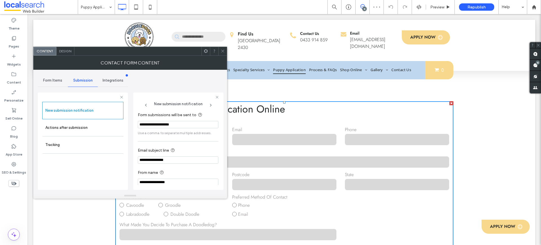
click at [224, 49] on icon at bounding box center [223, 51] width 4 height 4
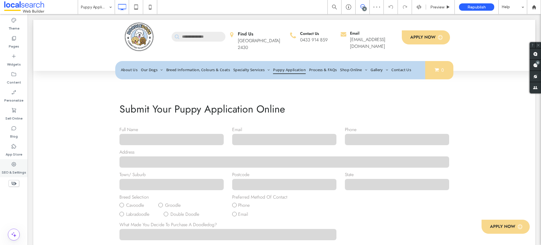
drag, startPoint x: 15, startPoint y: 166, endPoint x: 17, endPoint y: 163, distance: 3.8
click at [15, 166] on icon at bounding box center [14, 165] width 6 height 6
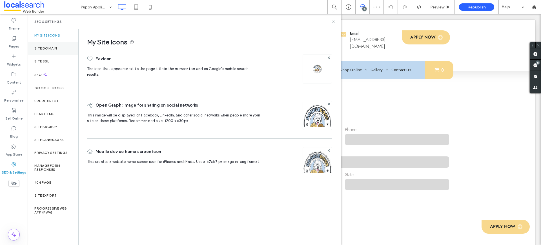
click at [43, 46] on label "Site Domain" at bounding box center [45, 48] width 23 height 4
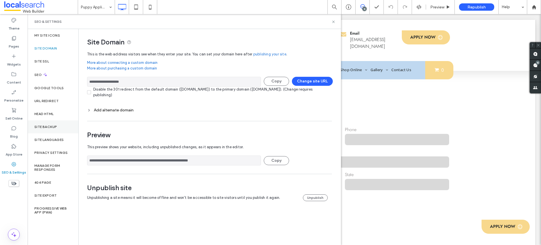
click at [51, 123] on div "Site Backup" at bounding box center [53, 127] width 51 height 13
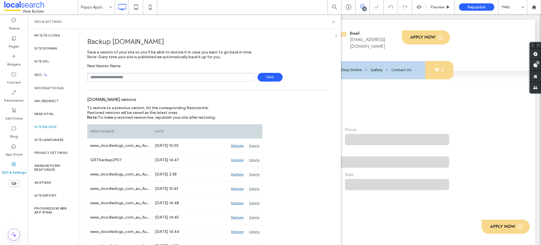
click at [131, 80] on input "text" at bounding box center [171, 77] width 168 height 9
type input "**********"
click at [267, 76] on span "Save" at bounding box center [269, 77] width 25 height 9
click at [332, 21] on icon at bounding box center [333, 22] width 4 height 4
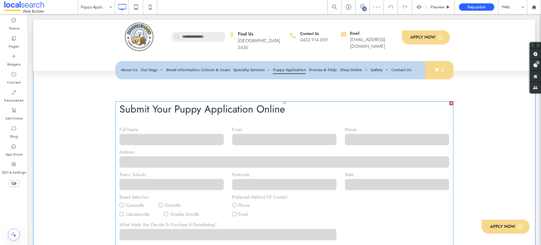
click at [281, 137] on input "email" at bounding box center [284, 139] width 104 height 11
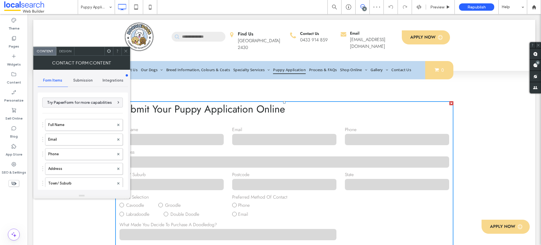
click at [86, 78] on span "Submission" at bounding box center [82, 80] width 19 height 5
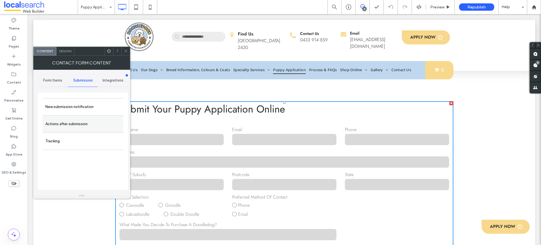
click at [72, 127] on label "Actions after submission" at bounding box center [82, 124] width 75 height 11
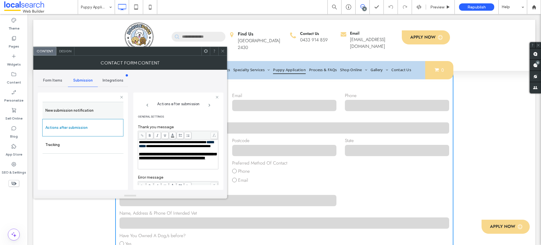
click at [75, 108] on label "New submission notification" at bounding box center [82, 110] width 75 height 11
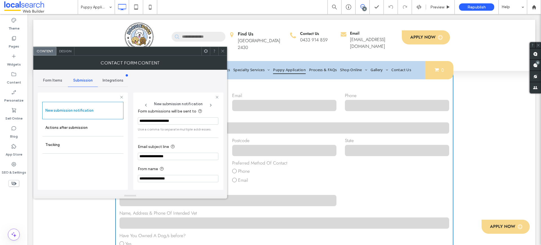
scroll to position [5, 0]
click at [113, 81] on span "Integrations" at bounding box center [113, 80] width 21 height 5
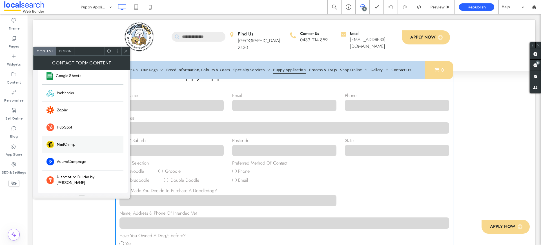
scroll to position [0, 0]
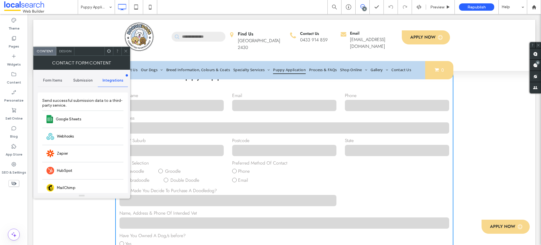
click at [56, 77] on div "Form Items" at bounding box center [53, 80] width 30 height 12
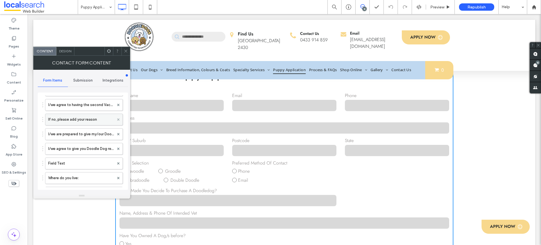
scroll to position [634, 0]
click at [68, 56] on div "Contact Form Content Form Items Submission Integrations Try PaperForm for more …" at bounding box center [81, 127] width 97 height 143
click at [67, 52] on span "Design" at bounding box center [65, 51] width 12 height 4
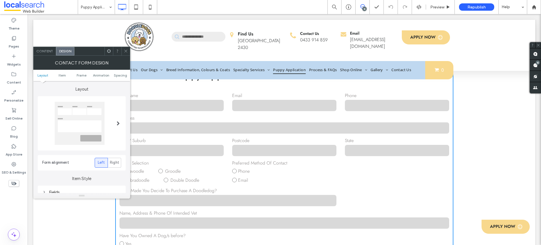
click at [43, 48] on div "Content" at bounding box center [45, 51] width 23 height 8
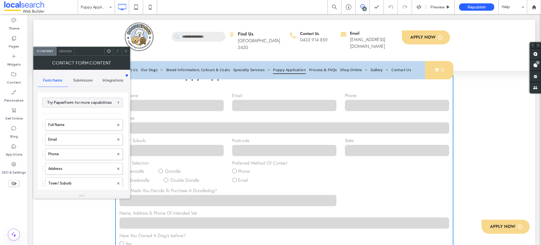
click at [85, 84] on div "Submission" at bounding box center [83, 80] width 30 height 12
click at [75, 108] on label "New submission notification" at bounding box center [82, 106] width 75 height 11
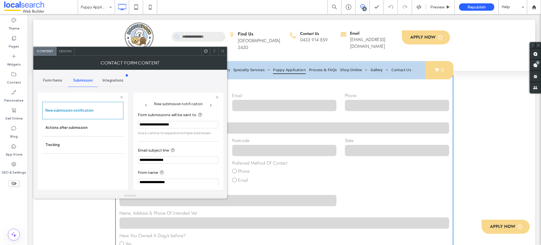
drag, startPoint x: 184, startPoint y: 126, endPoint x: 135, endPoint y: 121, distance: 49.3
click at [135, 121] on div "**********" at bounding box center [178, 141] width 90 height 97
type input "**********"
click at [187, 92] on div "**********" at bounding box center [178, 140] width 90 height 105
click at [222, 52] on icon at bounding box center [223, 51] width 4 height 4
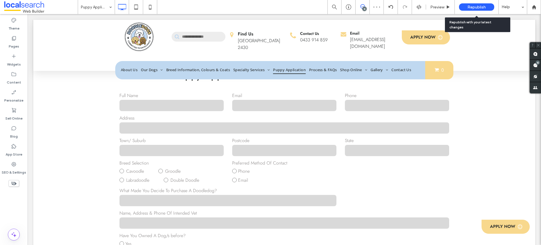
click at [478, 4] on div "Republish" at bounding box center [476, 6] width 35 height 7
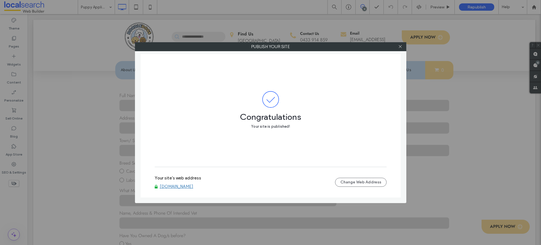
click at [183, 187] on link "www.doodledogs.com.au" at bounding box center [177, 186] width 34 height 5
click at [398, 46] on icon at bounding box center [400, 46] width 4 height 4
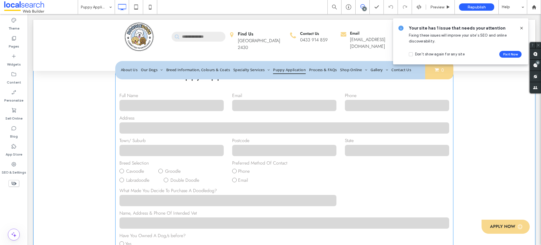
click at [253, 121] on div "Address" at bounding box center [284, 125] width 338 height 20
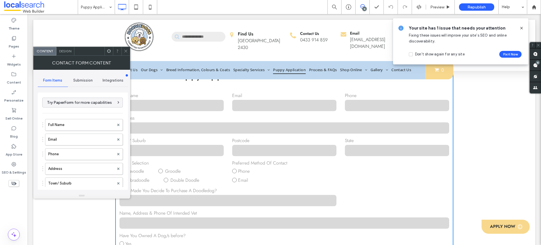
click at [82, 79] on span "Submission" at bounding box center [82, 80] width 19 height 5
click at [83, 104] on label "New submission notification" at bounding box center [82, 106] width 75 height 11
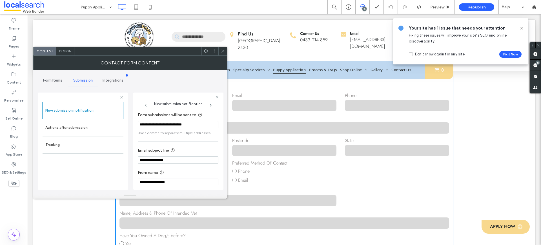
drag, startPoint x: 210, startPoint y: 126, endPoint x: 131, endPoint y: 126, distance: 79.1
click at [131, 126] on div "**********" at bounding box center [130, 131] width 185 height 123
paste input "Form submissions will be sent to"
type input "**********"
click at [193, 84] on div "**********" at bounding box center [130, 131] width 185 height 123
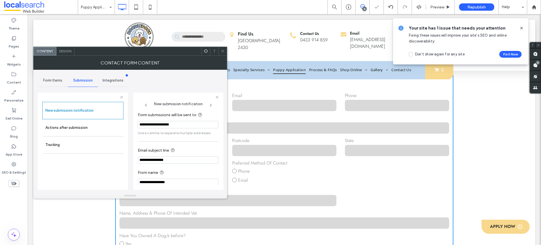
click at [221, 50] on icon at bounding box center [223, 51] width 4 height 4
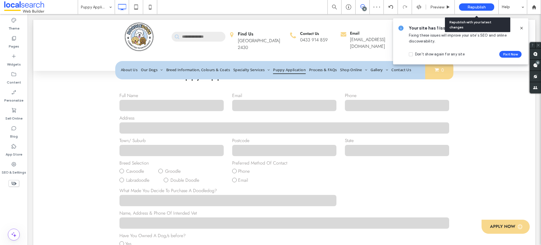
click at [466, 4] on div "Republish" at bounding box center [476, 6] width 35 height 7
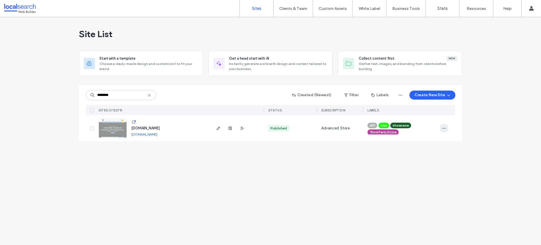
type input "********"
click at [446, 128] on icon "button" at bounding box center [444, 128] width 5 height 5
click at [426, 190] on span "Site Dashboard" at bounding box center [422, 189] width 27 height 6
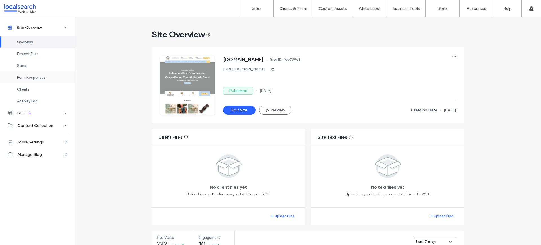
click at [23, 77] on span "Form Responses" at bounding box center [31, 77] width 28 height 4
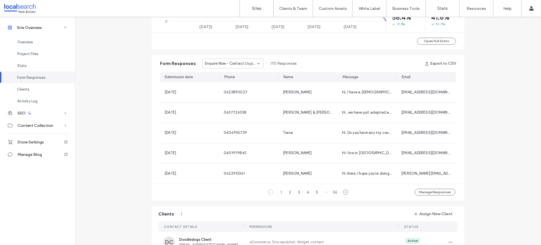
scroll to position [362, 0]
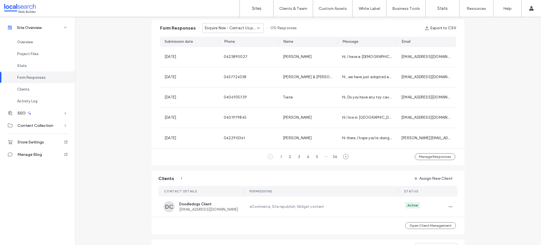
click at [231, 25] on span "Enquire Now - Contact Us page" at bounding box center [231, 28] width 52 height 6
click at [229, 45] on span "Submit Your Puppy Application Online - Puppy Application page" at bounding box center [229, 48] width 54 height 6
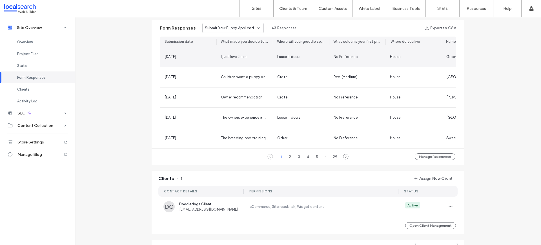
click at [231, 56] on span "I just love them" at bounding box center [234, 57] width 26 height 4
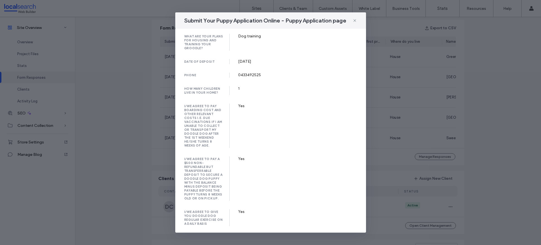
scroll to position [813, 0]
click at [354, 20] on icon at bounding box center [354, 20] width 5 height 5
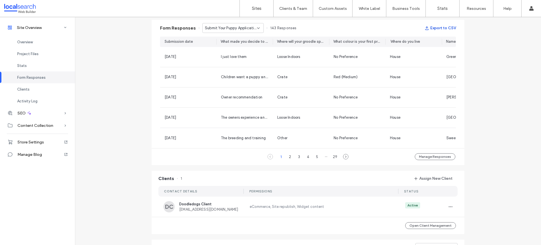
click at [440, 28] on button "Export to CSV" at bounding box center [439, 28] width 31 height 9
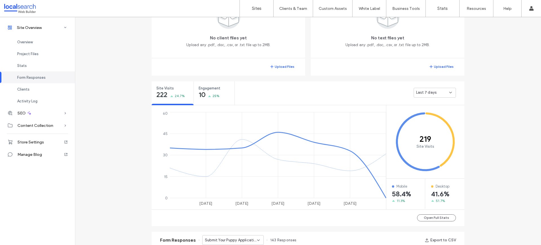
scroll to position [59, 0]
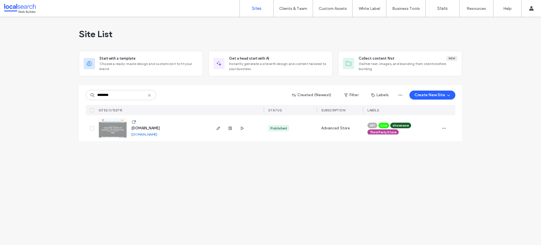
click at [333, 189] on div "Site List Start with a template Choose a ready-made design and customize it to …" at bounding box center [270, 131] width 541 height 228
click at [443, 126] on span "button" at bounding box center [443, 128] width 9 height 9
click at [425, 188] on span "Site Dashboard" at bounding box center [422, 189] width 27 height 6
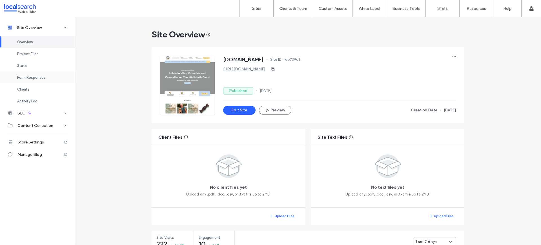
click at [27, 77] on span "Form Responses" at bounding box center [31, 77] width 28 height 4
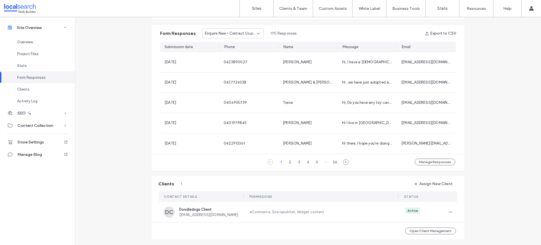
scroll to position [353, 0]
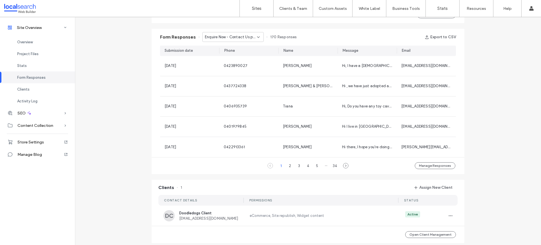
click at [213, 38] on span "Enquire Now - Contact Us page" at bounding box center [231, 37] width 52 height 6
click at [216, 58] on span "Submit Your Puppy Application Online - Puppy Application page" at bounding box center [229, 57] width 54 height 6
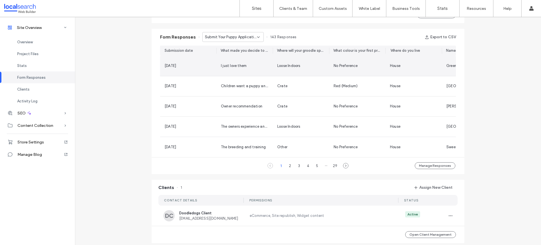
click at [305, 65] on div "Loose Indoors" at bounding box center [300, 66] width 47 height 6
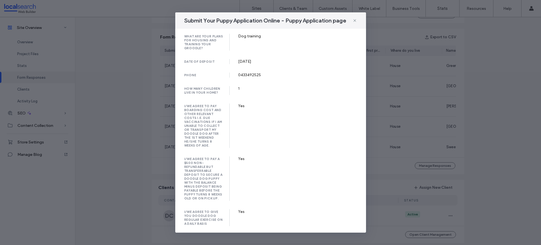
scroll to position [813, 0]
click at [355, 20] on icon at bounding box center [354, 20] width 5 height 5
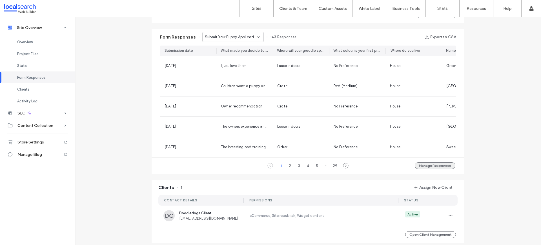
click at [422, 169] on button "Manage Responses" at bounding box center [435, 165] width 41 height 7
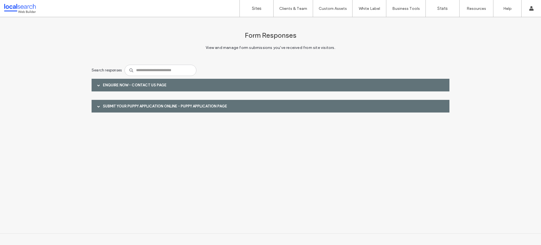
click at [100, 107] on div at bounding box center [98, 106] width 8 height 10
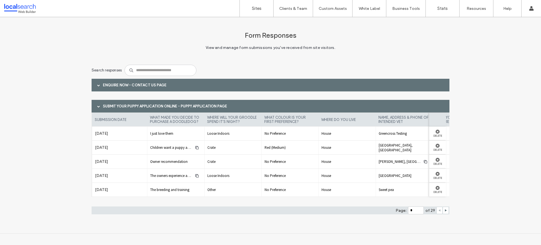
scroll to position [0, 2289]
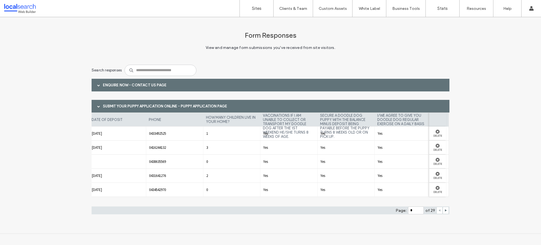
drag, startPoint x: 363, startPoint y: 199, endPoint x: 360, endPoint y: 201, distance: 4.0
click at [360, 201] on div "submission date what made you decide to purchase a doodledog? where will your g…" at bounding box center [271, 158] width 358 height 90
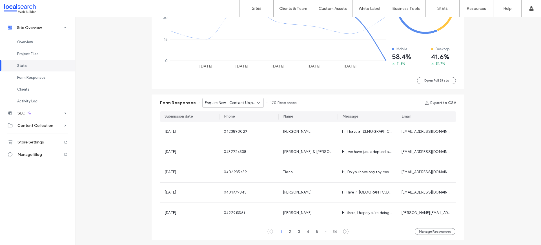
scroll to position [294, 0]
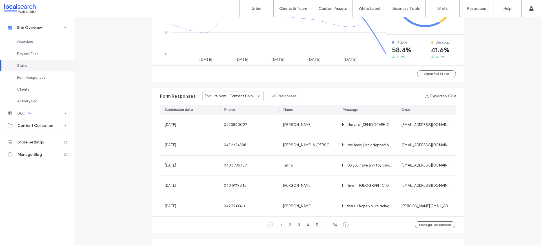
click at [238, 95] on span "Enquire Now - Contact Us page" at bounding box center [231, 97] width 52 height 6
click at [221, 115] on span "Submit Your Puppy Application Online - Puppy Application page" at bounding box center [229, 116] width 54 height 6
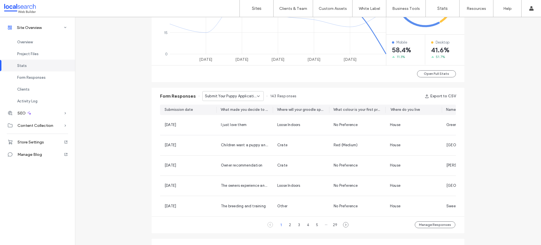
click at [352, 95] on div "Form Responses Submit Your Puppy Application Online - Puppy Application page 14…" at bounding box center [308, 96] width 313 height 17
click at [446, 95] on button "Export to CSV" at bounding box center [439, 96] width 31 height 9
click at [330, 96] on div "Form Responses Submit Your Puppy Application Online - Puppy Application page 14…" at bounding box center [308, 96] width 313 height 17
click at [445, 95] on button "Export to CSV" at bounding box center [439, 96] width 31 height 9
click at [227, 68] on div "Open Full Stats" at bounding box center [308, 73] width 313 height 17
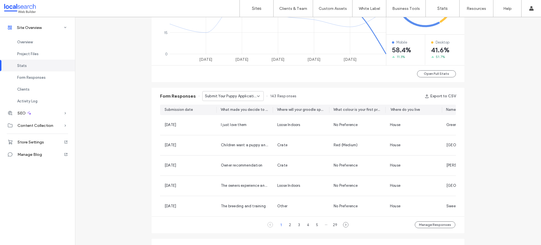
click at [242, 97] on span "Submit Your Puppy Application Online - Puppy Application page" at bounding box center [231, 97] width 52 height 6
click at [313, 98] on div "Form Responses Submit Your Puppy Application Online - Puppy Application page 14…" at bounding box center [308, 96] width 313 height 17
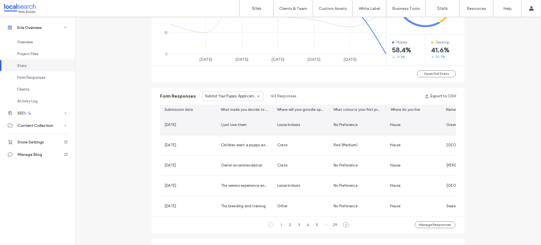
click at [313, 126] on div "Loose Indoors" at bounding box center [300, 125] width 47 height 6
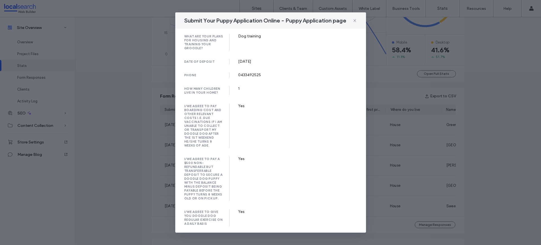
scroll to position [793, 0]
click at [355, 20] on icon at bounding box center [354, 20] width 5 height 5
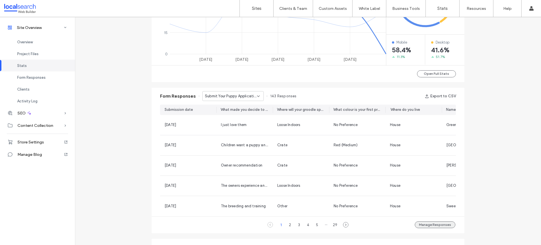
click at [444, 228] on button "Manage Responses" at bounding box center [435, 225] width 41 height 7
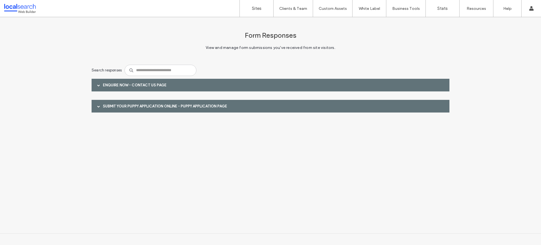
click at [103, 106] on div at bounding box center [98, 106] width 8 height 10
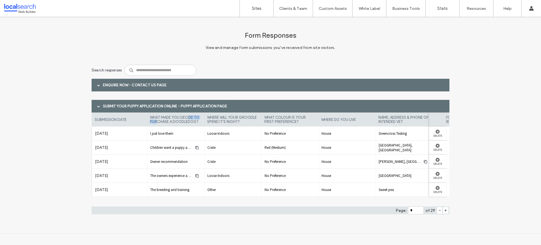
drag, startPoint x: 189, startPoint y: 119, endPoint x: 156, endPoint y: 120, distance: 33.2
click at [156, 120] on label "what made you decide to purchase a doodledog?" at bounding box center [176, 120] width 52 height 14
click at [286, 223] on div "Form Responses View and manage form submissions you've received from site visit…" at bounding box center [271, 120] width 358 height 207
click at [228, 52] on span "View and manage form submissions you've received from site visitors." at bounding box center [271, 52] width 358 height 20
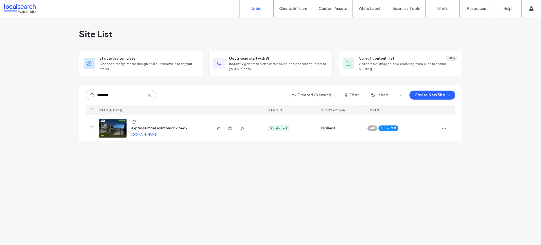
click at [121, 133] on img at bounding box center [113, 138] width 28 height 38
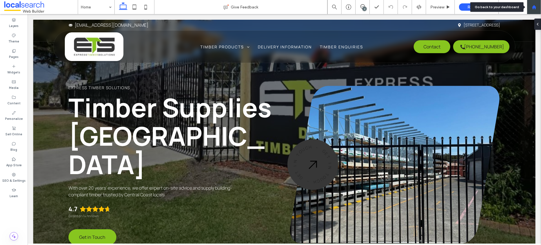
click at [533, 5] on icon at bounding box center [533, 7] width 5 height 5
